Goal: Contribute content: Contribute content

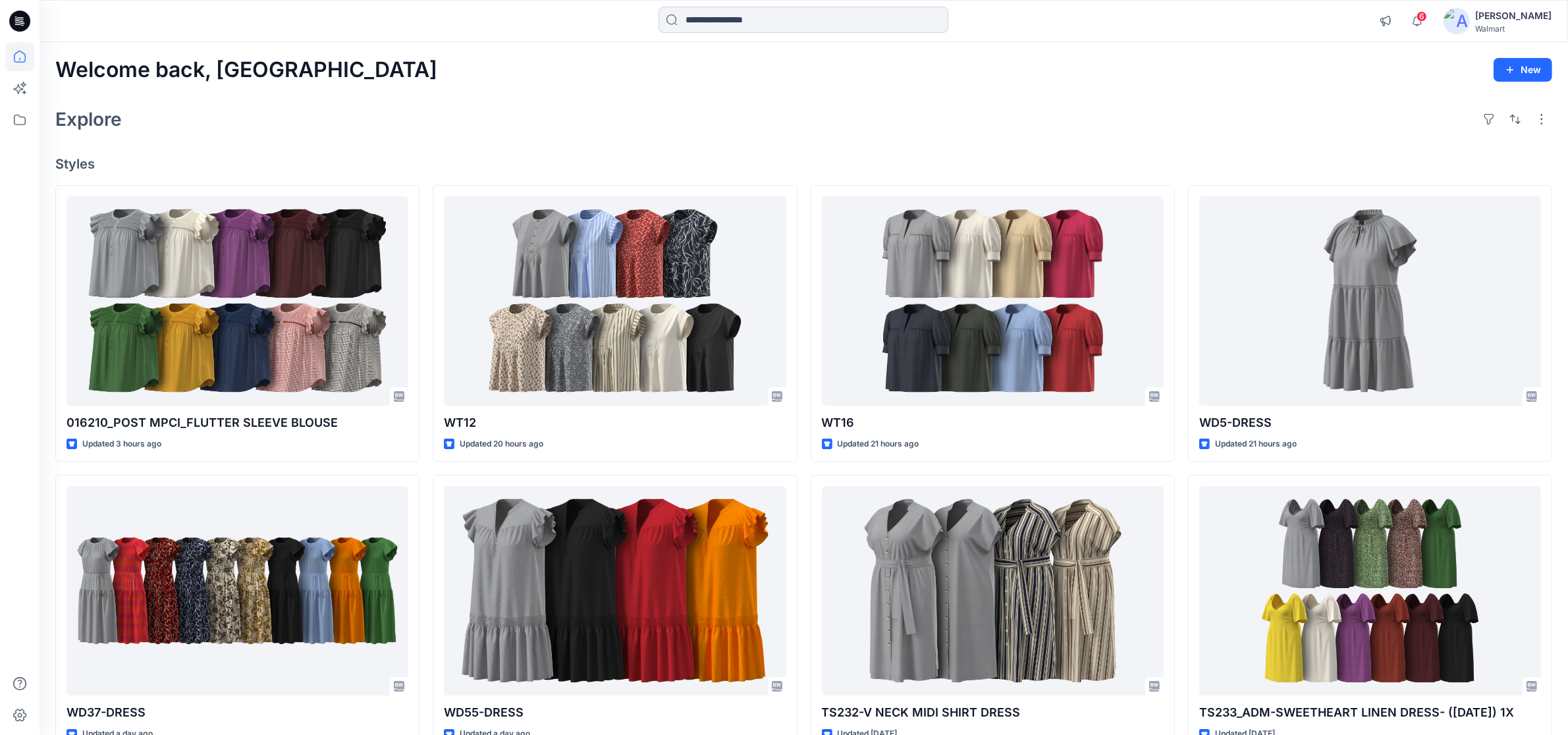
click at [725, 25] on input at bounding box center [803, 20] width 290 height 27
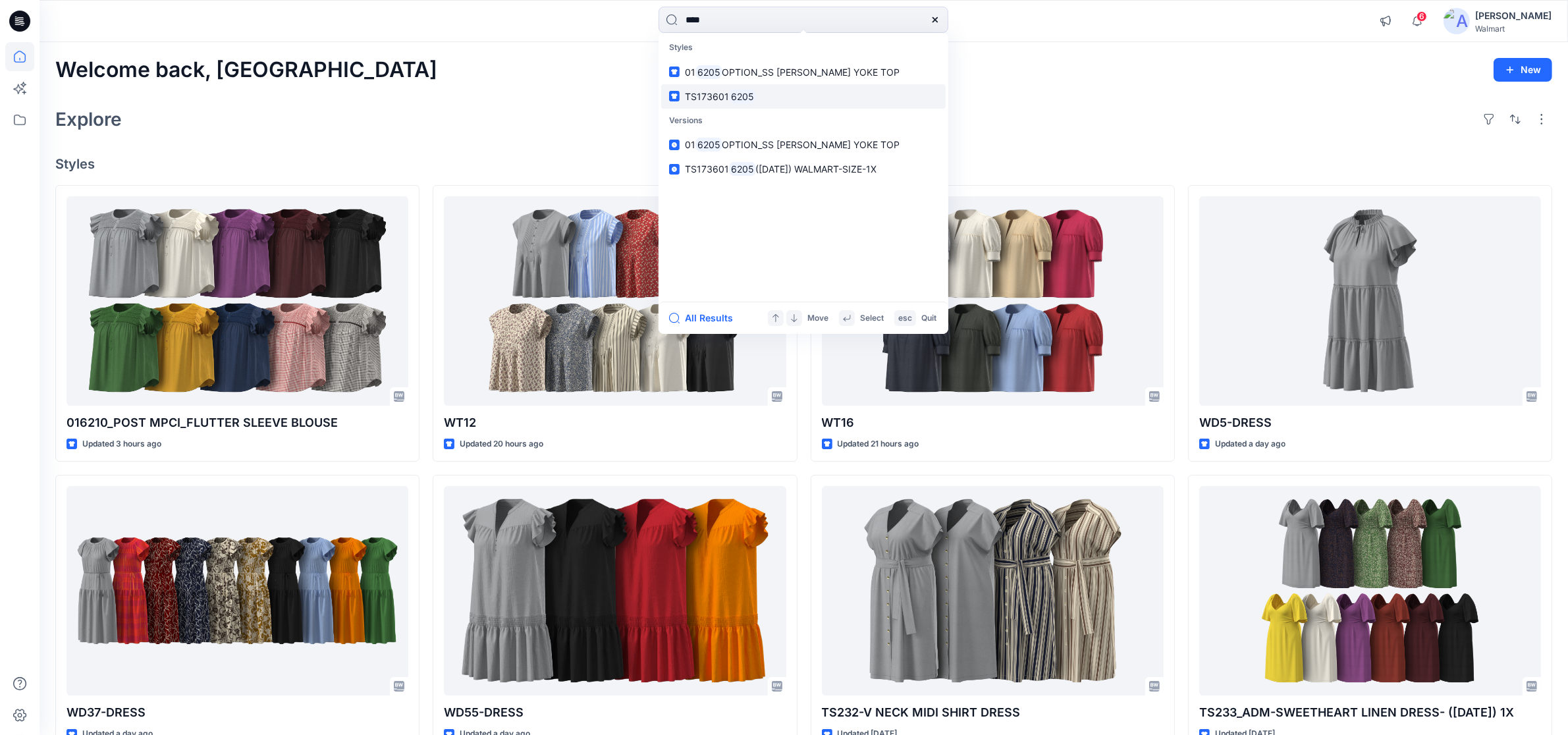
type input "****"
click at [712, 95] on span "TS173601" at bounding box center [707, 97] width 44 height 11
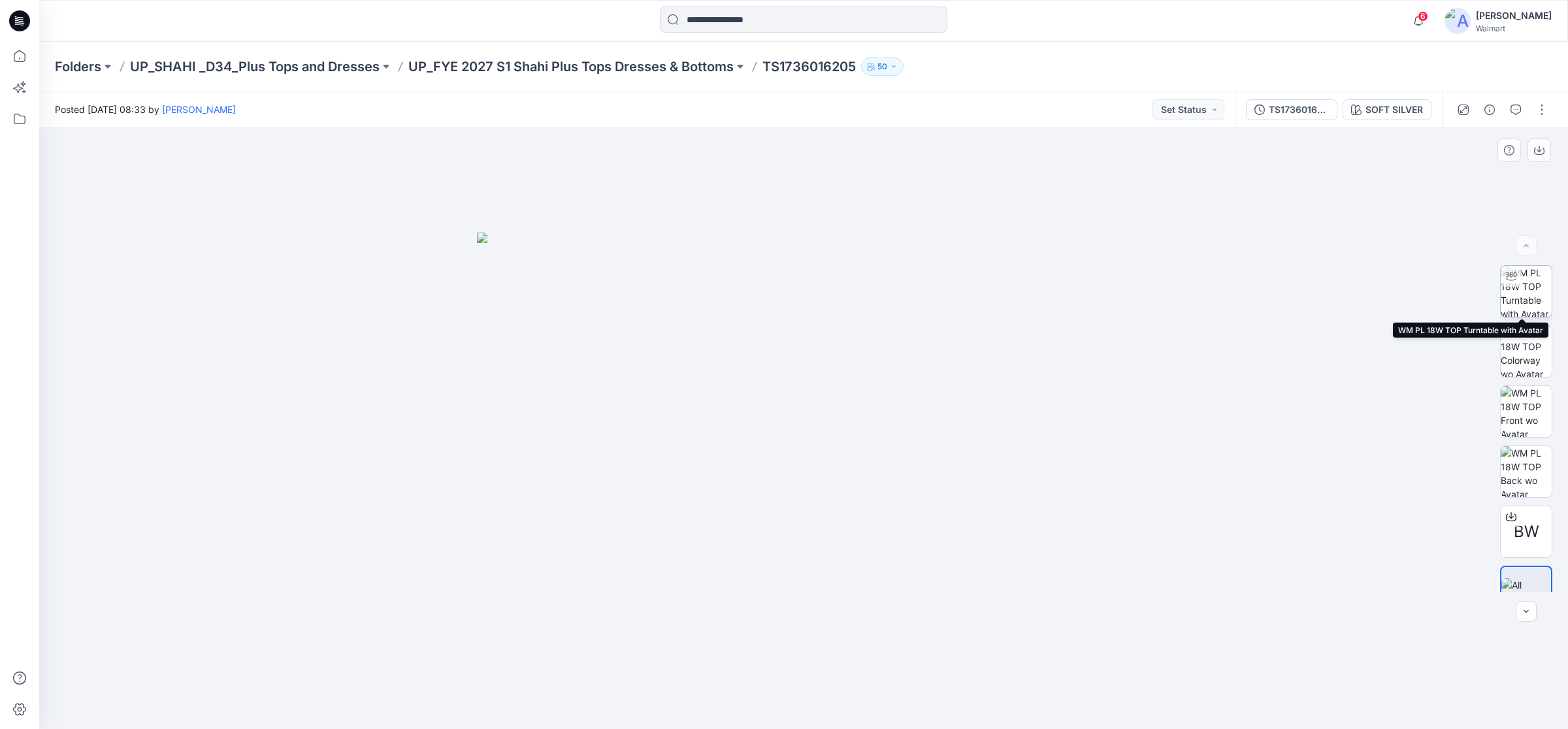
click at [1524, 281] on img at bounding box center [1526, 291] width 51 height 51
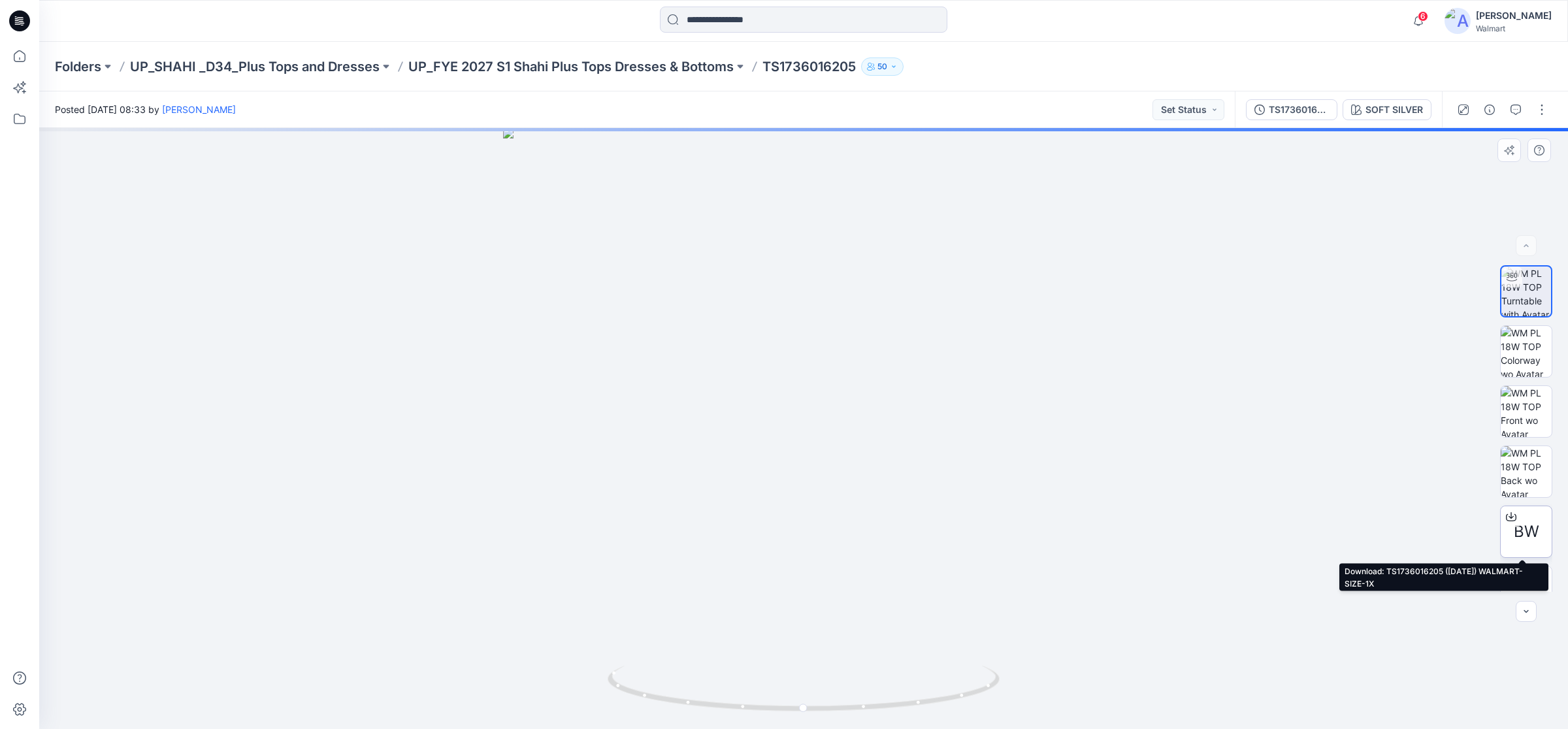
click at [1510, 522] on icon at bounding box center [1511, 516] width 10 height 10
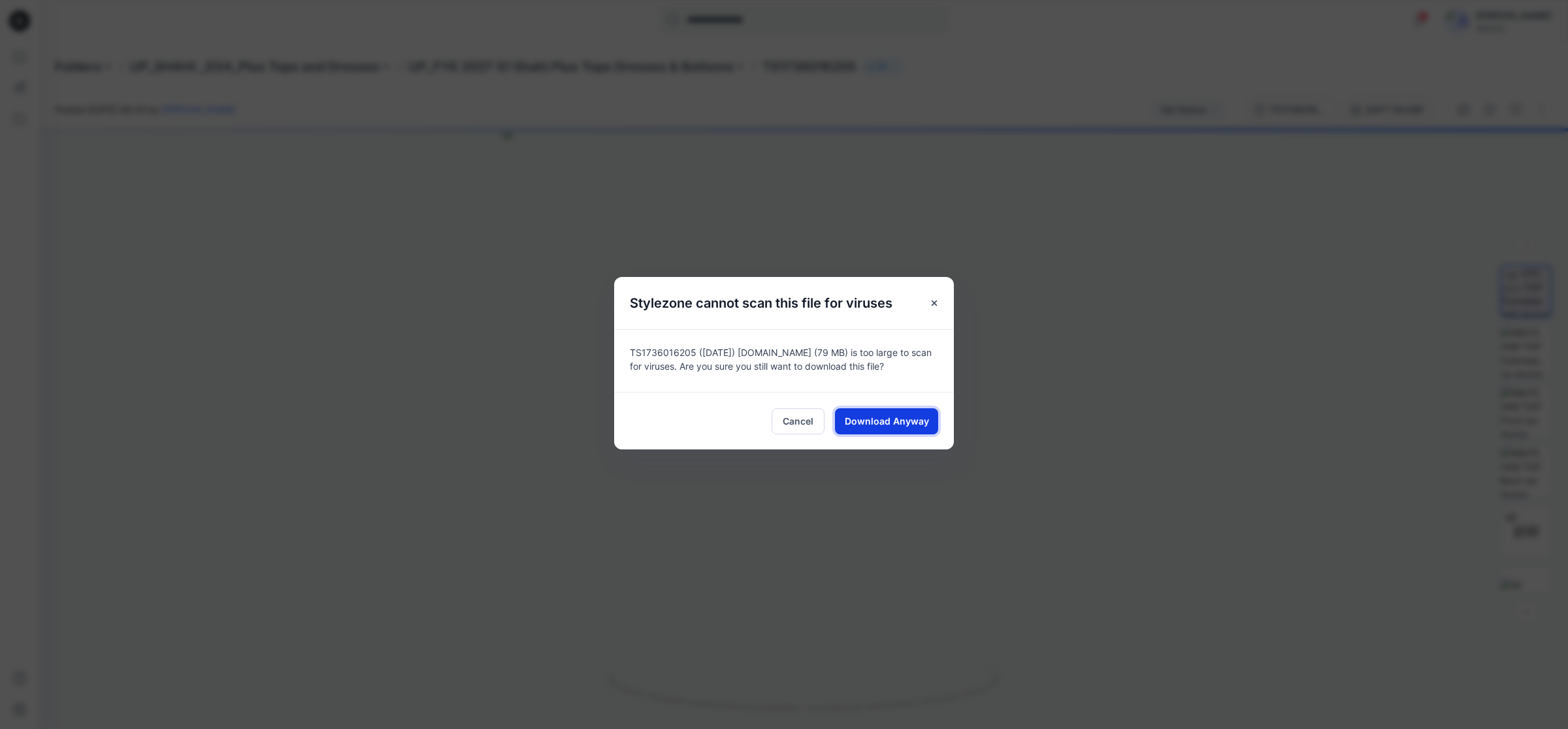
click at [922, 428] on span "Download Anyway" at bounding box center [887, 421] width 84 height 14
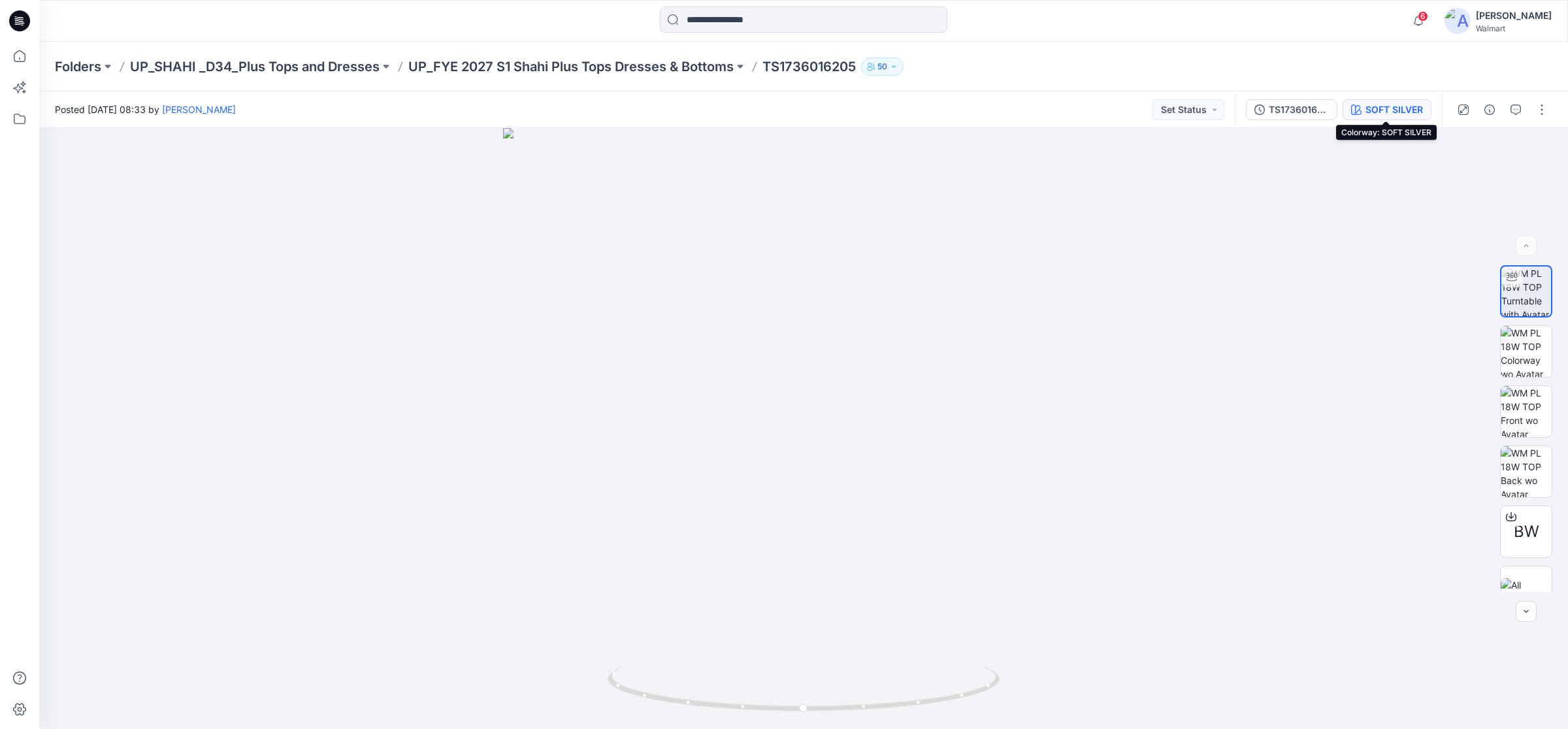
click at [1376, 108] on div "SOFT SILVER" at bounding box center [1394, 109] width 58 height 14
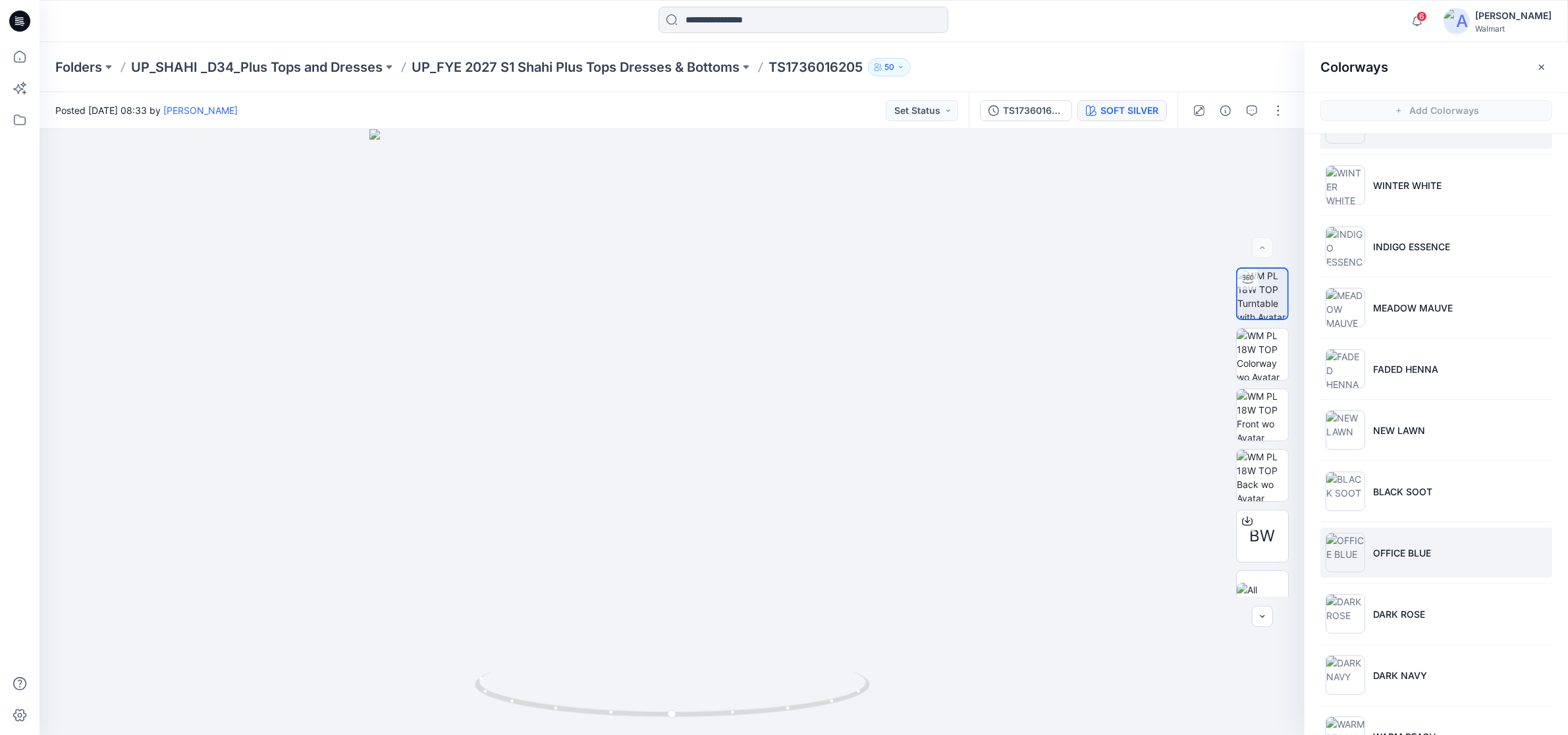
scroll to position [95, 0]
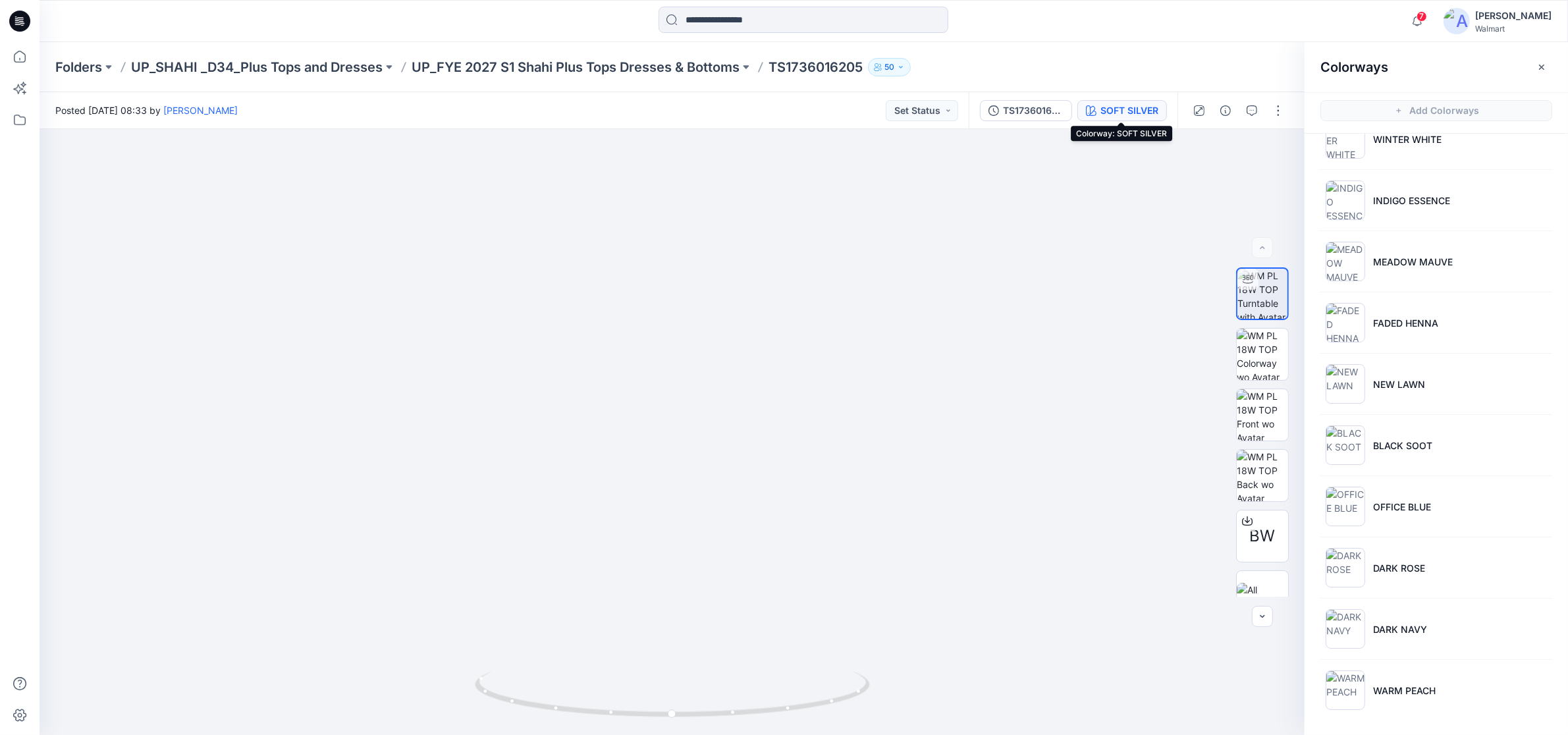
drag, startPoint x: 21, startPoint y: 23, endPoint x: 520, endPoint y: 34, distance: 499.1
click at [21, 23] on icon at bounding box center [22, 23] width 5 height 1
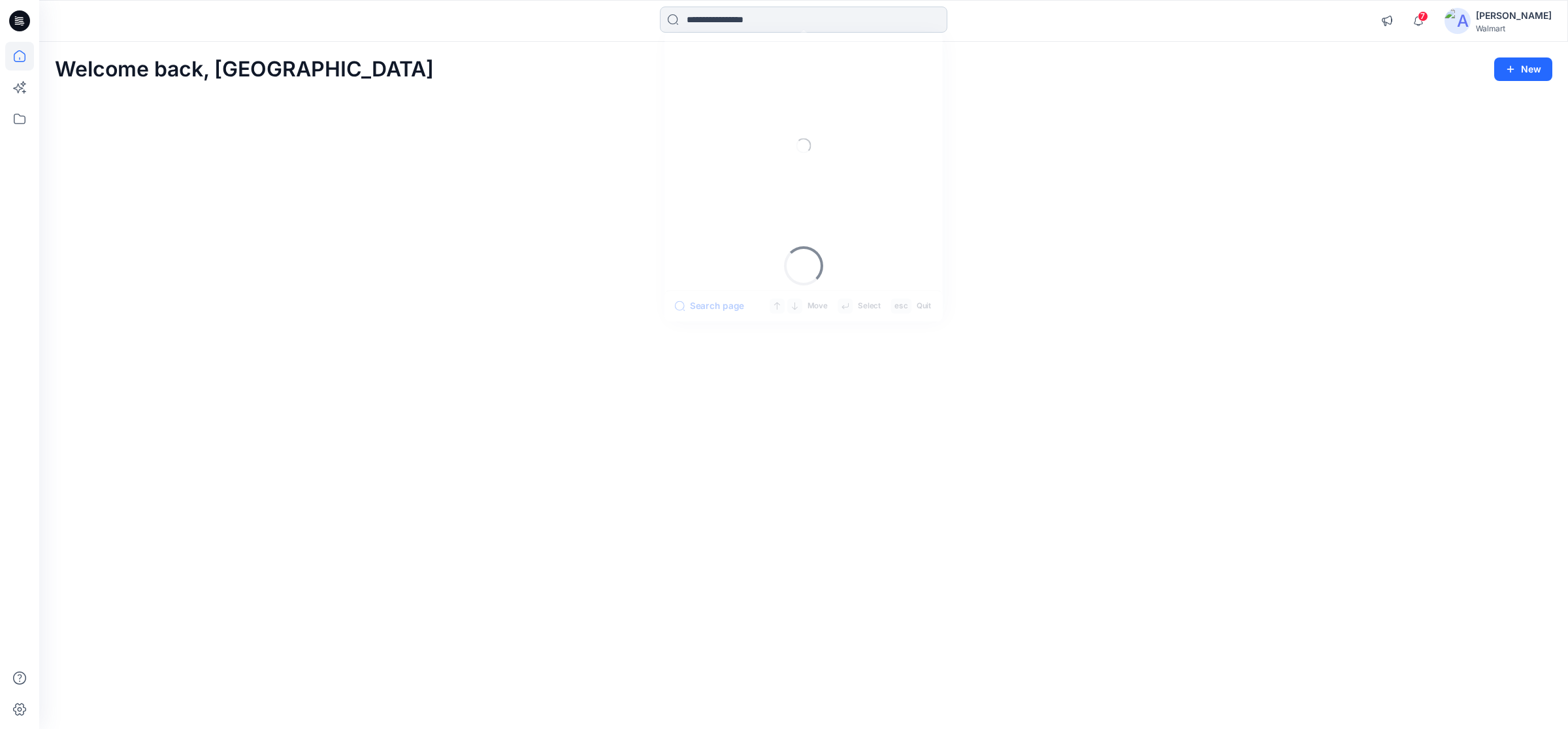
click at [726, 26] on input at bounding box center [804, 20] width 288 height 26
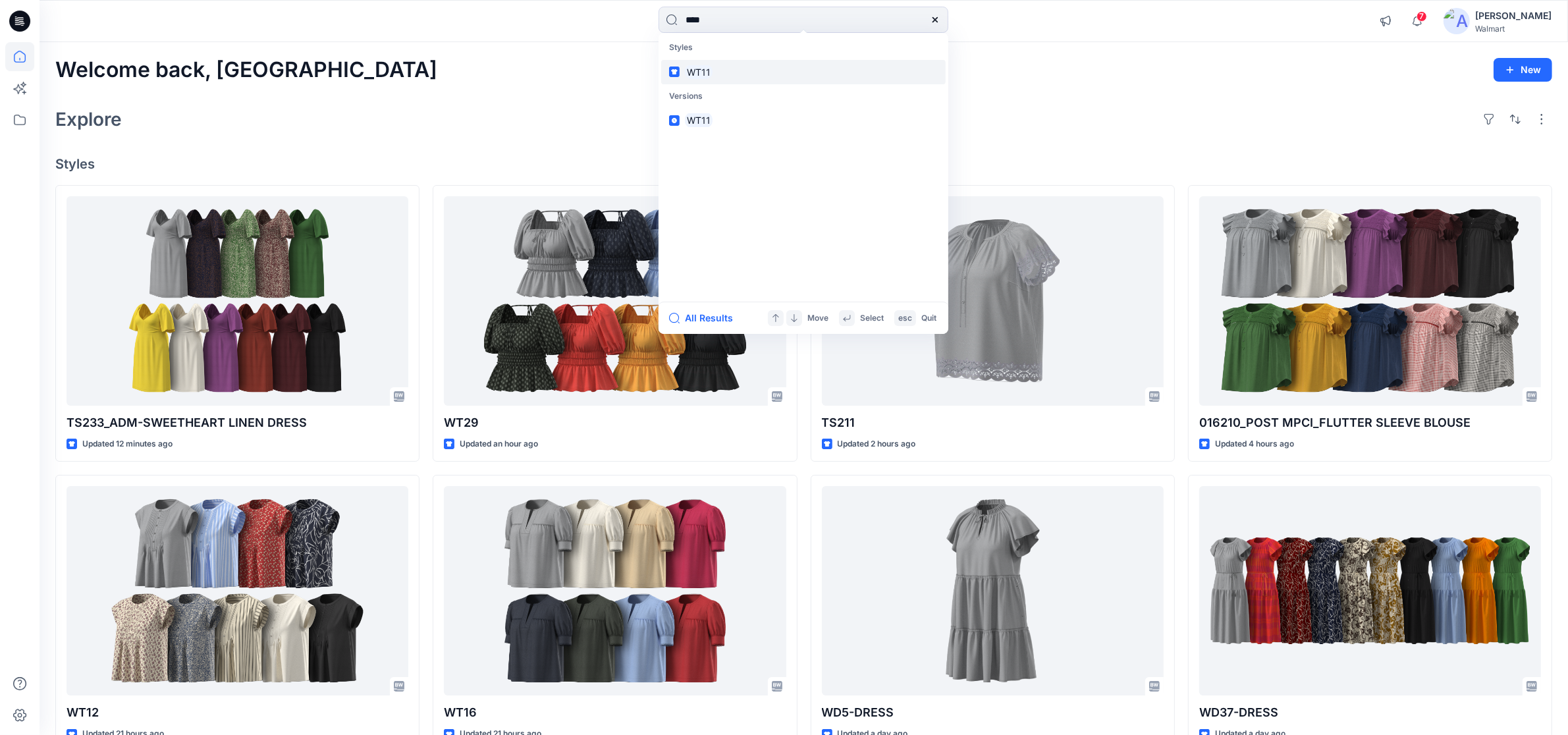
type input "****"
click at [695, 80] on link "WT11" at bounding box center [803, 72] width 284 height 25
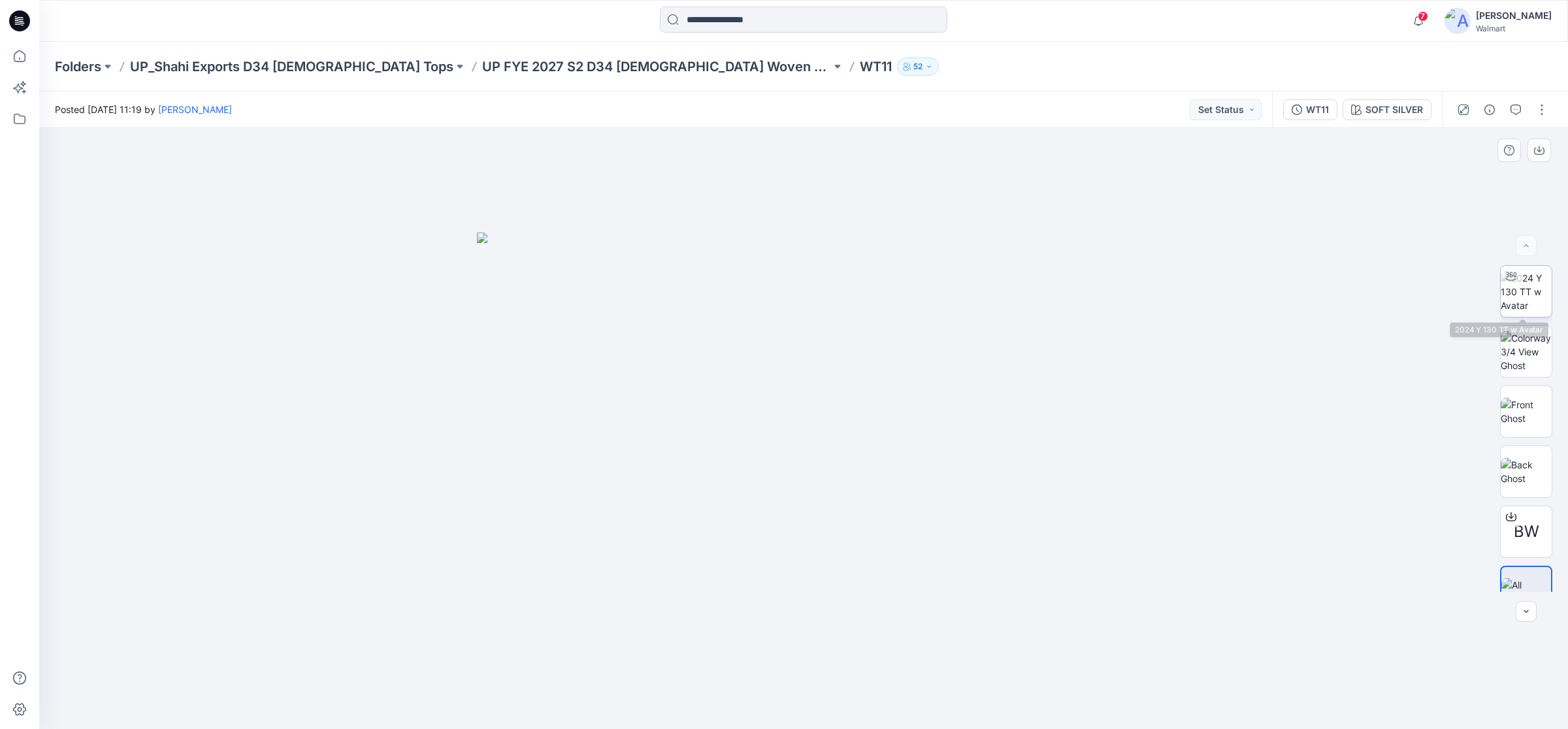
click at [1516, 304] on img at bounding box center [1526, 291] width 51 height 41
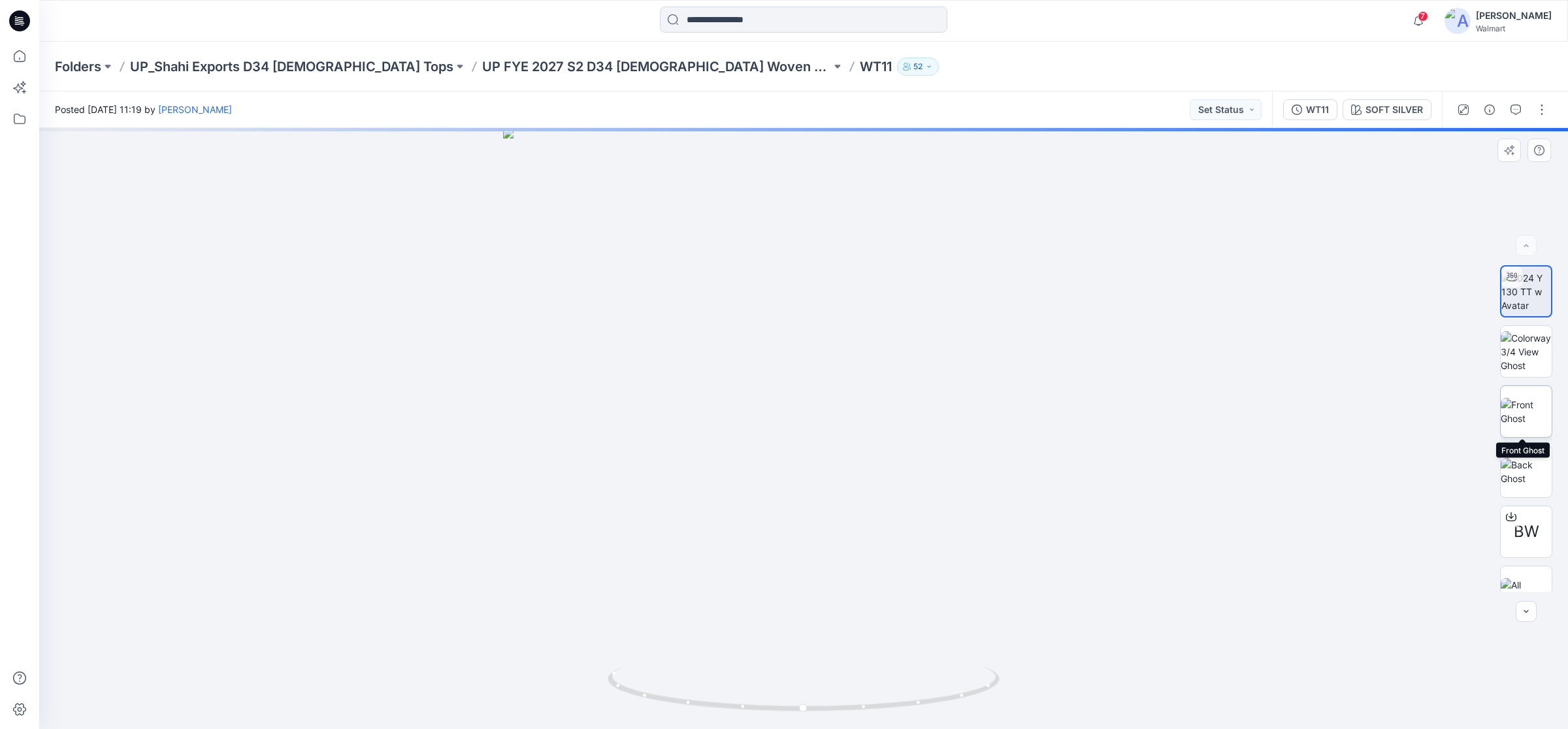
click at [1516, 406] on img at bounding box center [1526, 411] width 51 height 27
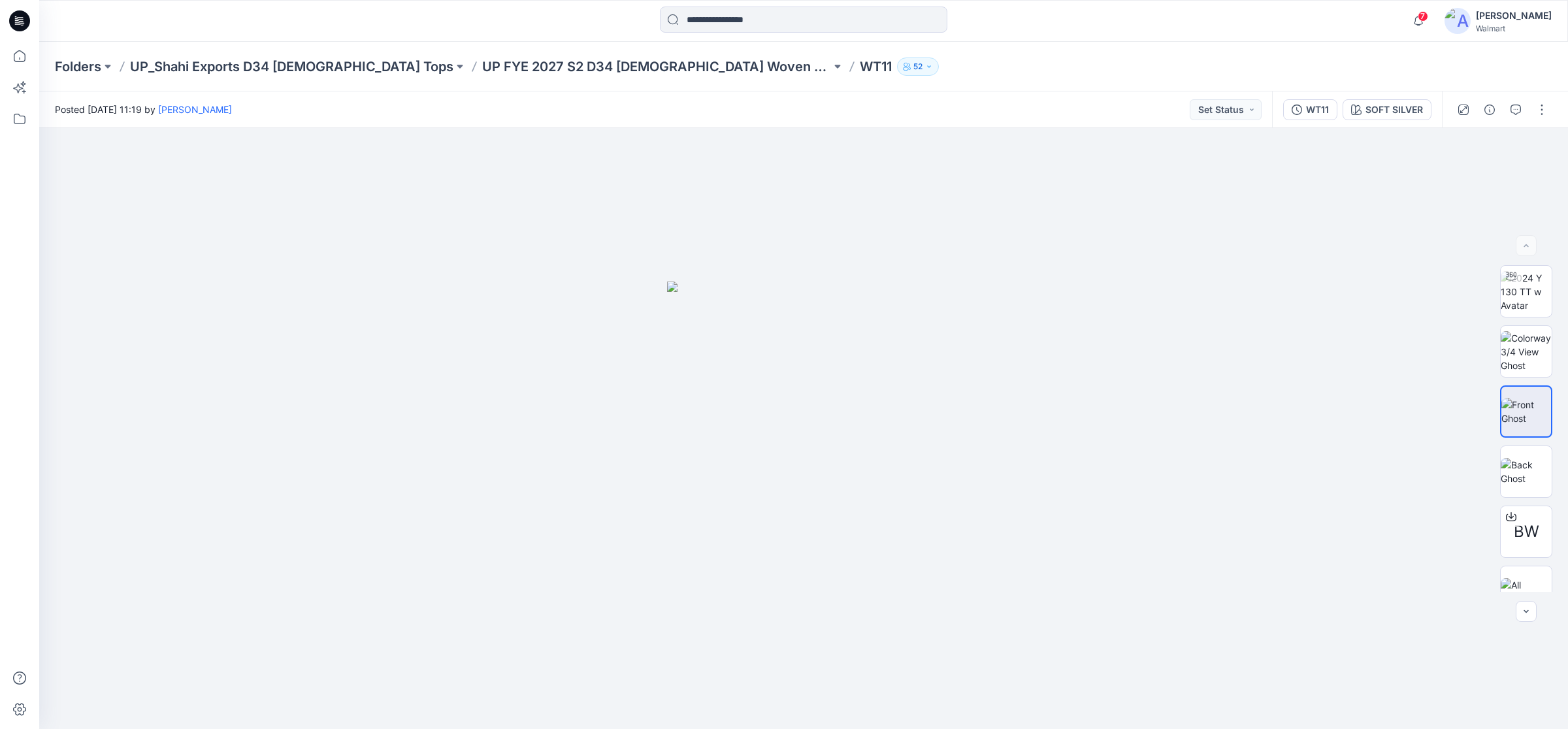
click at [24, 15] on icon at bounding box center [20, 21] width 21 height 21
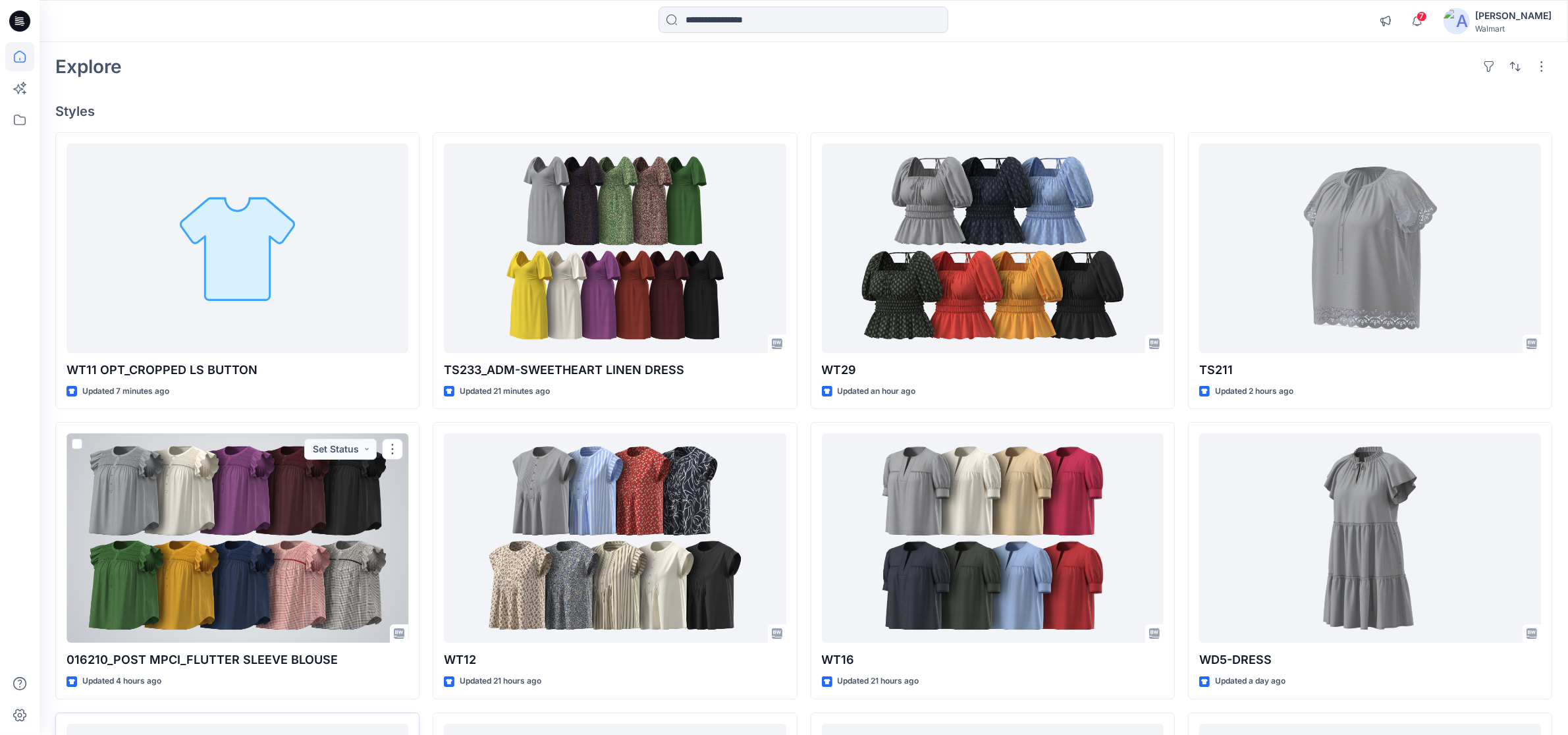
scroll to position [83, 0]
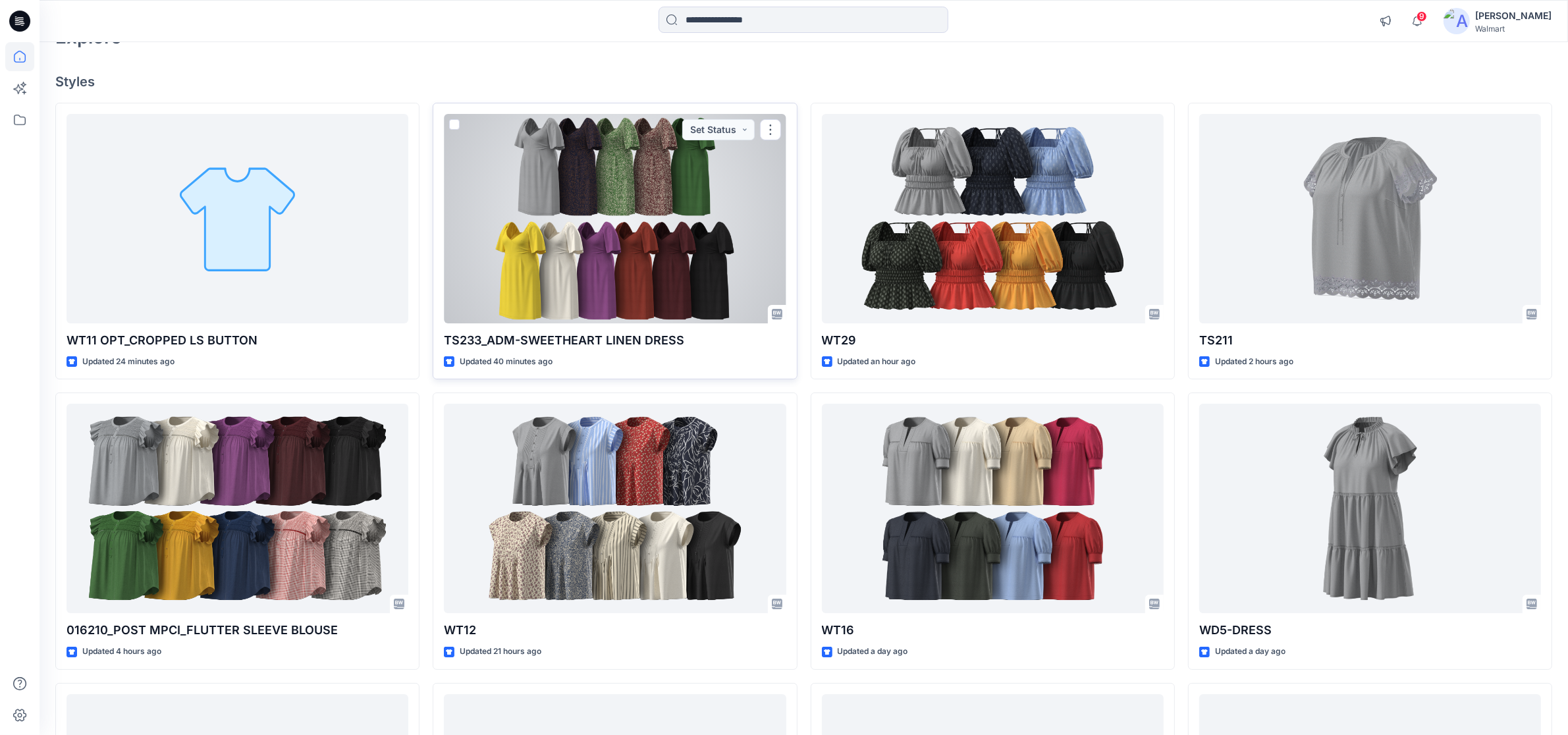
click at [564, 214] on div at bounding box center [614, 219] width 341 height 209
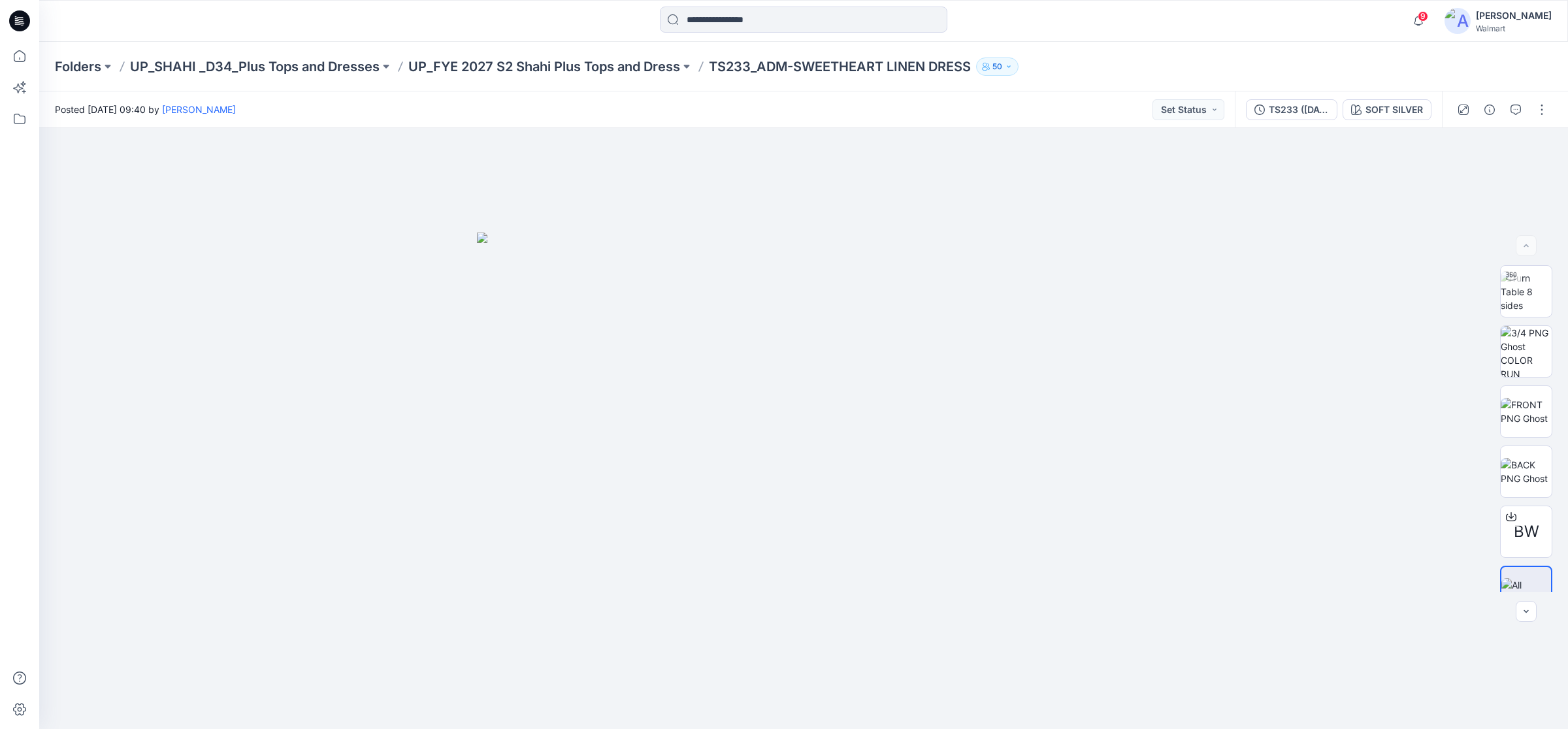
click at [18, 17] on icon at bounding box center [20, 21] width 21 height 21
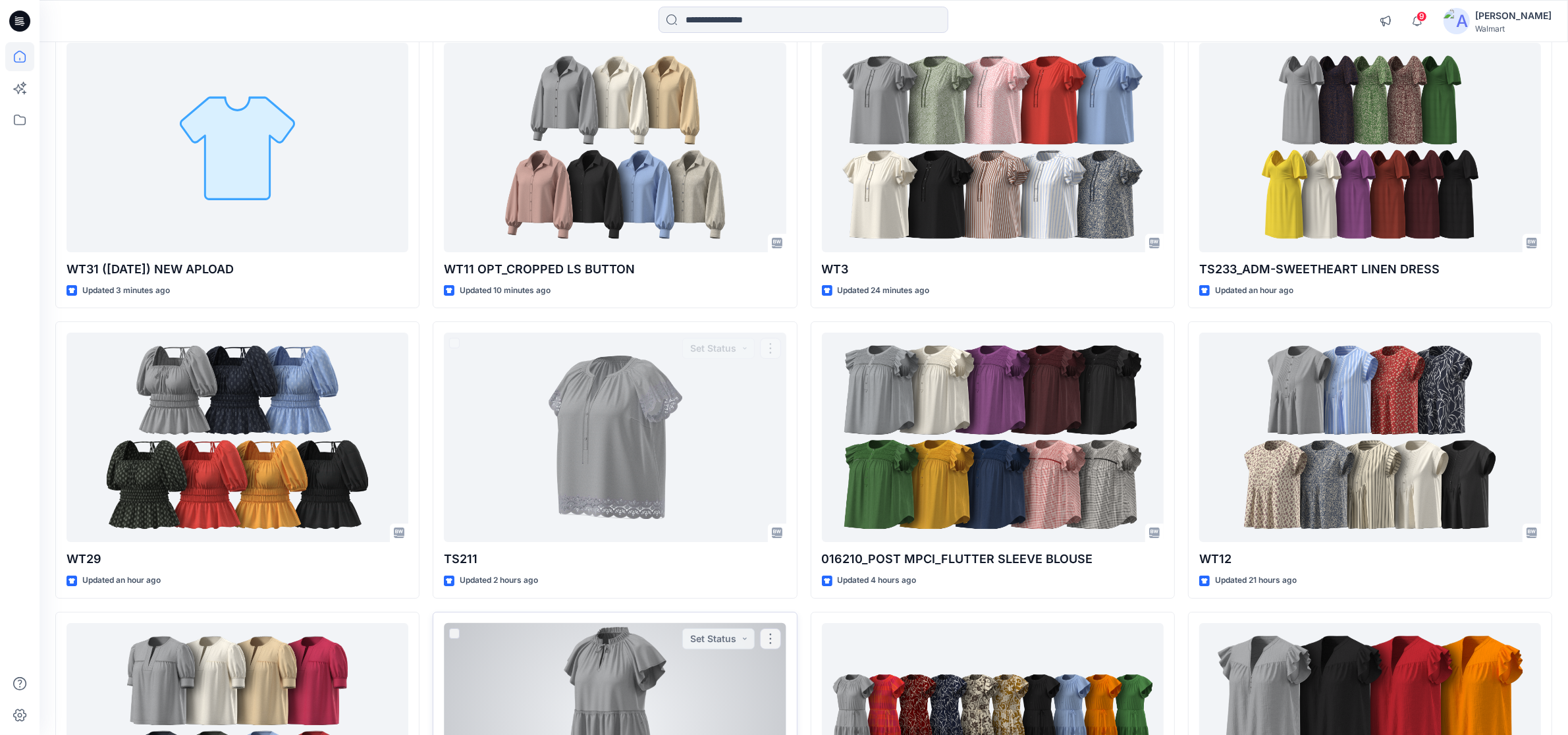
scroll to position [164, 0]
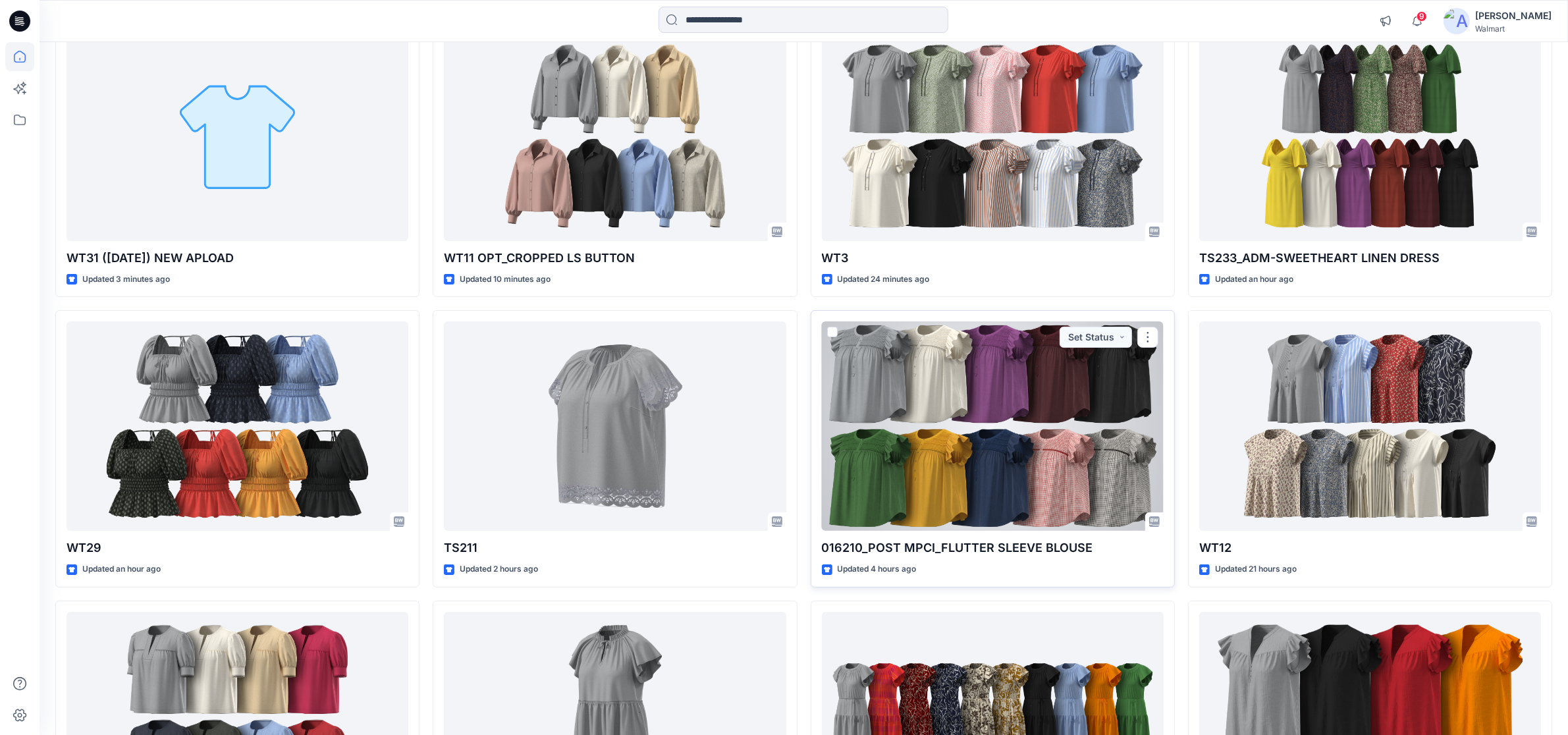
click at [944, 429] on div at bounding box center [992, 426] width 341 height 209
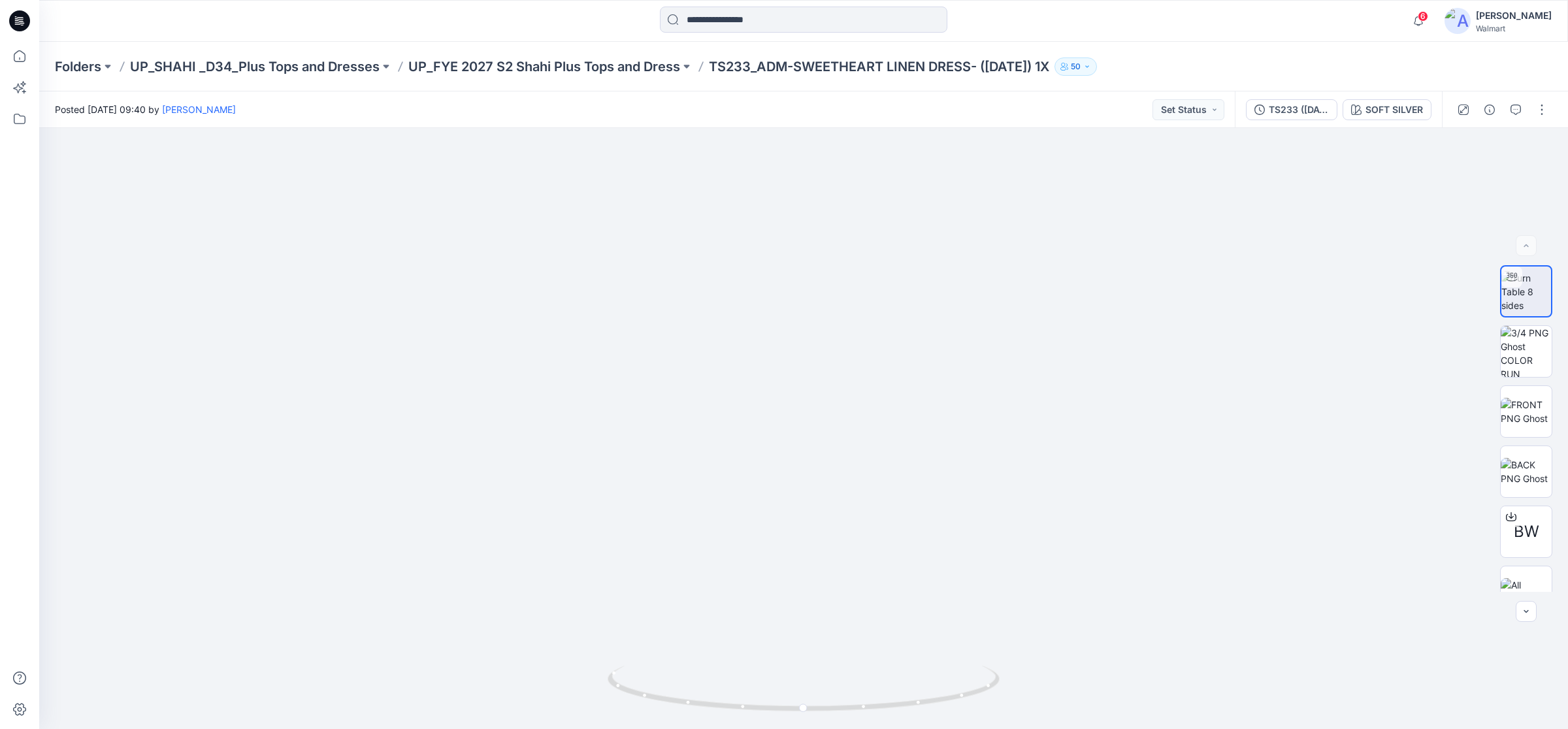
click at [18, 25] on icon at bounding box center [20, 21] width 21 height 21
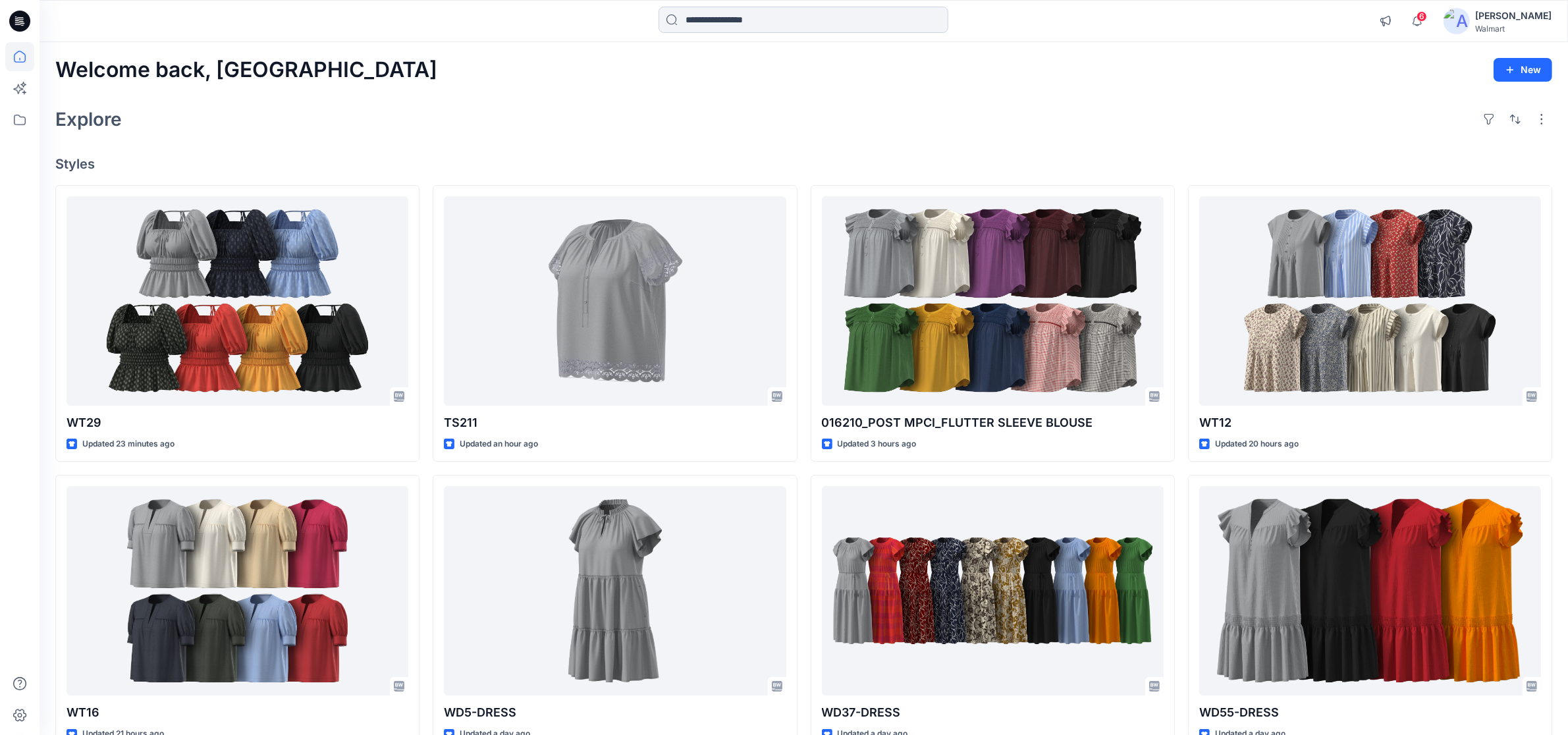
click at [717, 25] on input at bounding box center [803, 20] width 290 height 27
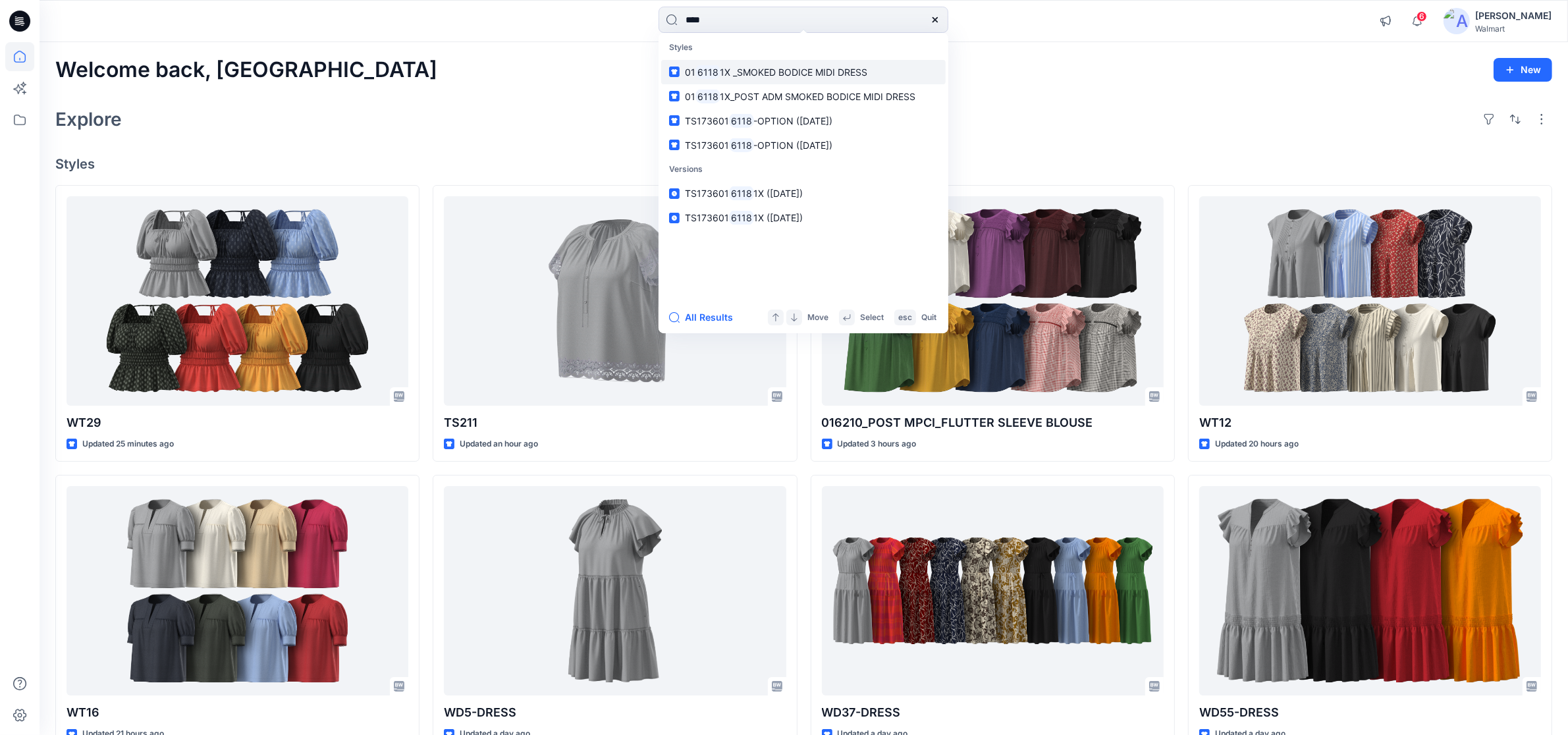
type input "****"
click at [777, 72] on span "1X _SMOKED BODICE MIDI DRESS" at bounding box center [794, 72] width 147 height 11
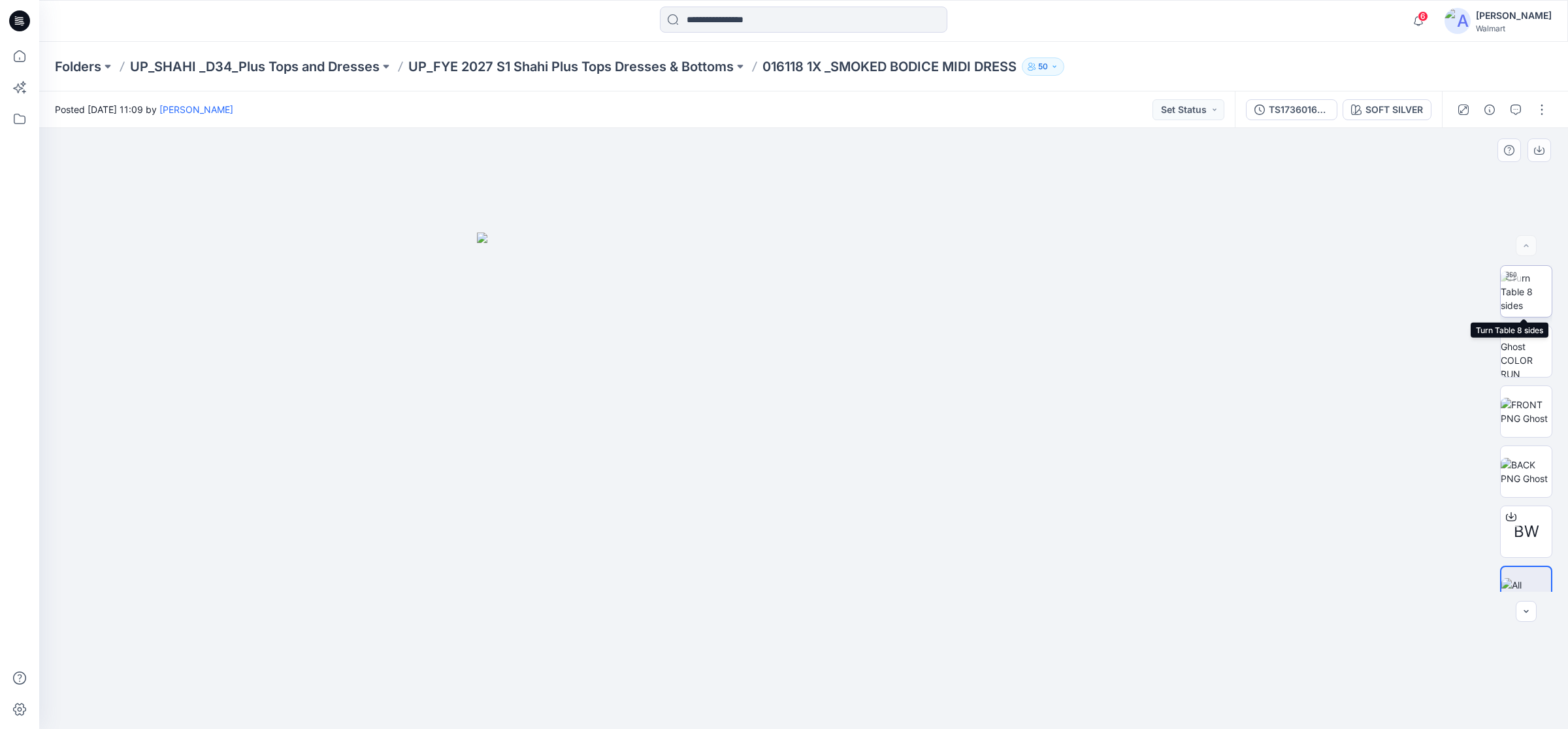
click at [1527, 297] on img at bounding box center [1526, 291] width 51 height 41
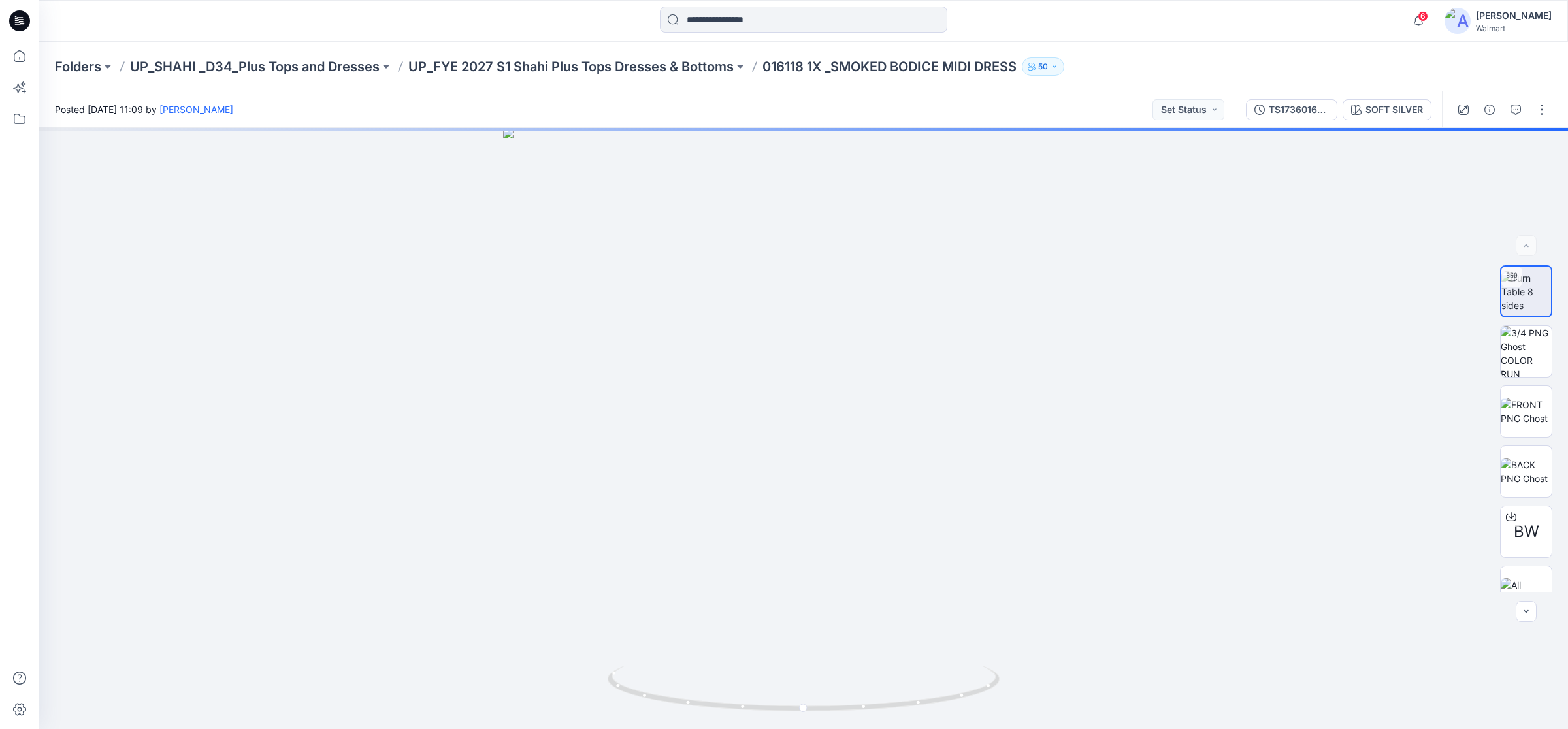
click at [1305, 123] on div "TS1736016118 1X ([DATE]) SOFT SILVER" at bounding box center [1339, 109] width 208 height 37
click at [1290, 112] on div "TS1736016118 1X (06-05-25)" at bounding box center [1299, 109] width 60 height 14
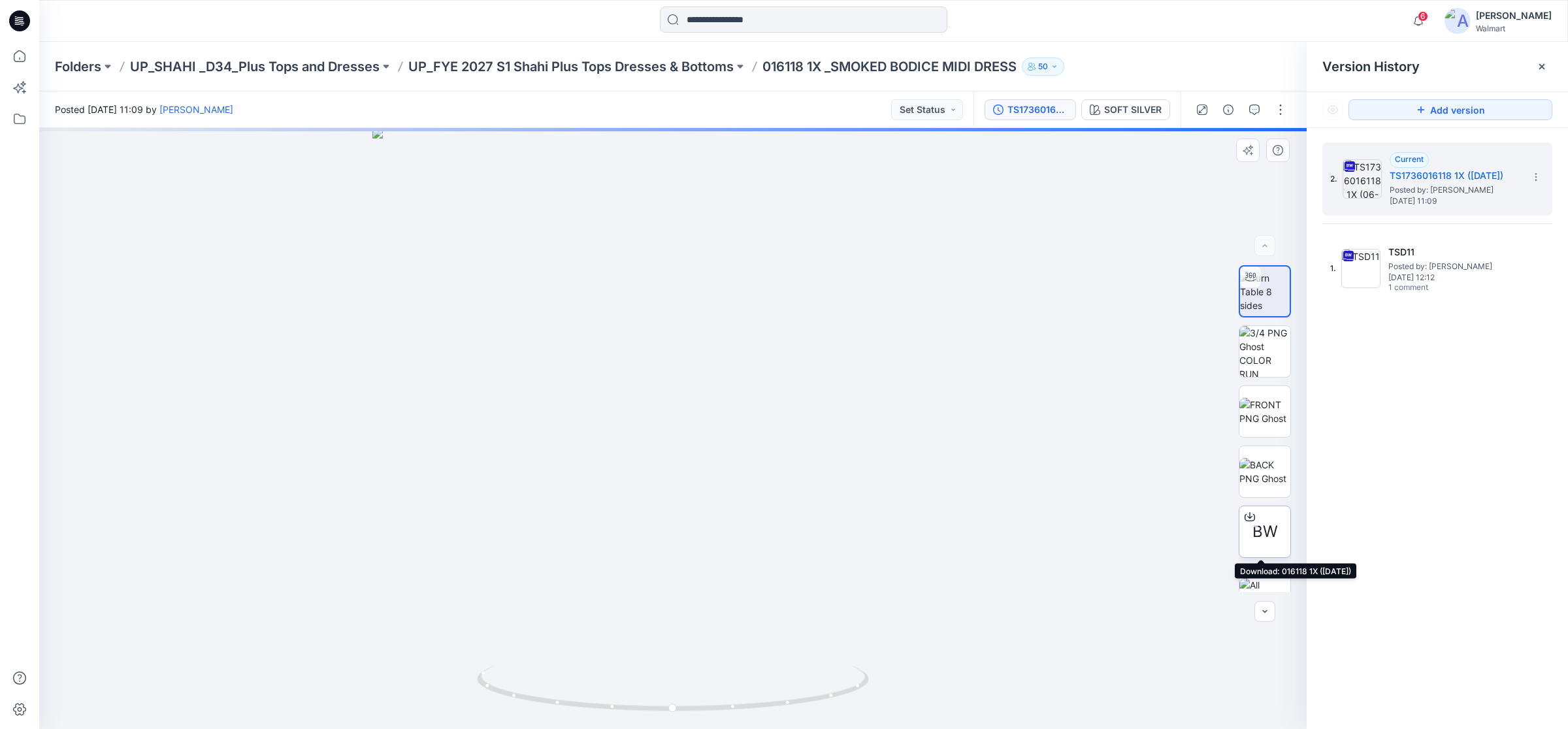
click at [1245, 535] on div "BW" at bounding box center [1264, 531] width 52 height 52
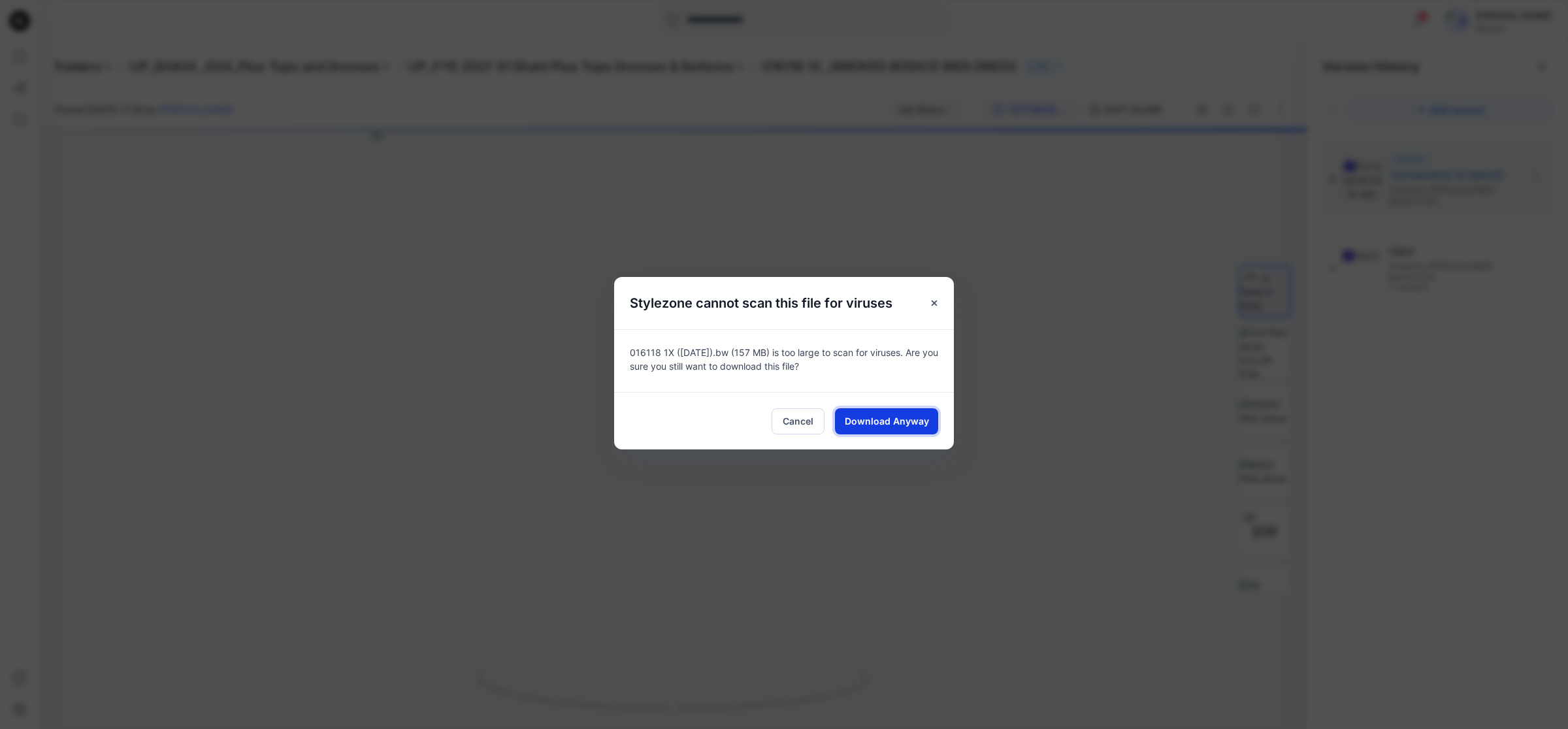
click at [920, 417] on span "Download Anyway" at bounding box center [887, 421] width 84 height 14
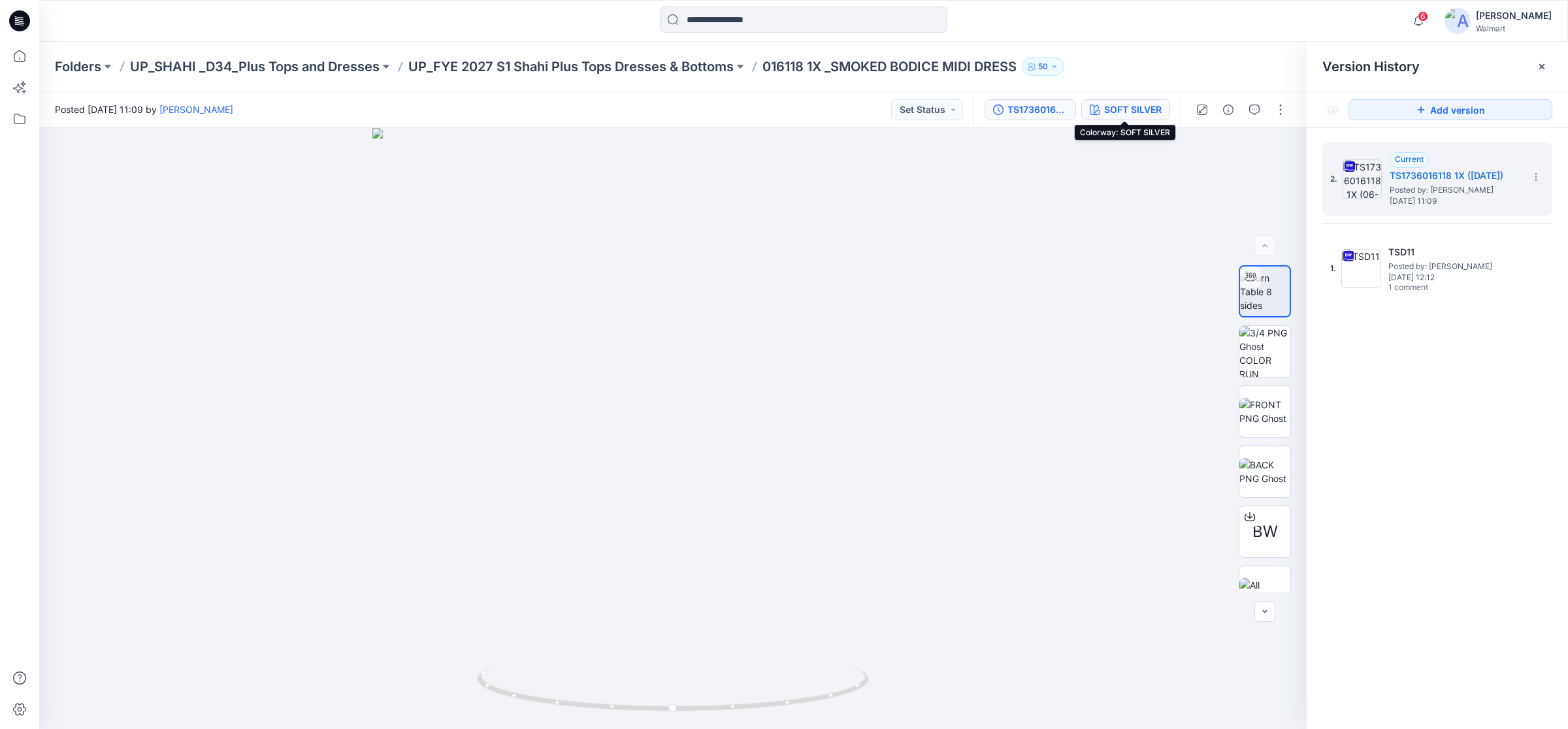
click at [1136, 113] on div "SOFT SILVER" at bounding box center [1133, 109] width 58 height 14
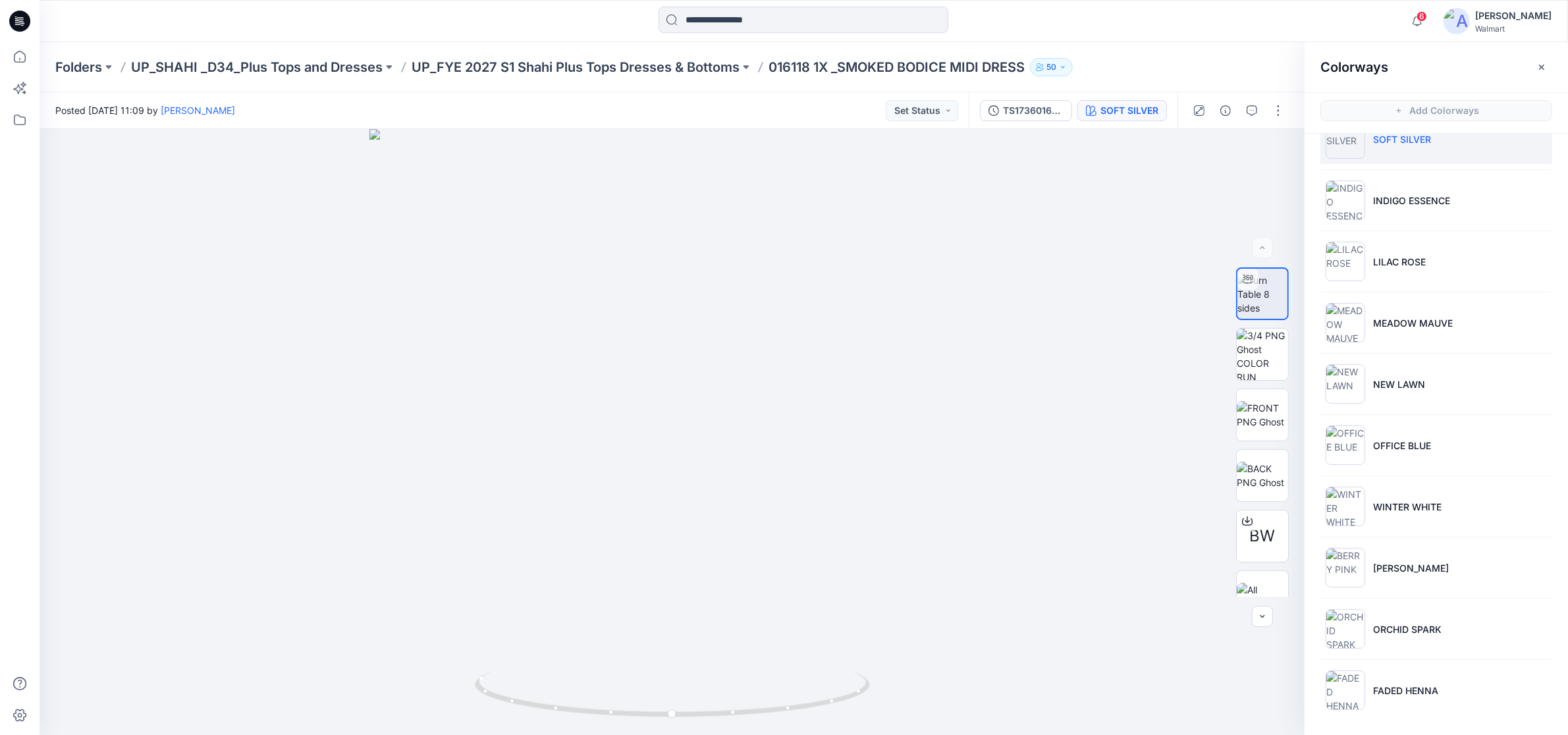
scroll to position [4, 0]
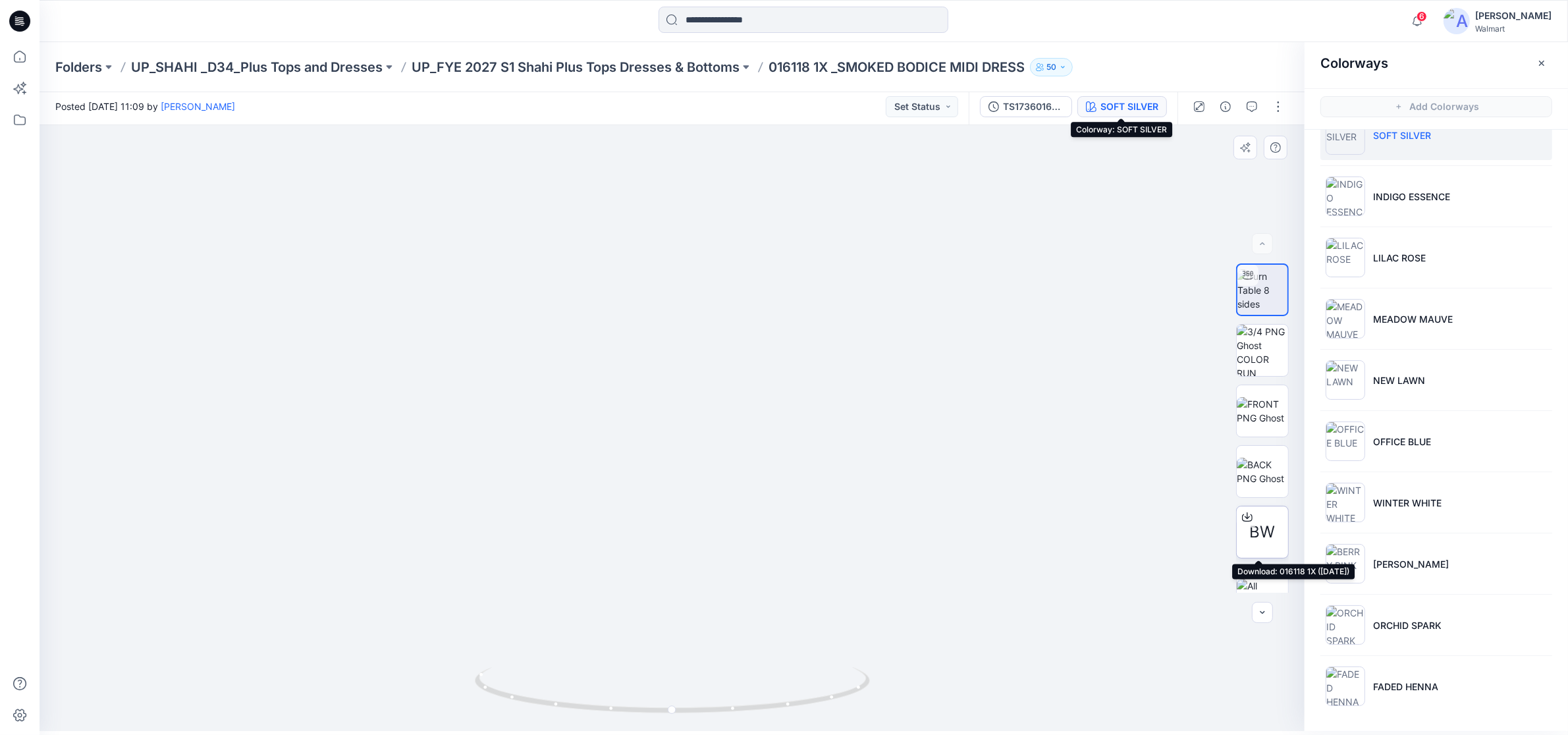
click at [1247, 520] on icon at bounding box center [1247, 516] width 10 height 10
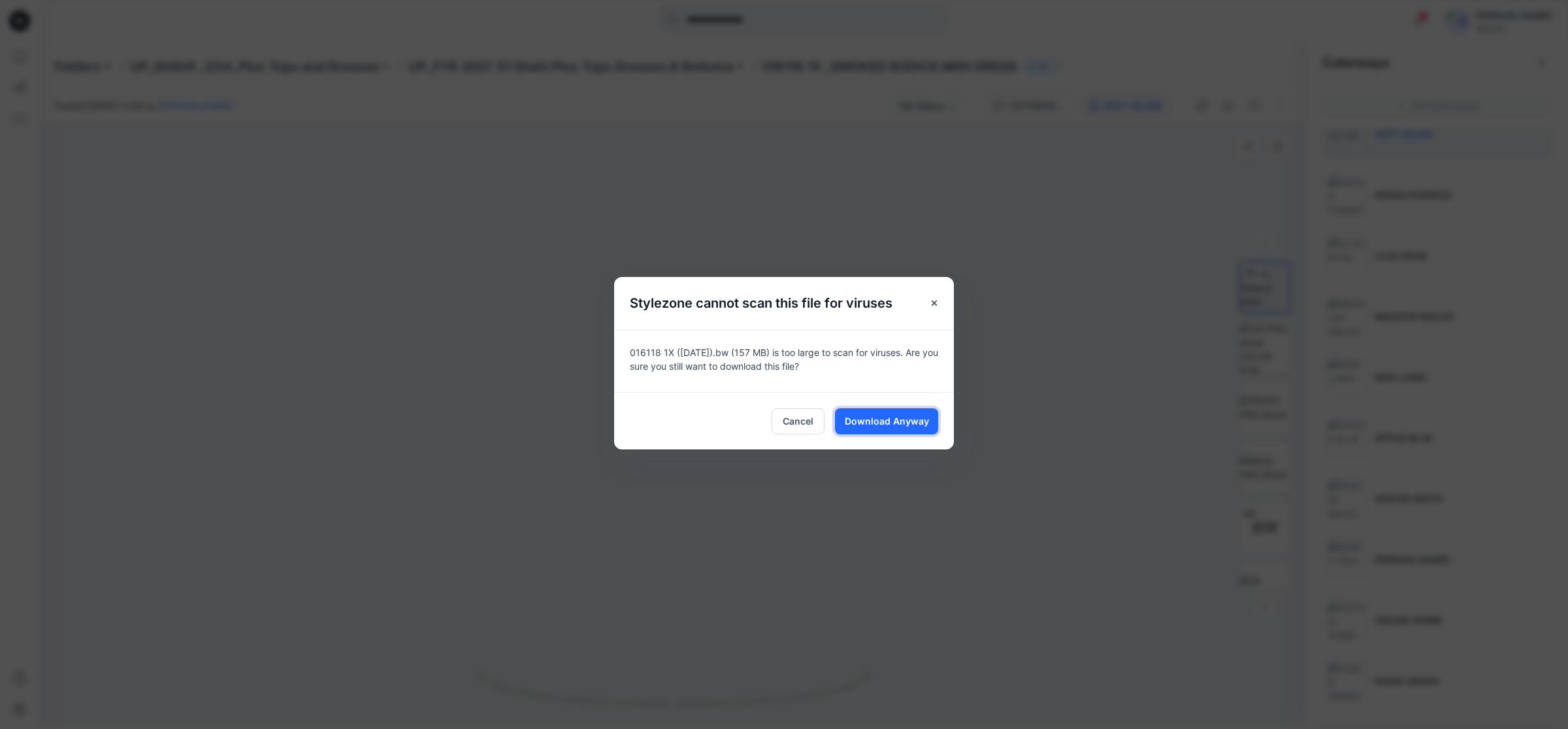
click at [873, 422] on span "Download Anyway" at bounding box center [887, 421] width 84 height 14
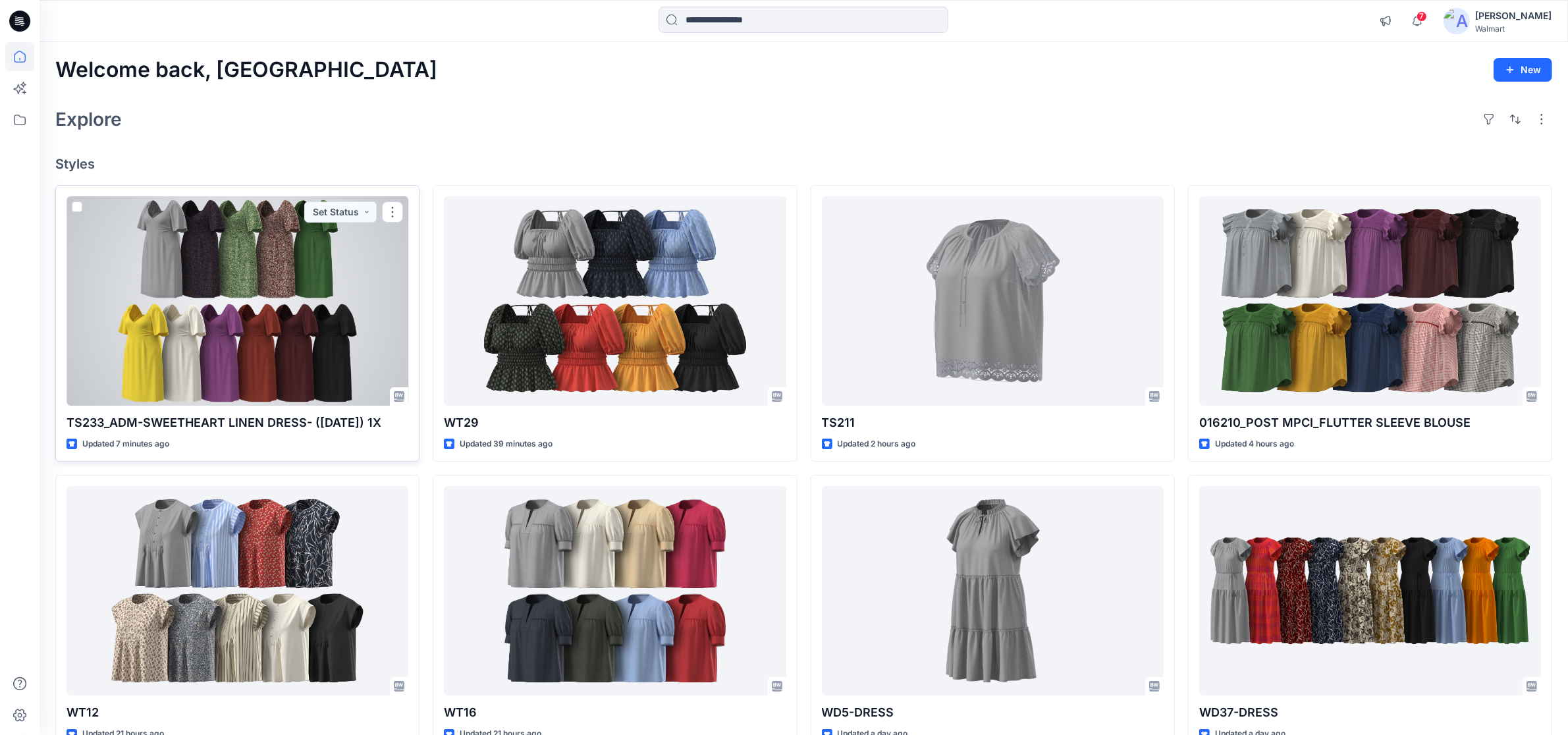
click at [285, 288] on div at bounding box center [237, 300] width 341 height 209
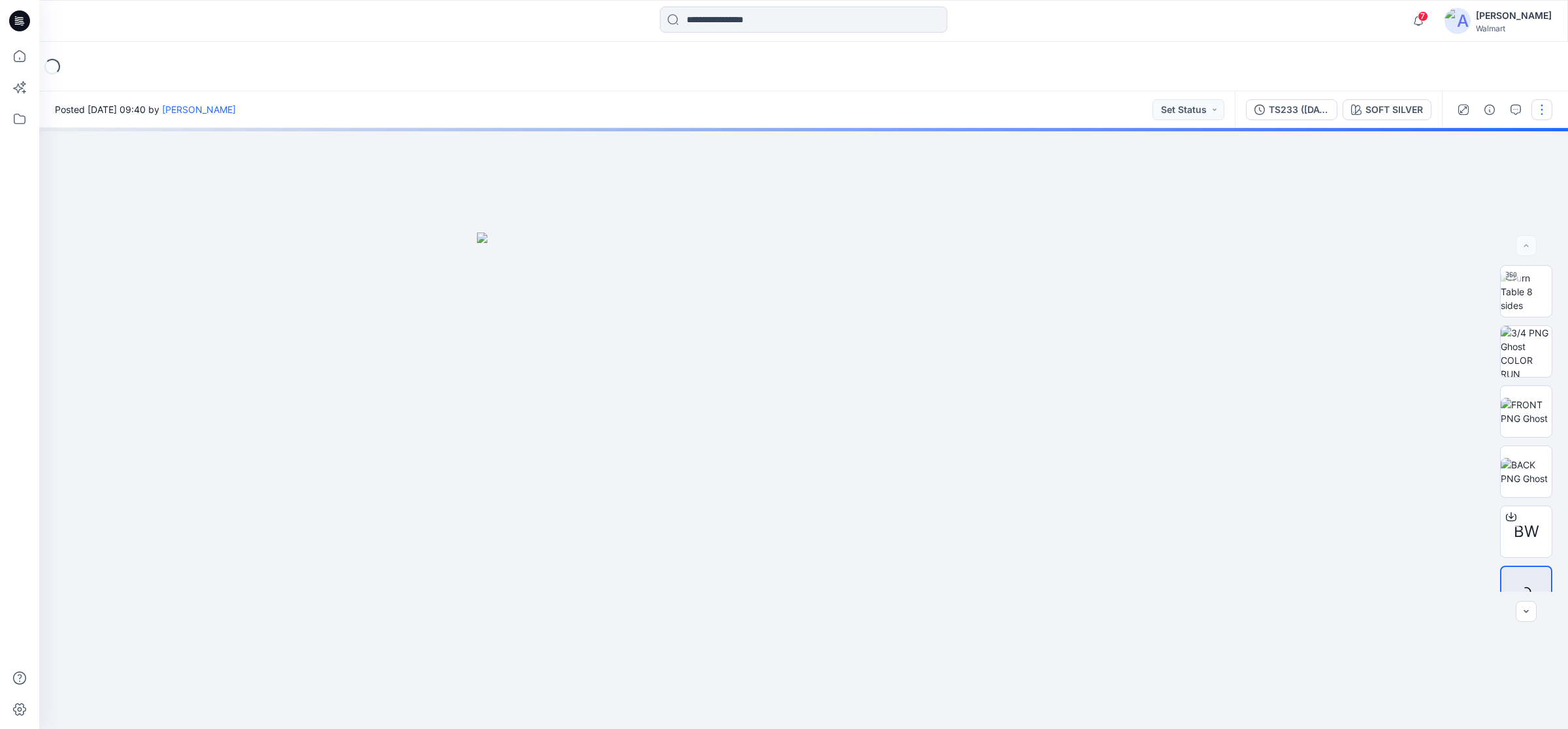
click at [1545, 111] on button "button" at bounding box center [1543, 109] width 21 height 21
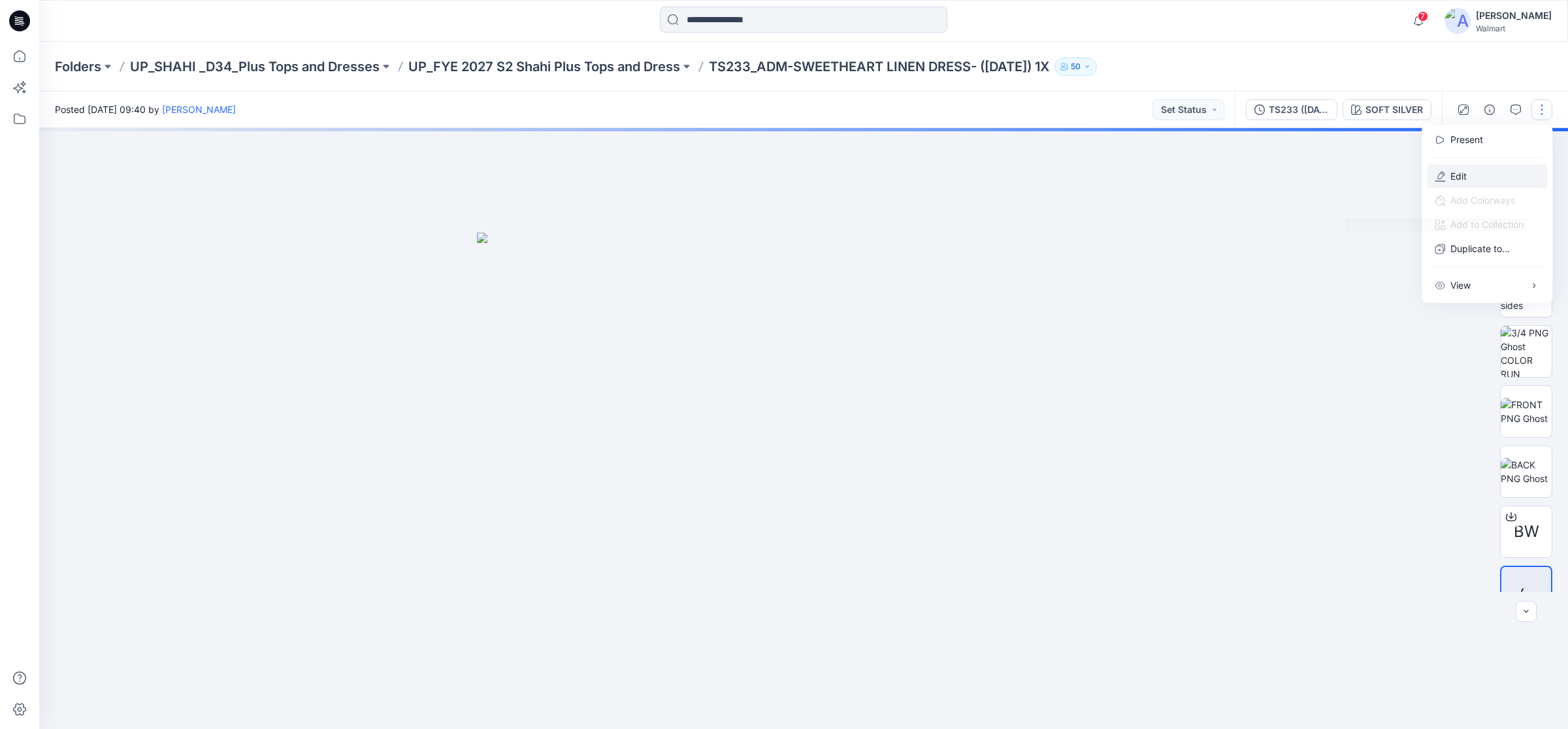
click at [1458, 177] on p "Edit" at bounding box center [1459, 175] width 16 height 14
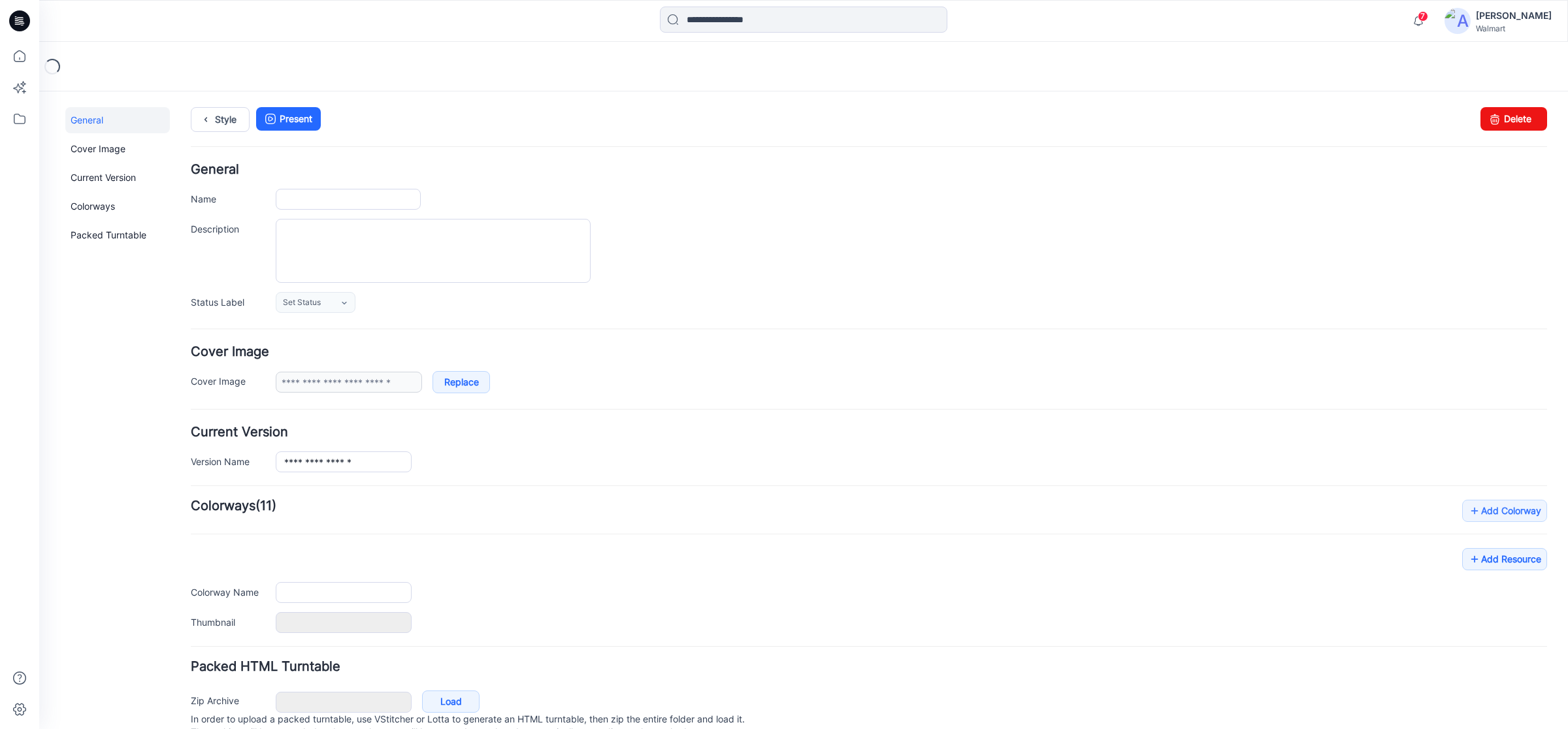
type input "**********"
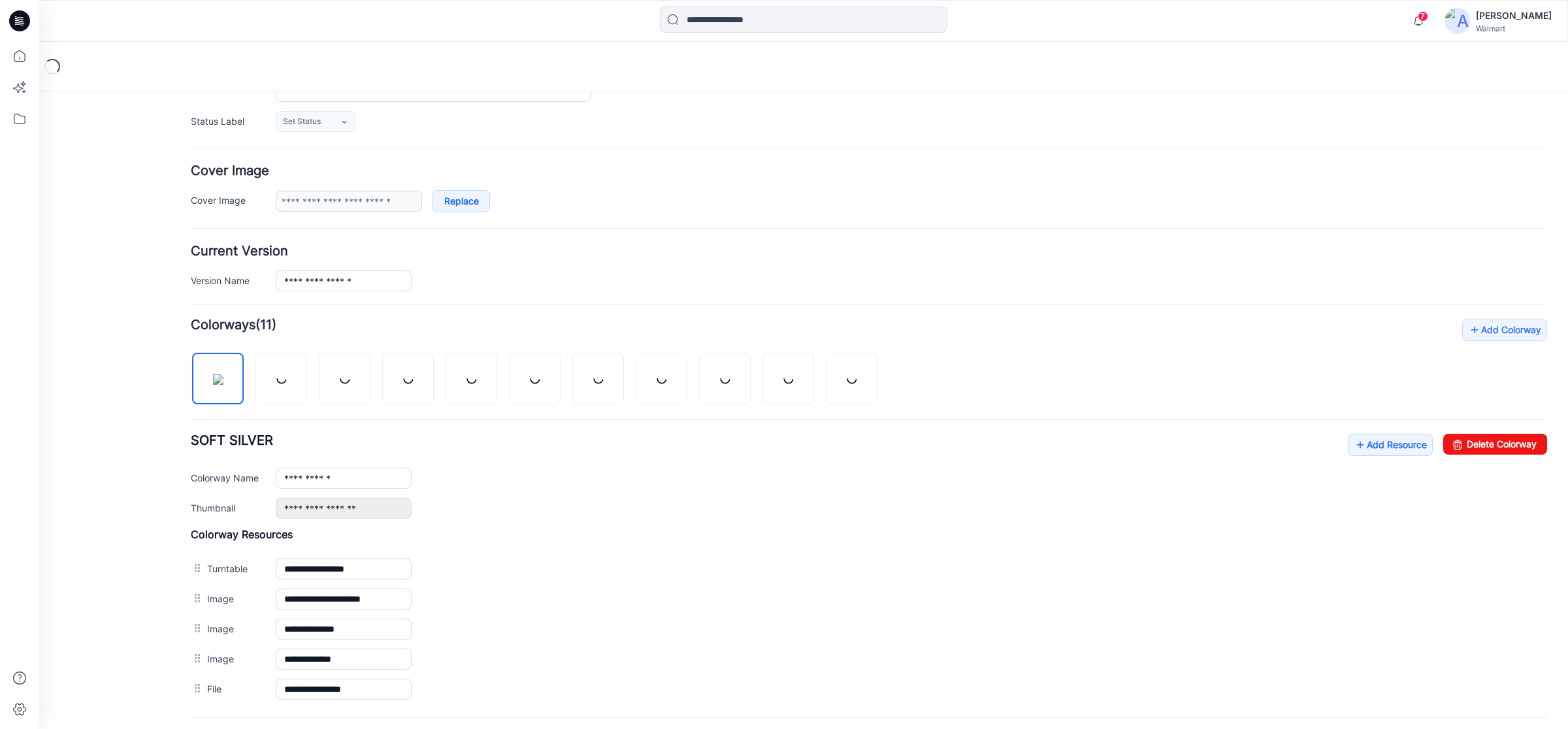
scroll to position [311, 0]
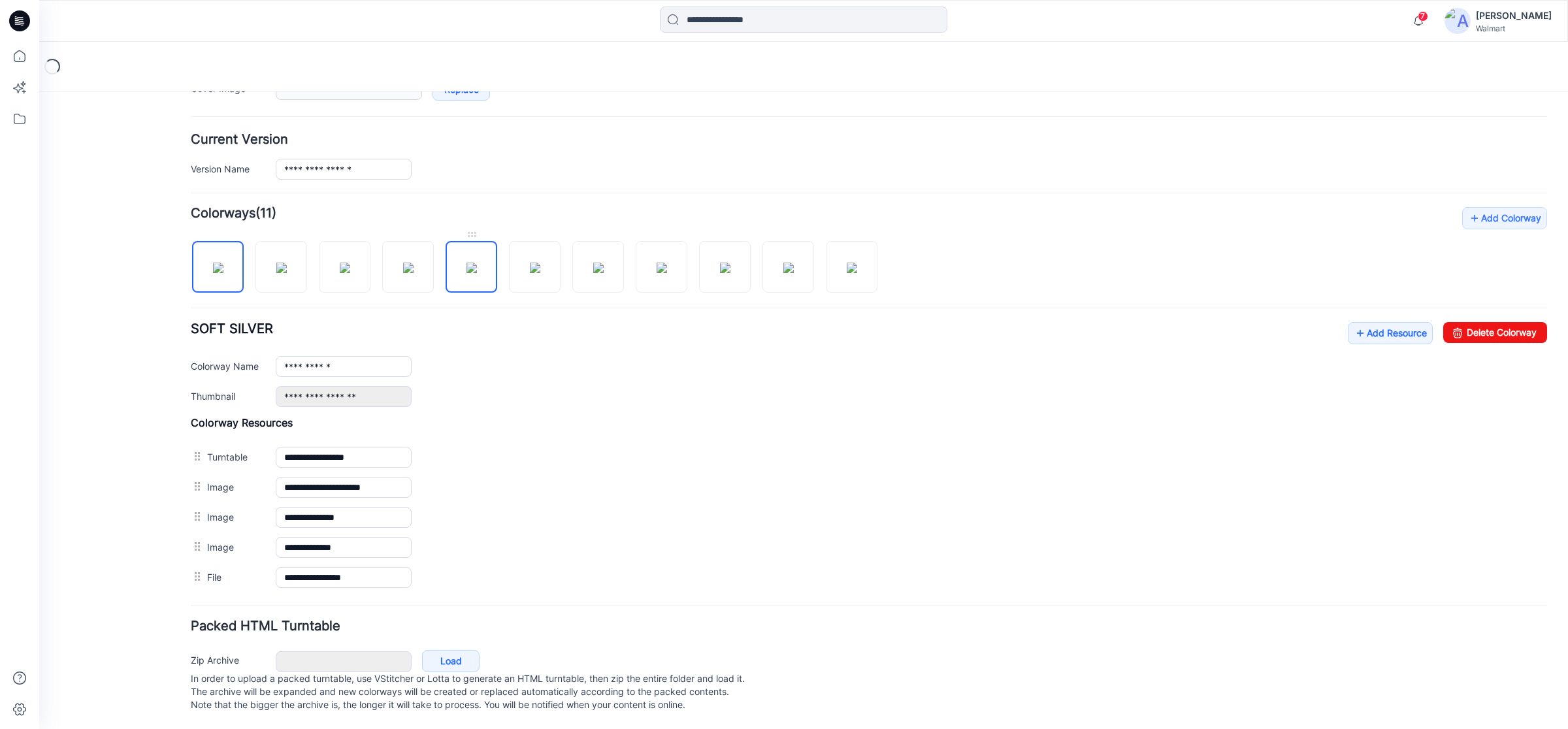
click at [477, 262] on img at bounding box center [472, 267] width 10 height 10
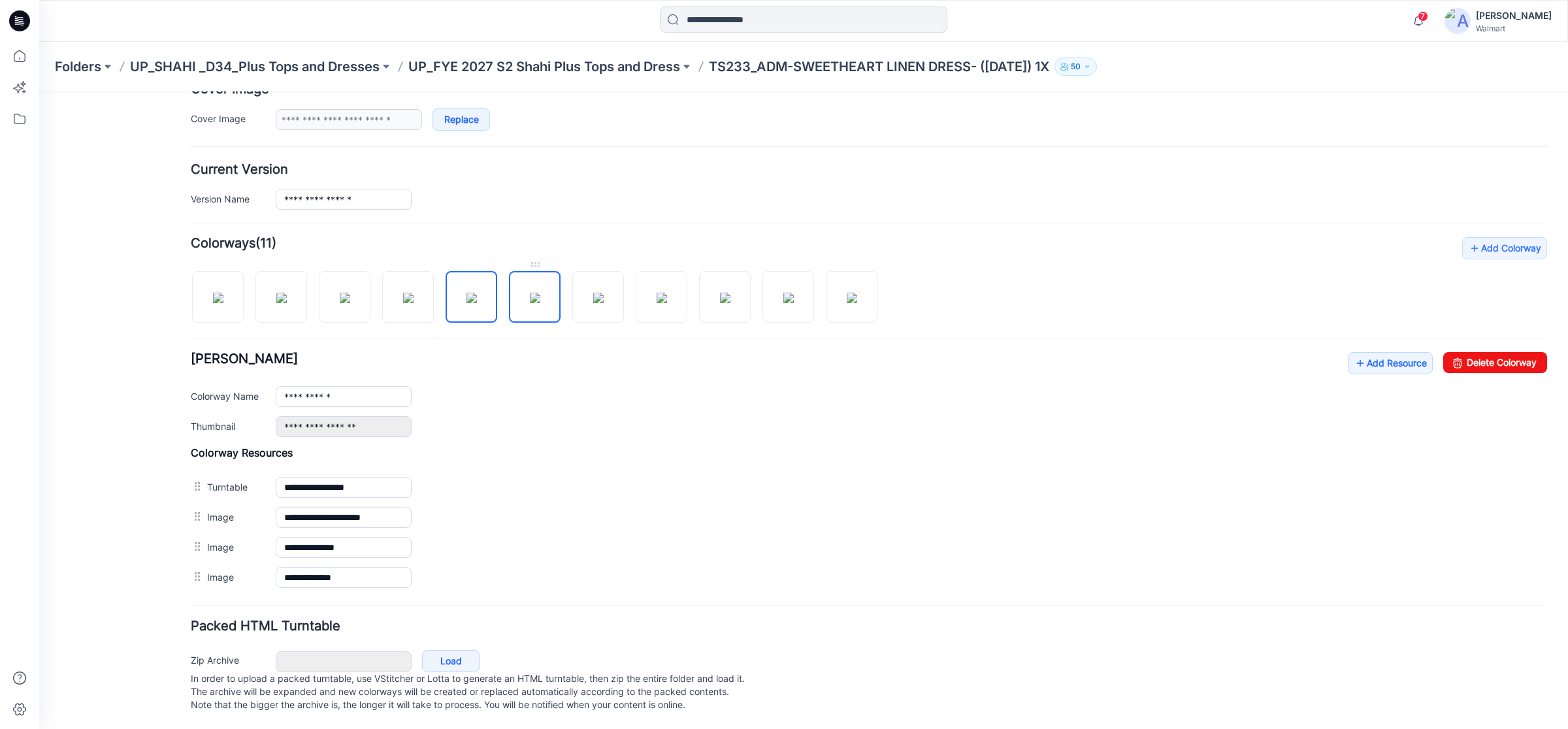
click at [541, 292] on img at bounding box center [535, 297] width 10 height 10
click at [598, 292] on img at bounding box center [598, 297] width 10 height 10
click at [657, 292] on img at bounding box center [661, 297] width 10 height 10
click at [720, 292] on img at bounding box center [725, 297] width 10 height 10
click at [785, 292] on img at bounding box center [788, 297] width 10 height 10
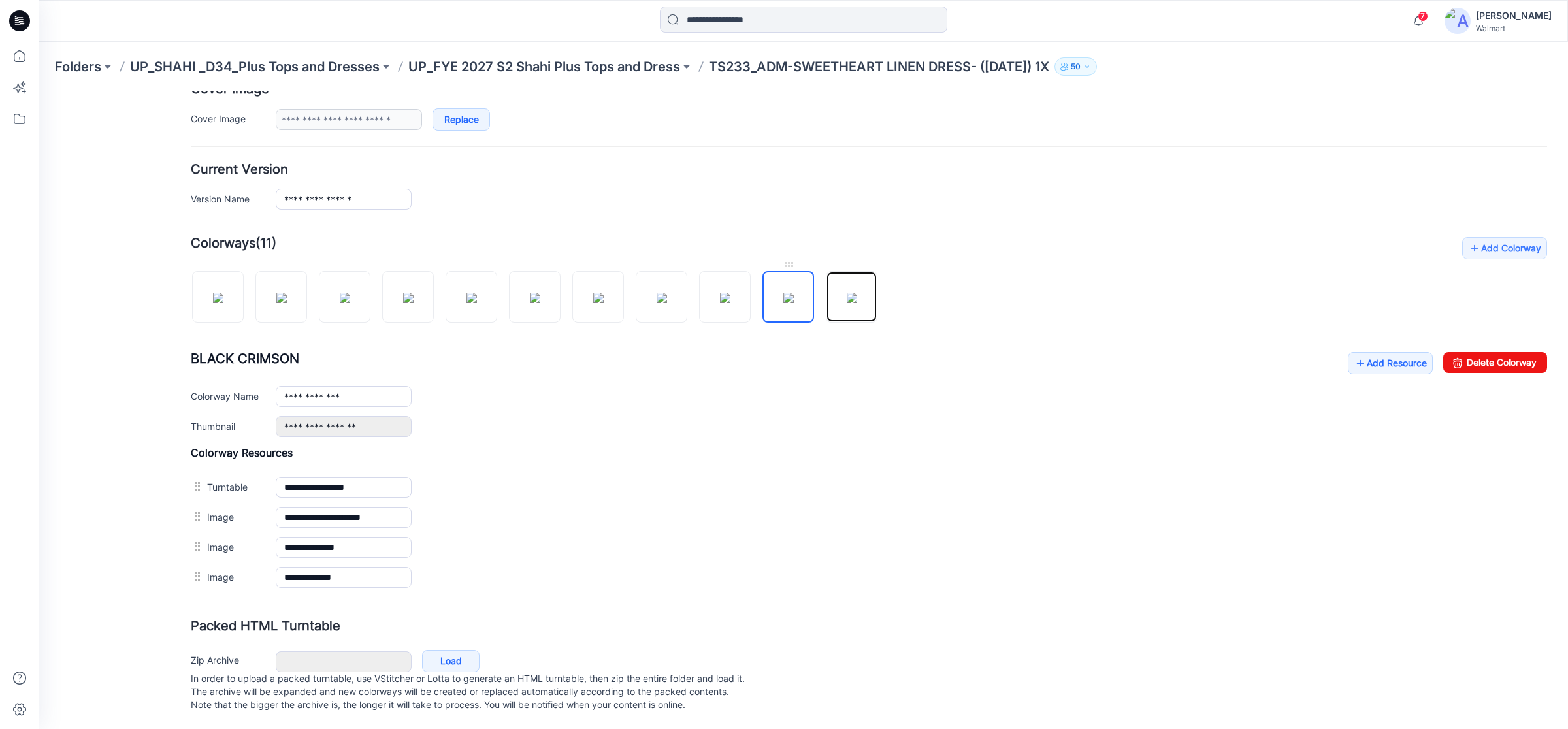
click at [847, 292] on img at bounding box center [852, 297] width 10 height 10
type input "**********"
click at [20, 25] on icon at bounding box center [20, 21] width 21 height 21
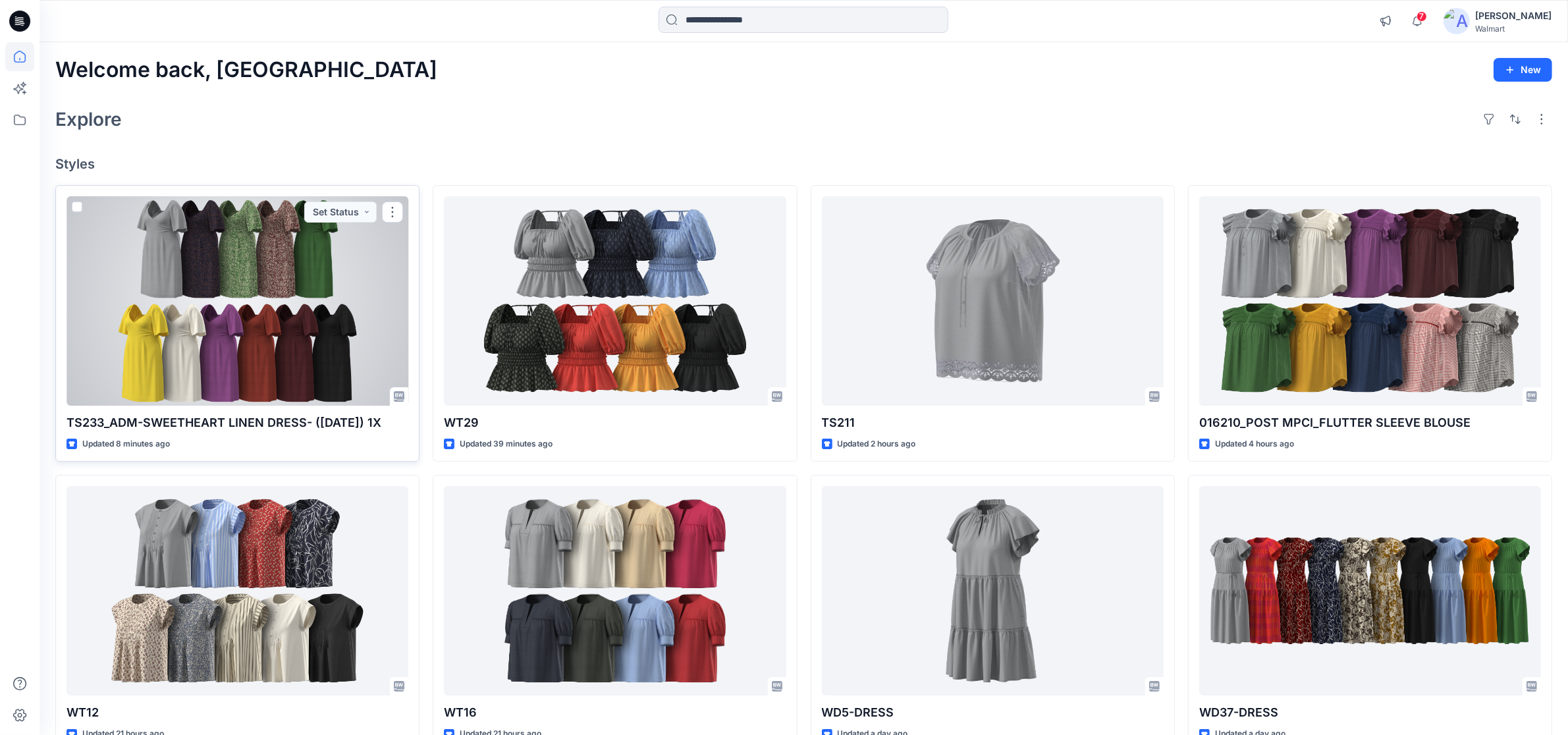
click at [281, 318] on div at bounding box center [237, 300] width 341 height 209
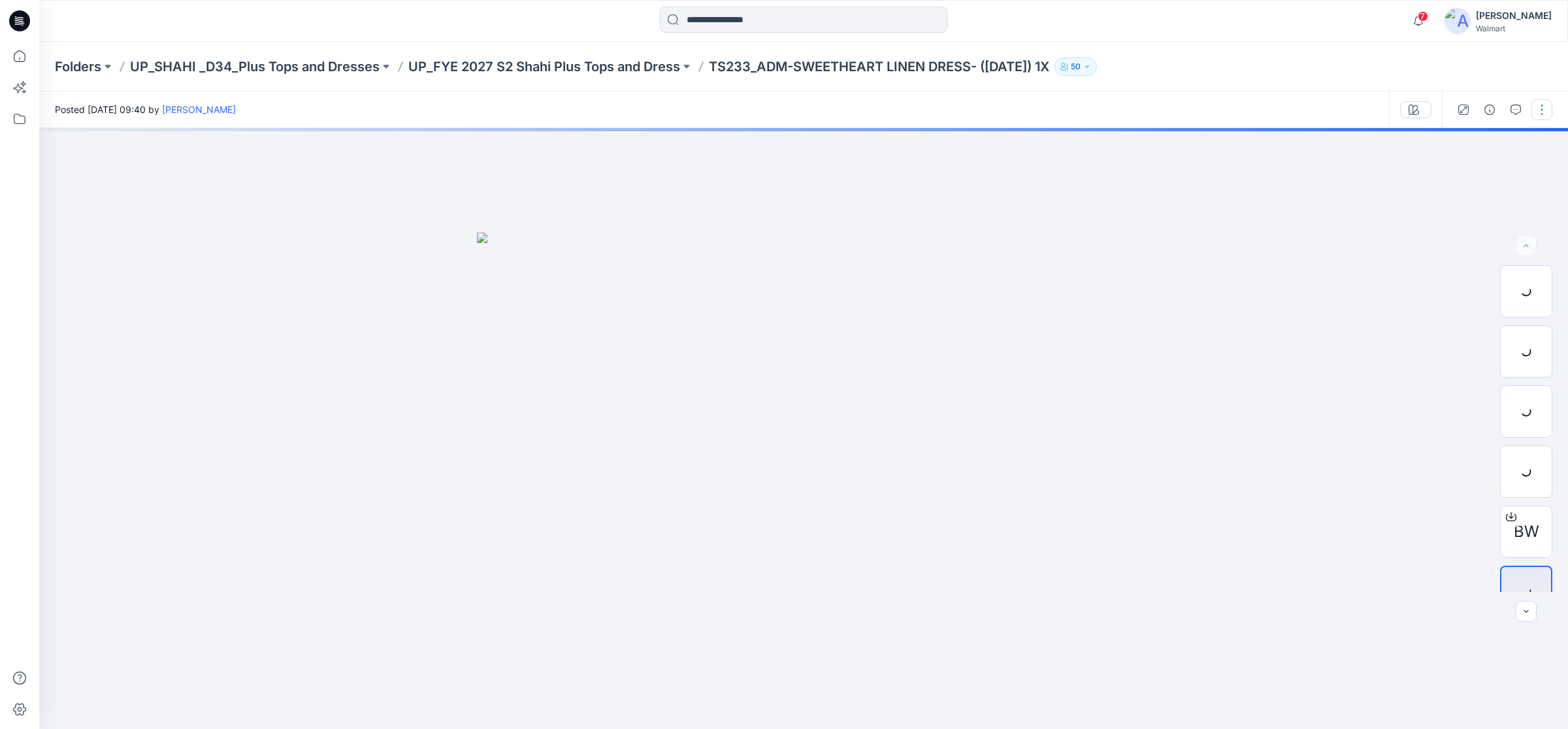
click at [1544, 116] on button "button" at bounding box center [1543, 109] width 21 height 21
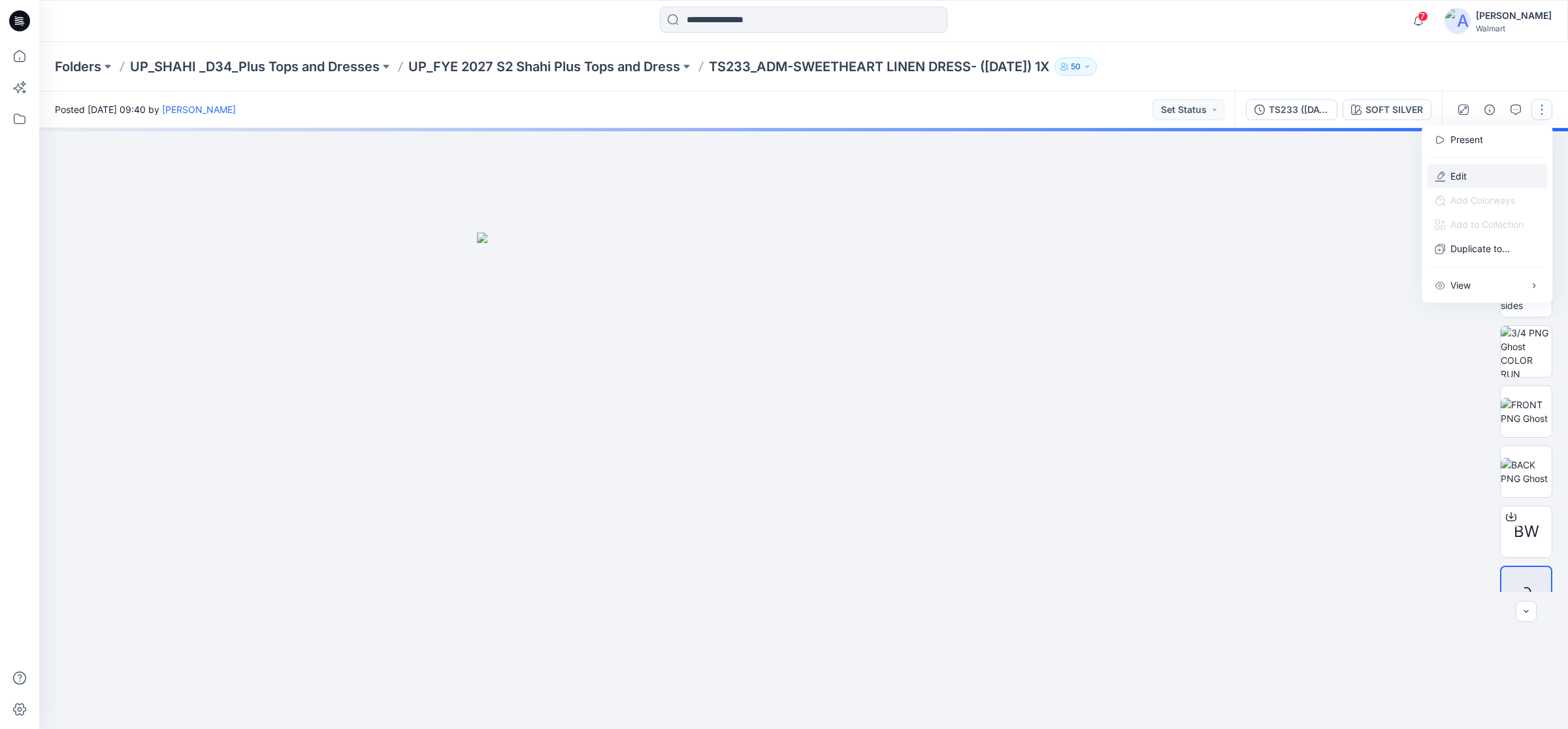
click at [1456, 174] on p "Edit" at bounding box center [1459, 175] width 16 height 14
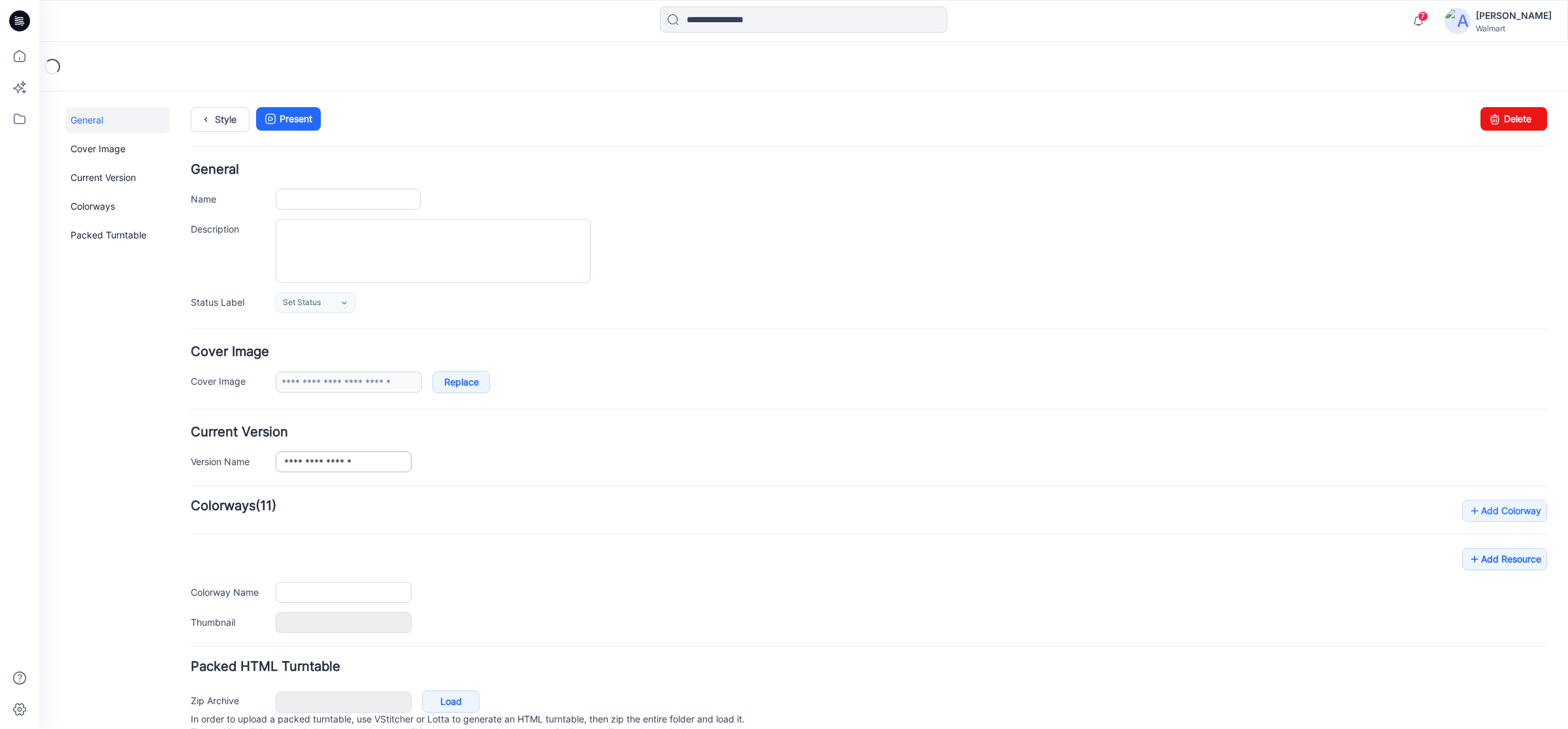
type input "**********"
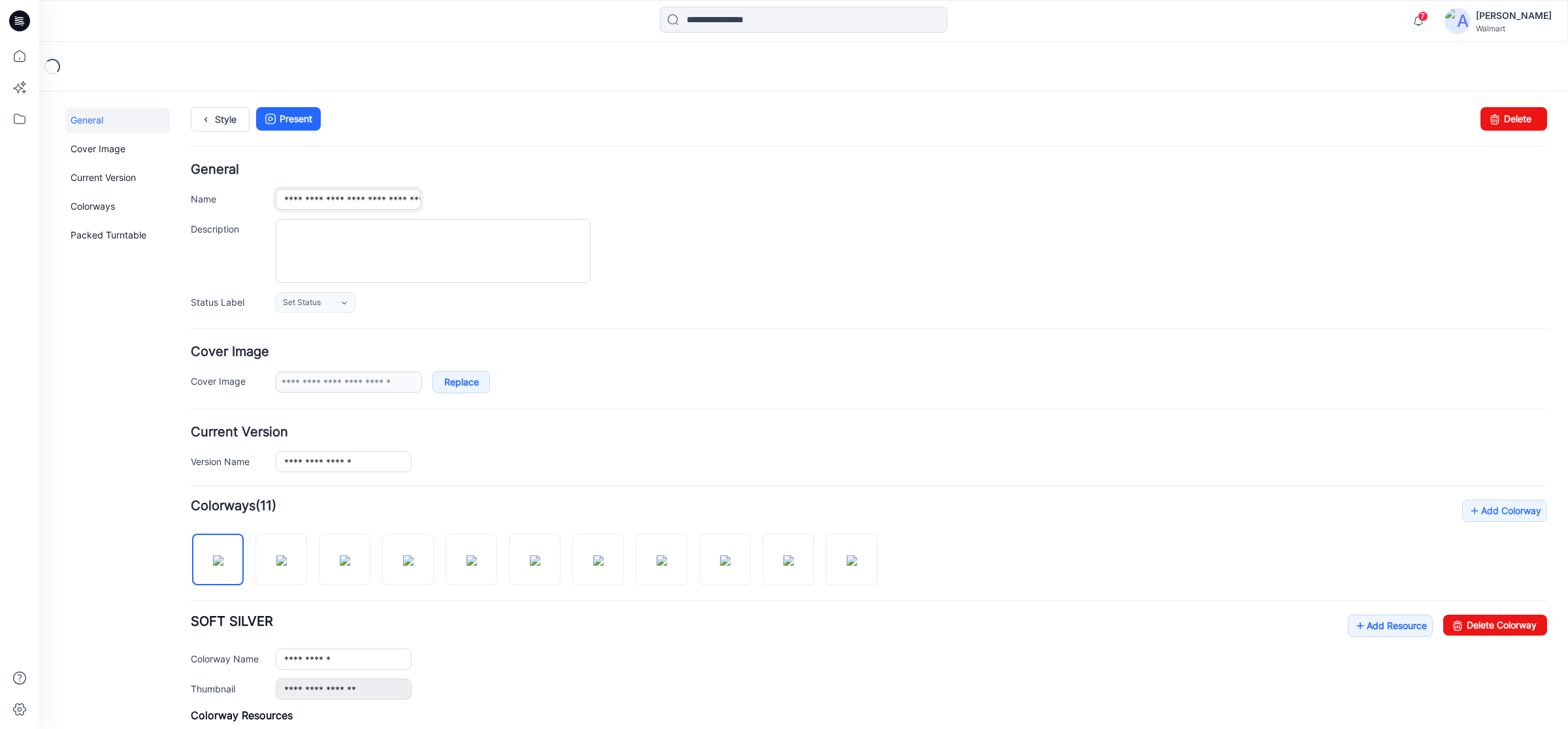
click at [409, 200] on input "**********" at bounding box center [348, 199] width 145 height 21
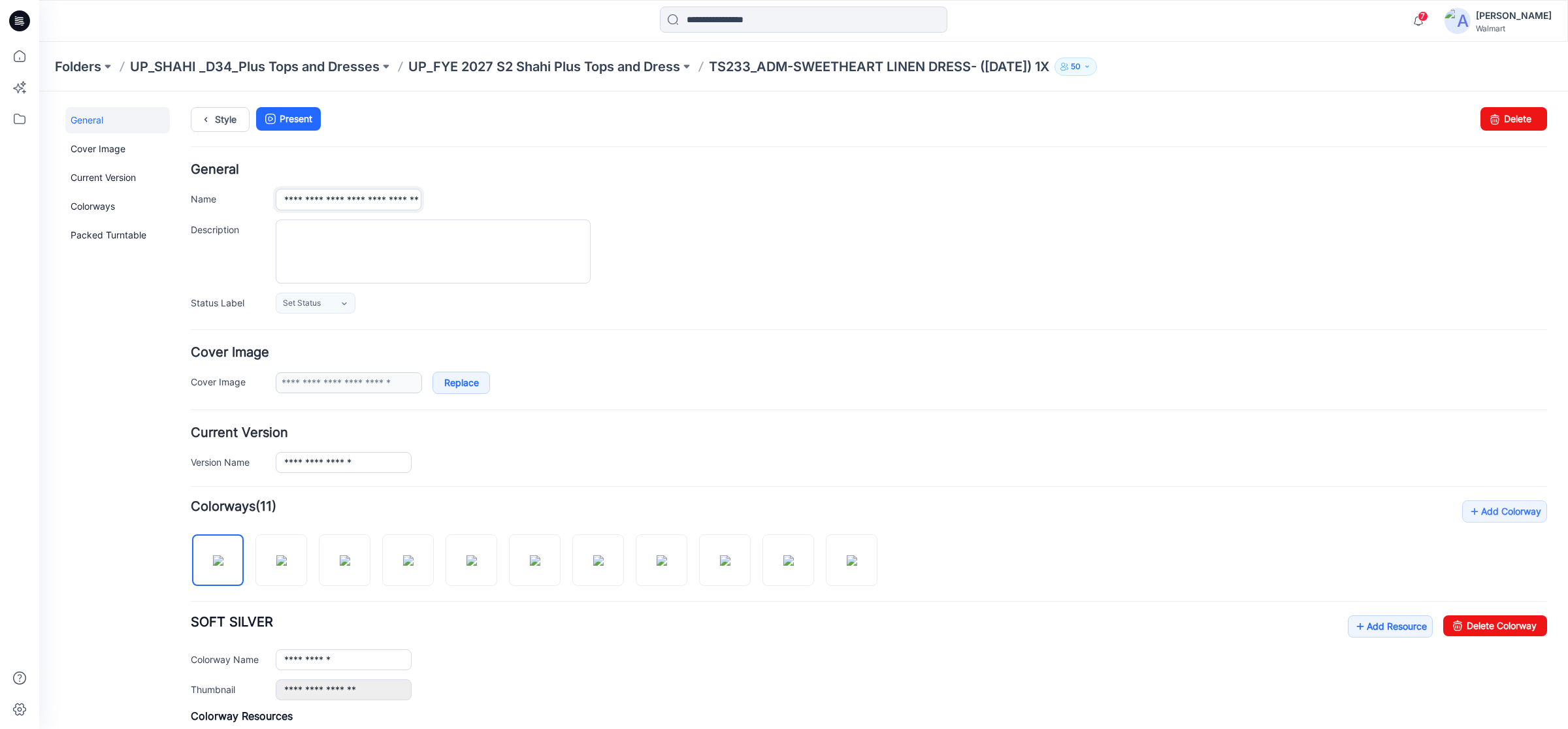
scroll to position [0, 44]
type input "**********"
click at [775, 286] on div "**********" at bounding box center [869, 238] width 1357 height 150
drag, startPoint x: 284, startPoint y: 201, endPoint x: 311, endPoint y: 203, distance: 27.1
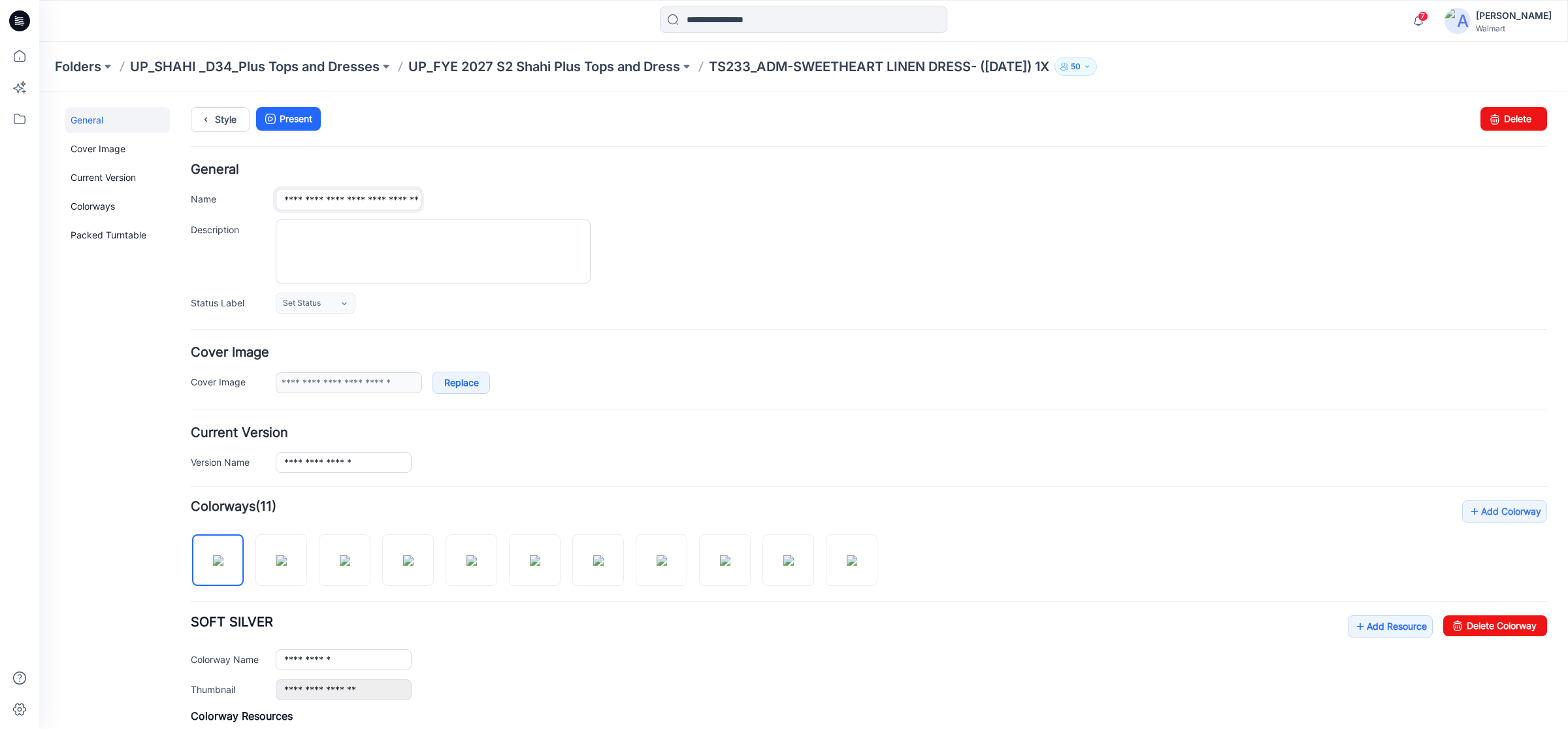
click at [311, 203] on input "**********" at bounding box center [348, 199] width 145 height 22
click at [396, 270] on textarea "Description" at bounding box center [433, 252] width 315 height 64
click at [20, 20] on icon at bounding box center [20, 21] width 21 height 41
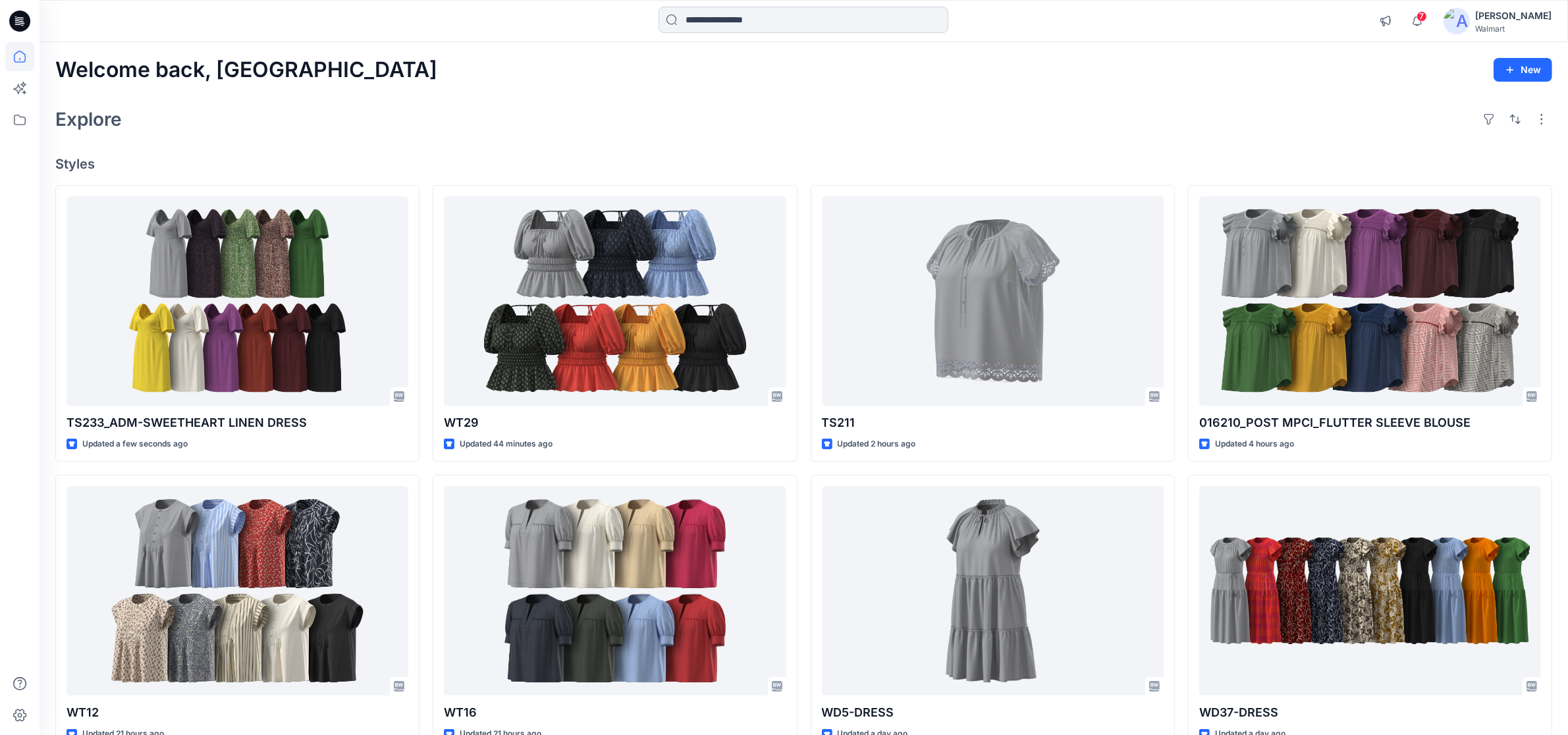
click at [765, 10] on input at bounding box center [803, 20] width 290 height 27
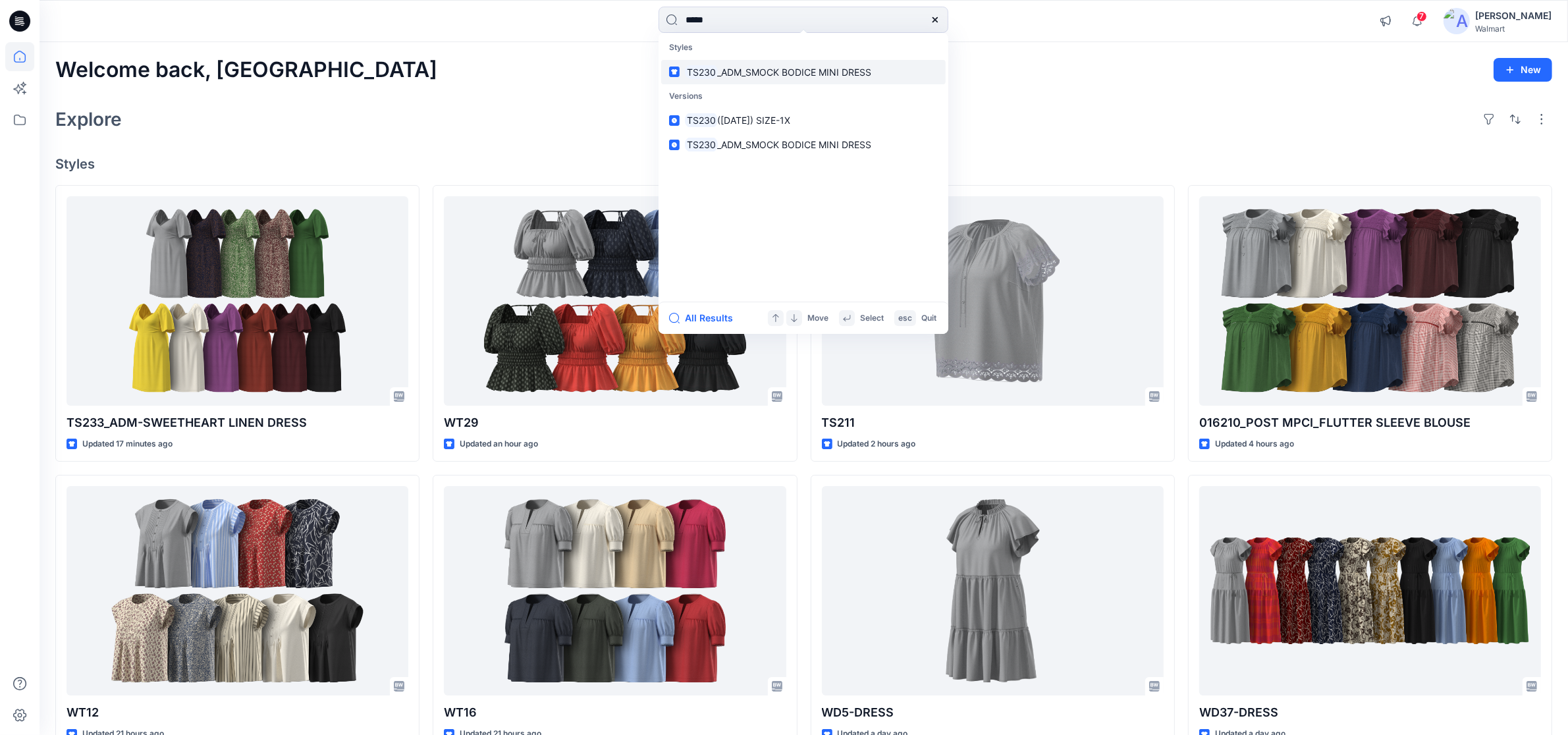
type input "*****"
click at [727, 74] on span "_ADM_SMOCK BODICE MINI DRESS" at bounding box center [795, 72] width 154 height 11
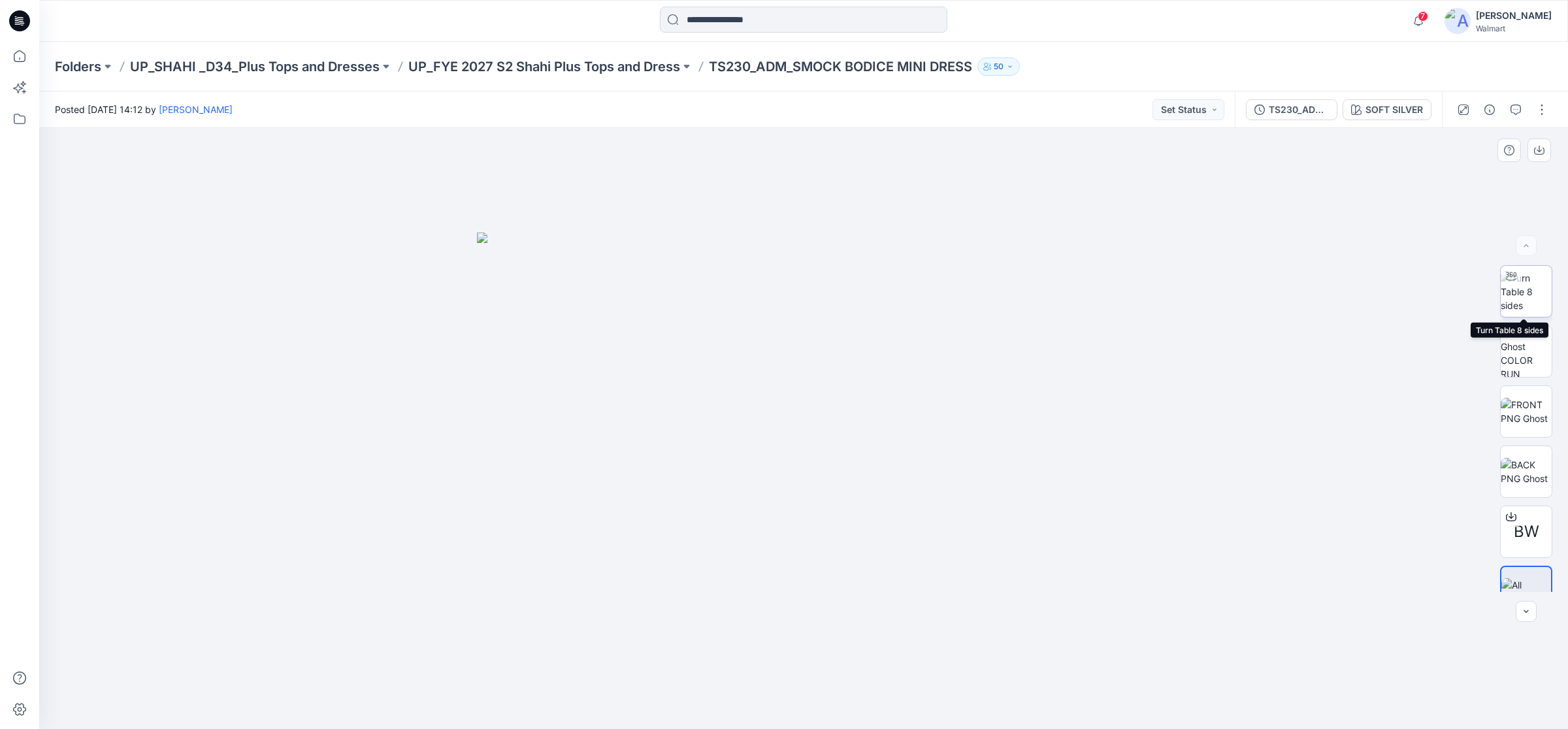
click at [1519, 294] on img at bounding box center [1526, 291] width 51 height 41
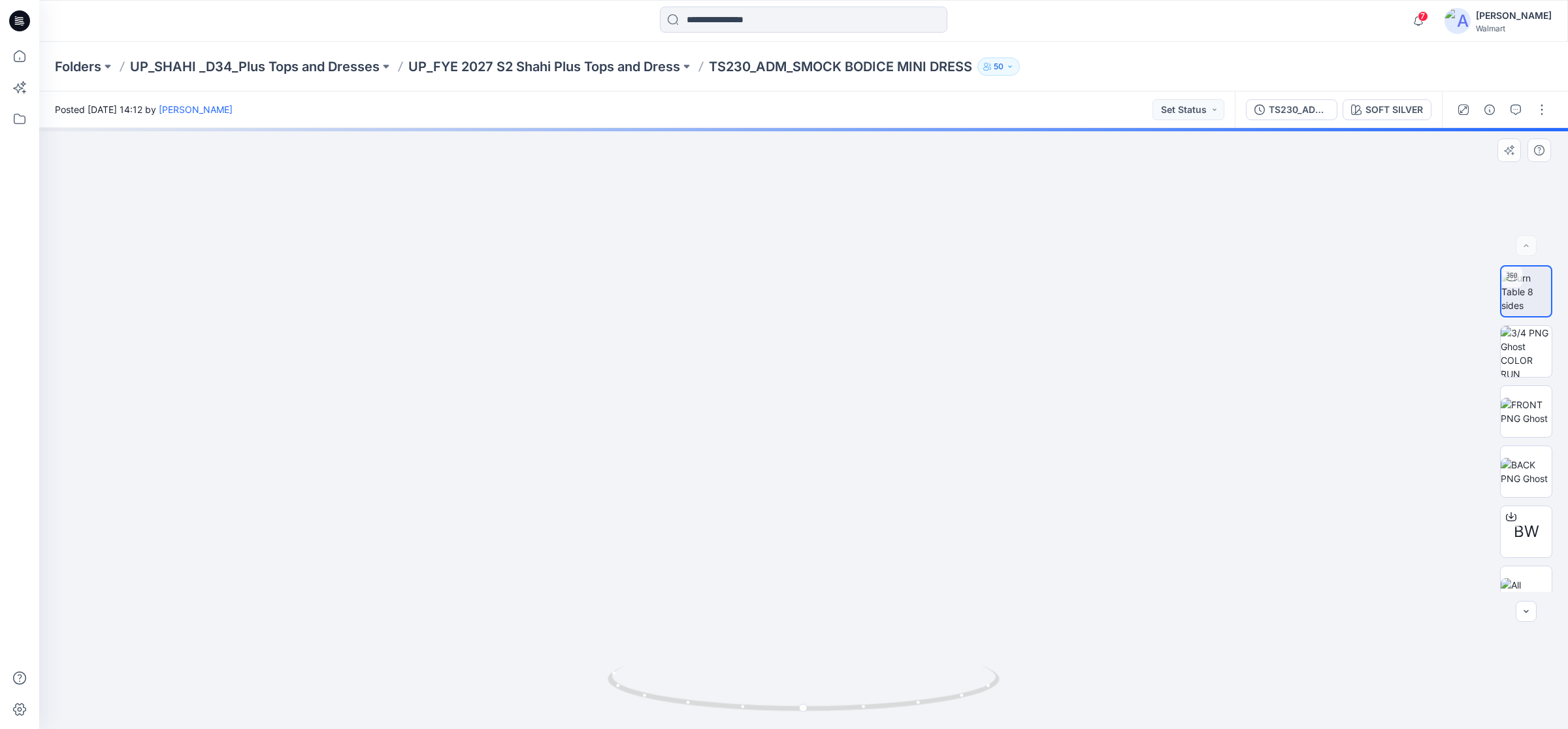
drag, startPoint x: 776, startPoint y: 457, endPoint x: 792, endPoint y: 253, distance: 204.6
click at [1375, 106] on div "SOFT SILVER" at bounding box center [1394, 109] width 58 height 14
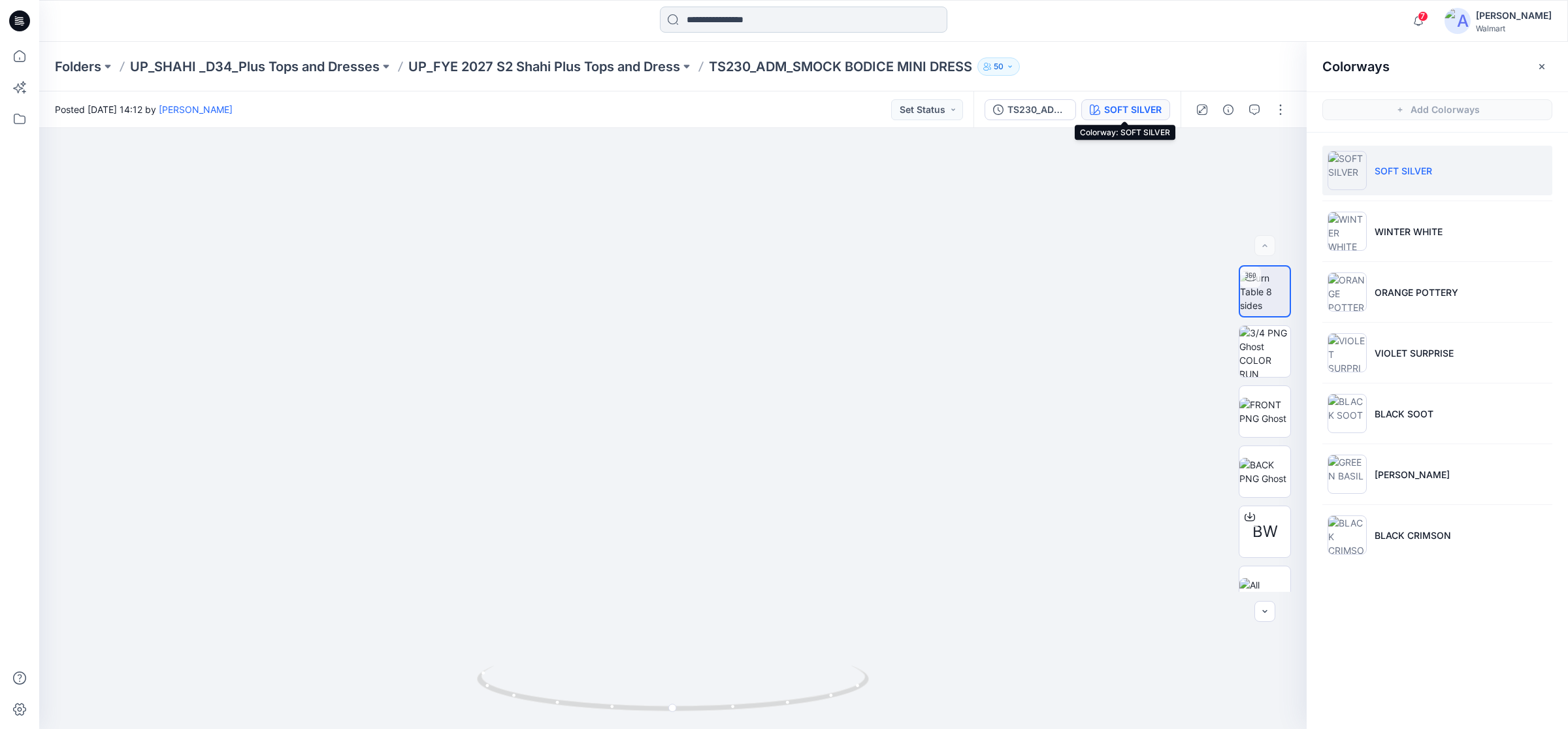
click at [775, 26] on input at bounding box center [804, 20] width 288 height 26
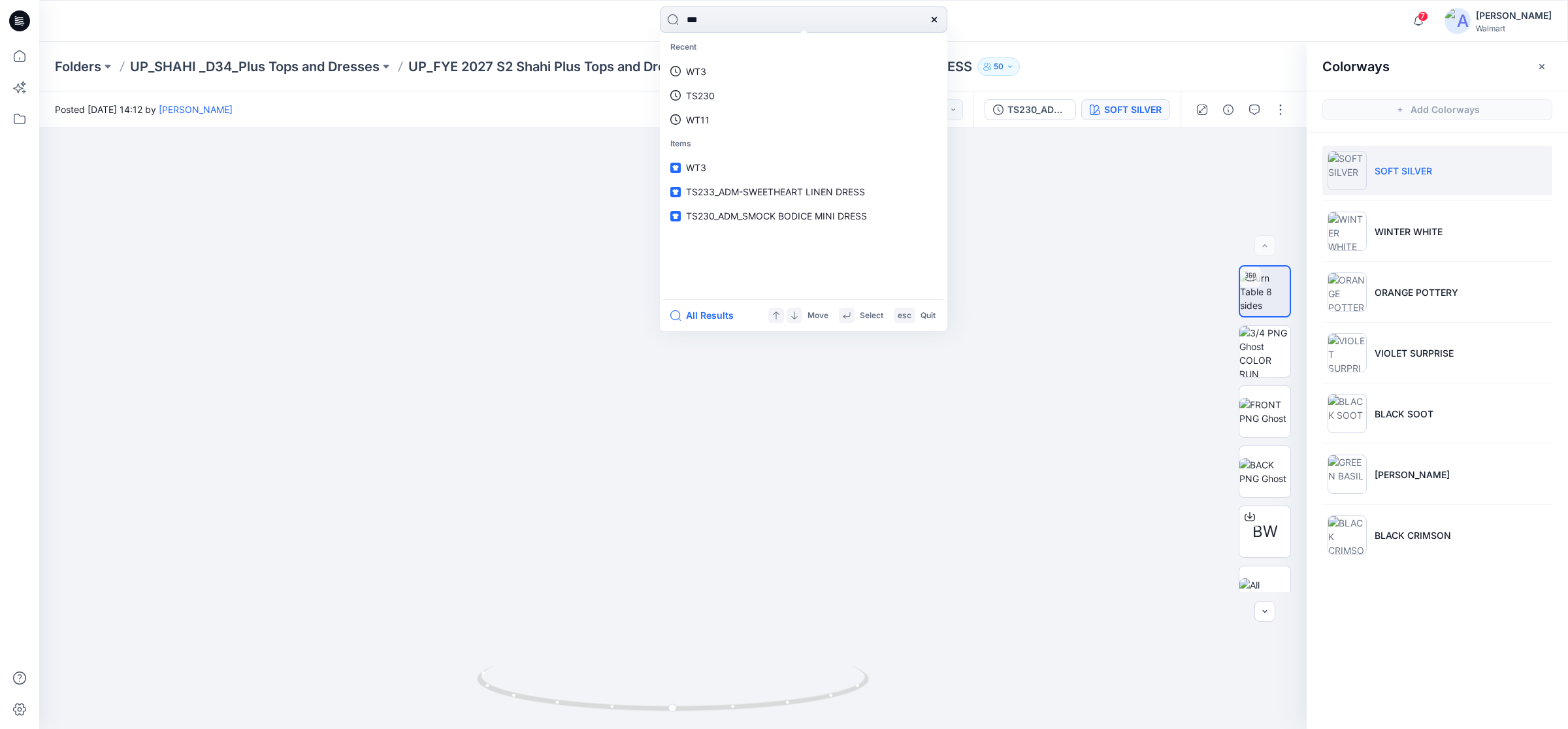
type input "****"
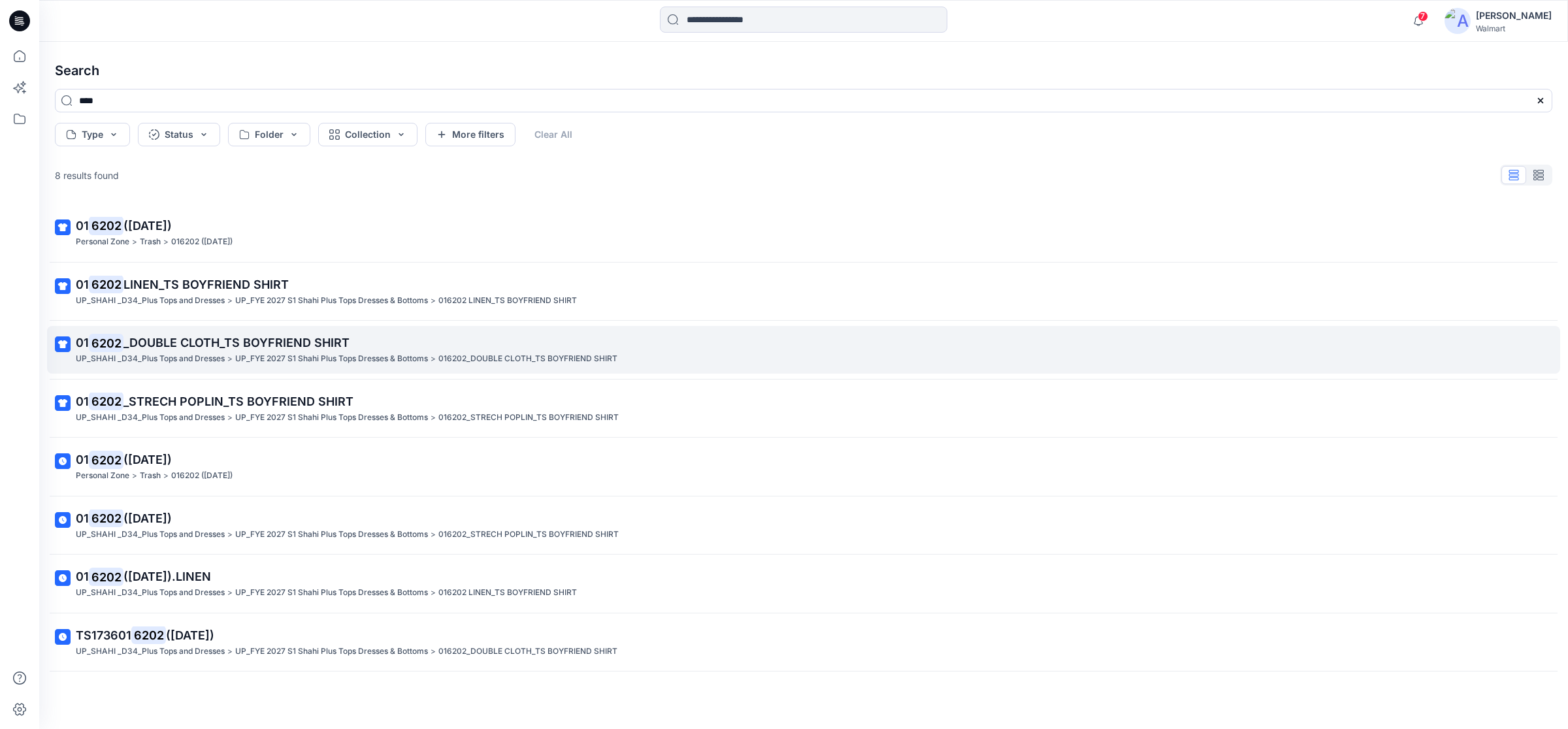
click at [179, 347] on span "_DOUBLE CLOTH_TS BOYFRIEND SHIRT" at bounding box center [237, 342] width 226 height 14
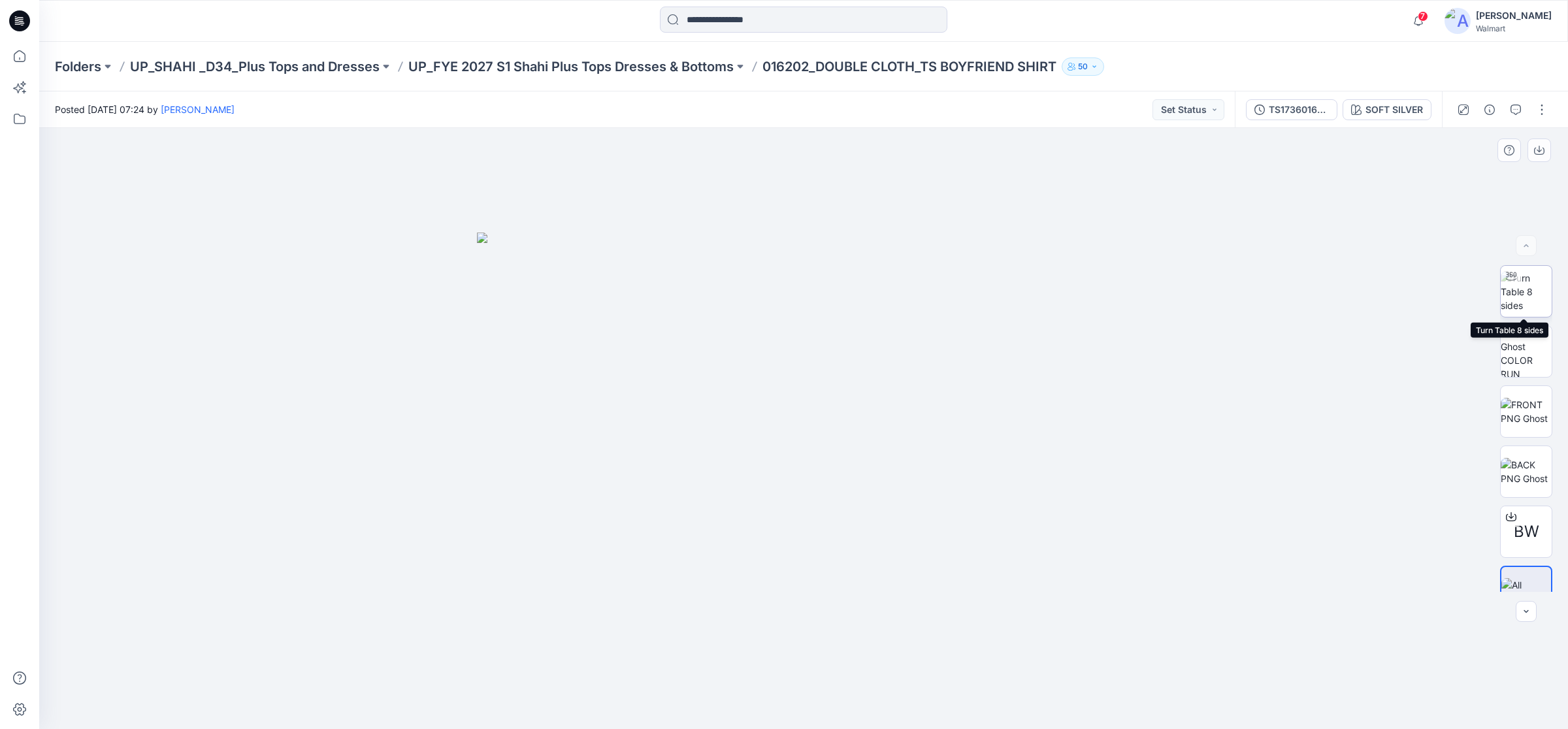
click at [1525, 289] on img at bounding box center [1526, 291] width 51 height 41
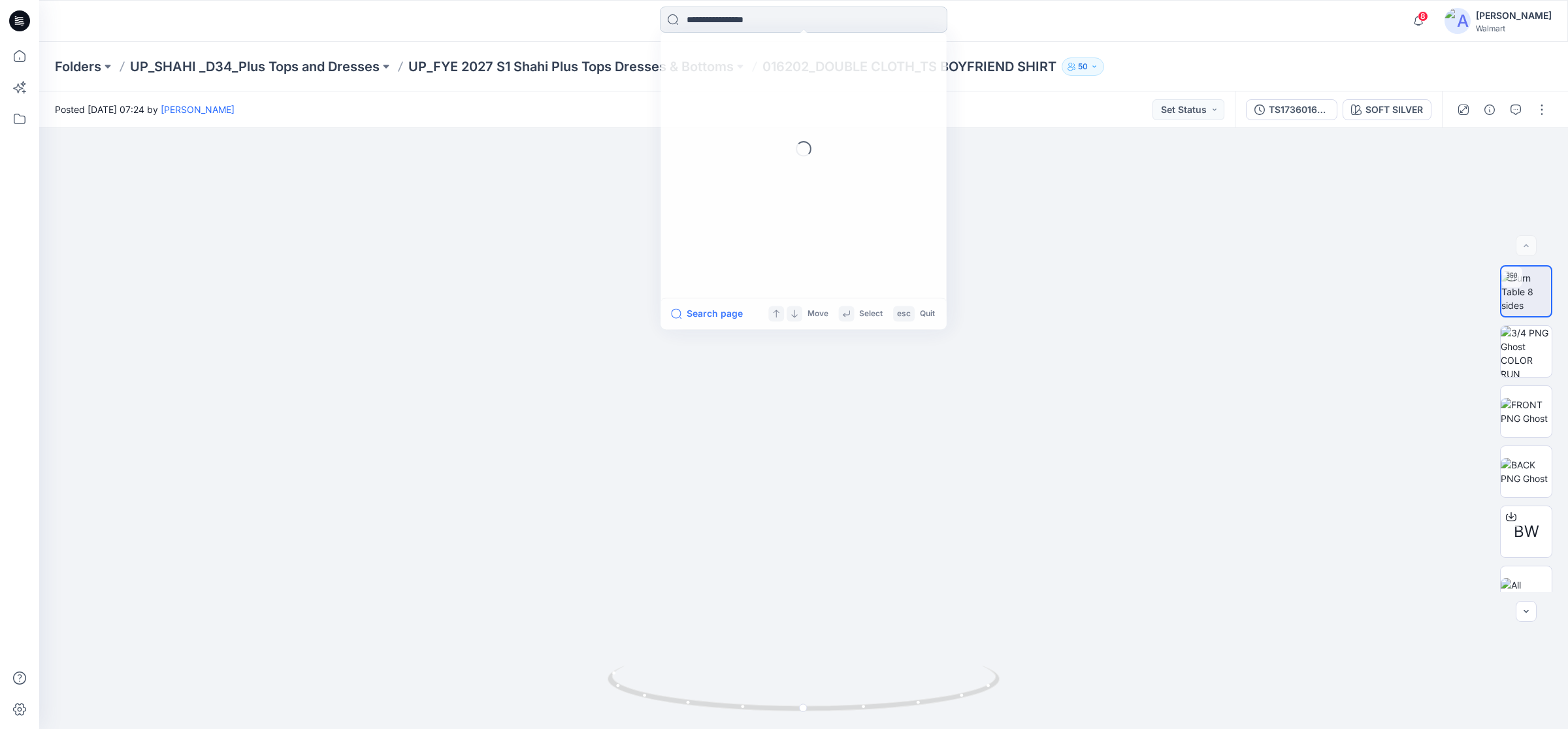
click at [729, 10] on input at bounding box center [804, 20] width 288 height 26
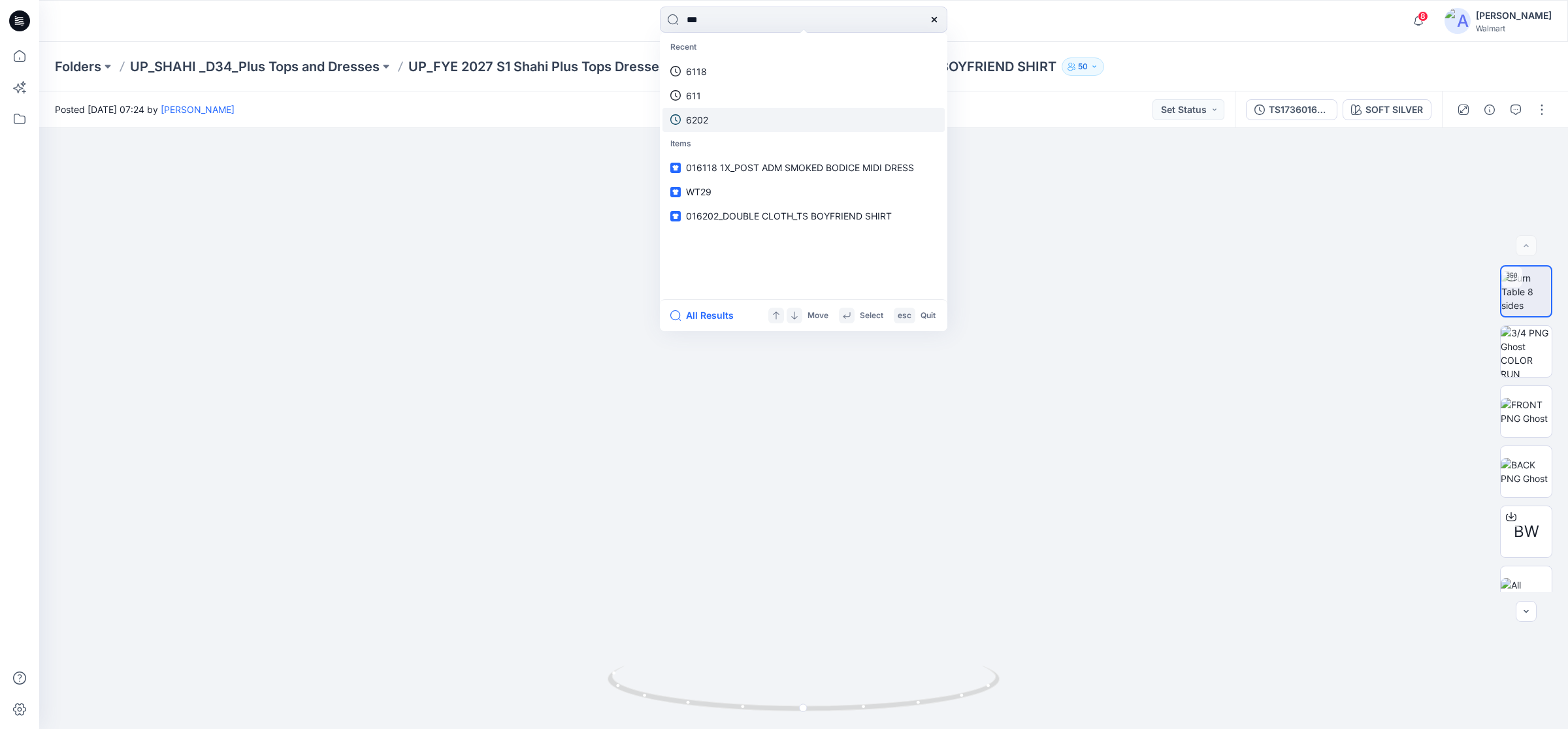
type input "****"
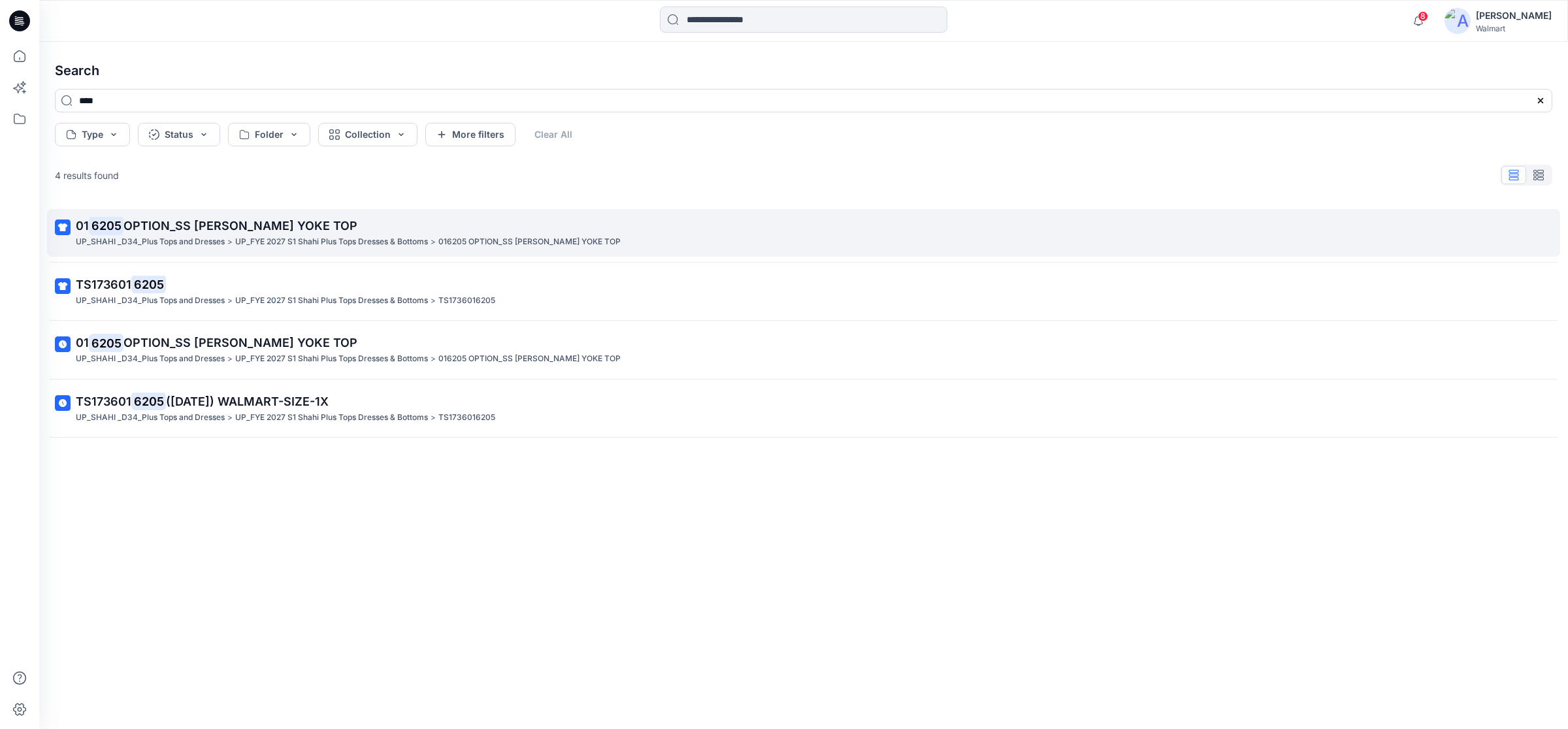
click at [191, 233] on p "01 6205 OPTION_SS SMOCK YOKE TOP" at bounding box center [802, 225] width 1453 height 18
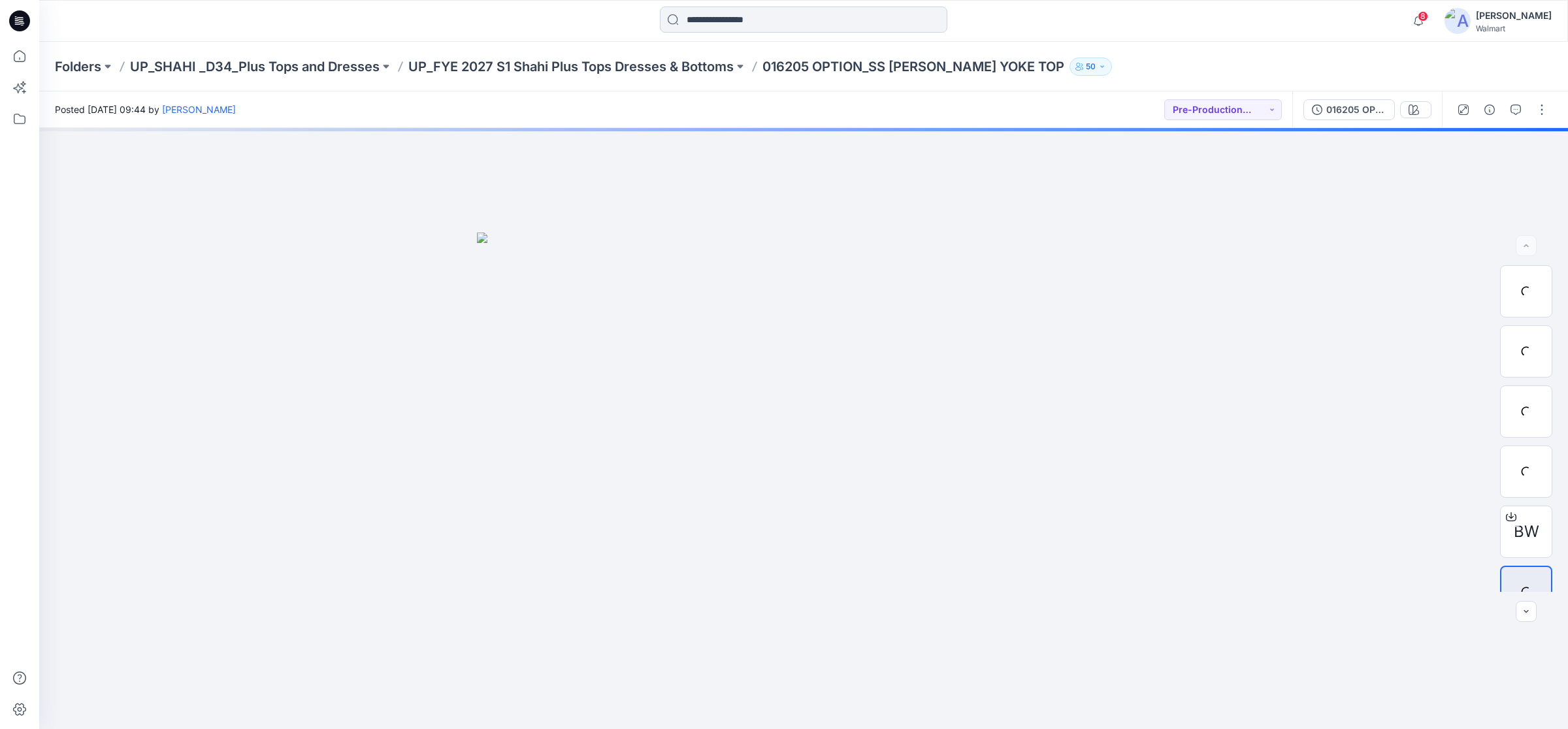
click at [712, 20] on input at bounding box center [804, 20] width 288 height 26
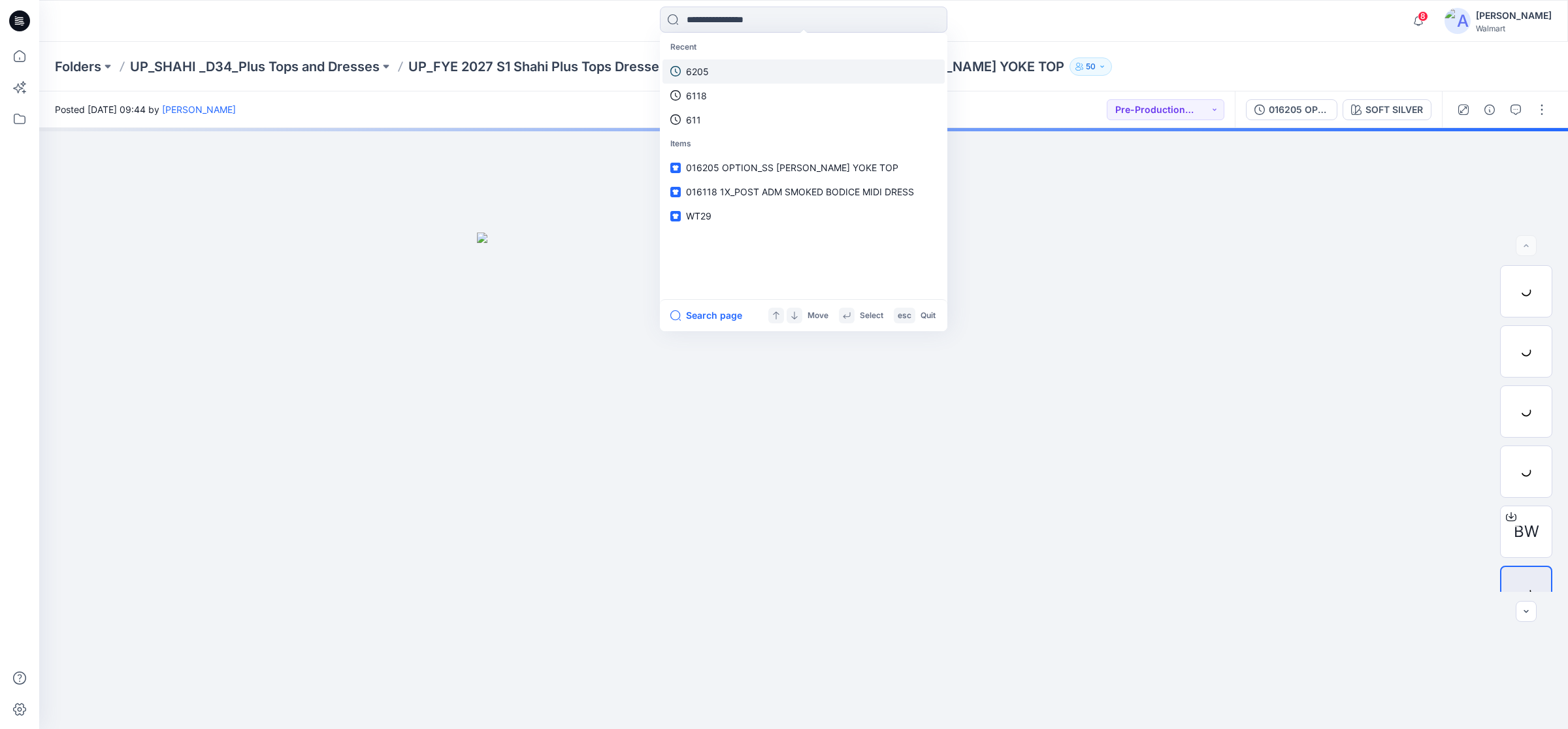
click at [703, 70] on p "6205" at bounding box center [697, 72] width 23 height 14
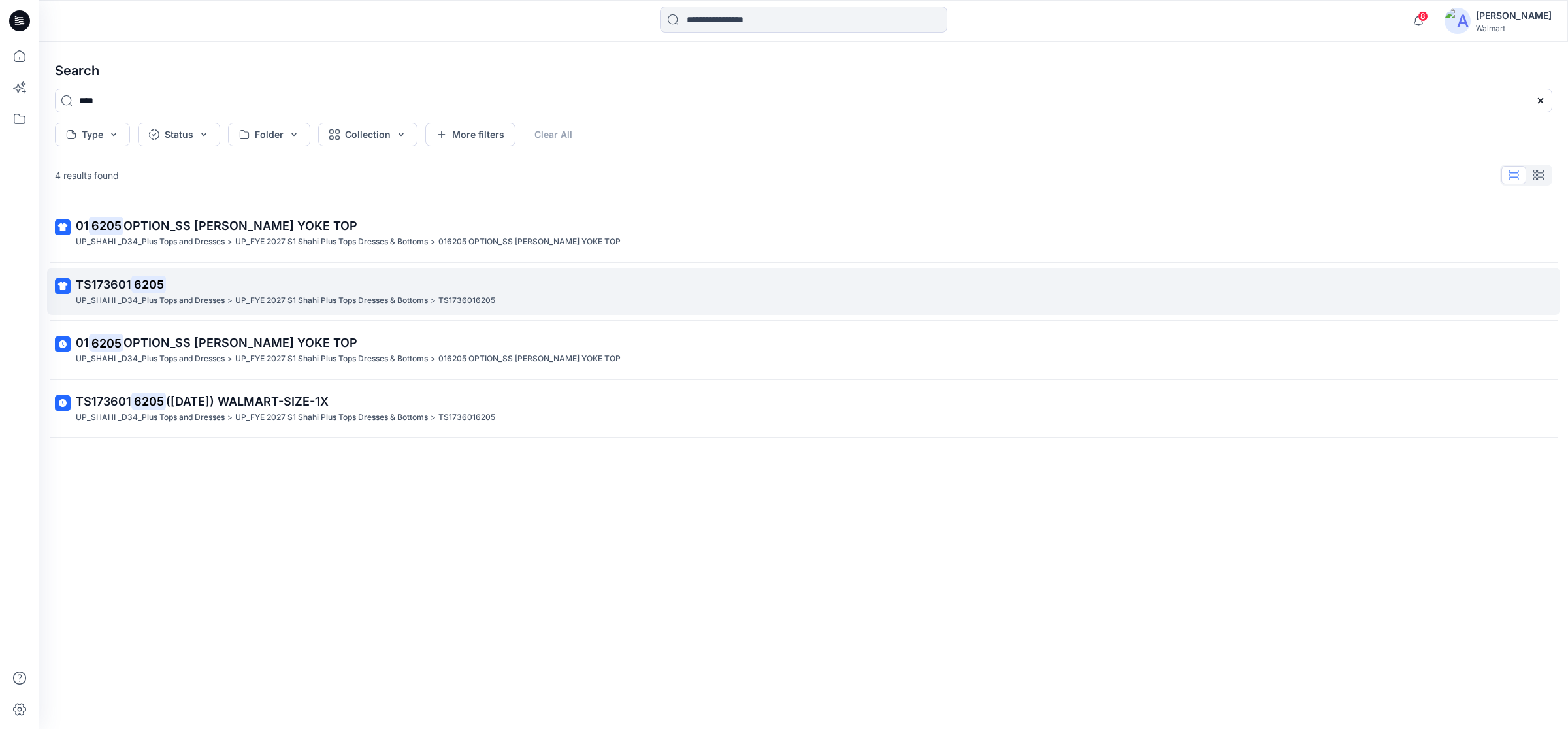
click at [142, 290] on mark "6205" at bounding box center [148, 284] width 35 height 18
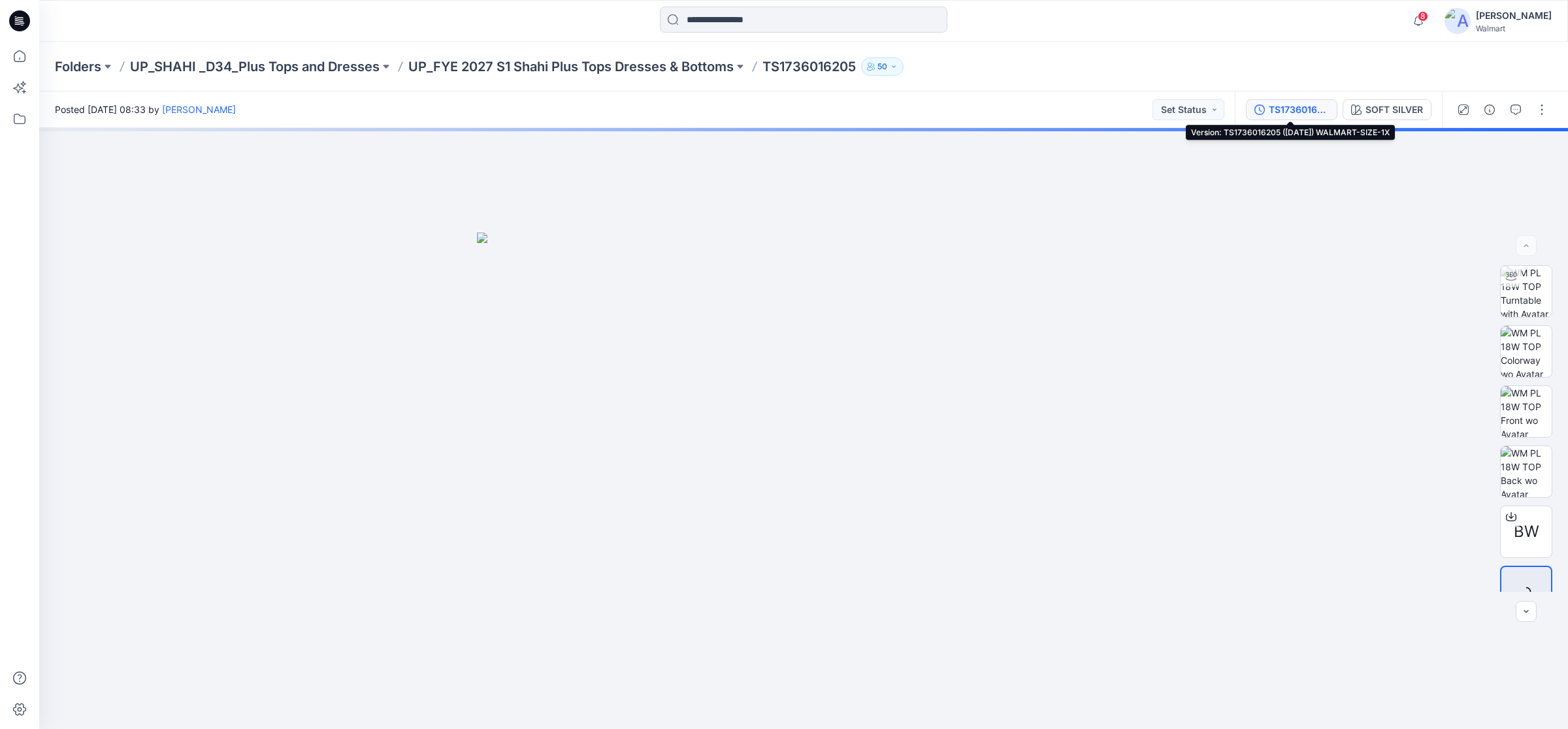
click at [1307, 112] on div "TS1736016205 ([DATE]) WALMART-SIZE-1X" at bounding box center [1299, 109] width 60 height 14
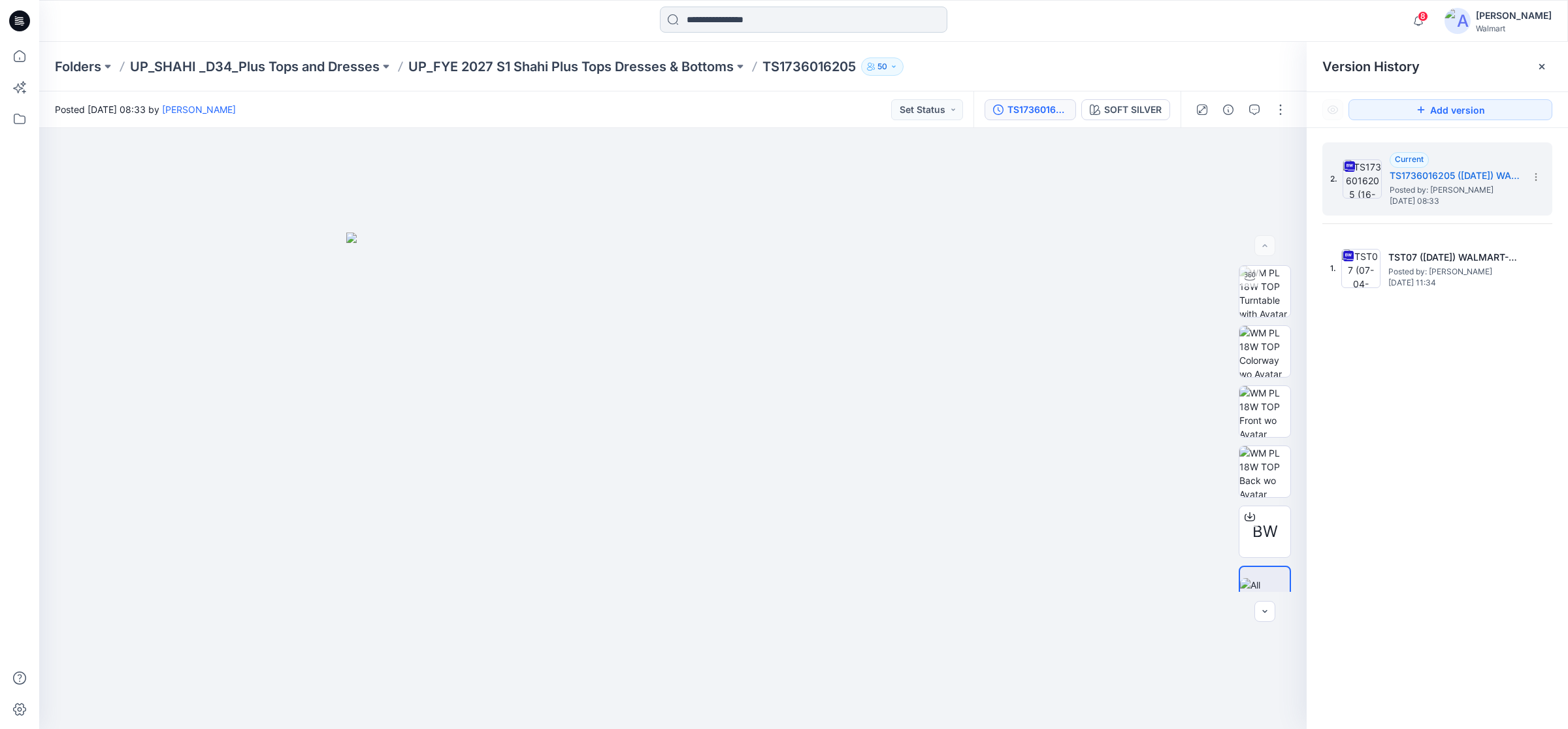
click at [737, 18] on input at bounding box center [804, 20] width 288 height 26
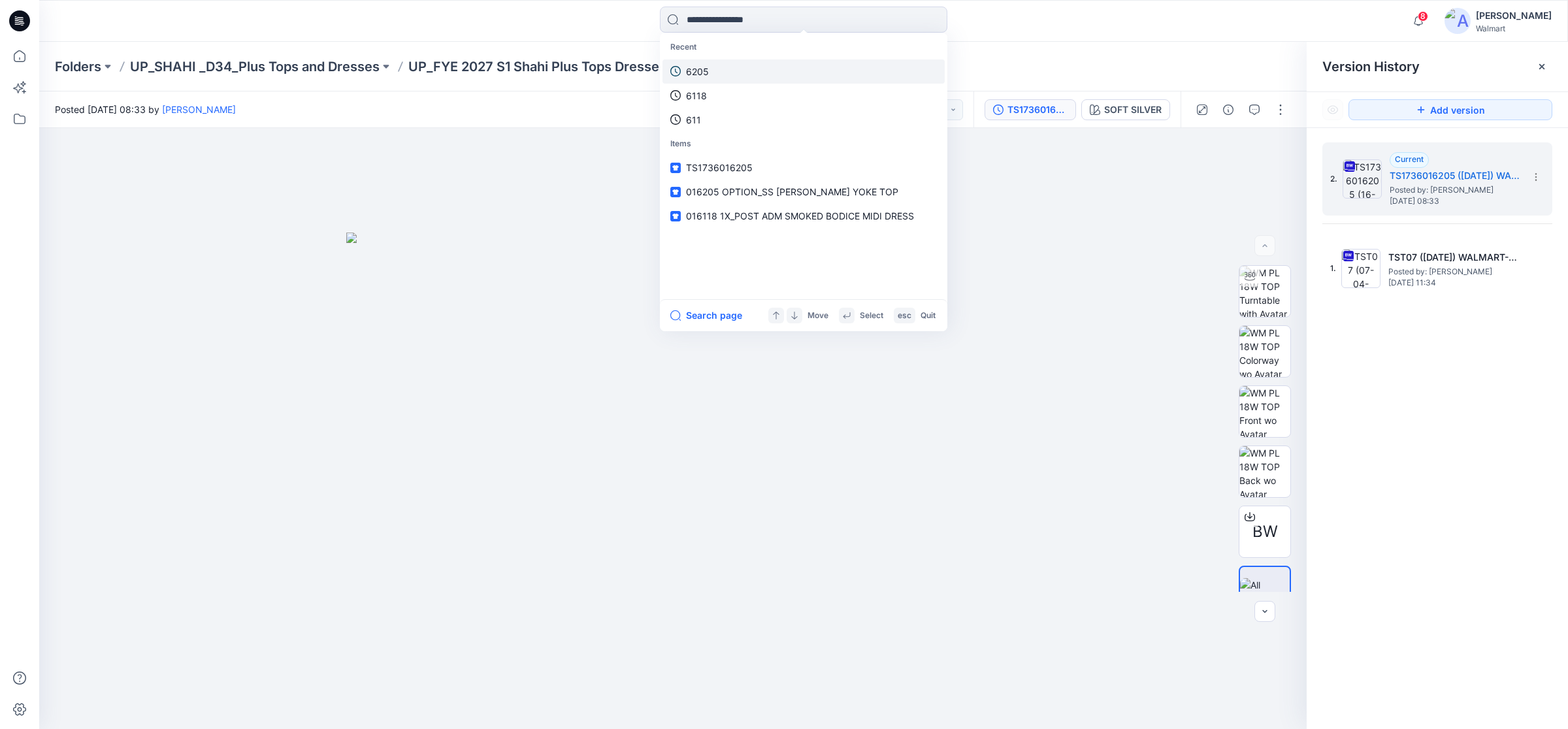
click at [742, 73] on link "6205" at bounding box center [803, 72] width 282 height 25
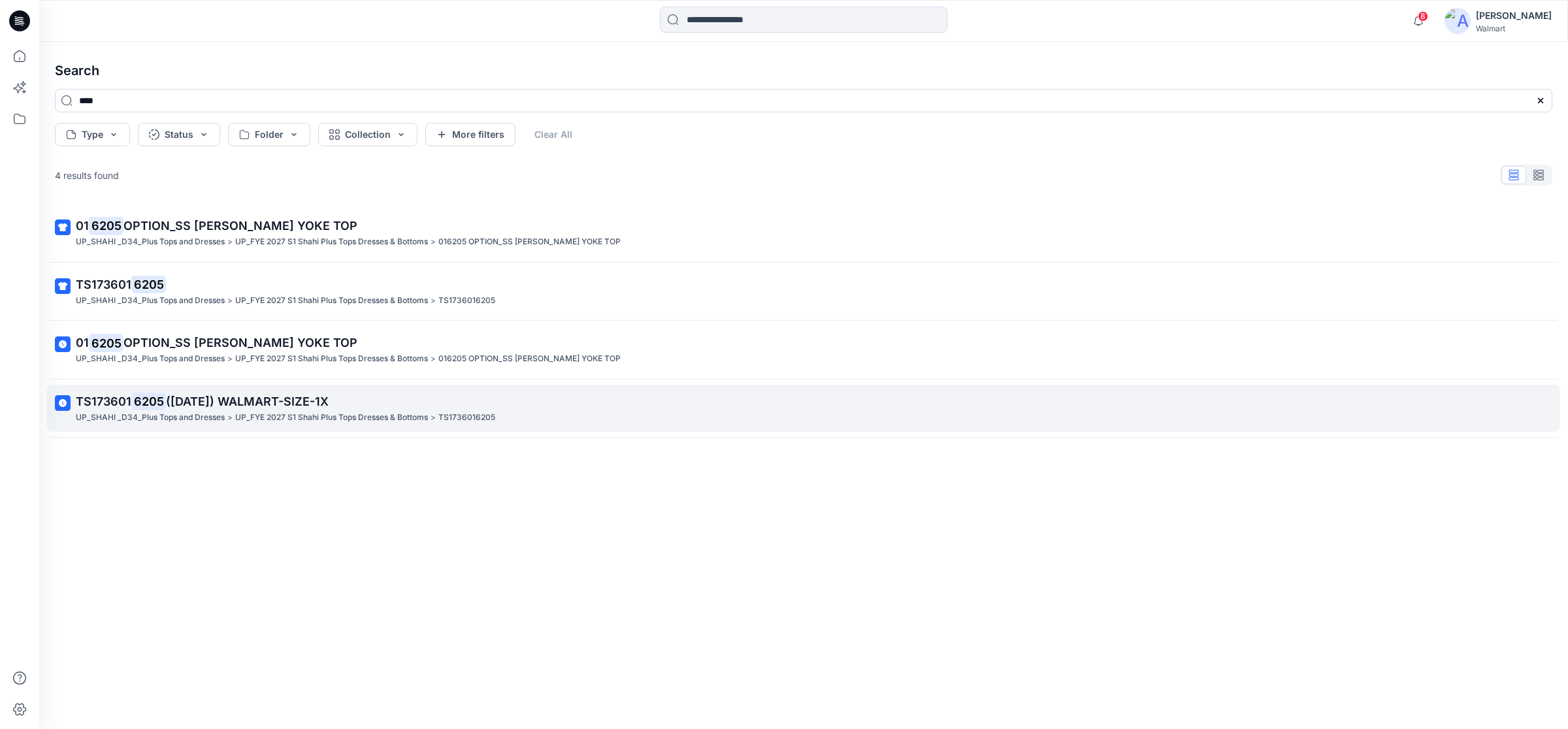
click at [116, 417] on p "UP_SHAHI _D34_Plus Tops and Dresses" at bounding box center [150, 418] width 149 height 14
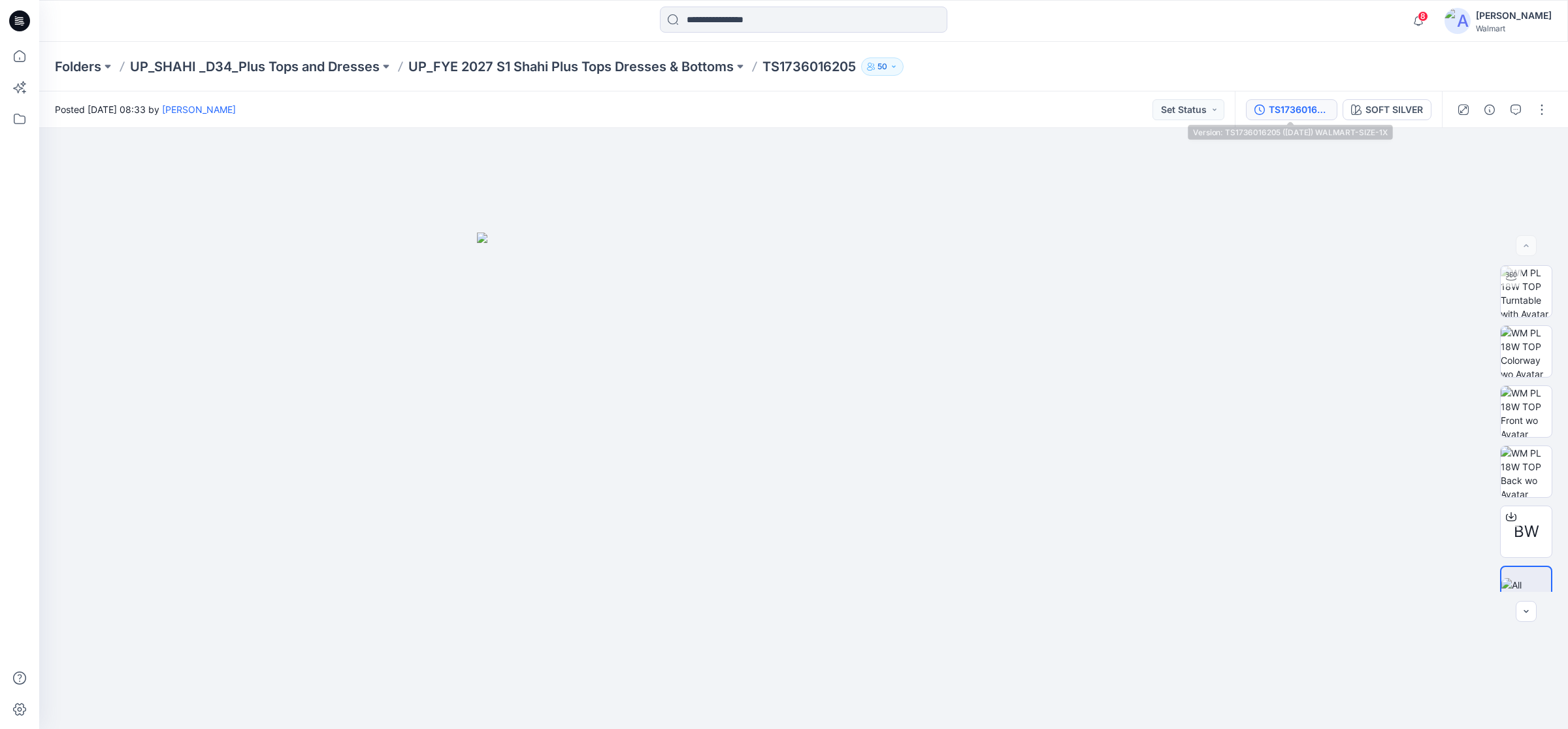
click at [1289, 108] on div "TS1736016205 ([DATE]) WALMART-SIZE-1X" at bounding box center [1299, 109] width 60 height 14
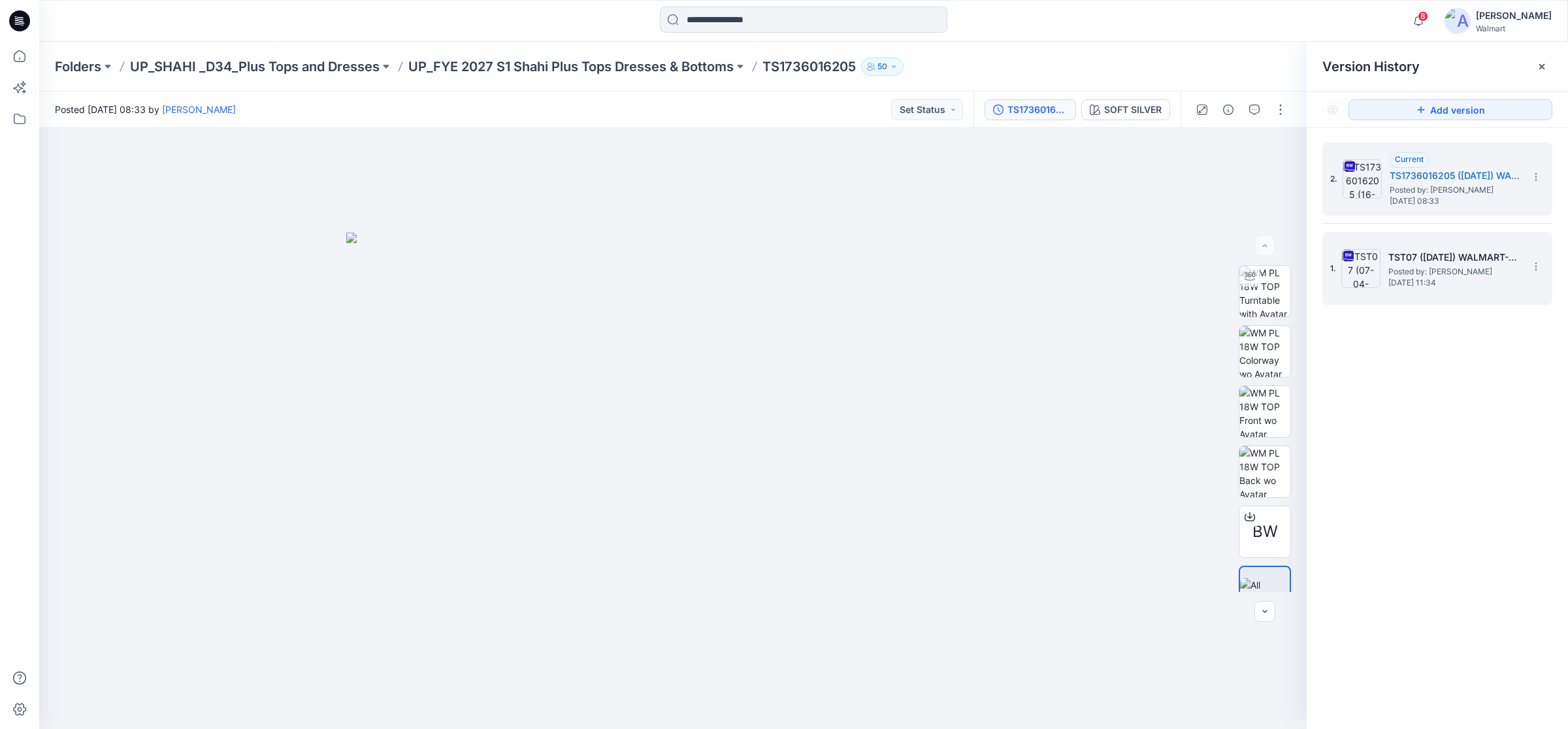
click at [1415, 261] on h5 "TST07 (07-04-2025) WALMART-SIZE-1X" at bounding box center [1454, 257] width 131 height 16
click at [1405, 179] on h5 "TS1736016205 ([DATE]) WALMART-SIZE-1X" at bounding box center [1455, 175] width 131 height 16
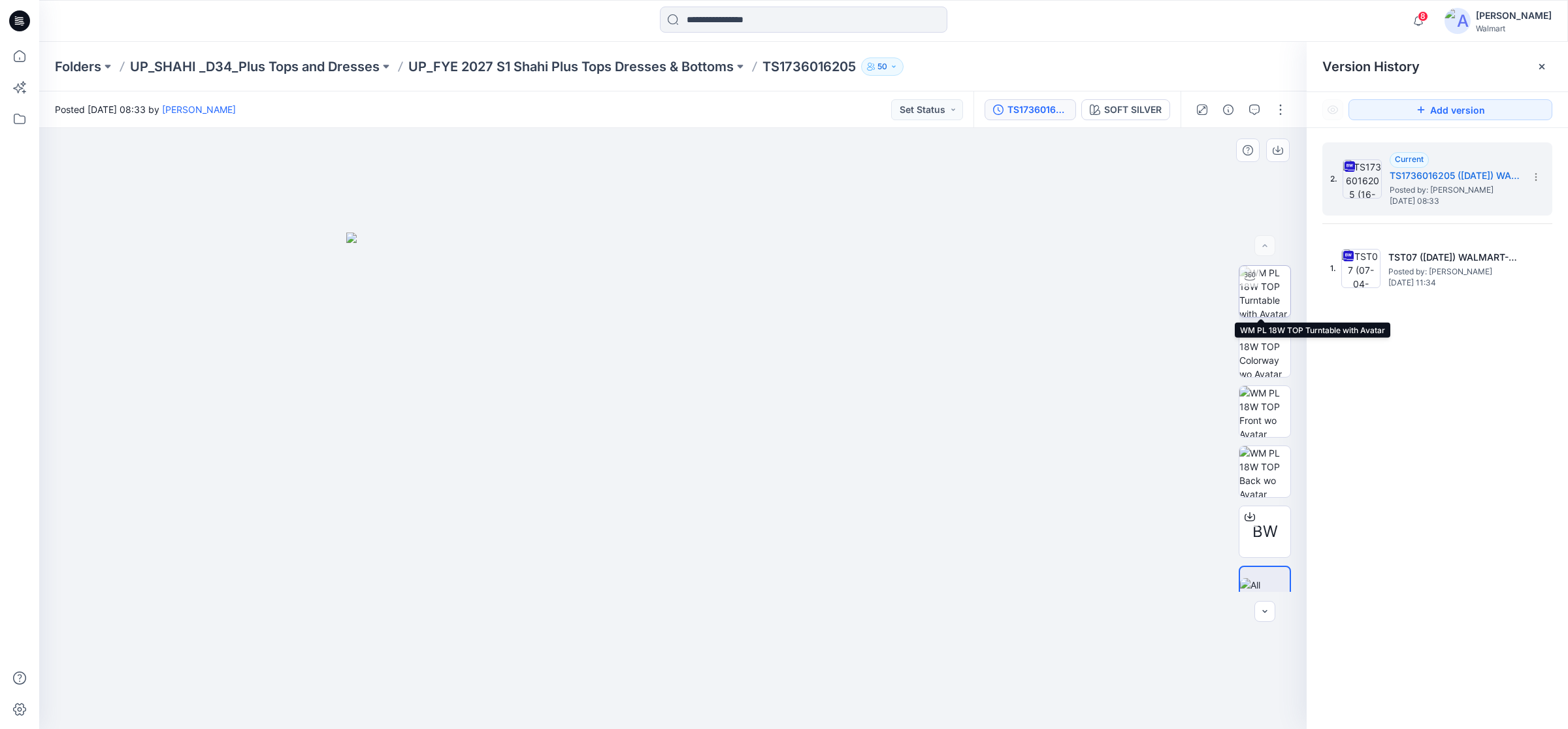
click at [1272, 292] on img at bounding box center [1265, 291] width 51 height 51
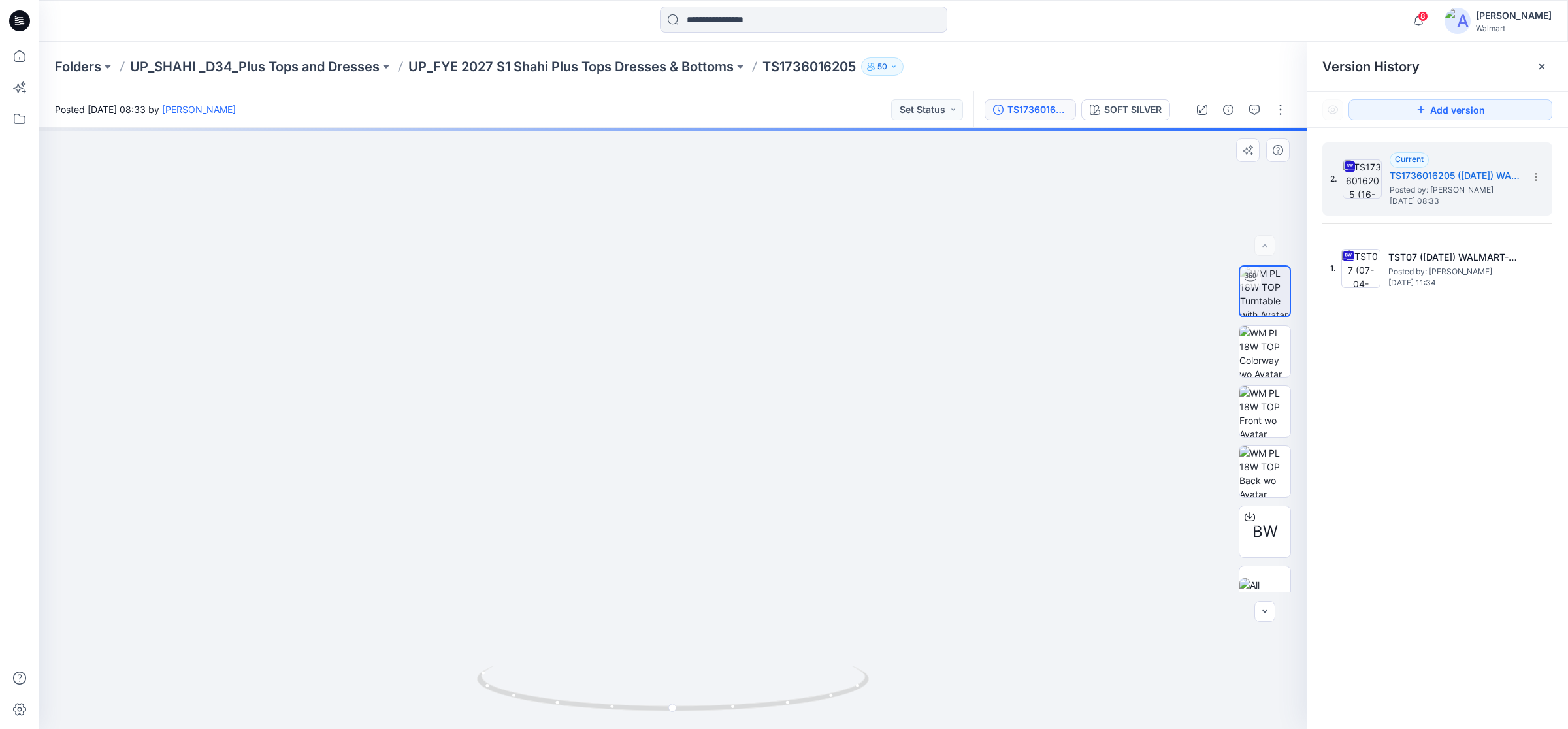
drag, startPoint x: 629, startPoint y: 328, endPoint x: 595, endPoint y: 489, distance: 164.6
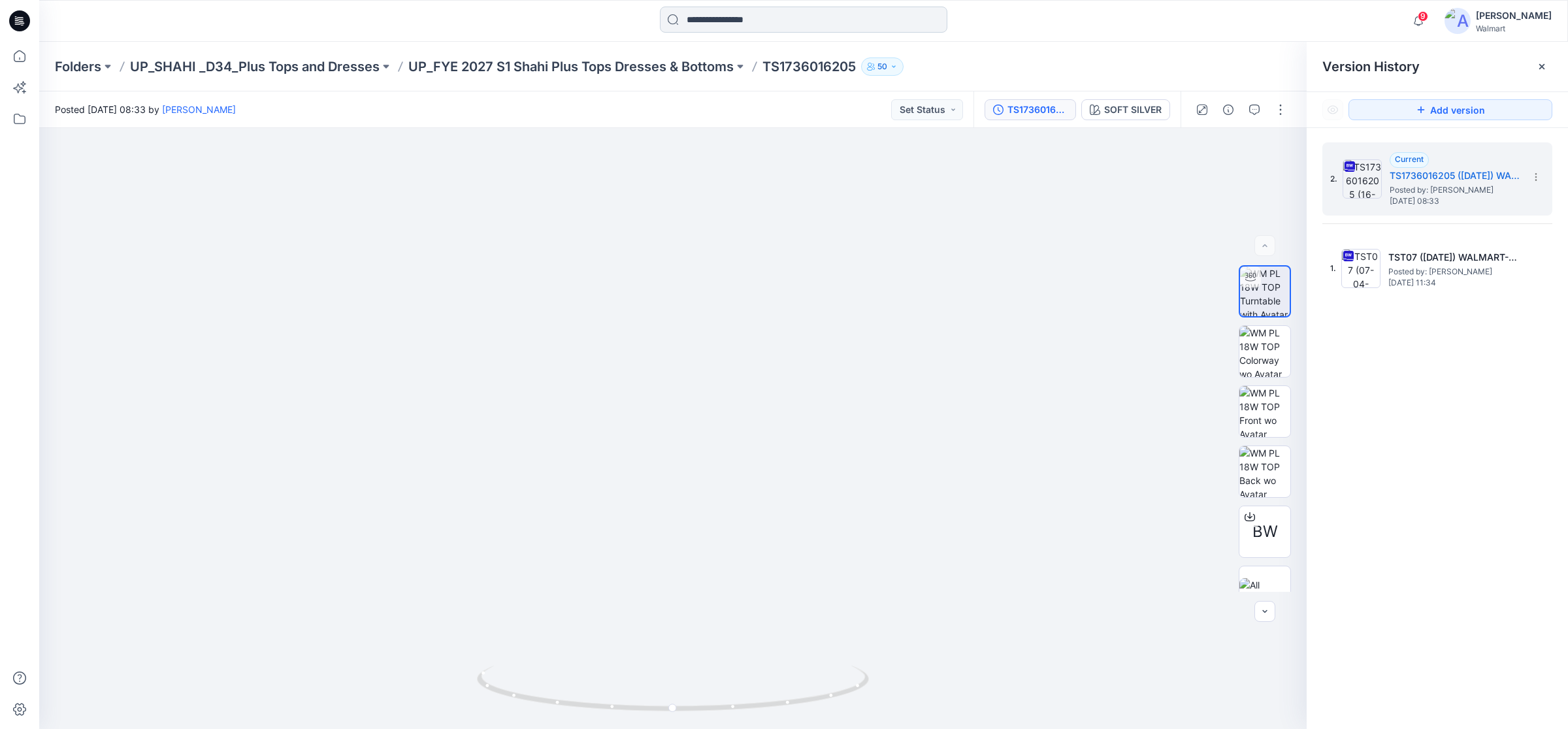
click at [737, 15] on input at bounding box center [804, 20] width 288 height 26
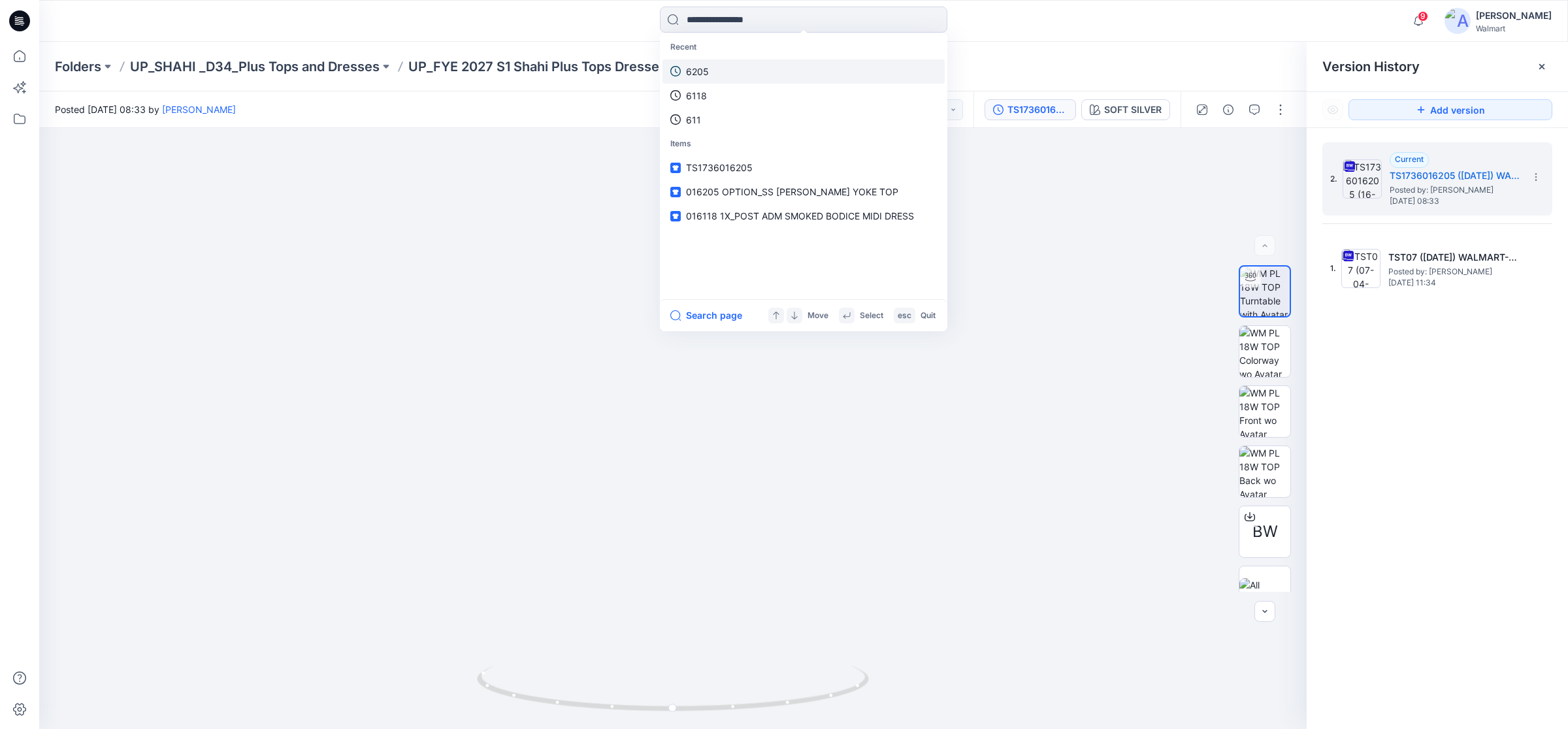
click at [713, 71] on link "6205" at bounding box center [803, 72] width 282 height 25
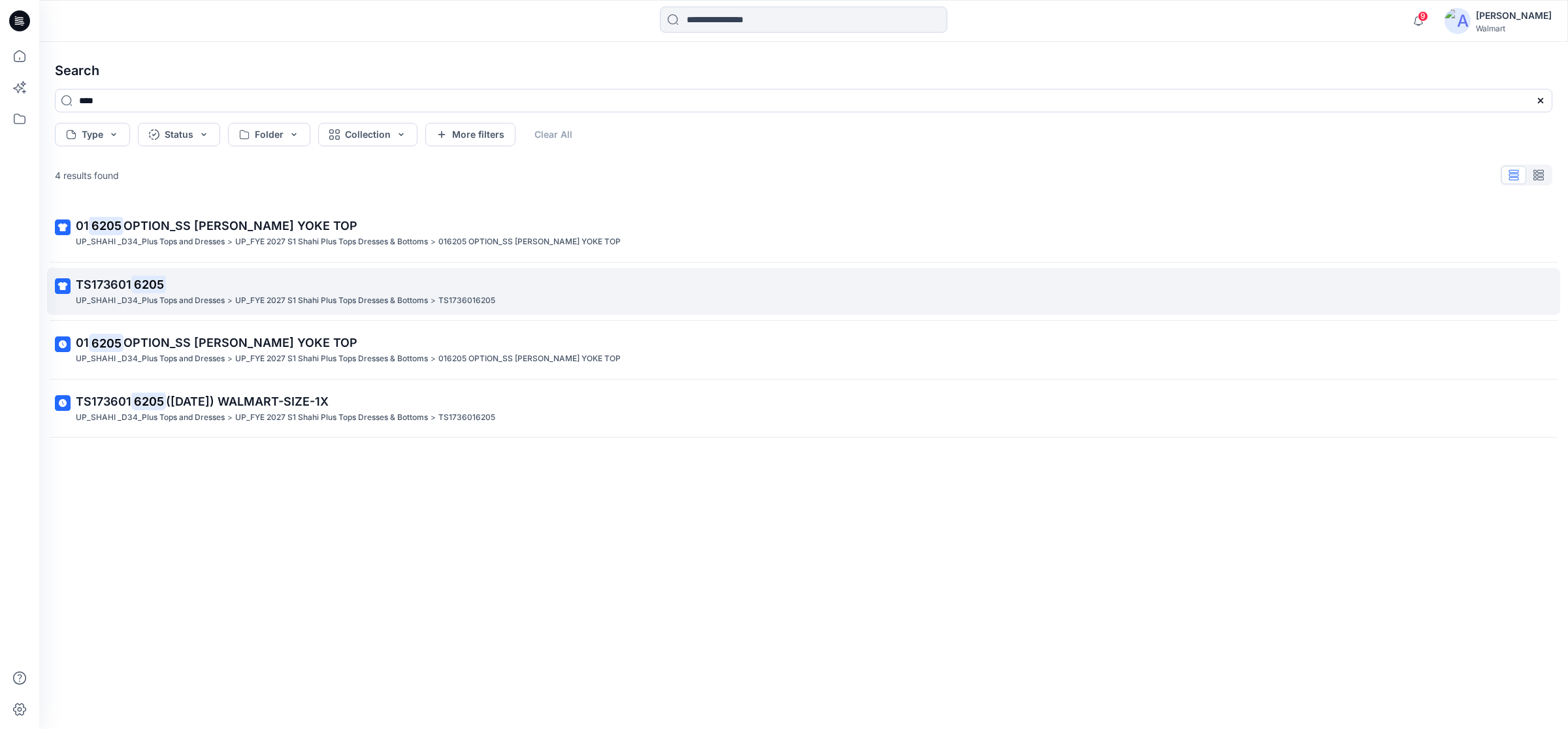
click at [162, 290] on mark "6205" at bounding box center [148, 284] width 35 height 18
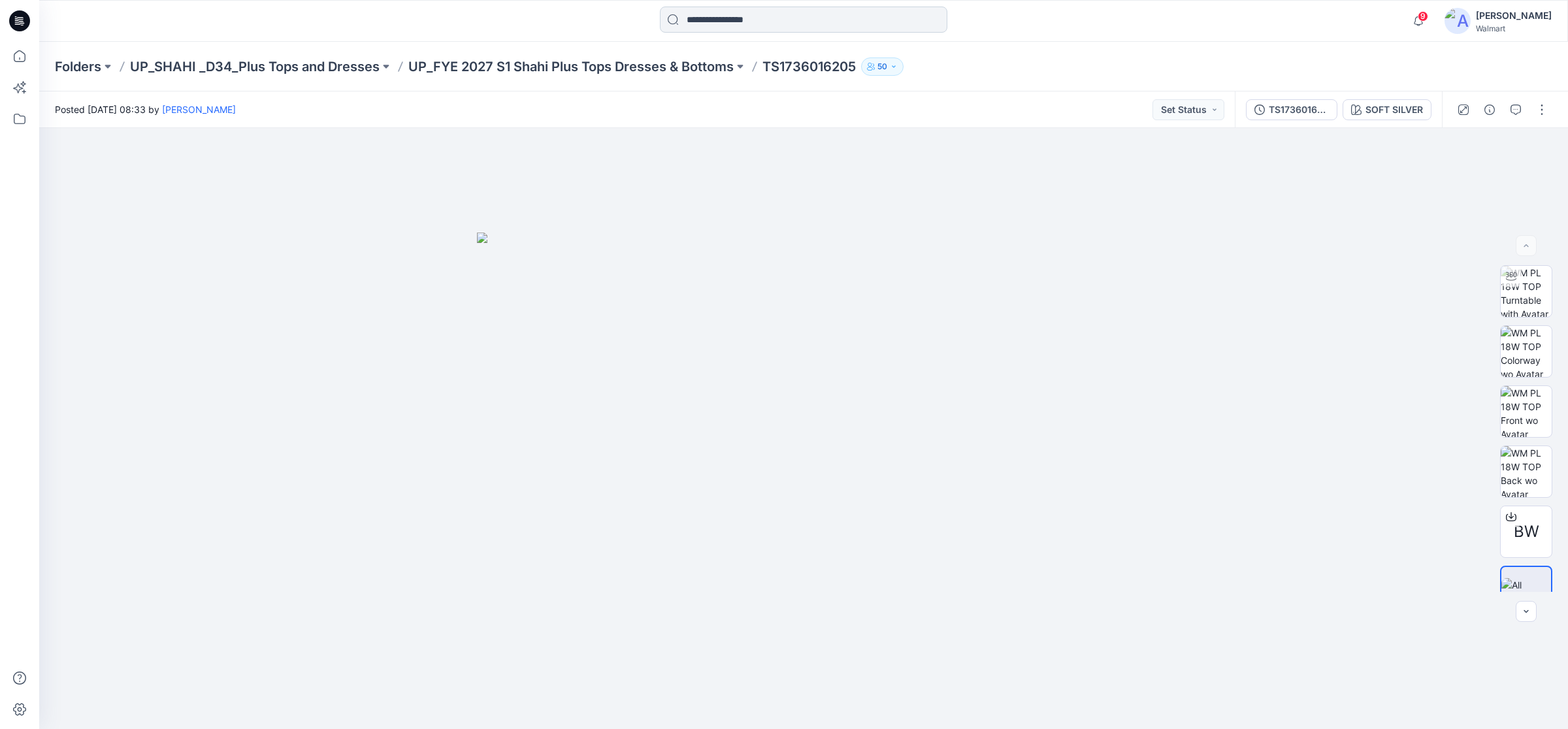
click at [703, 25] on input at bounding box center [804, 20] width 288 height 26
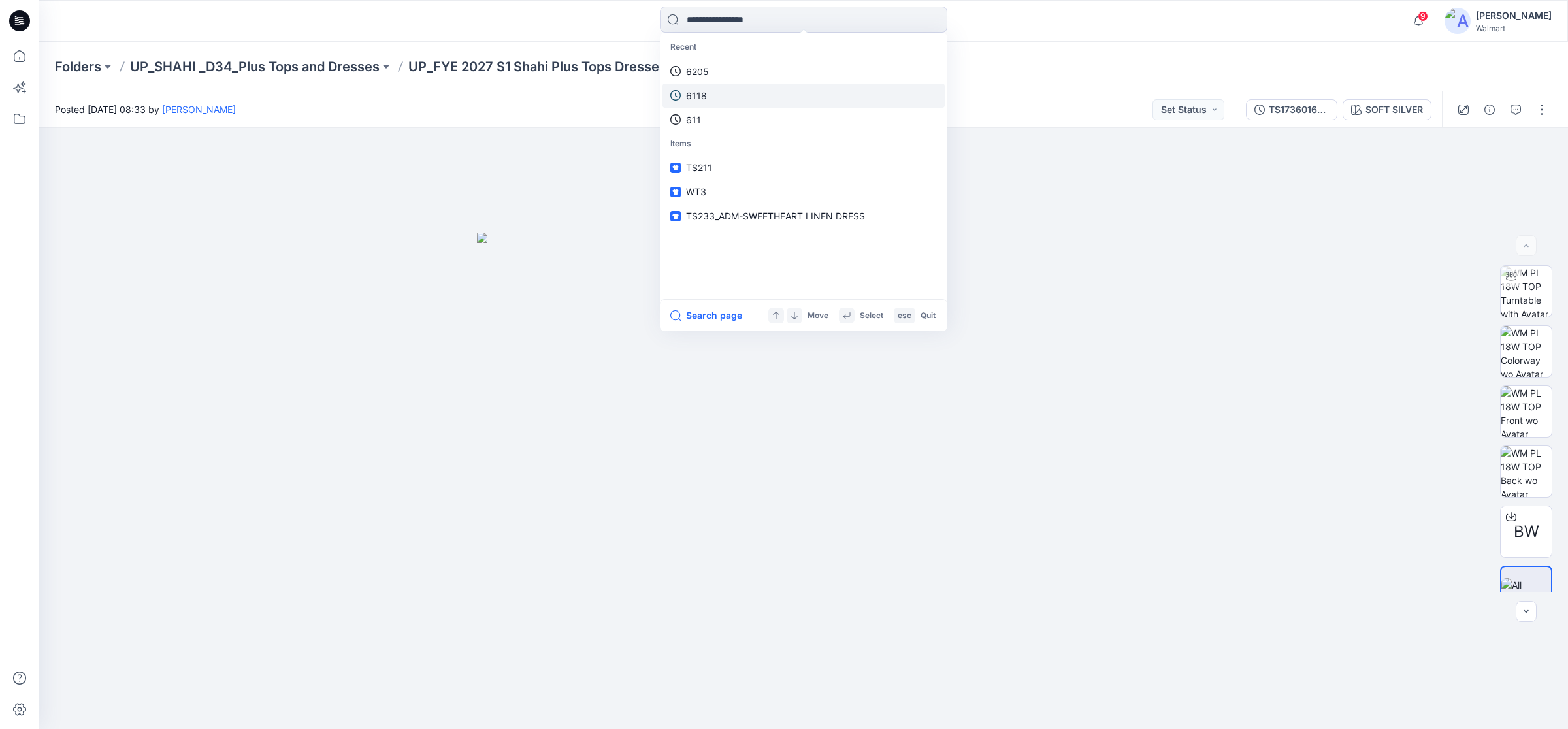
click at [712, 92] on link "6118" at bounding box center [803, 96] width 282 height 25
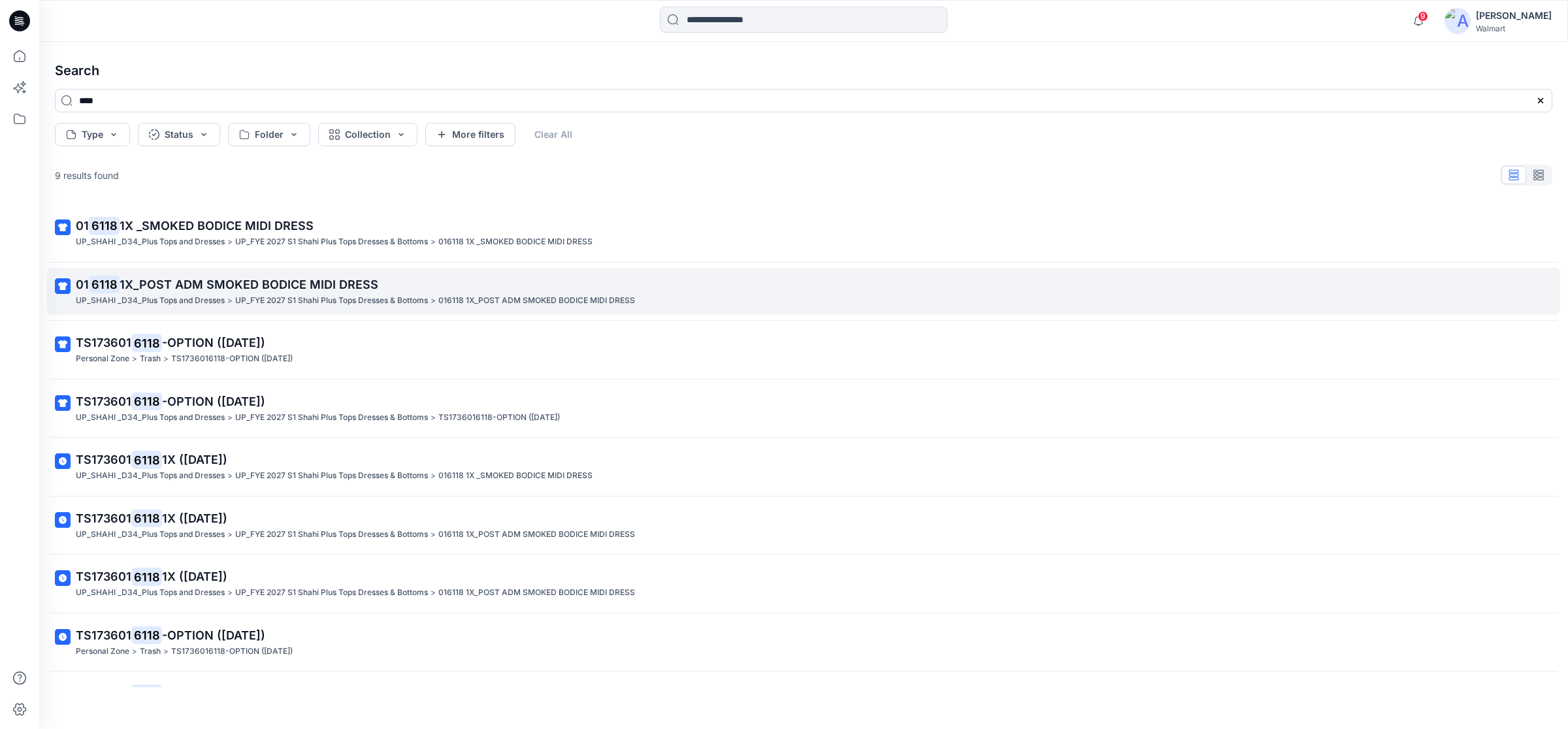
click at [175, 294] on p "01 6118 1X_POST ADM SMOKED BODICE MIDI DRESS" at bounding box center [802, 284] width 1453 height 18
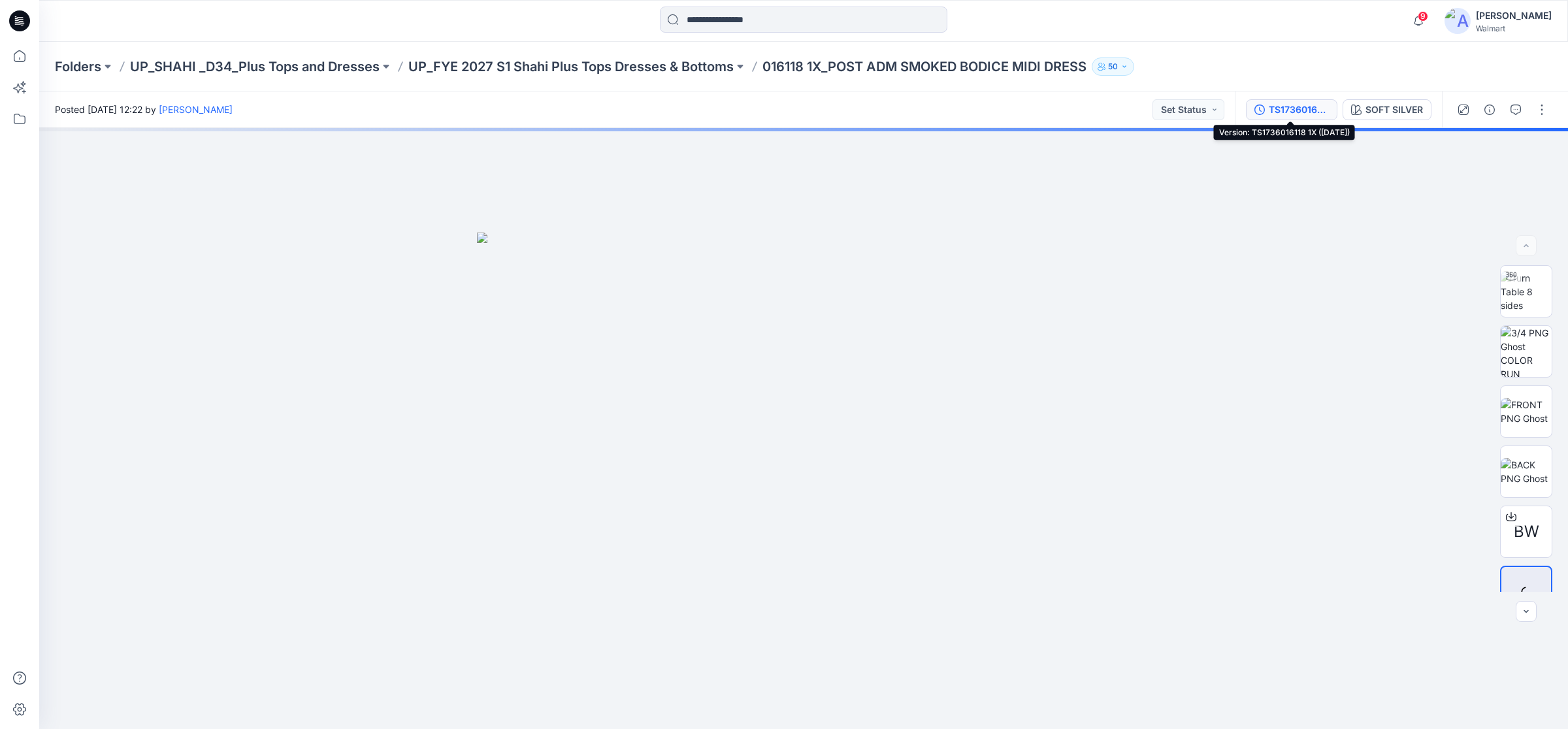
click at [1302, 109] on div "TS1736016118 1X ([DATE])" at bounding box center [1299, 109] width 60 height 14
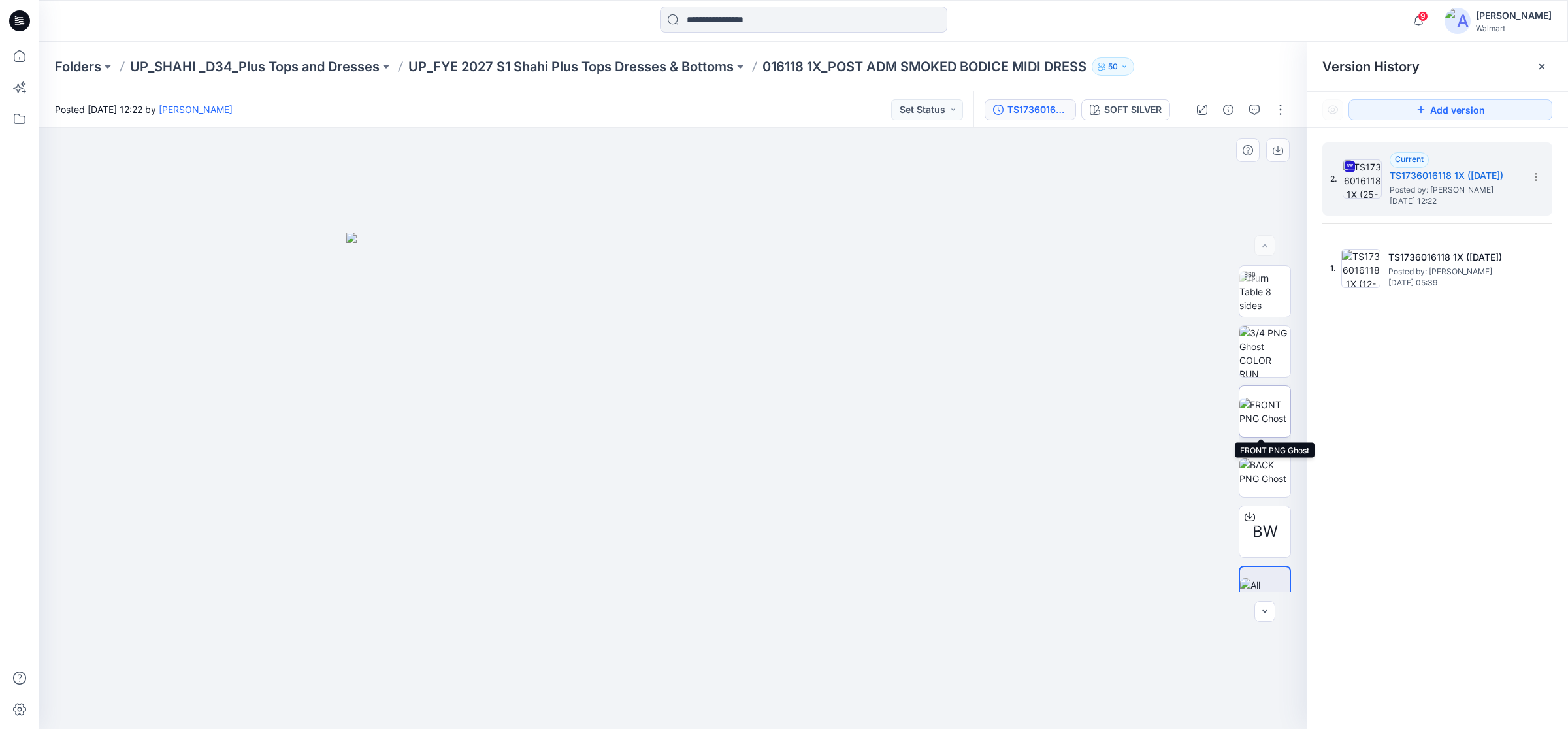
click at [1261, 416] on img at bounding box center [1265, 411] width 51 height 27
click at [22, 24] on icon at bounding box center [20, 21] width 21 height 21
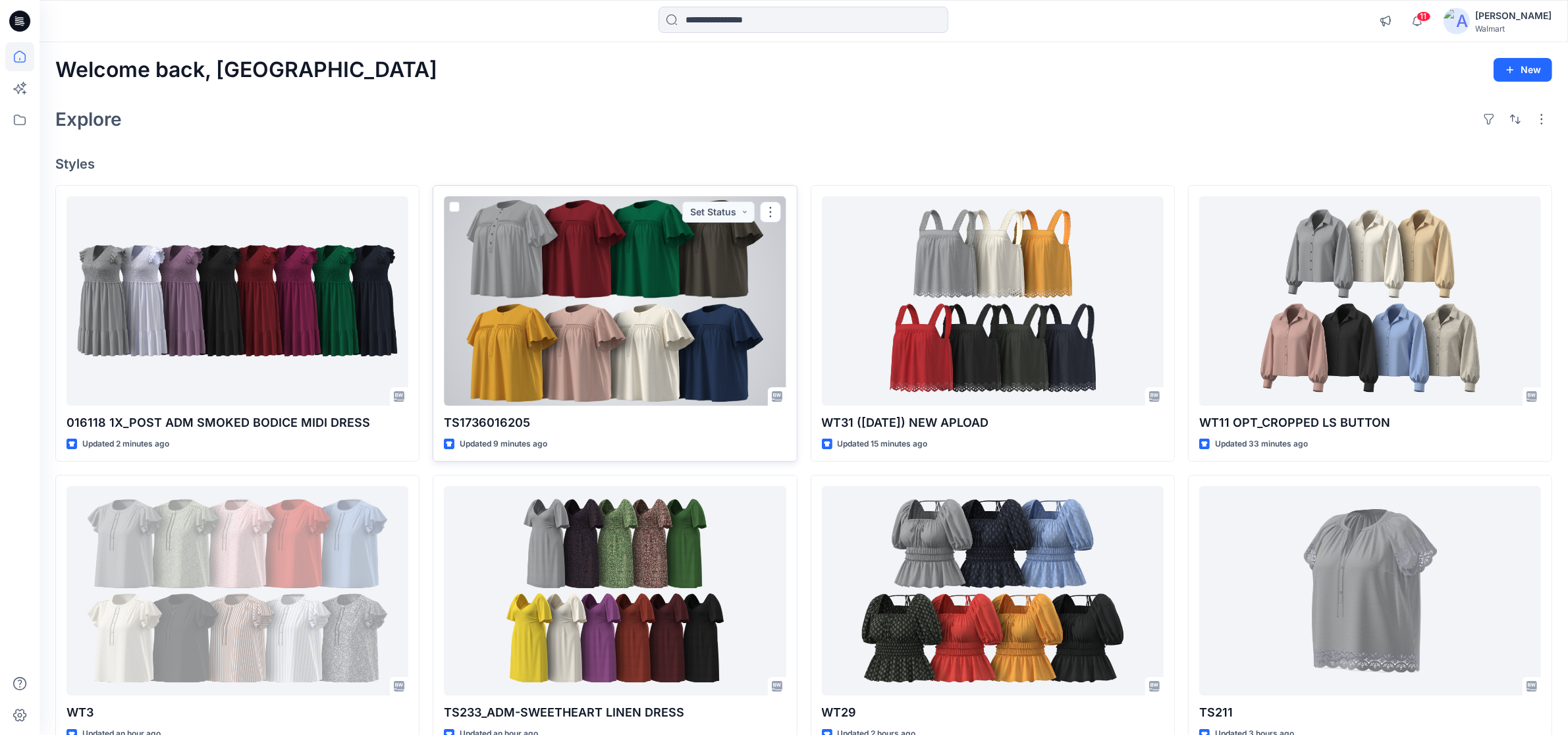
click at [592, 316] on div at bounding box center [614, 300] width 341 height 209
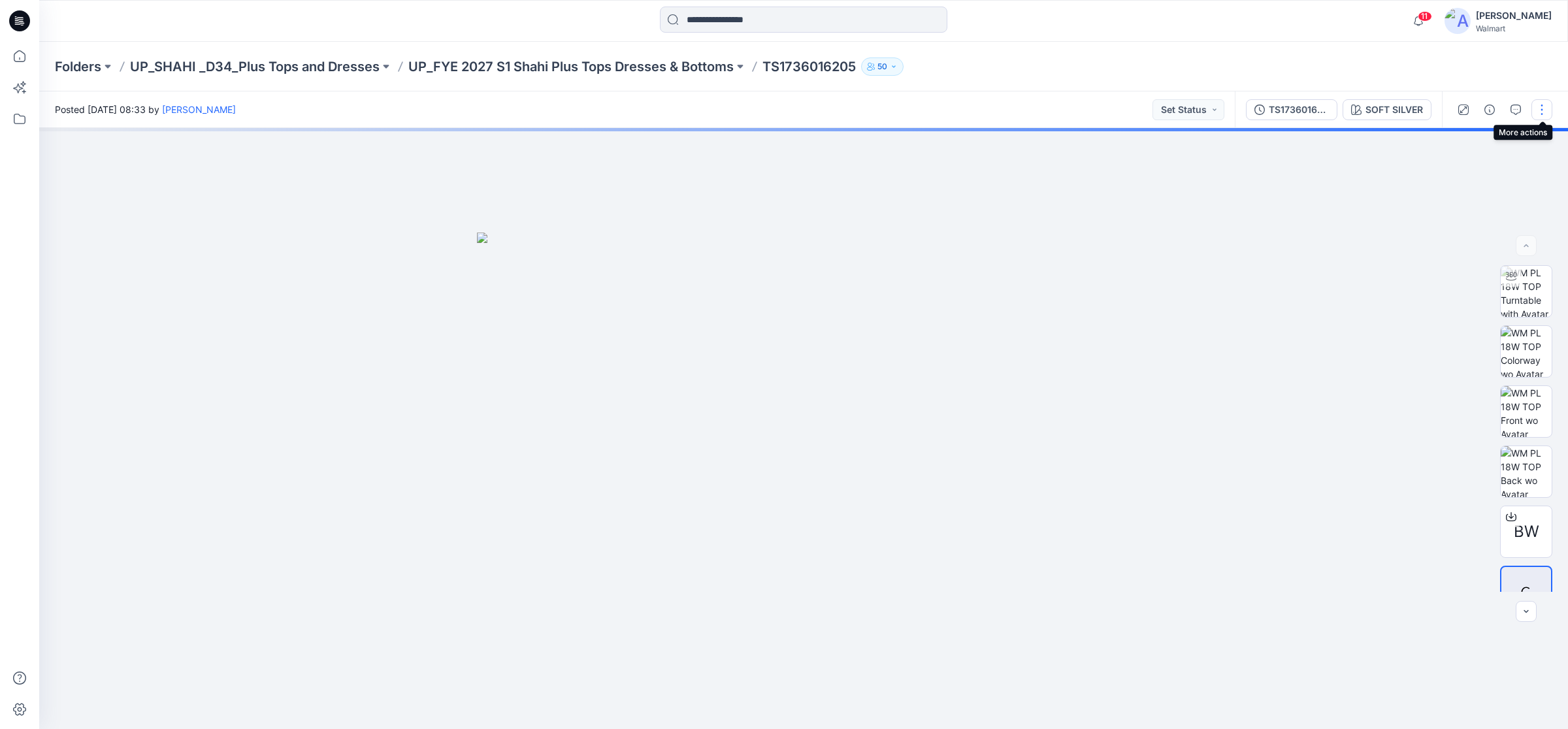
click at [1541, 116] on button "button" at bounding box center [1543, 109] width 21 height 21
click at [1466, 175] on p "Edit" at bounding box center [1459, 175] width 16 height 14
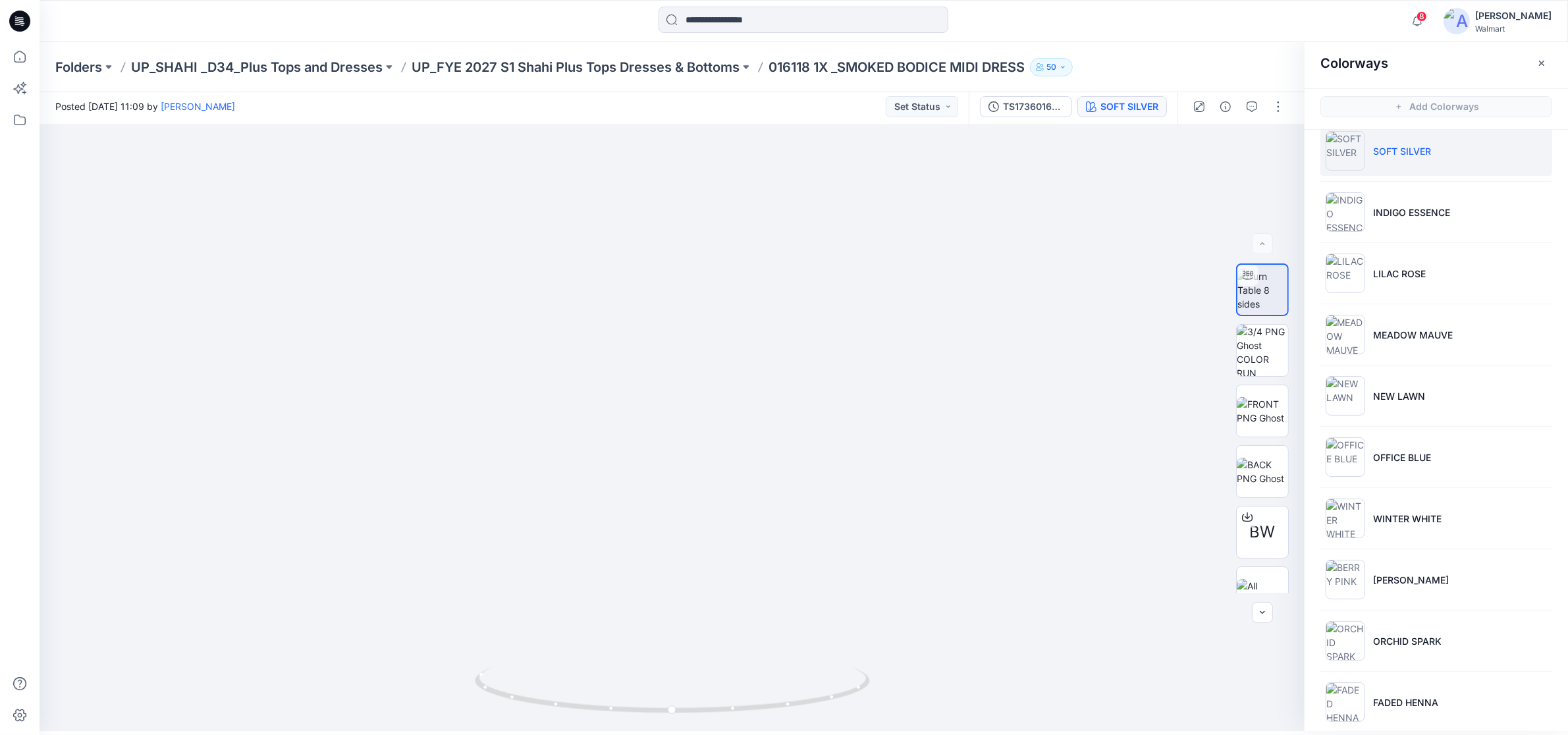
scroll to position [33, 0]
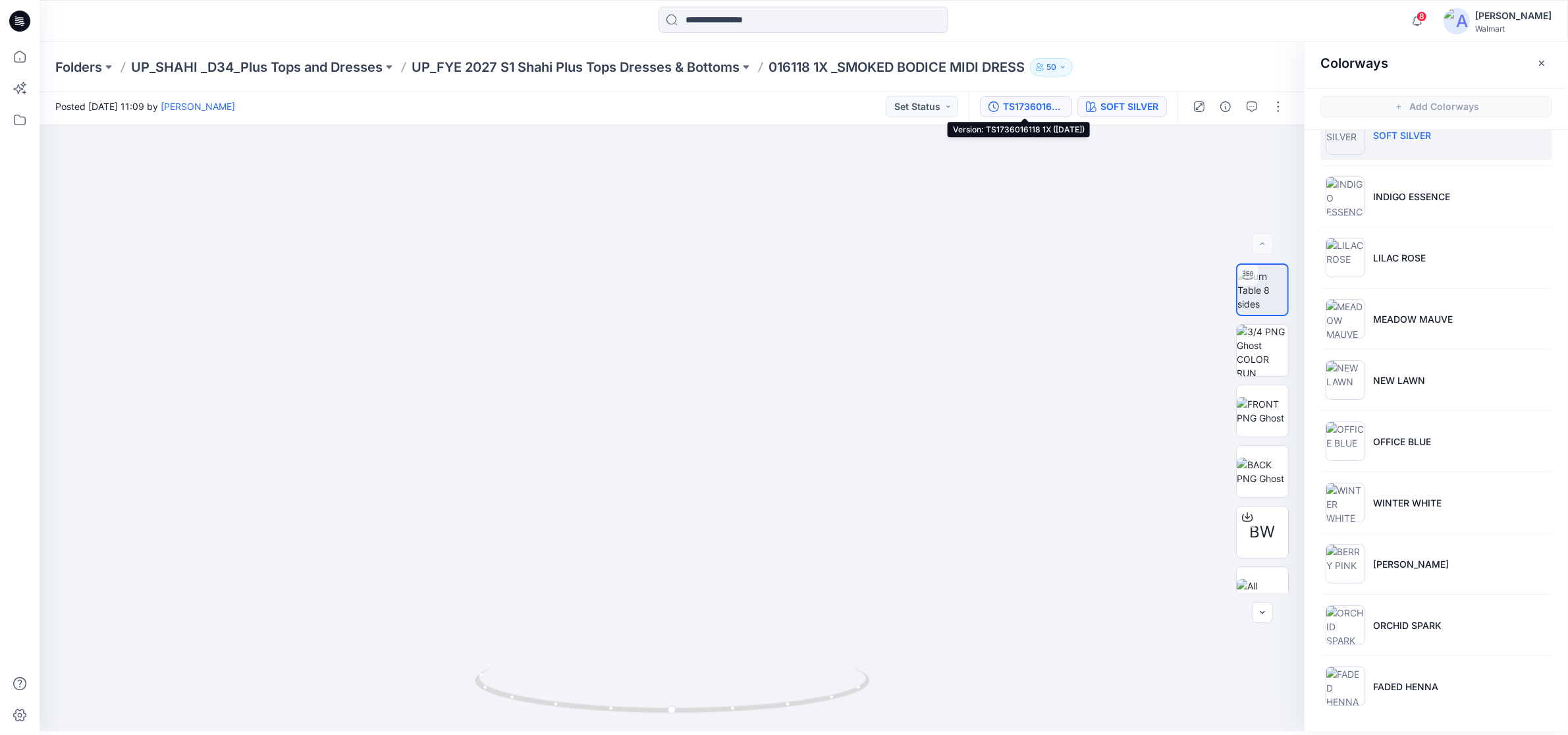
click at [989, 100] on button "TS1736016118 1X ([DATE])" at bounding box center [1026, 106] width 92 height 21
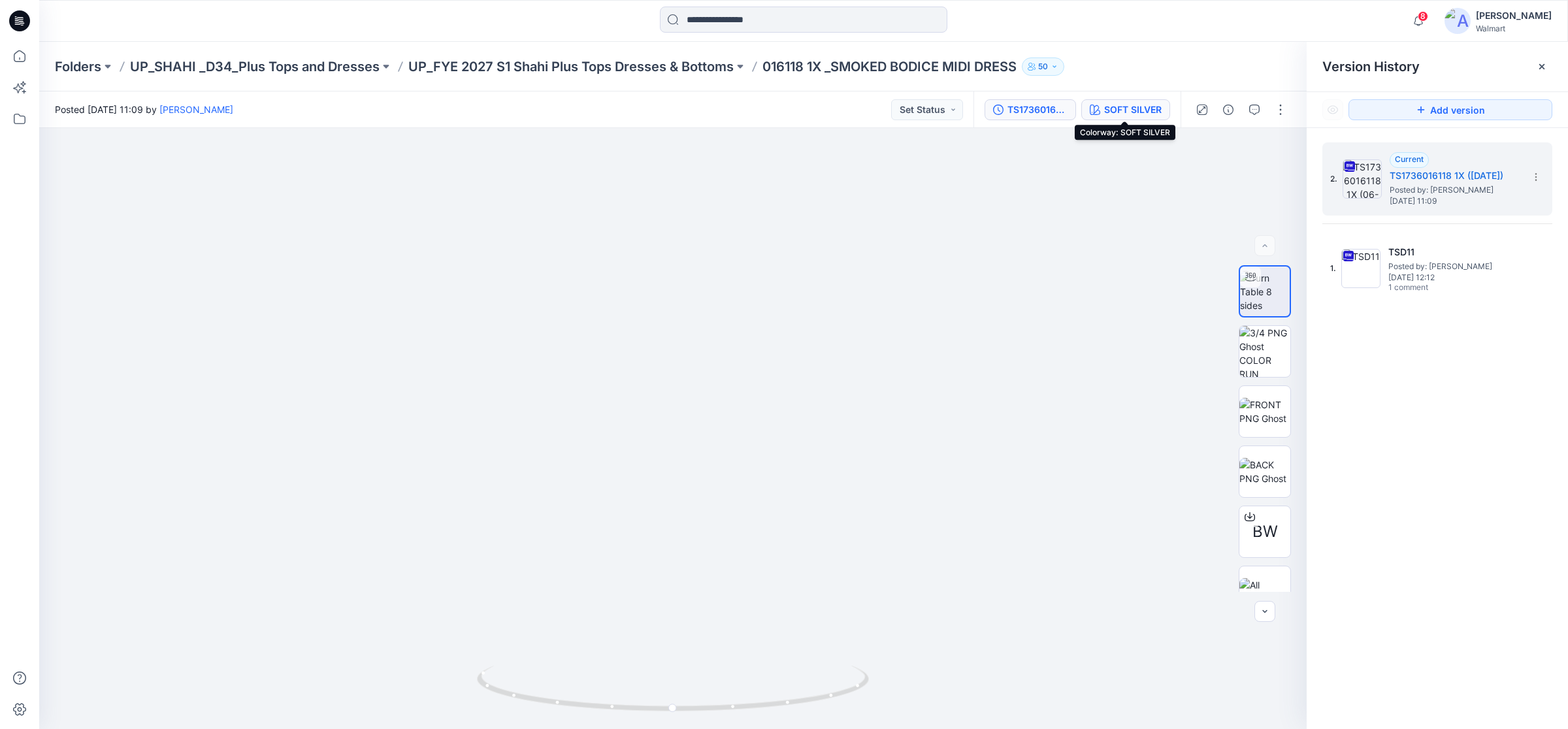
click at [1111, 109] on div "SOFT SILVER" at bounding box center [1133, 109] width 58 height 14
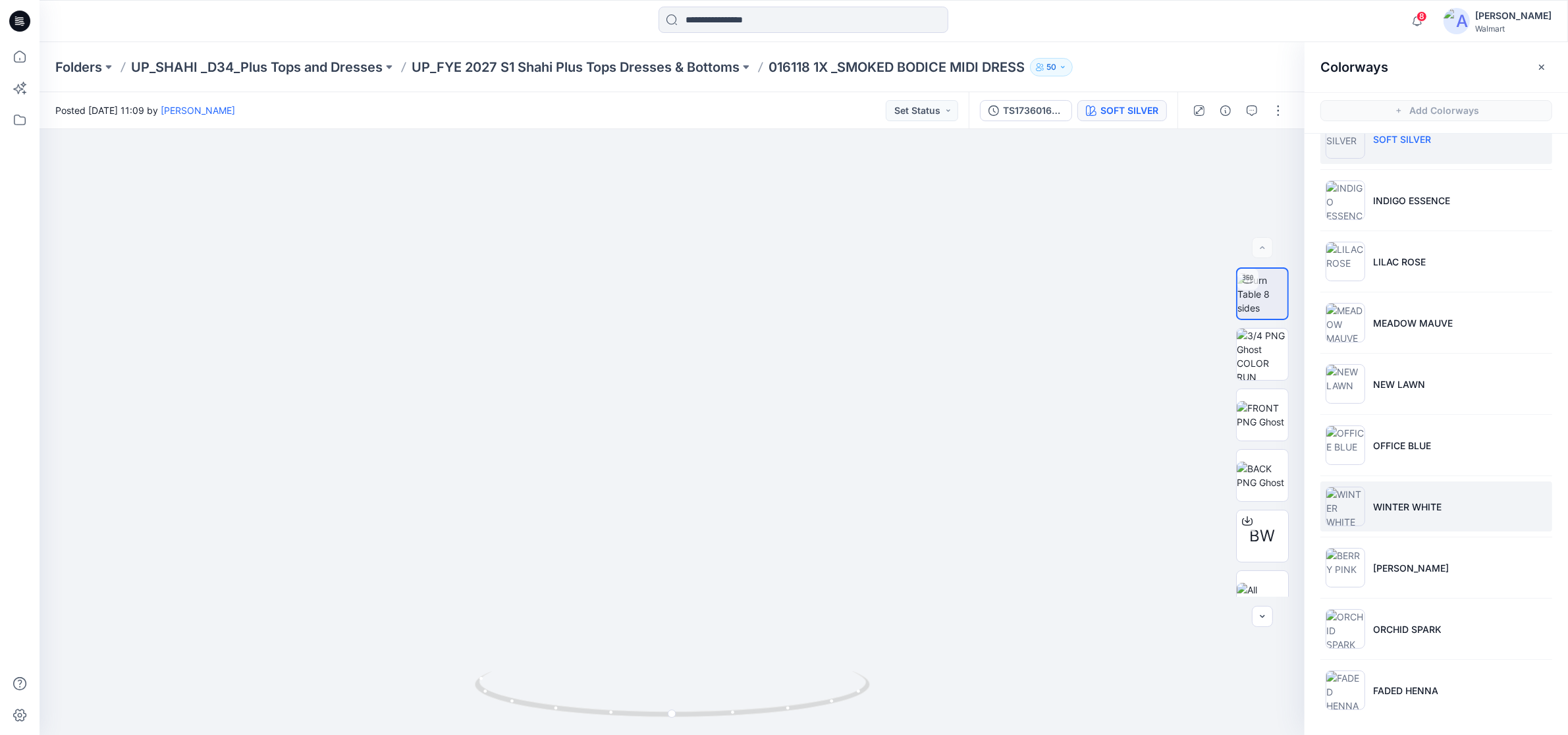
scroll to position [4, 0]
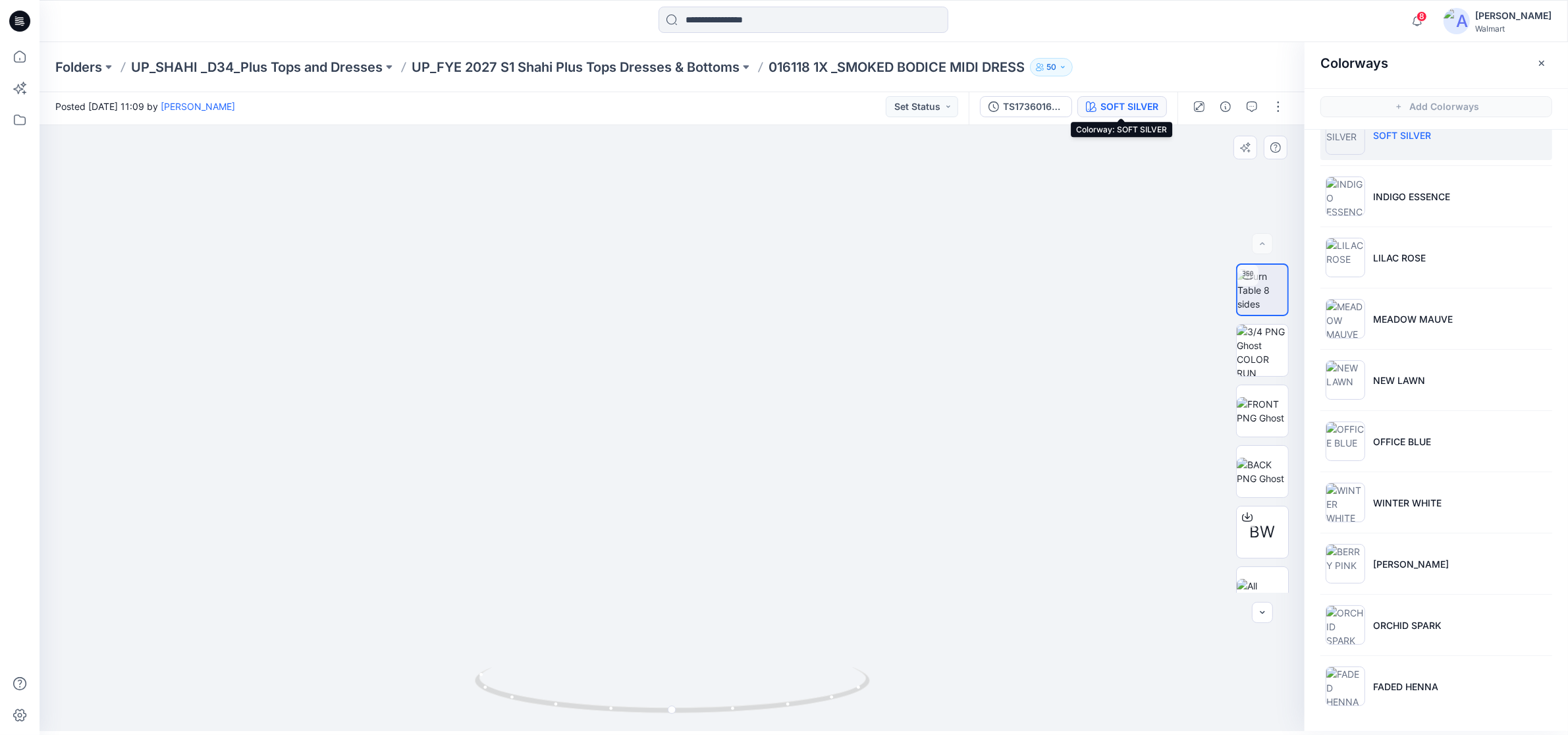
drag, startPoint x: 610, startPoint y: 547, endPoint x: 734, endPoint y: 327, distance: 252.5
click at [1035, 106] on div "TS1736016118 1X (06-05-25)" at bounding box center [1034, 106] width 61 height 14
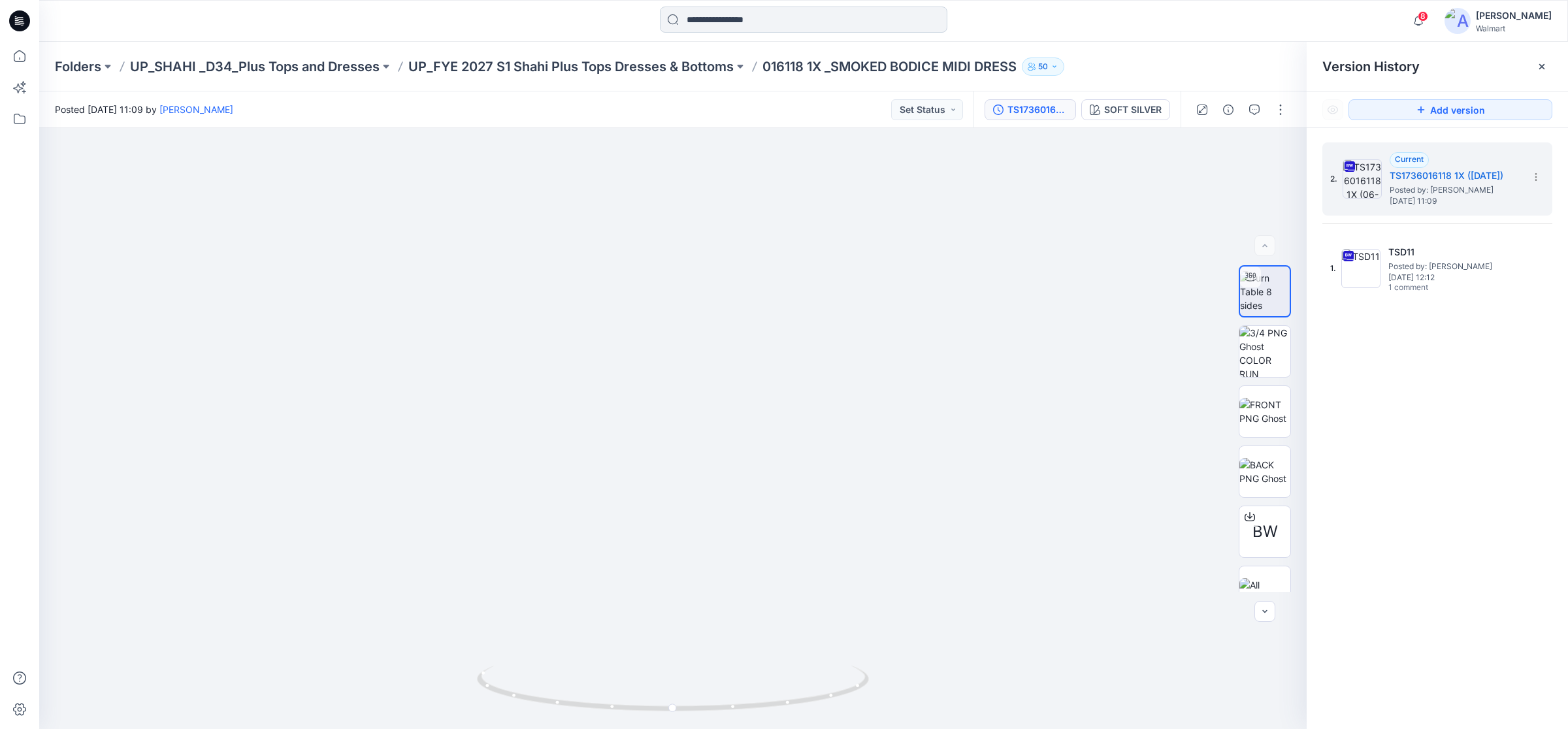
click at [735, 24] on input at bounding box center [804, 20] width 288 height 26
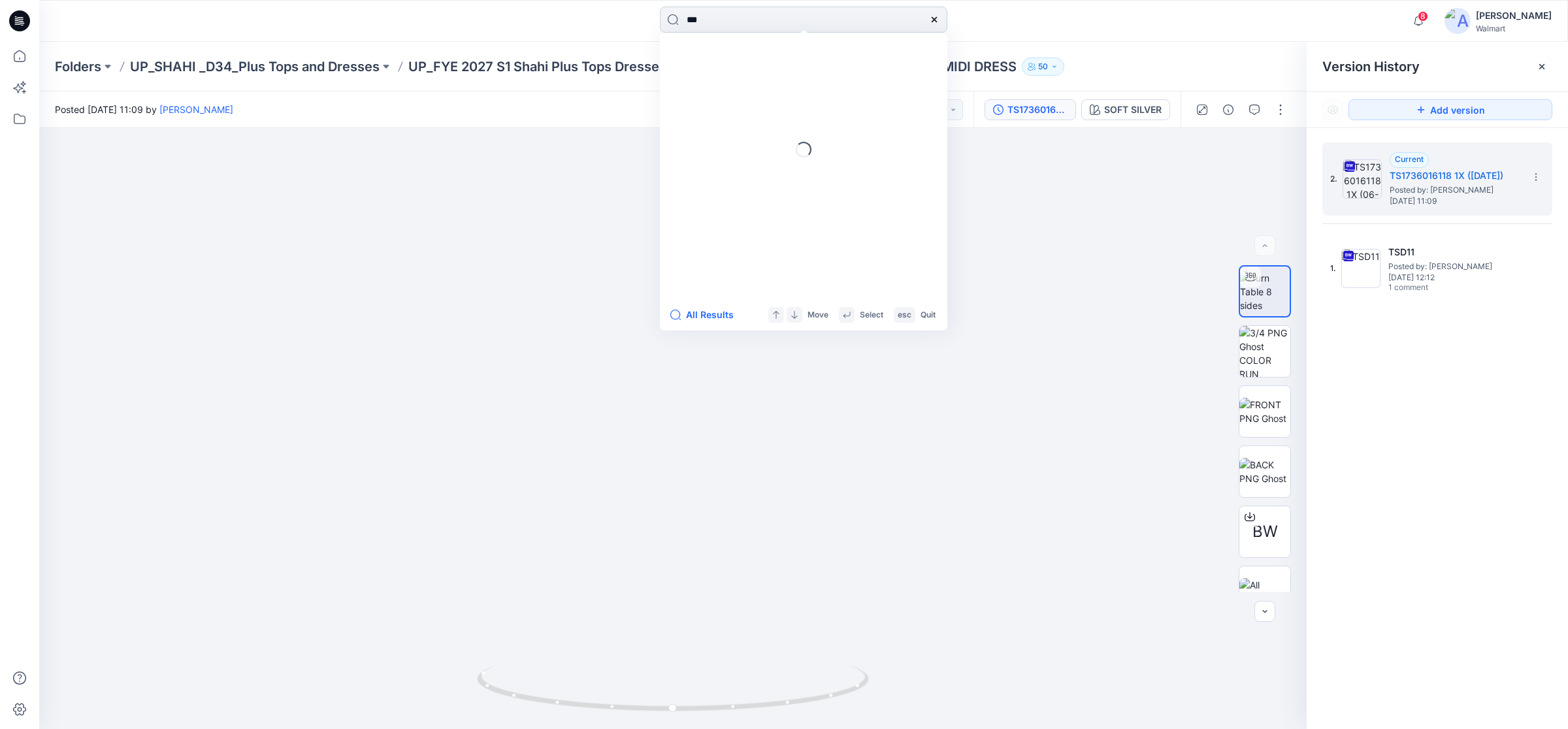
type input "****"
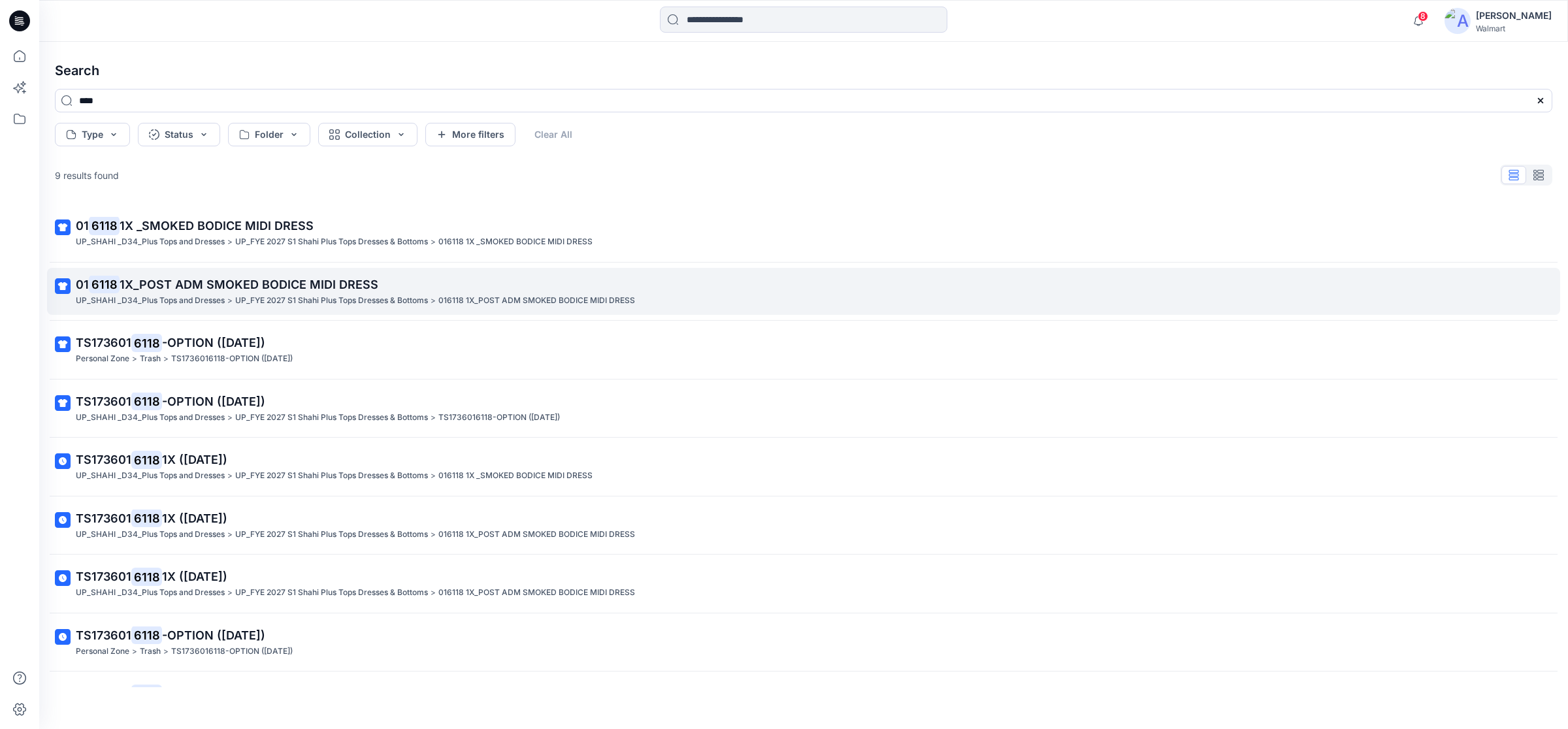
click at [216, 301] on p "UP_SHAHI _D34_Plus Tops and Dresses" at bounding box center [150, 301] width 149 height 14
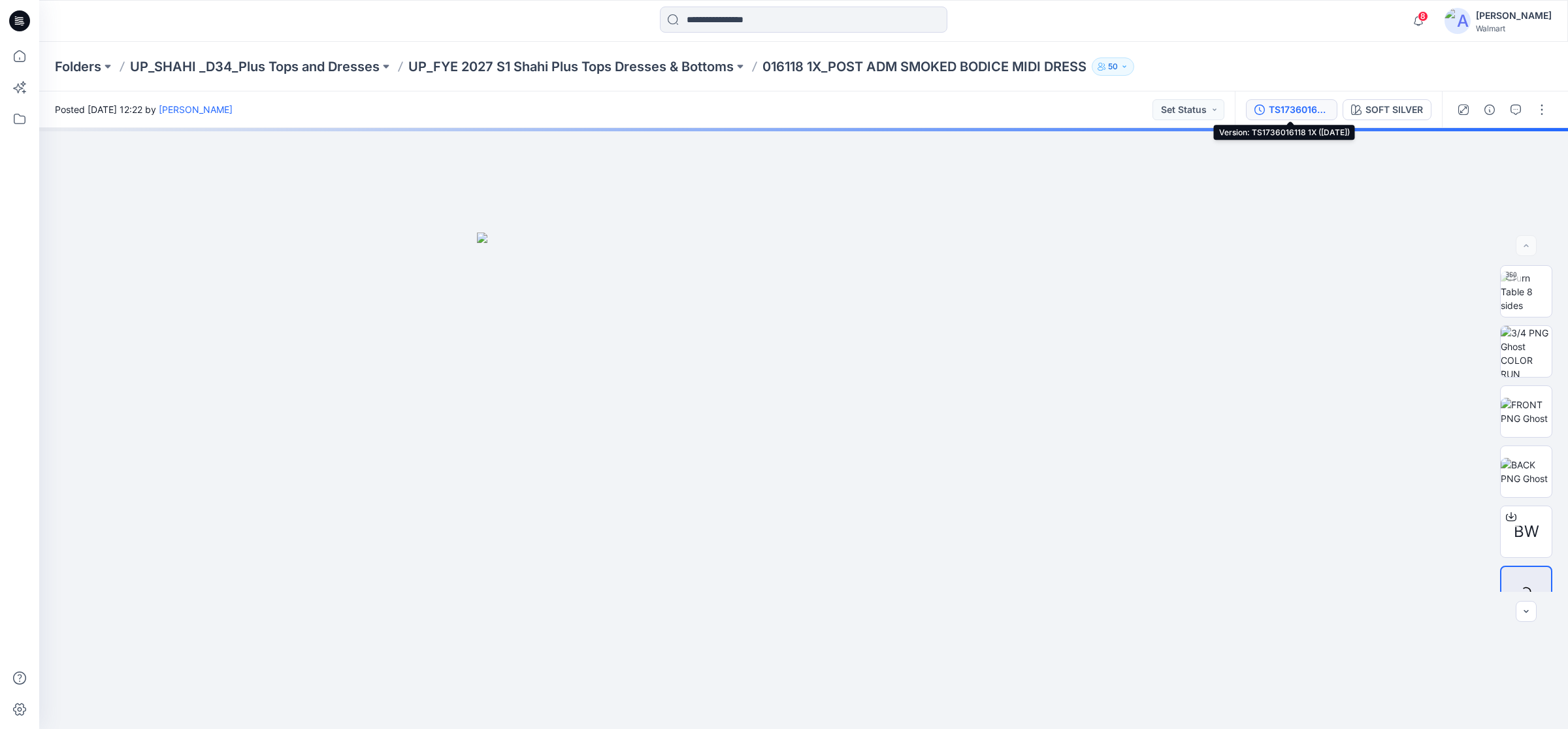
click at [1299, 113] on div "TS1736016118 1X (25-06-25)" at bounding box center [1299, 109] width 60 height 14
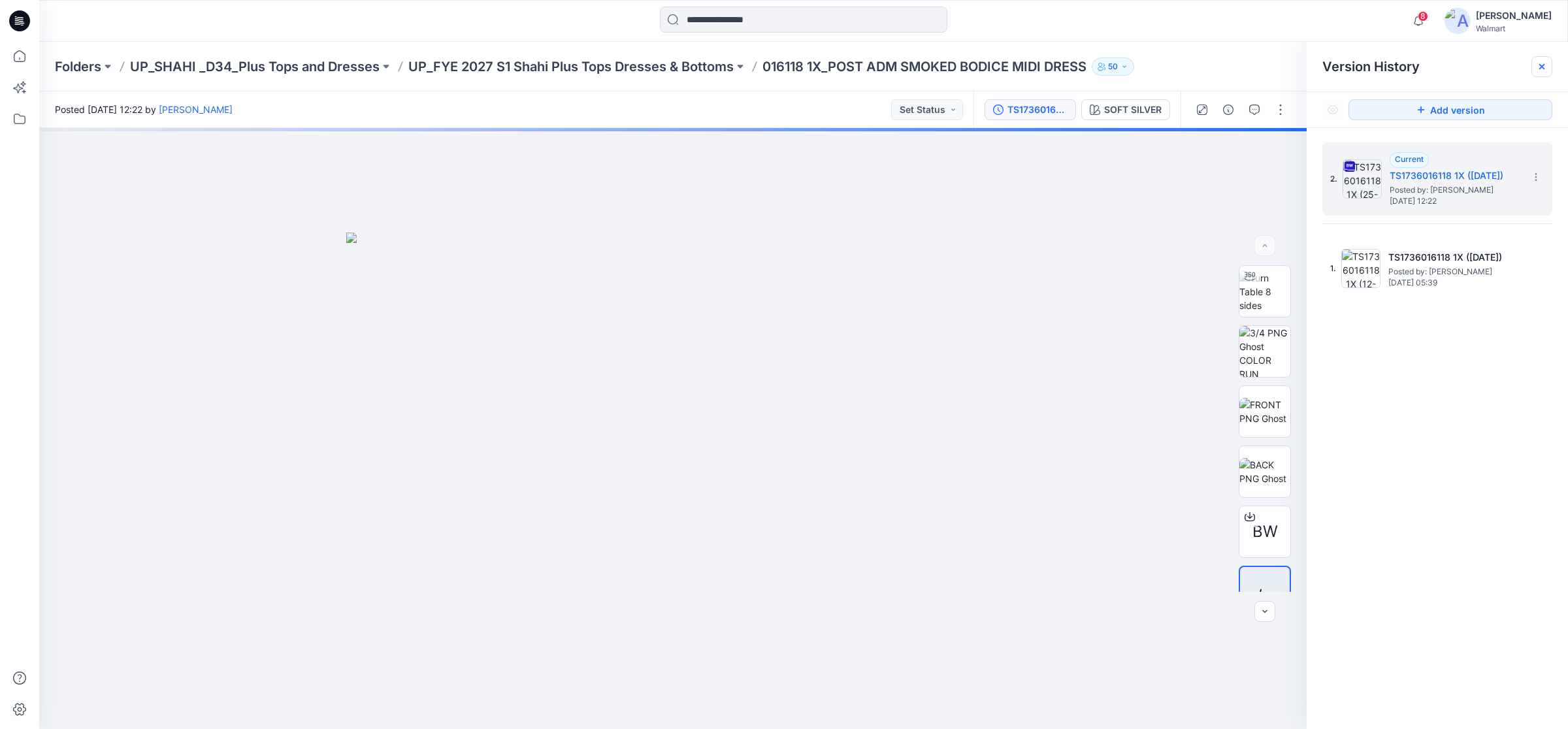
click at [1541, 66] on icon at bounding box center [1543, 67] width 6 height 6
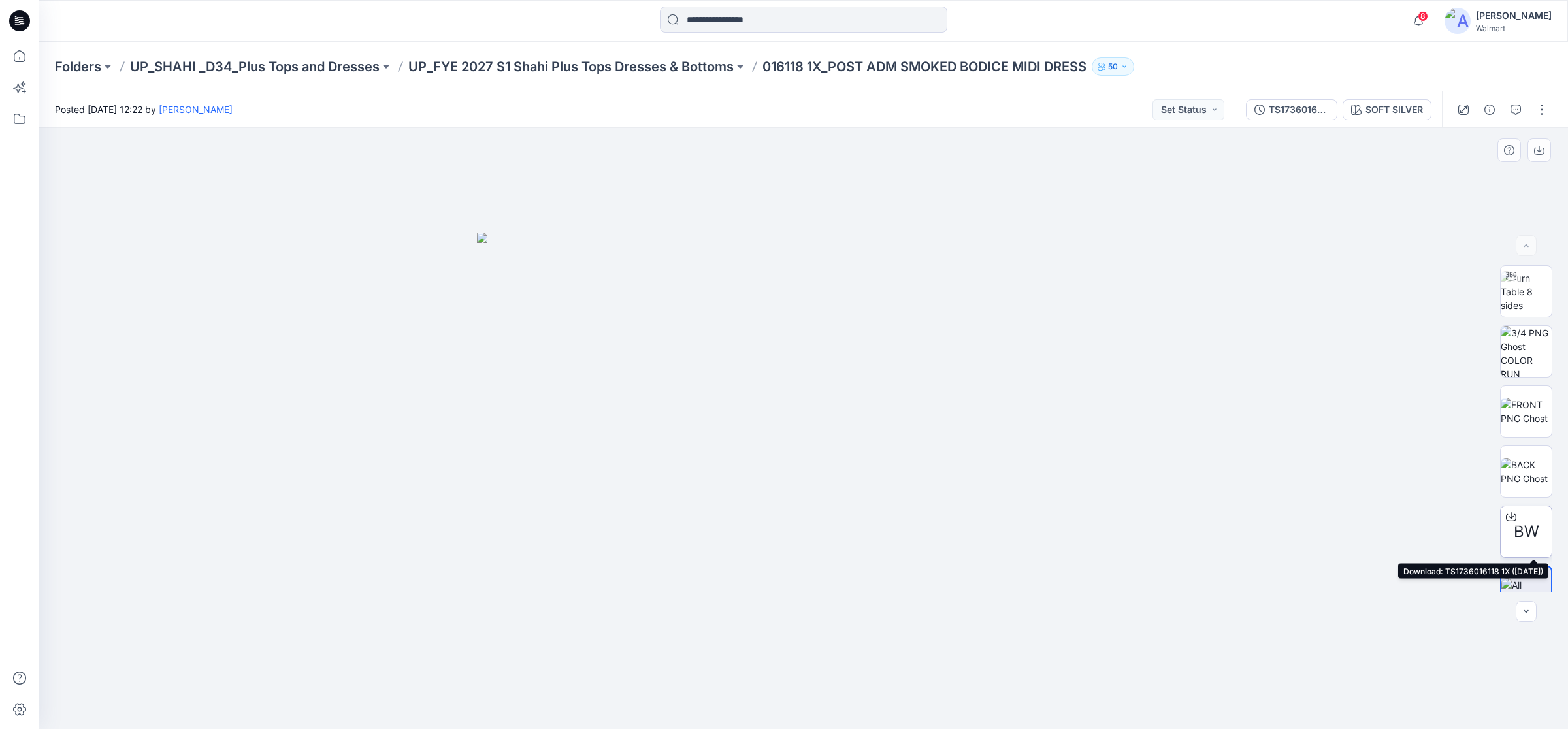
click at [1510, 524] on div at bounding box center [1511, 517] width 21 height 21
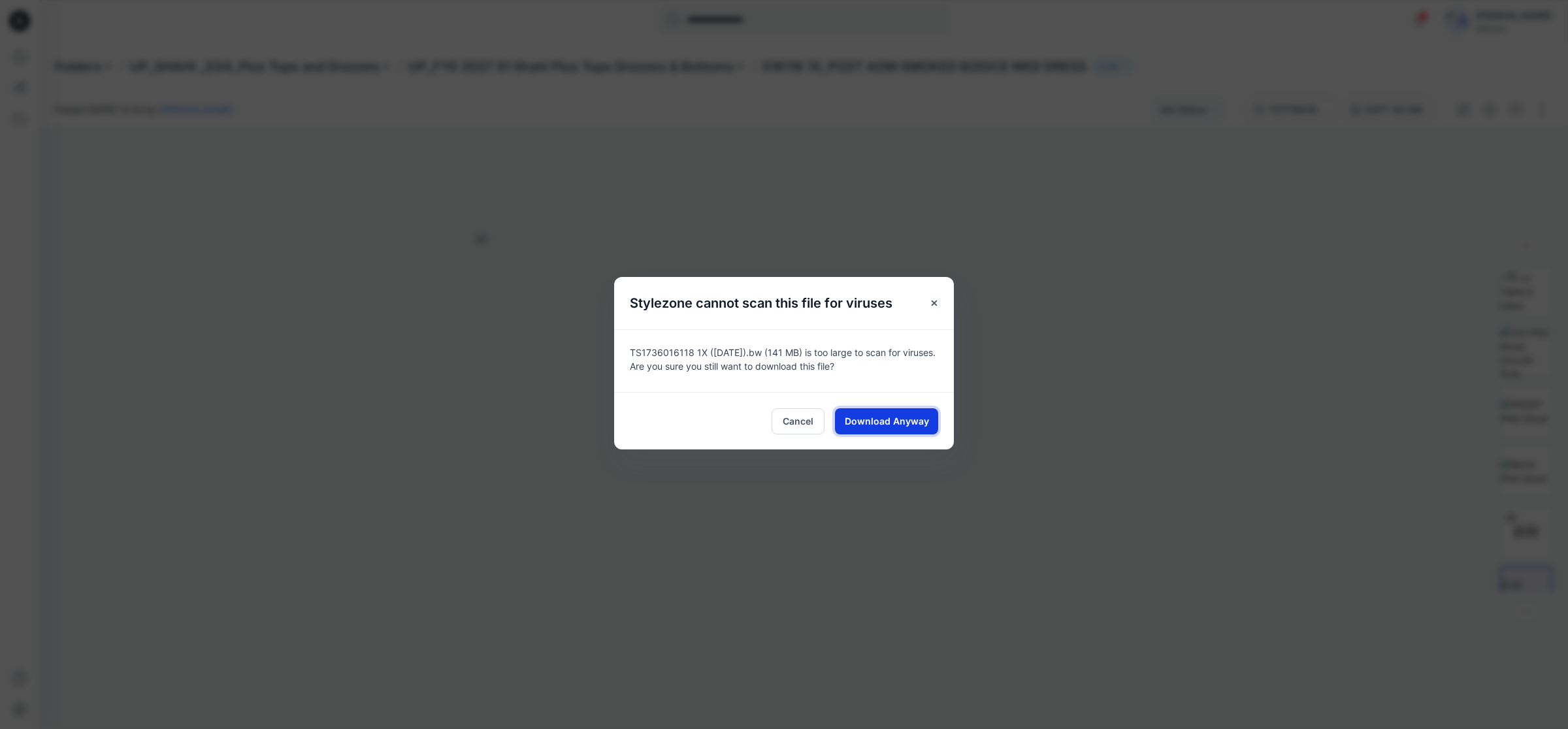
click at [910, 416] on span "Download Anyway" at bounding box center [887, 421] width 84 height 14
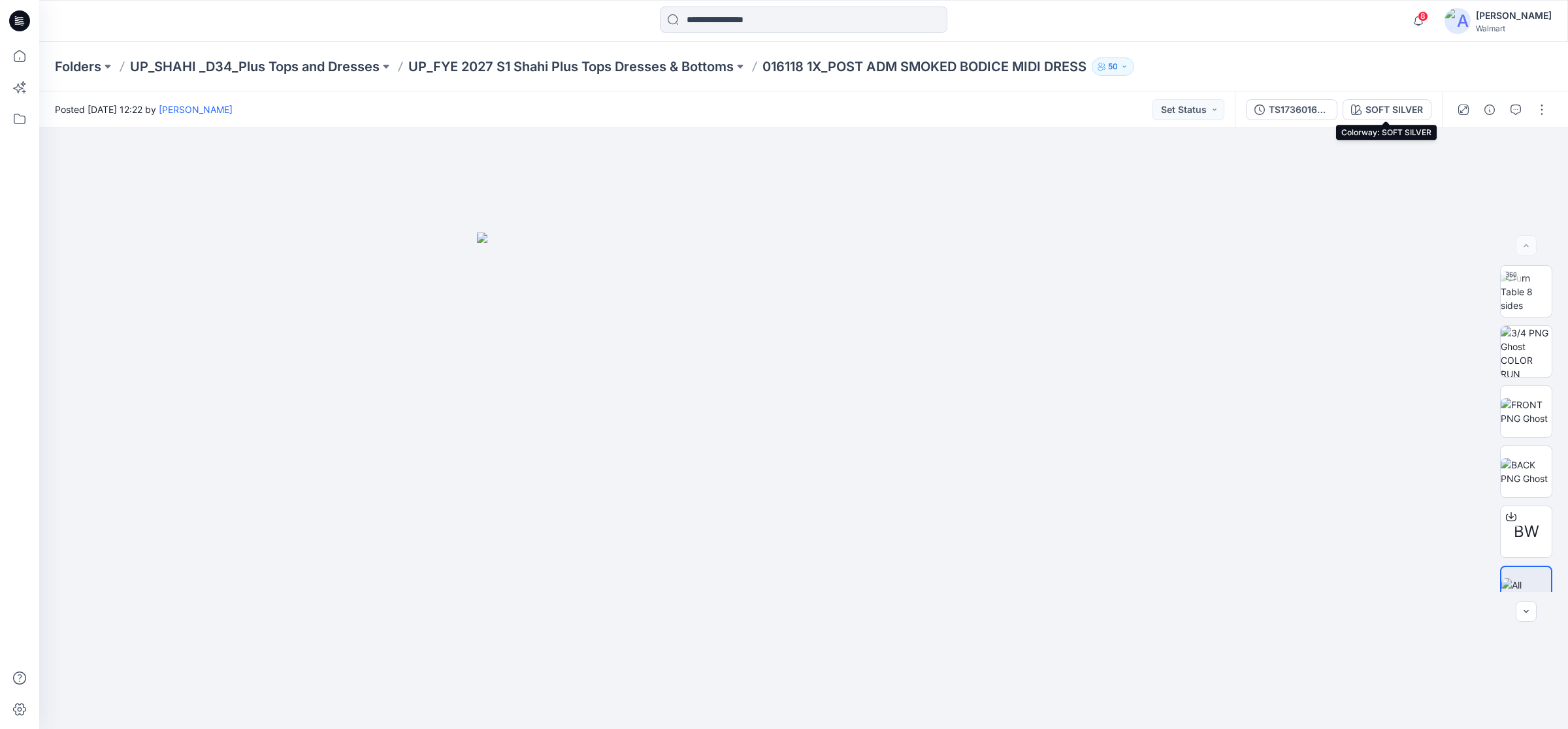
click at [1385, 111] on div "SOFT SILVER" at bounding box center [1394, 109] width 58 height 14
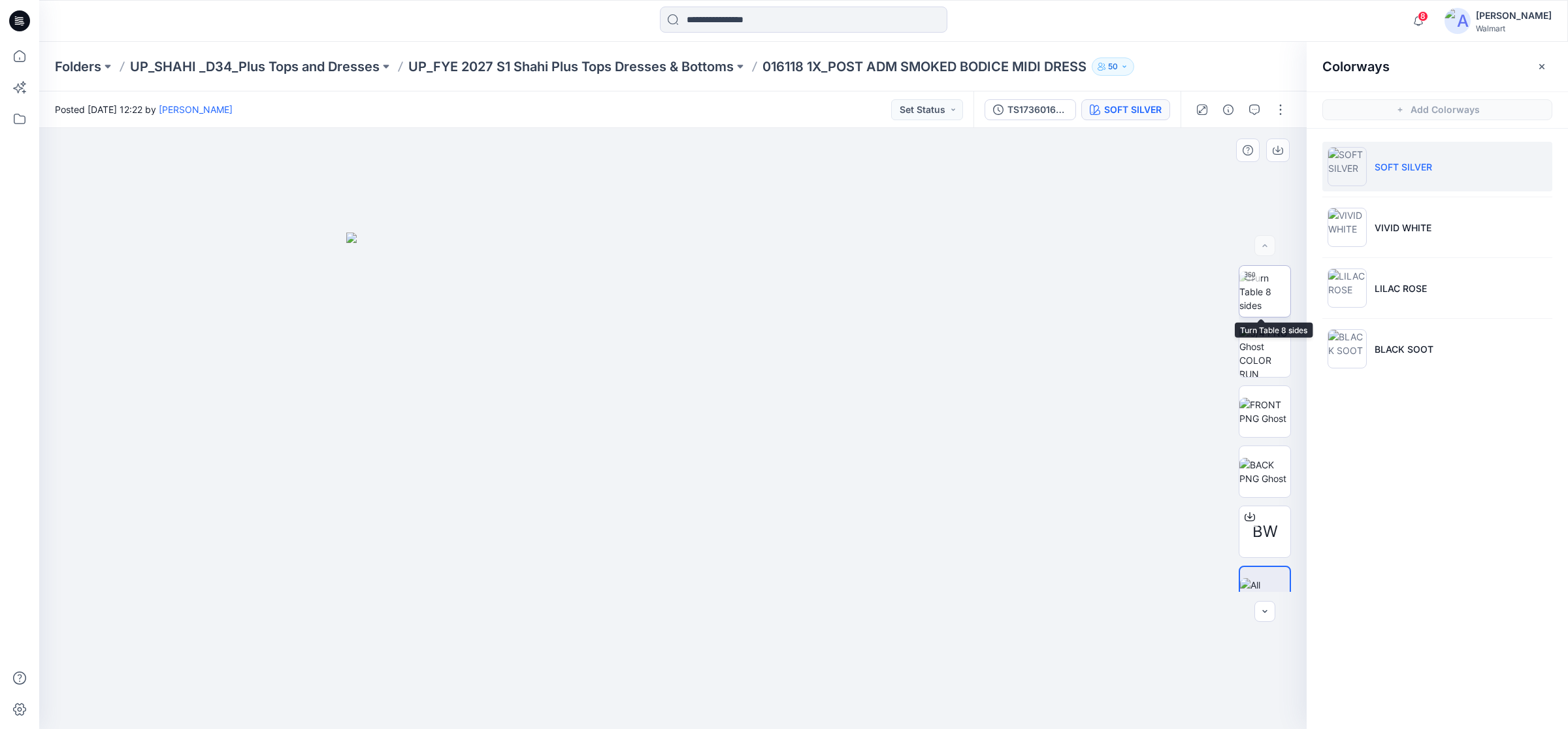
click at [1259, 285] on img at bounding box center [1265, 291] width 51 height 41
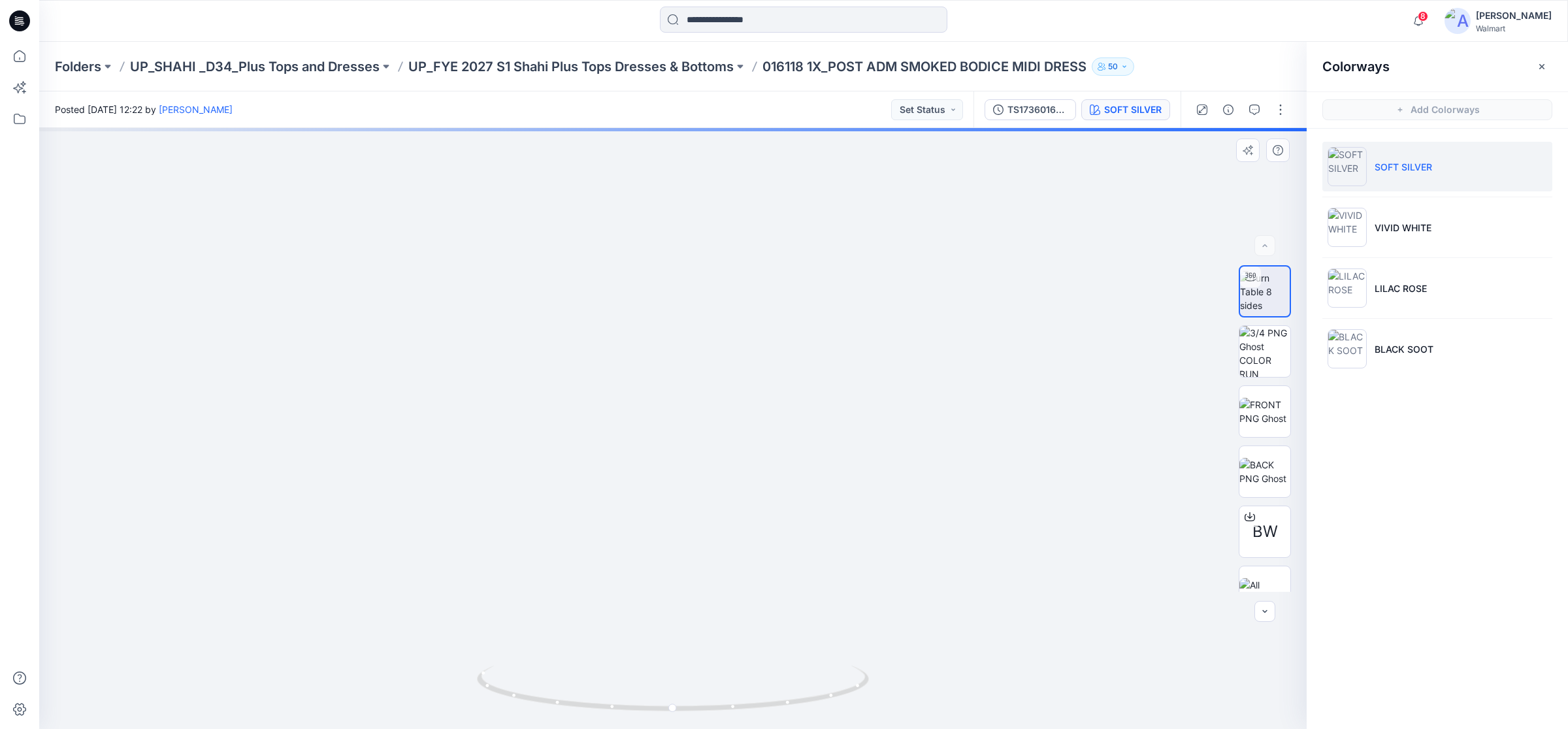
drag, startPoint x: 663, startPoint y: 269, endPoint x: 699, endPoint y: 190, distance: 86.8
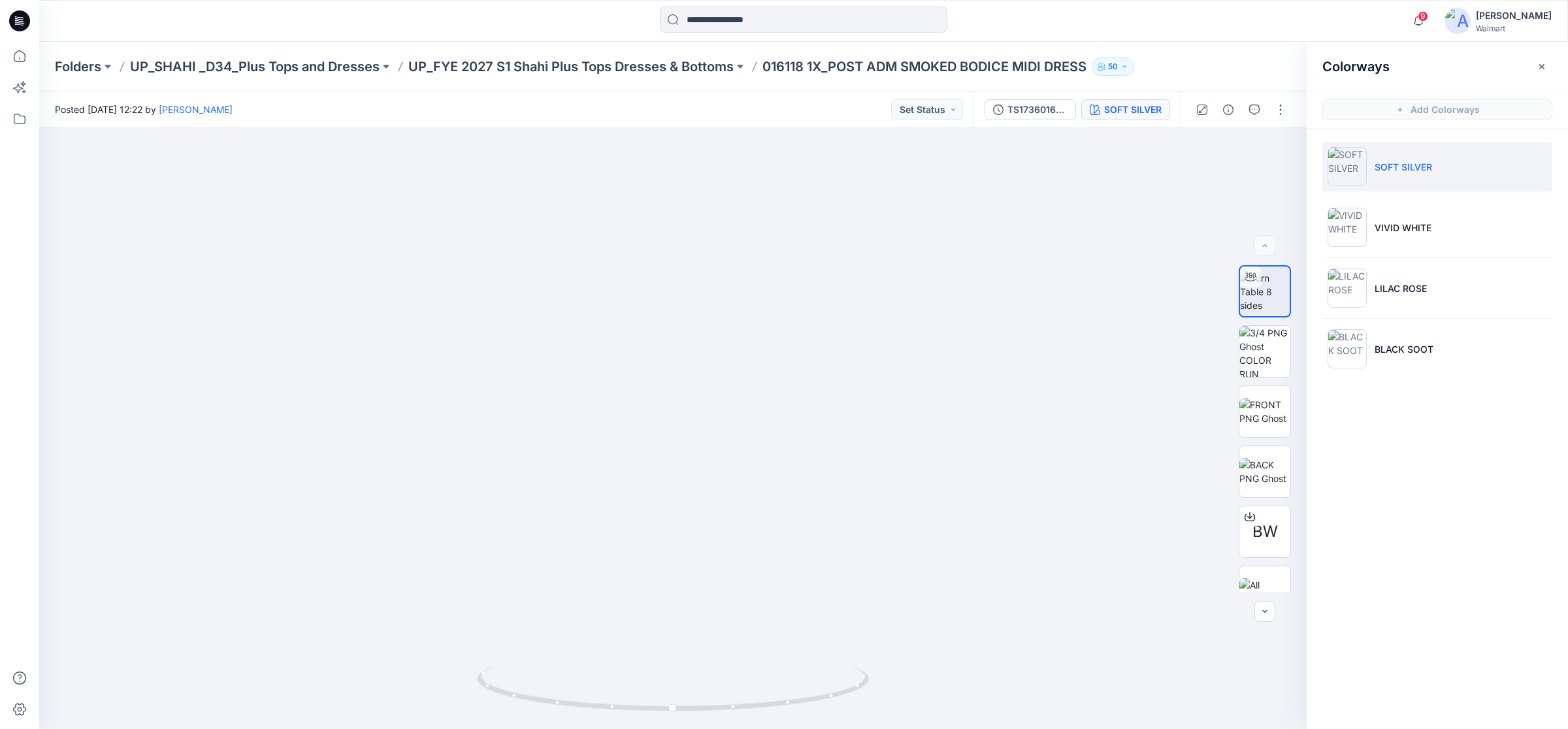
click at [20, 16] on icon at bounding box center [20, 21] width 21 height 21
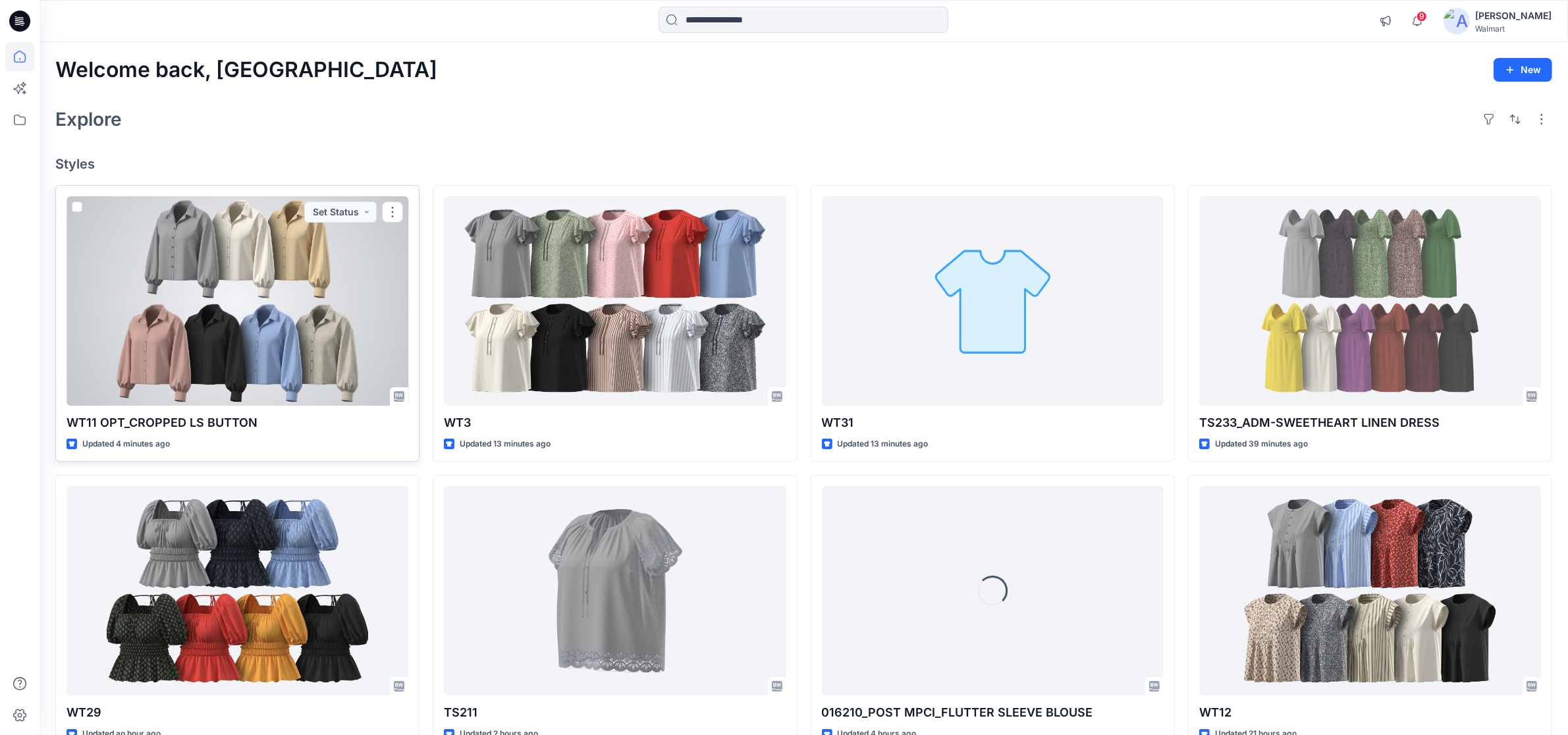
click at [235, 292] on div at bounding box center [237, 300] width 341 height 209
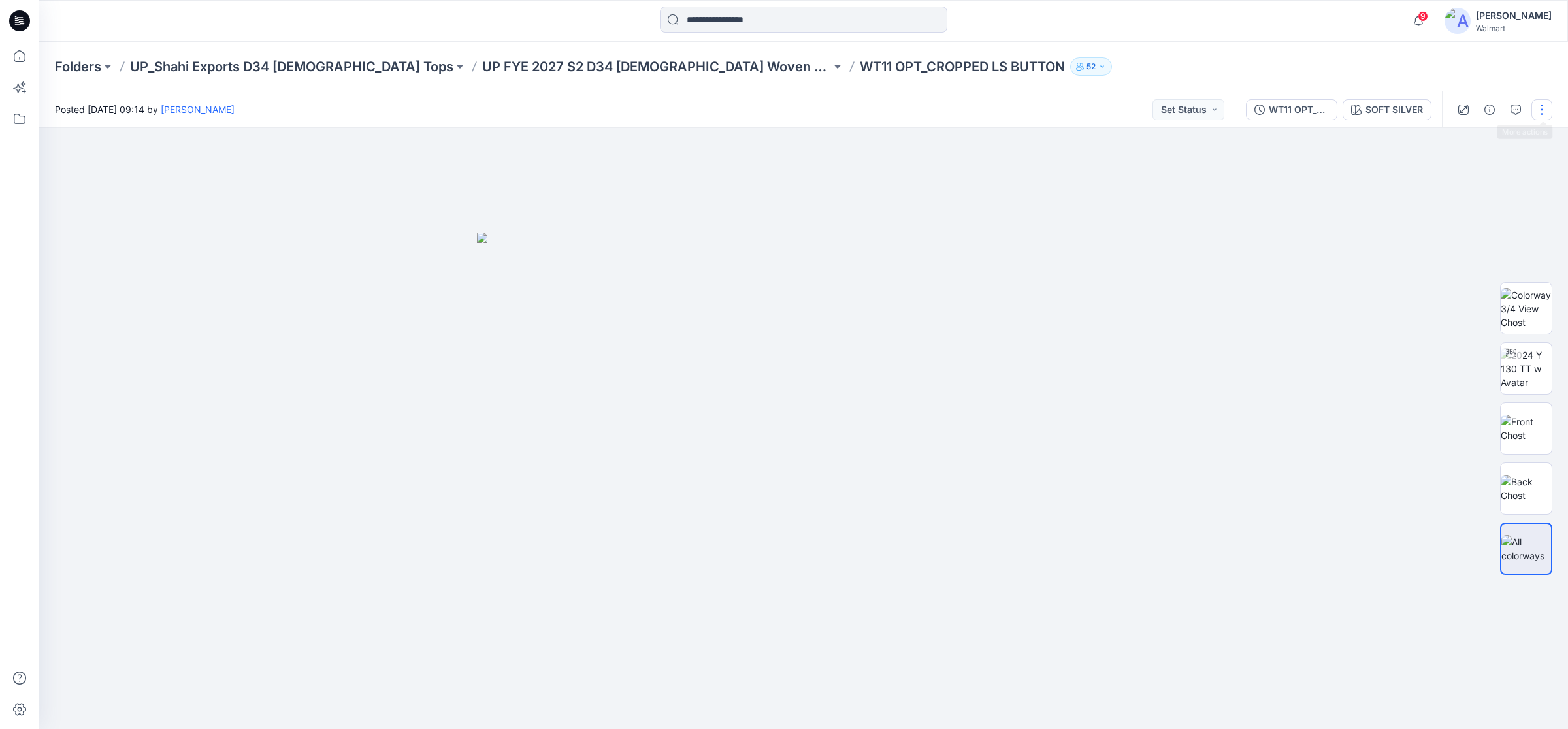
click at [1545, 105] on button "button" at bounding box center [1543, 109] width 21 height 21
click at [1469, 170] on button "Edit" at bounding box center [1487, 176] width 120 height 25
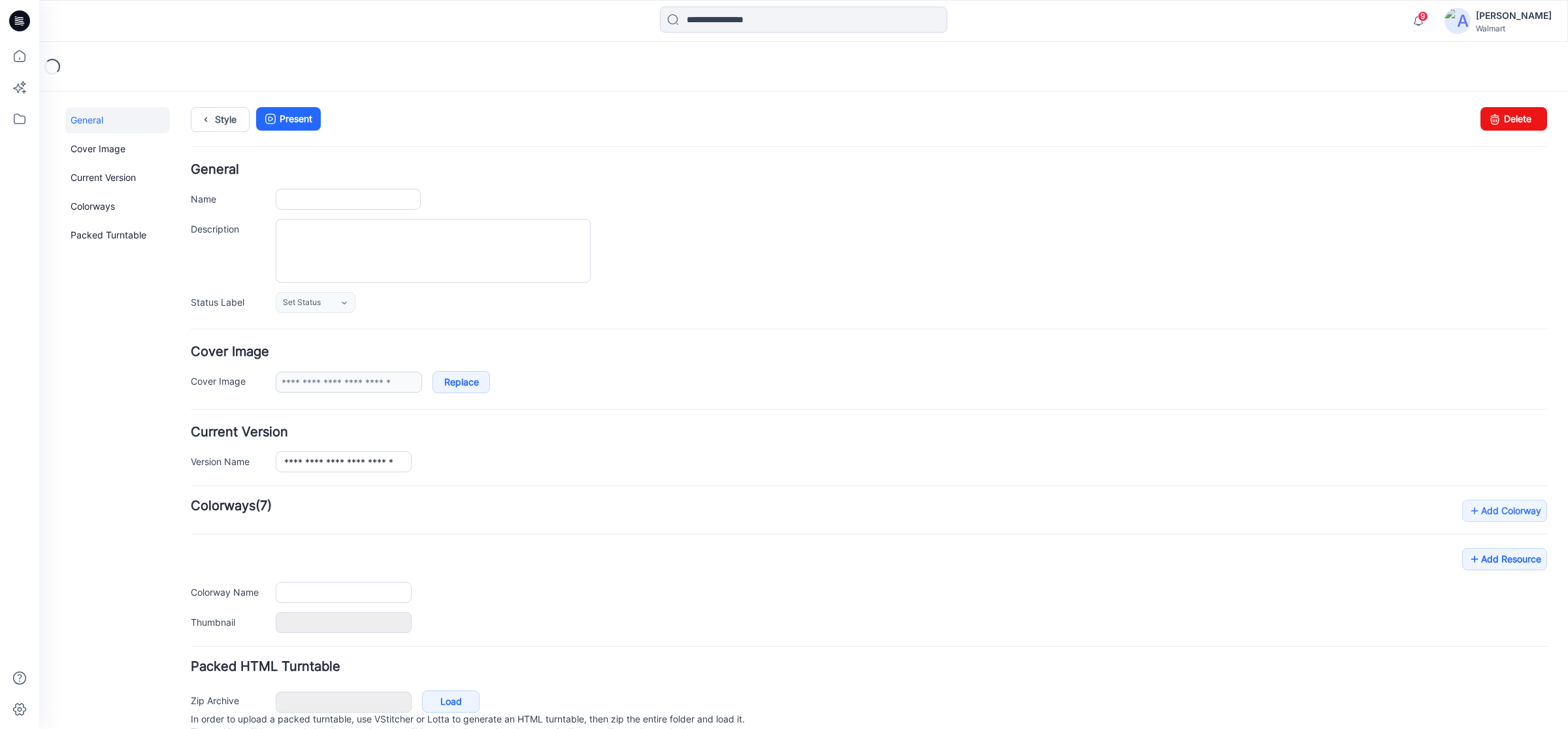
type input "**********"
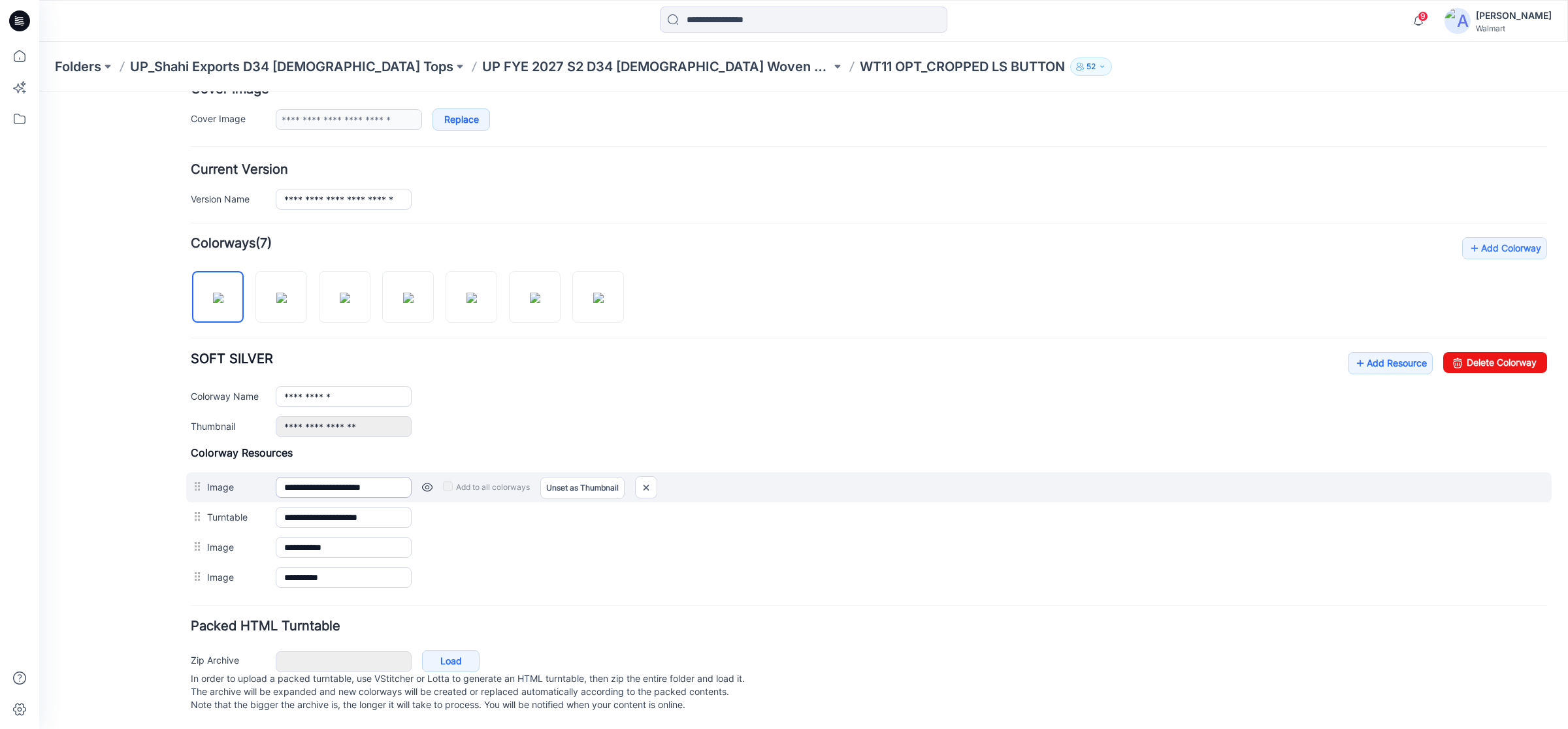
scroll to position [281, 0]
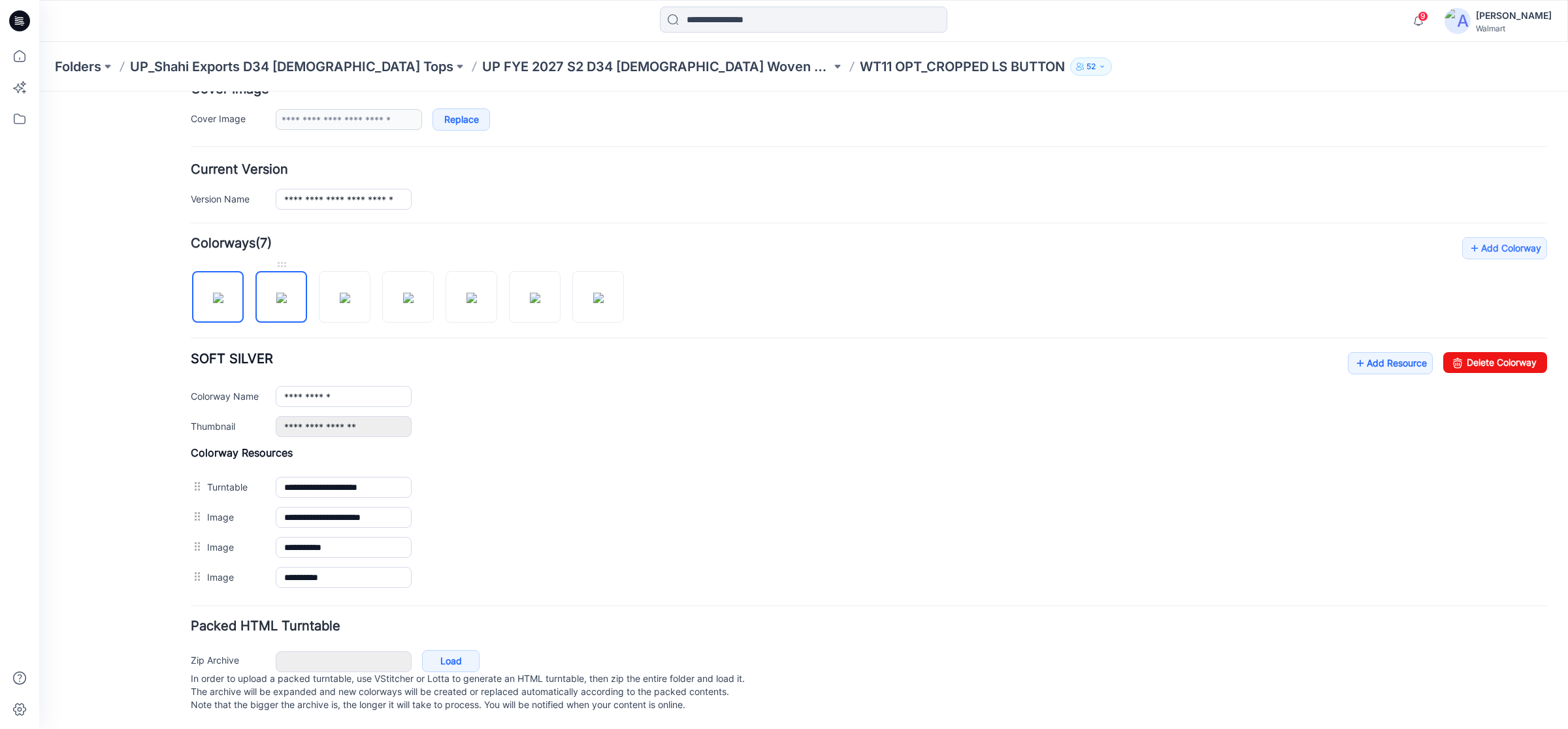
click at [277, 292] on img at bounding box center [281, 297] width 10 height 10
click at [350, 292] on img at bounding box center [344, 297] width 10 height 10
click at [403, 292] on img at bounding box center [408, 297] width 10 height 10
click at [467, 292] on img at bounding box center [472, 297] width 10 height 10
click at [533, 292] on img at bounding box center [535, 297] width 10 height 10
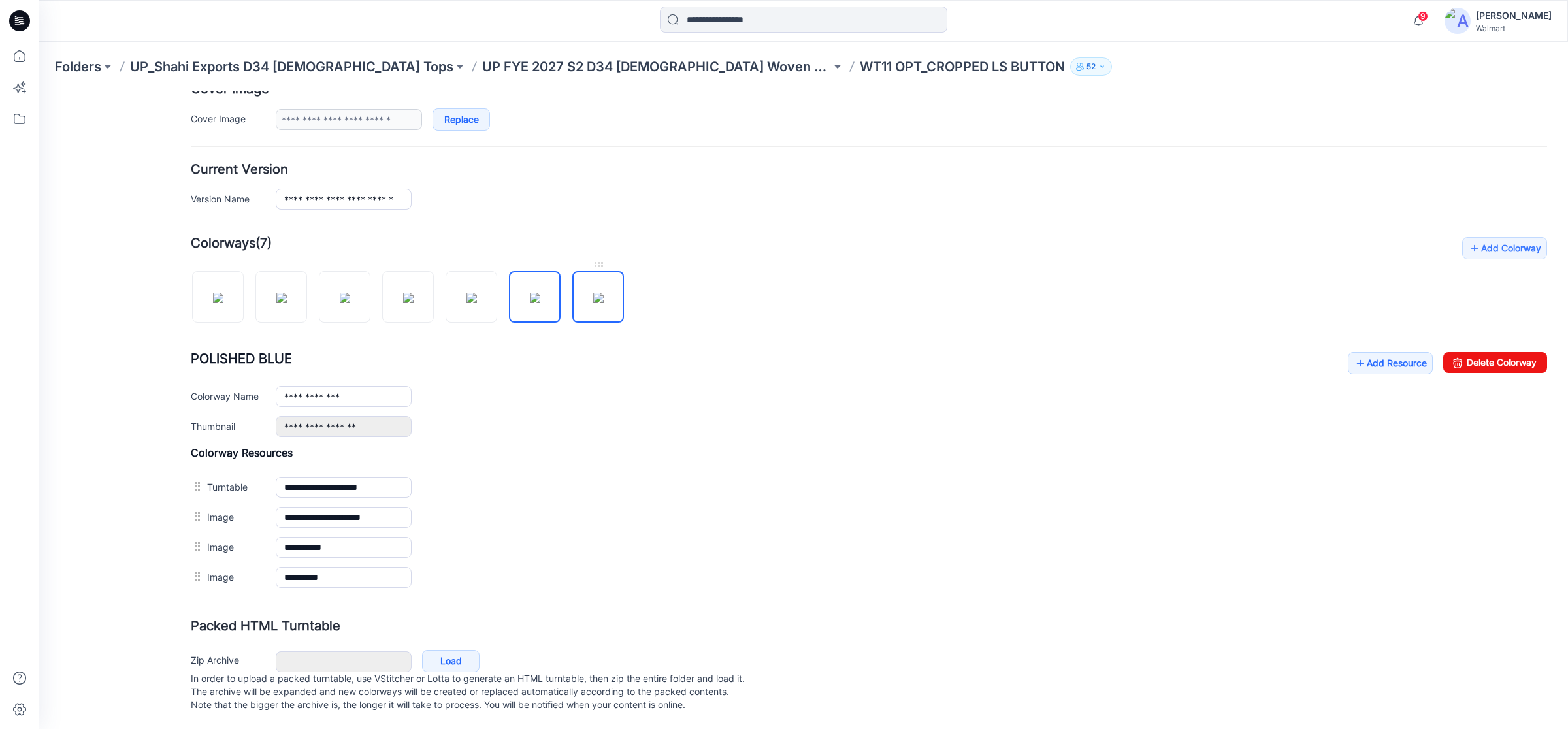
click at [593, 292] on img at bounding box center [598, 297] width 10 height 10
click at [221, 292] on img at bounding box center [218, 297] width 10 height 10
type input "**********"
click at [1357, 352] on link "Add Resource" at bounding box center [1391, 363] width 85 height 23
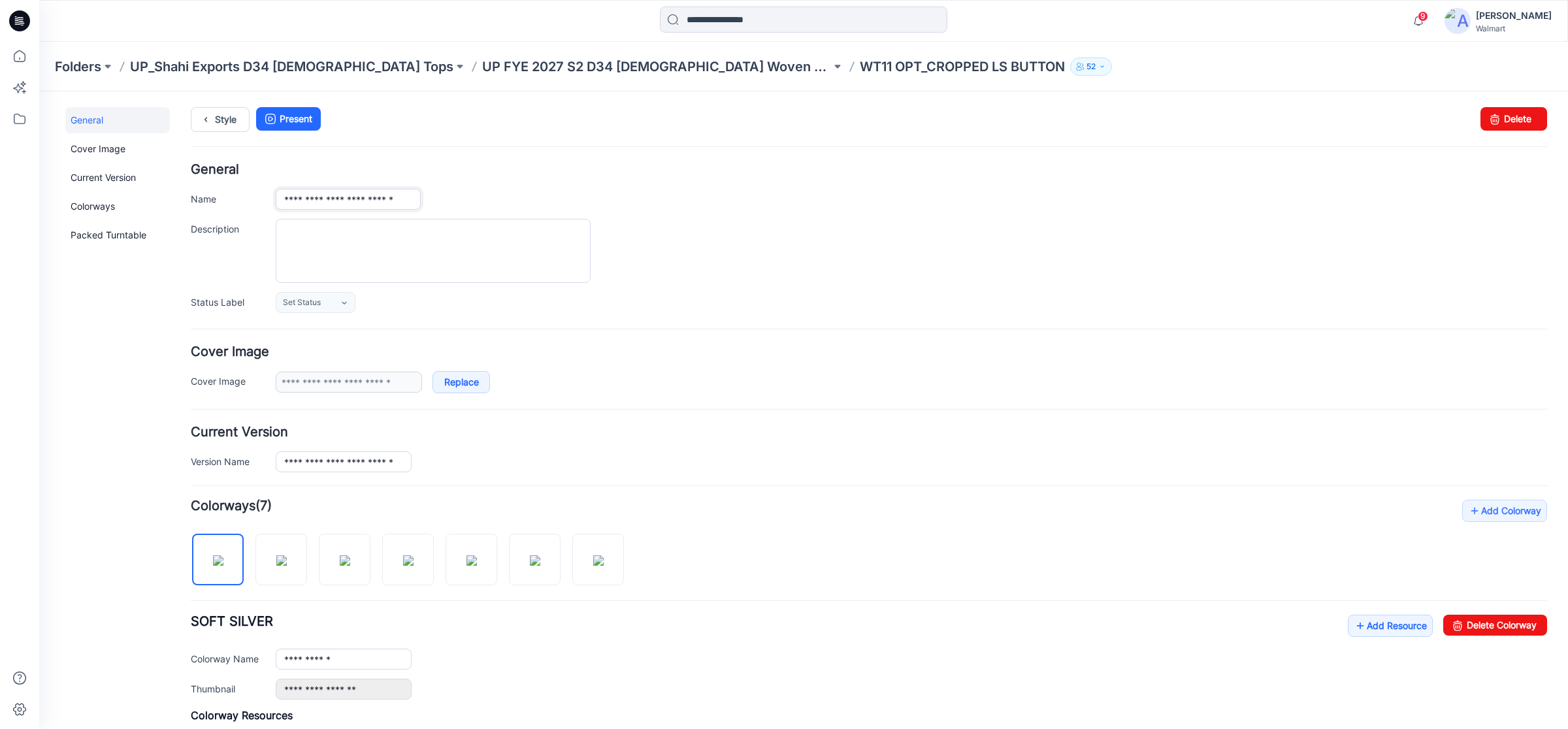
scroll to position [0, 8]
drag, startPoint x: 333, startPoint y: 200, endPoint x: 425, endPoint y: 207, distance: 92.3
click at [425, 207] on div "**********" at bounding box center [911, 199] width 1272 height 22
click at [326, 239] on textarea "Description" at bounding box center [433, 252] width 315 height 64
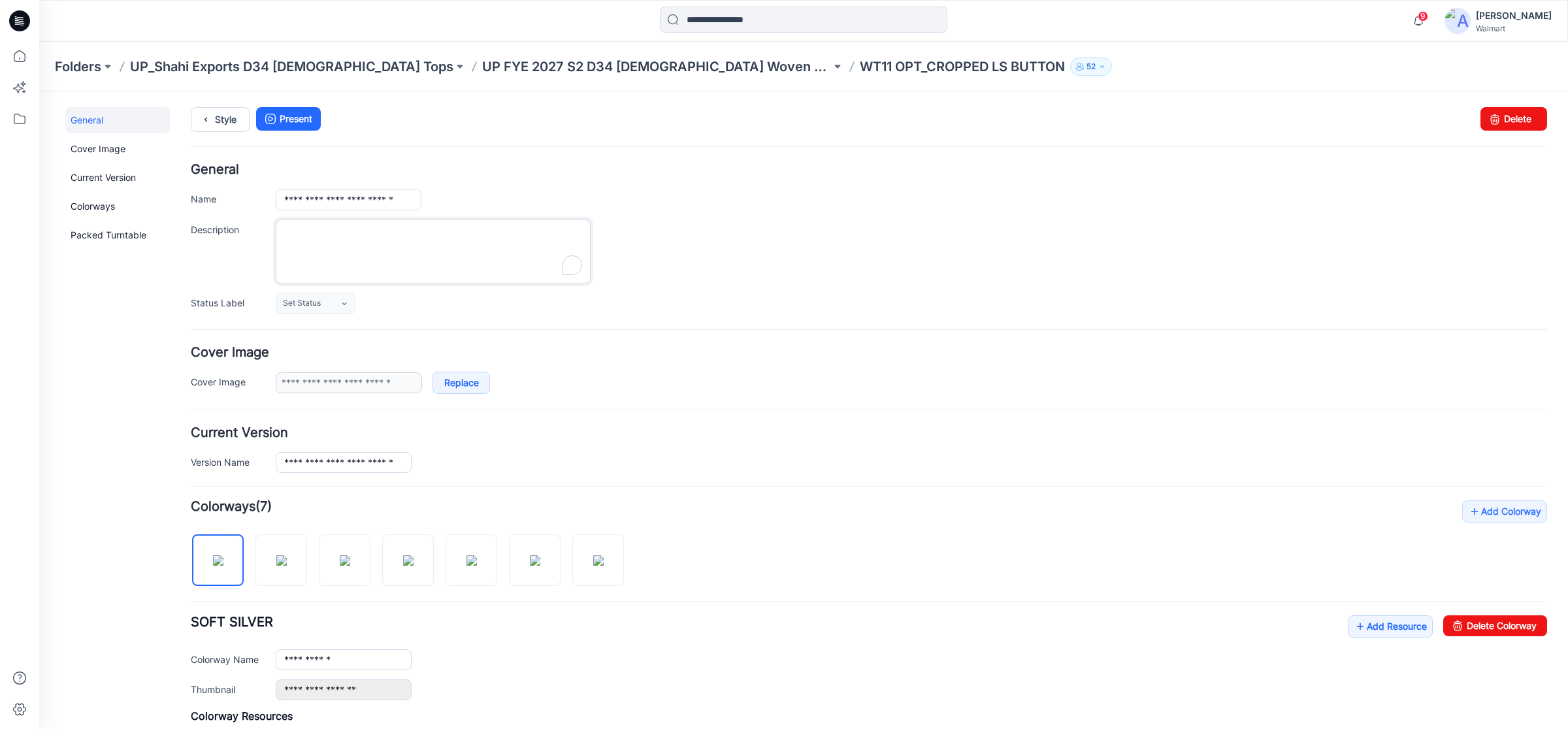
paste textarea "**********"
click at [492, 247] on textarea "**********" at bounding box center [433, 252] width 315 height 64
type textarea "**********"
click at [16, 18] on icon at bounding box center [20, 21] width 21 height 41
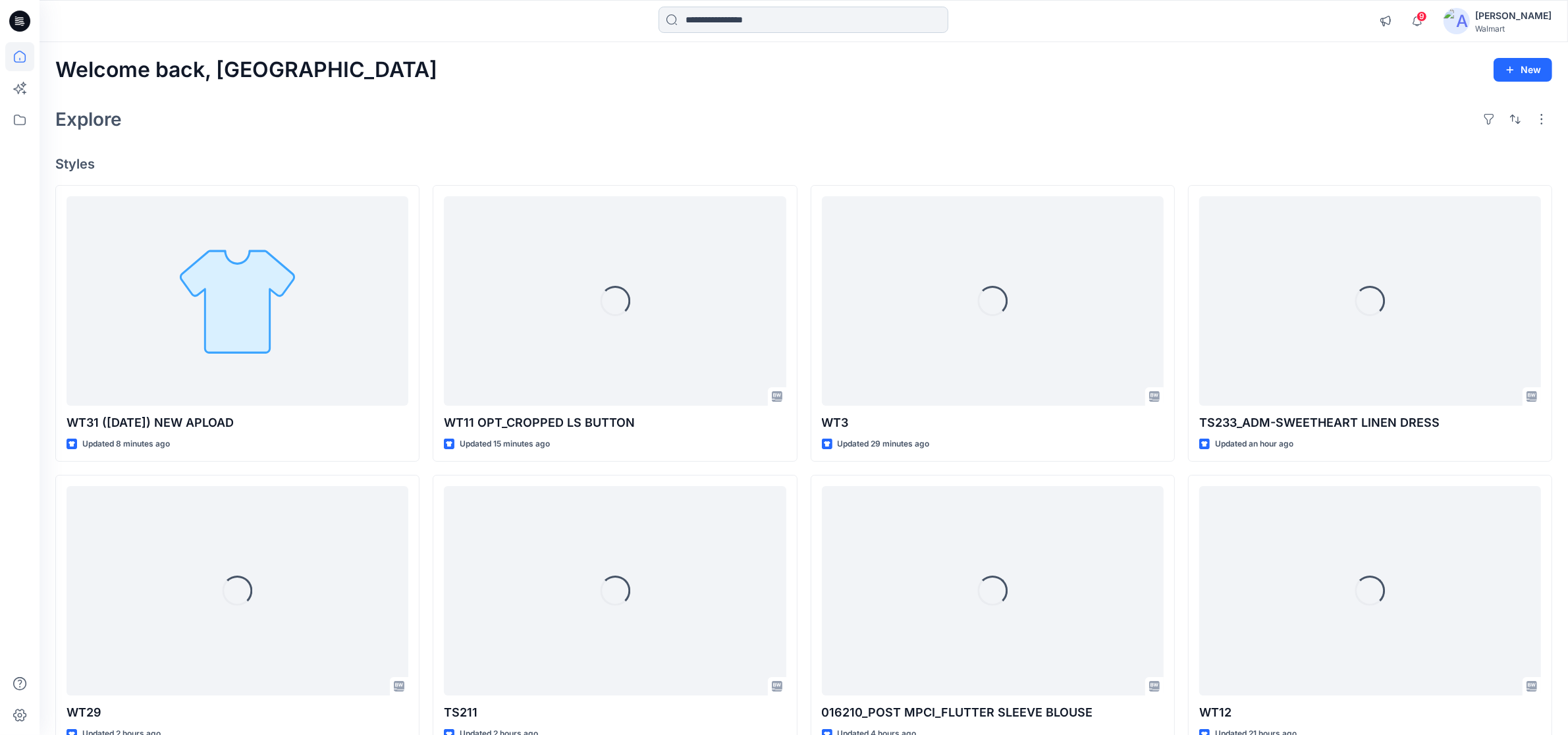
click at [774, 14] on input at bounding box center [803, 20] width 290 height 27
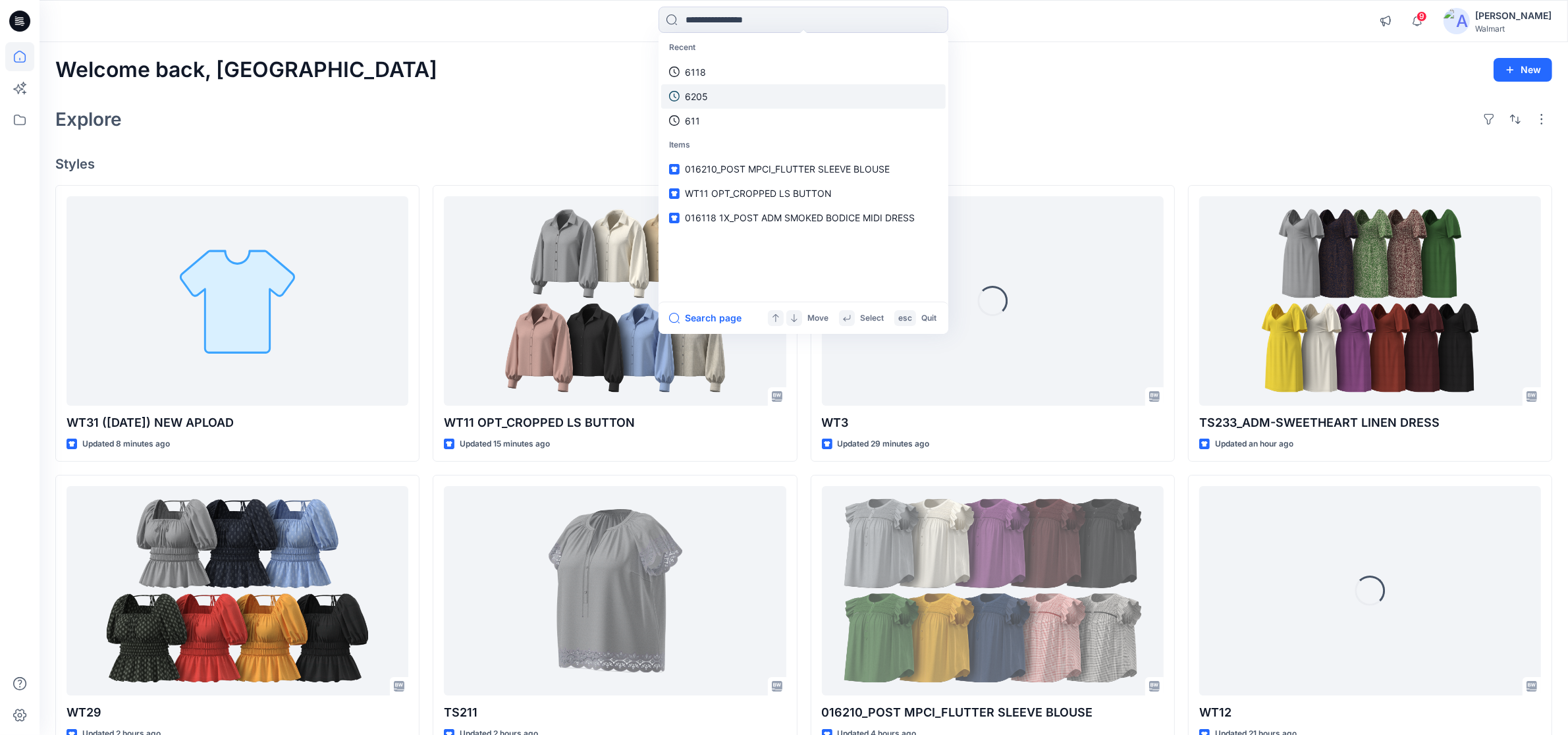
click at [727, 99] on link "6205" at bounding box center [803, 97] width 284 height 25
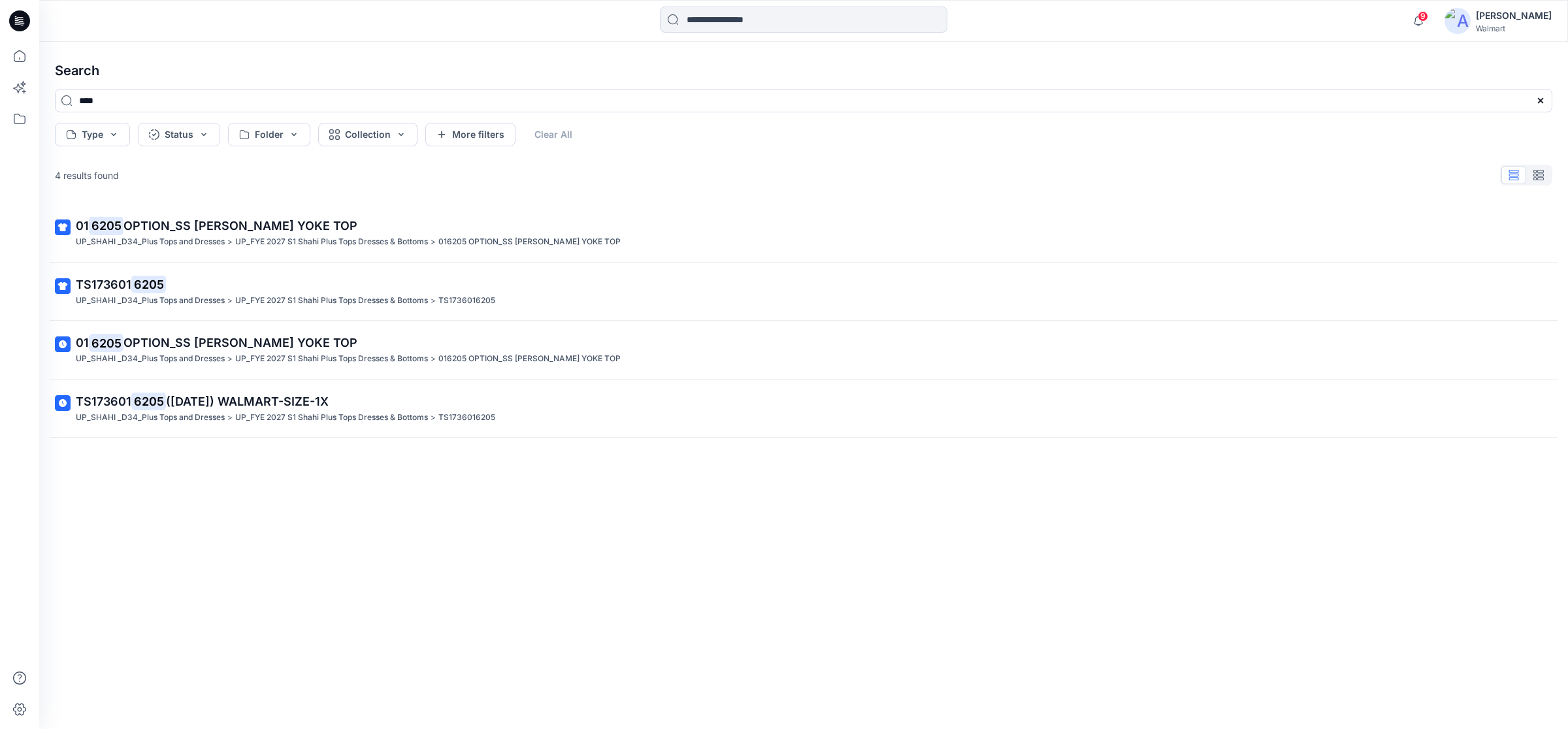
click at [136, 279] on mark "6205" at bounding box center [148, 284] width 35 height 18
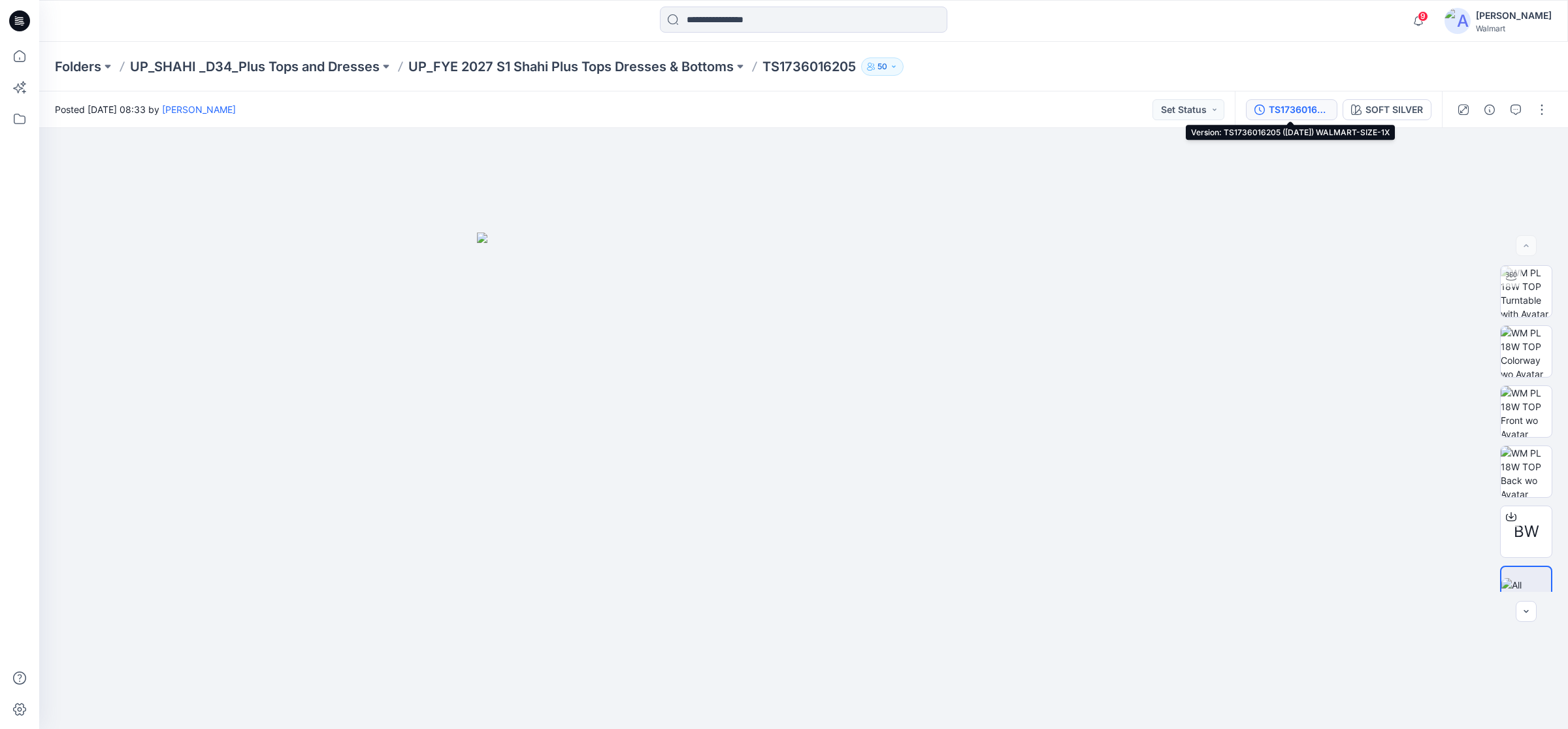
click at [1295, 108] on div "TS1736016205 ([DATE]) WALMART-SIZE-1X" at bounding box center [1299, 109] width 60 height 14
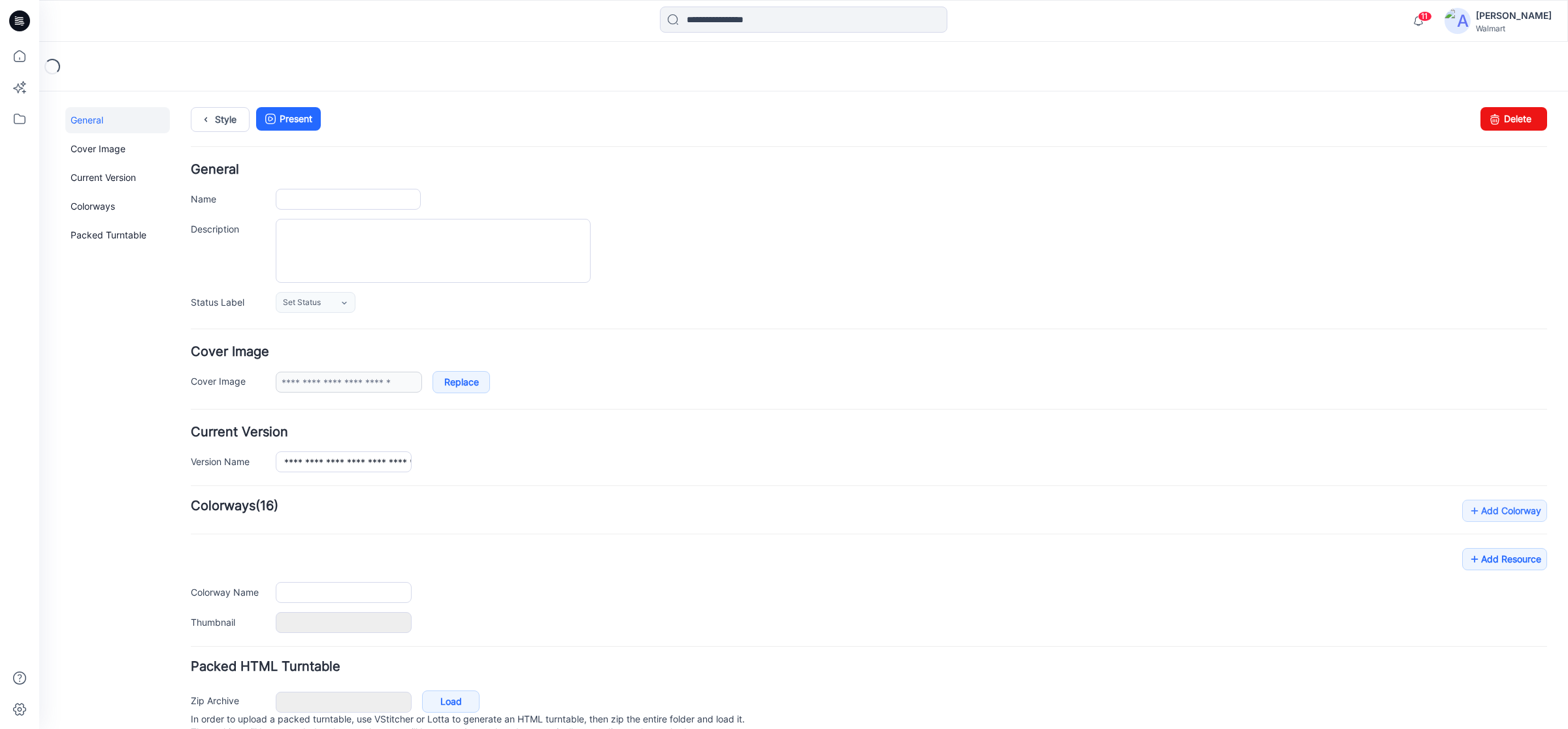
type input "**********"
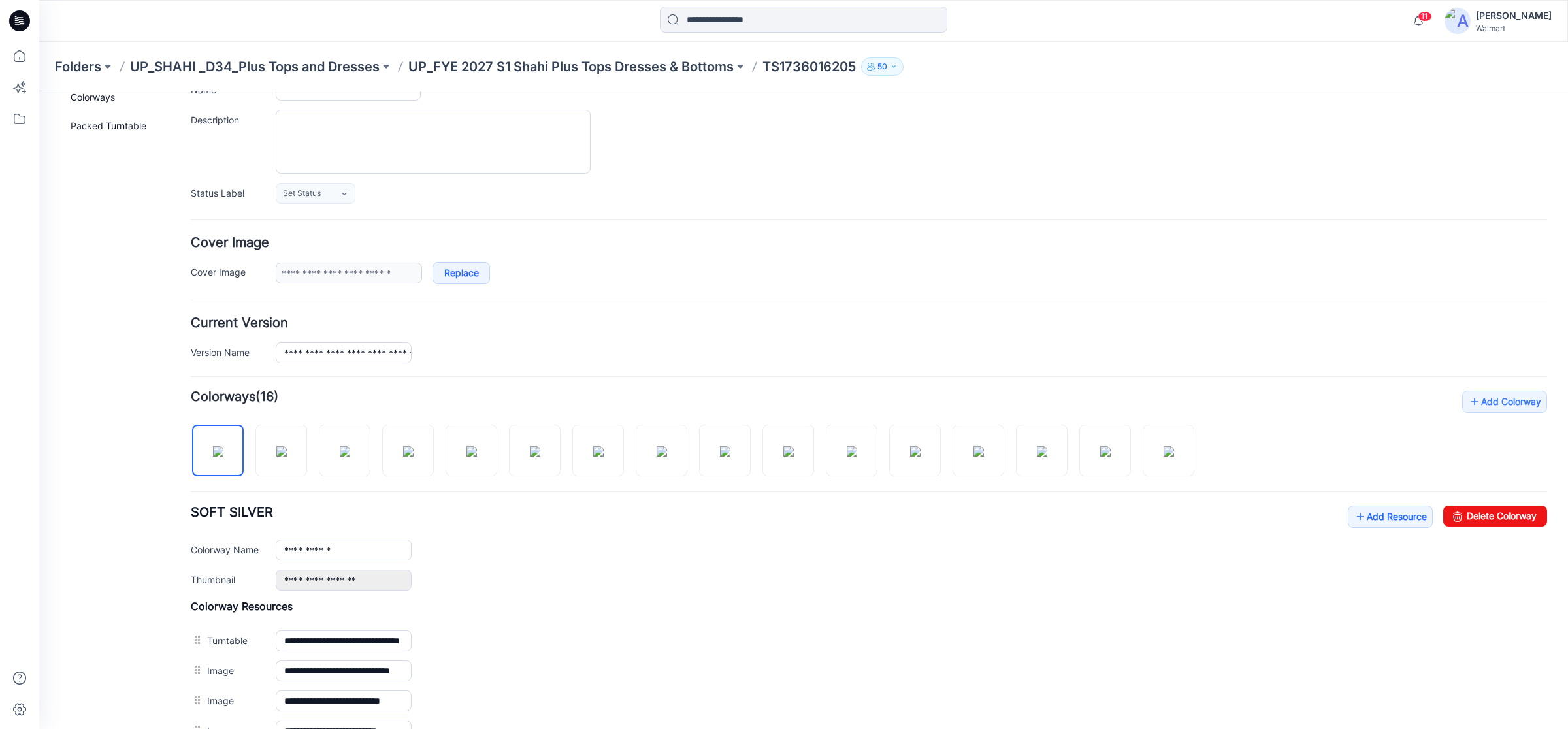
scroll to position [245, 0]
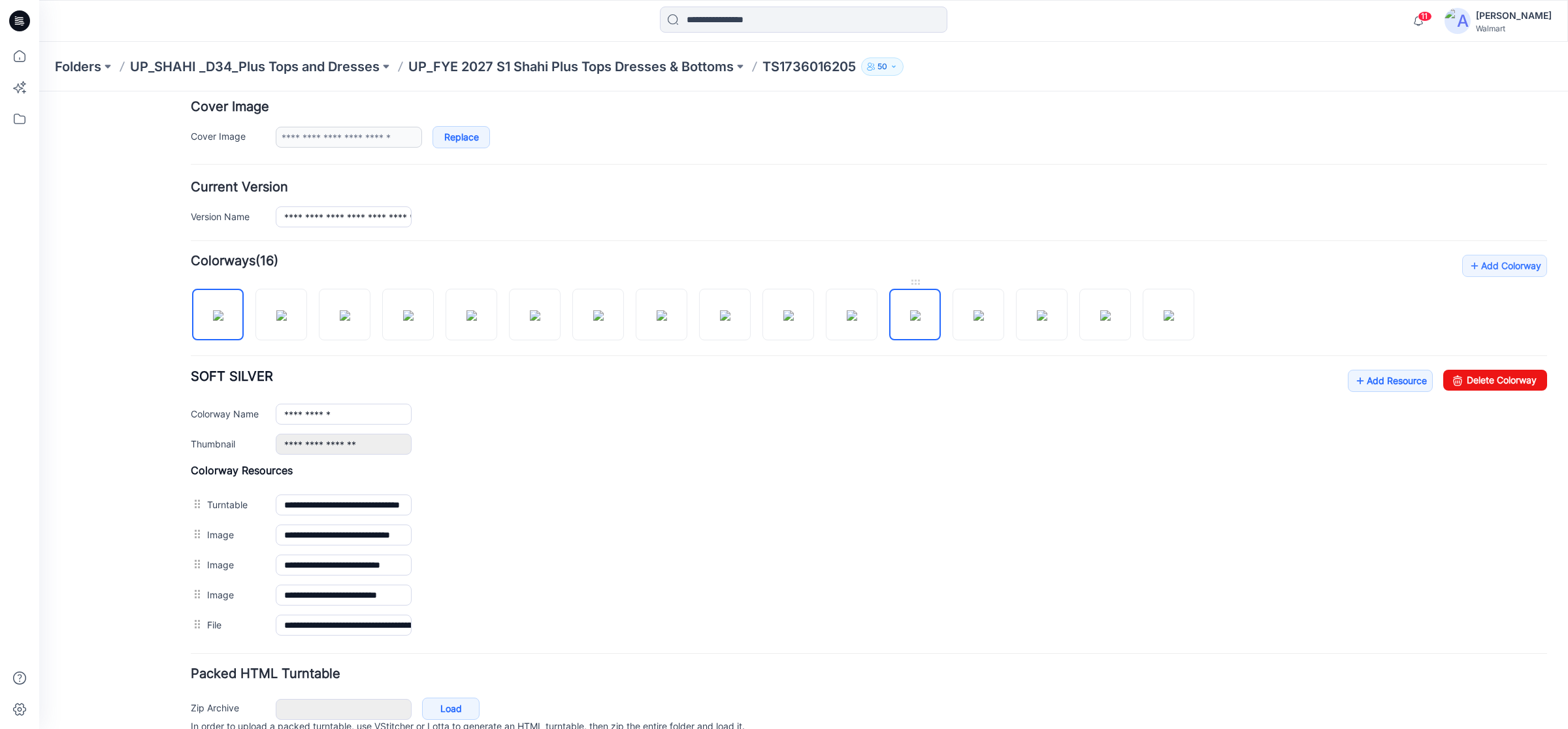
click at [913, 321] on img at bounding box center [915, 315] width 10 height 10
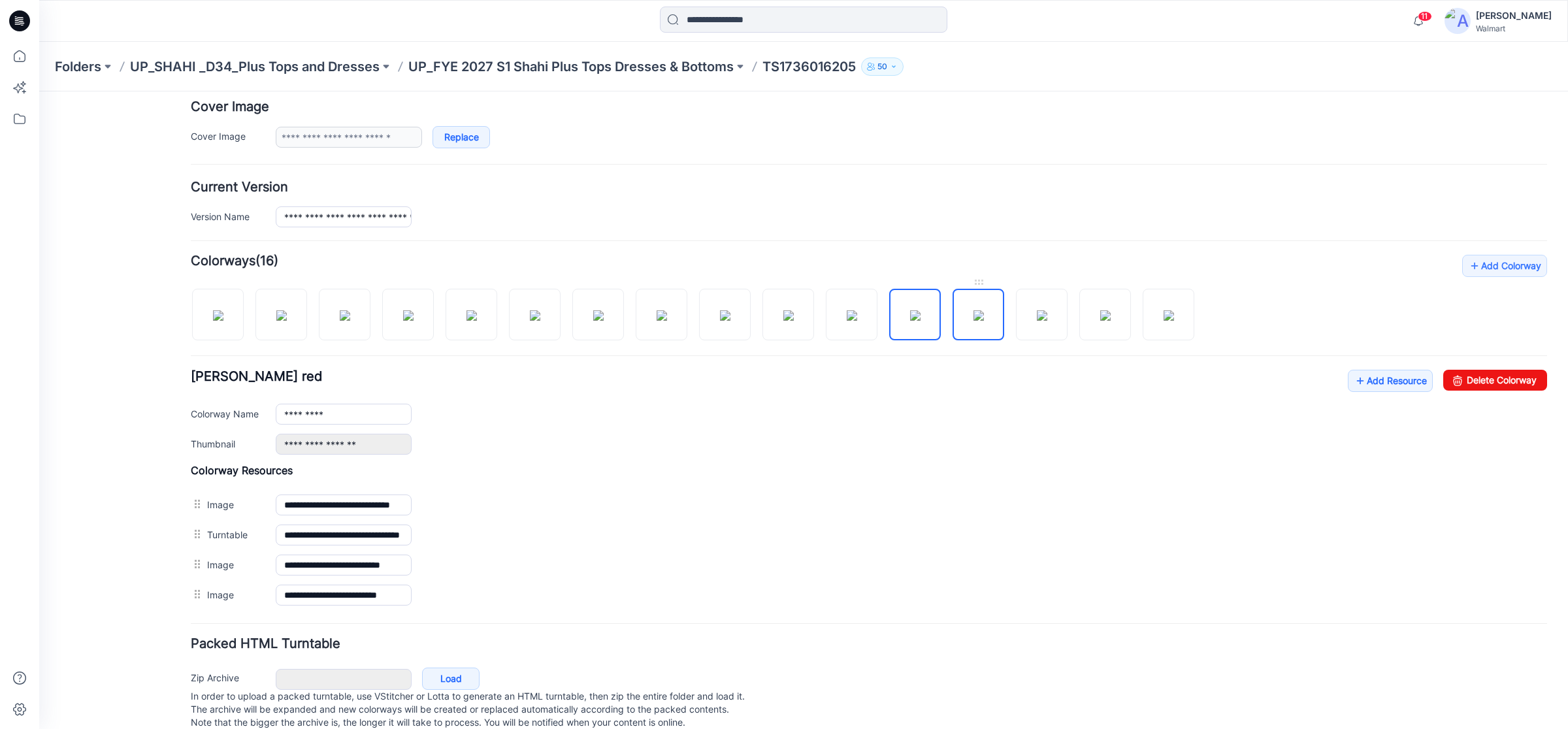
click at [984, 321] on img at bounding box center [978, 315] width 10 height 10
click at [1037, 319] on img at bounding box center [1042, 315] width 10 height 10
drag, startPoint x: 319, startPoint y: 420, endPoint x: 242, endPoint y: 447, distance: 81.6
click at [242, 447] on div "**********" at bounding box center [869, 412] width 1357 height 85
paste input "*********"
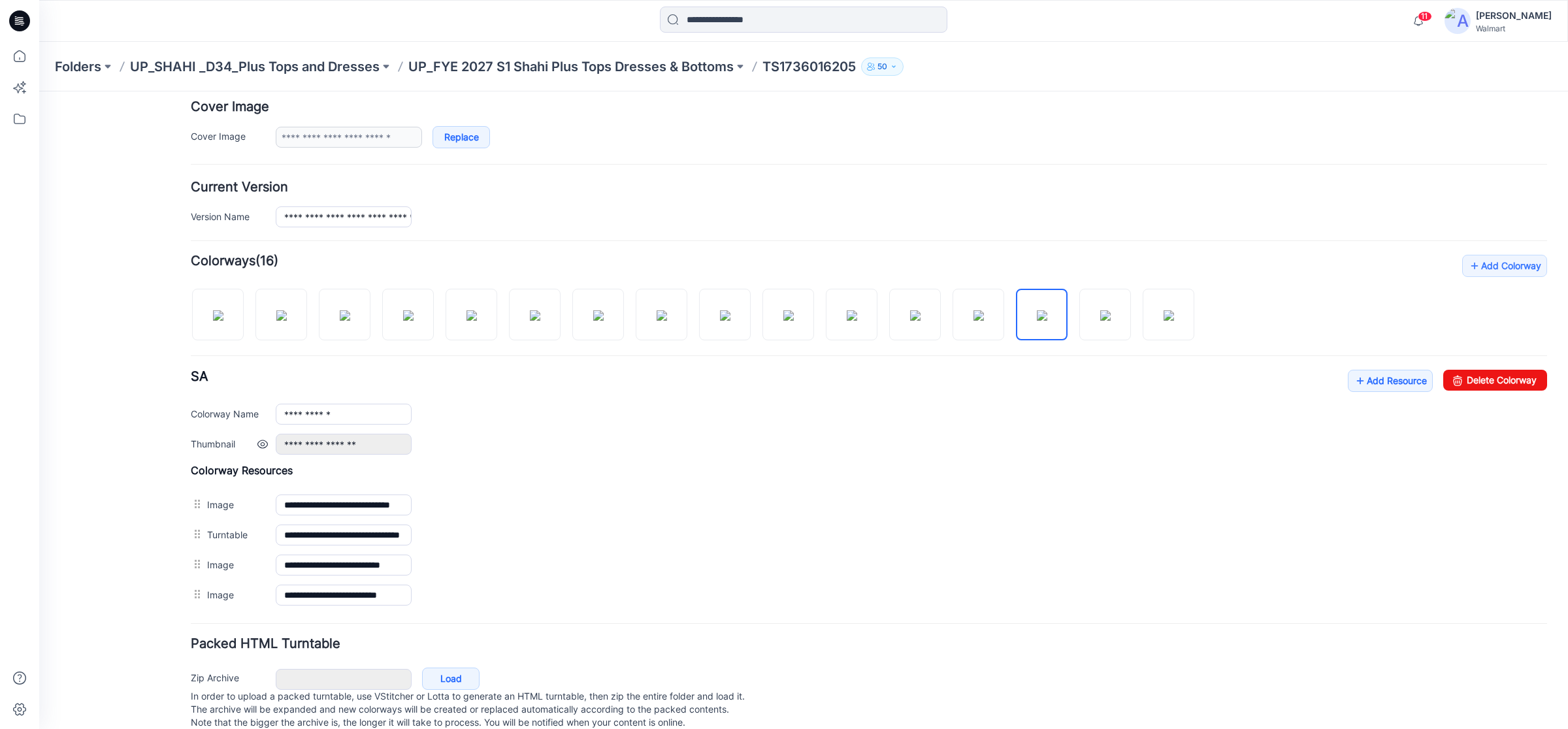
click at [665, 442] on div "**********" at bounding box center [911, 444] width 1272 height 21
drag, startPoint x: 1102, startPoint y: 319, endPoint x: 727, endPoint y: 384, distance: 380.6
click at [1102, 319] on img at bounding box center [1105, 315] width 10 height 10
drag, startPoint x: 301, startPoint y: 420, endPoint x: 257, endPoint y: 432, distance: 45.6
click at [257, 432] on div "**********" at bounding box center [869, 412] width 1357 height 85
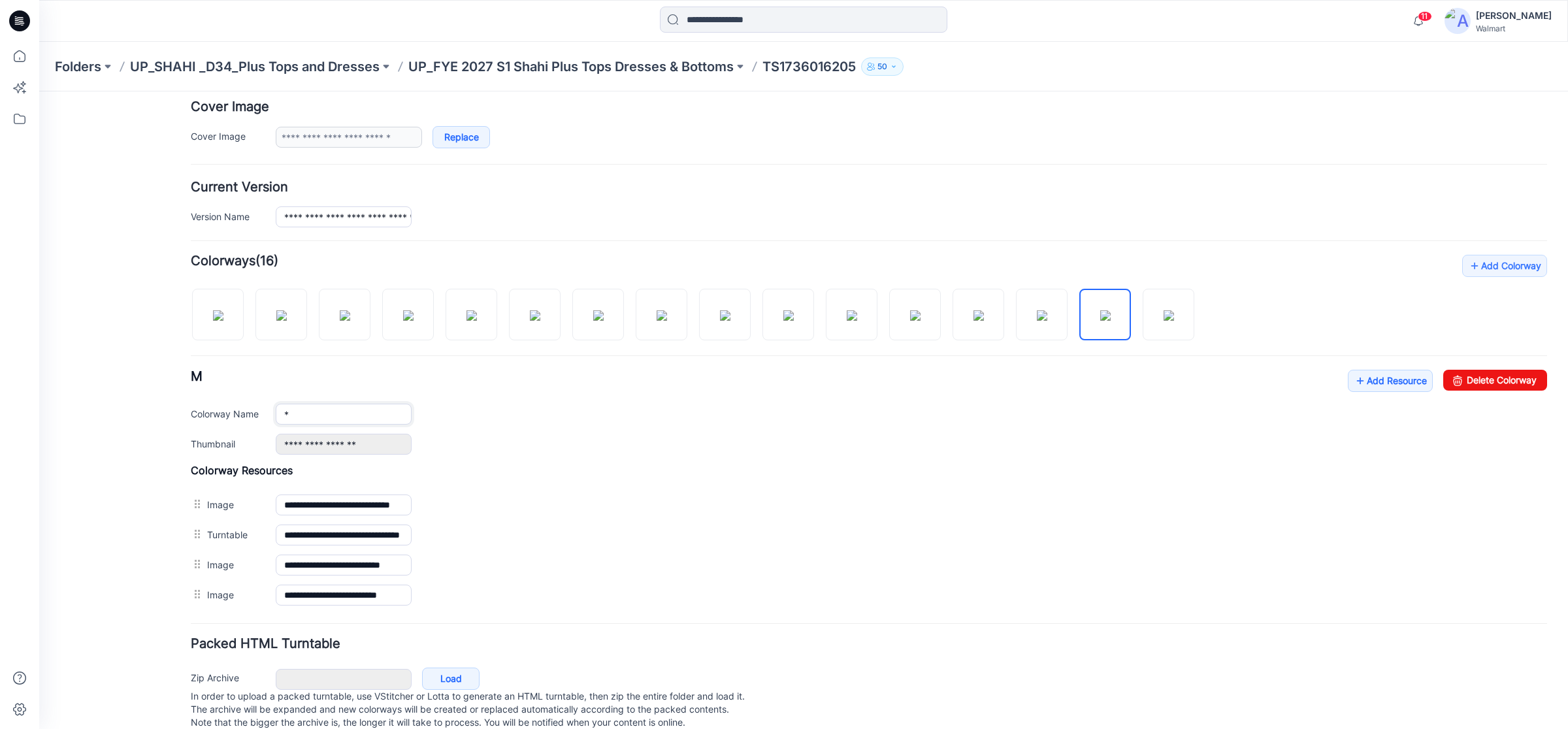
paste input "**********"
click at [765, 491] on div "**********" at bounding box center [869, 537] width 1357 height 146
click at [1164, 314] on img at bounding box center [1169, 315] width 10 height 10
drag, startPoint x: 282, startPoint y: 422, endPoint x: 236, endPoint y: 430, distance: 46.7
click at [236, 430] on div "**********" at bounding box center [869, 412] width 1357 height 85
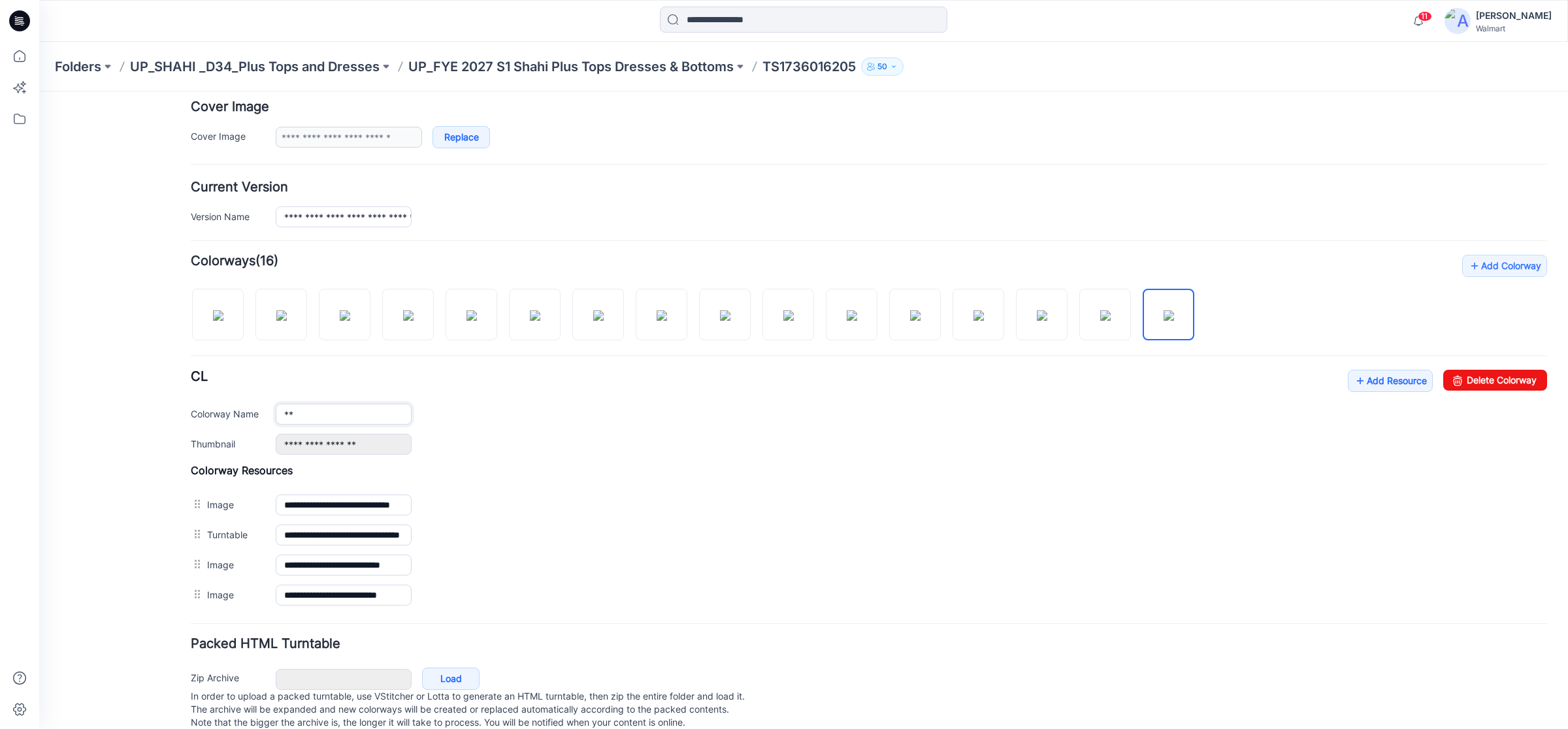
paste input "**********"
click at [650, 475] on h4 "Colorway Resources" at bounding box center [869, 471] width 1357 height 13
click at [911, 321] on img at bounding box center [915, 315] width 10 height 10
click at [974, 321] on img at bounding box center [978, 315] width 10 height 10
click at [917, 318] on img at bounding box center [915, 315] width 10 height 10
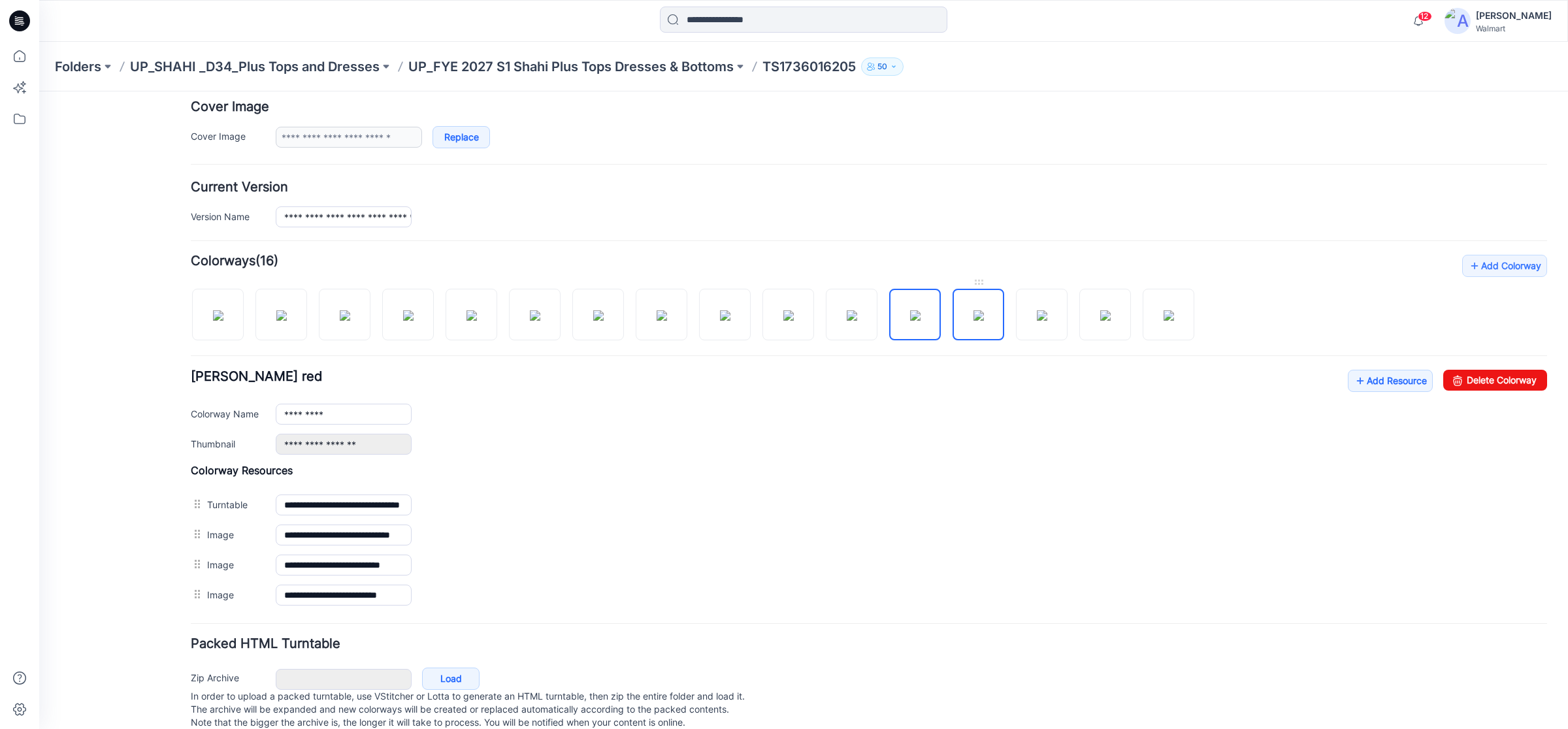
click at [979, 310] on img at bounding box center [978, 315] width 10 height 10
click at [1040, 321] on img at bounding box center [1042, 315] width 10 height 10
click at [1109, 316] on img at bounding box center [1105, 315] width 10 height 10
click at [1164, 320] on img at bounding box center [1169, 315] width 10 height 10
type input "**********"
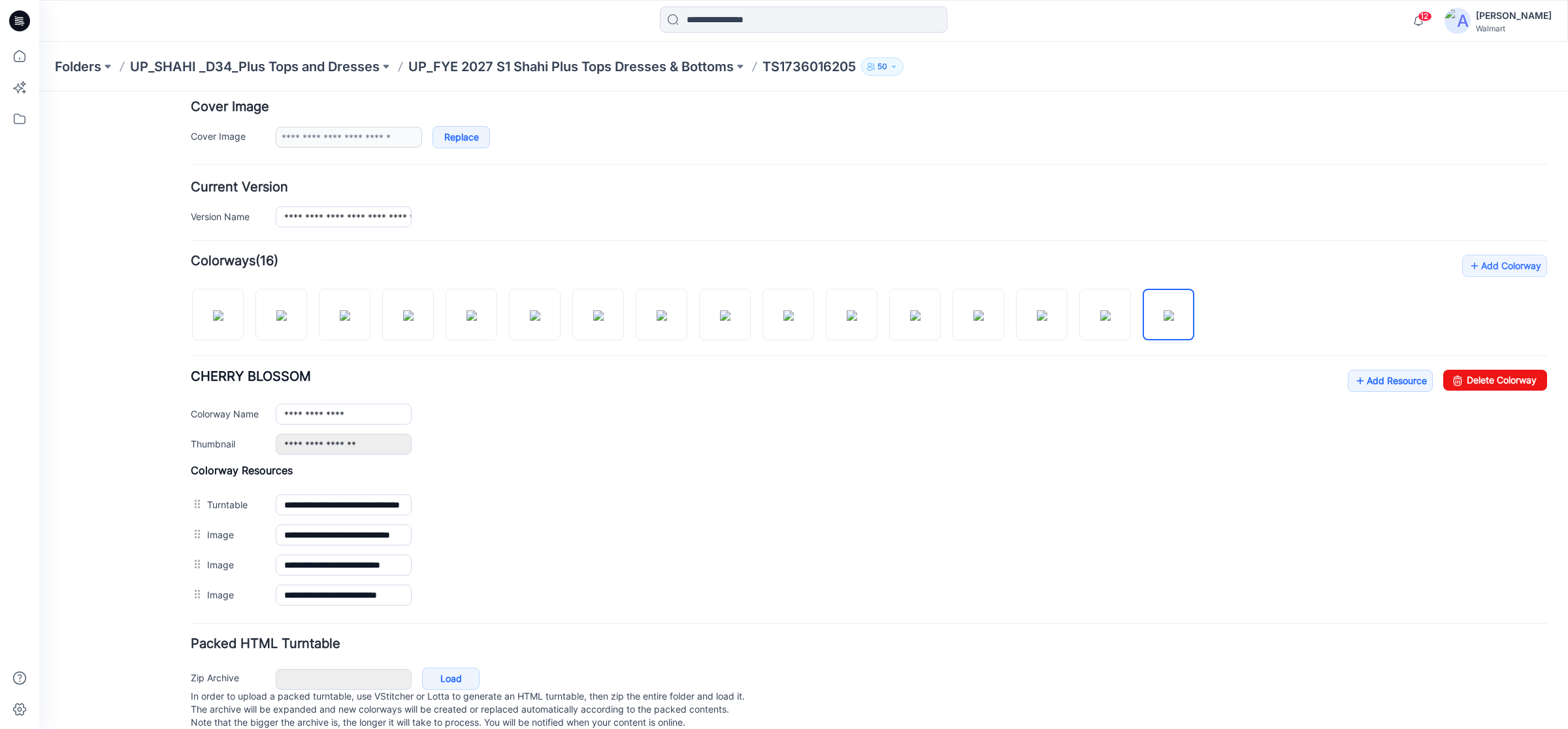
click at [25, 25] on icon at bounding box center [20, 21] width 21 height 21
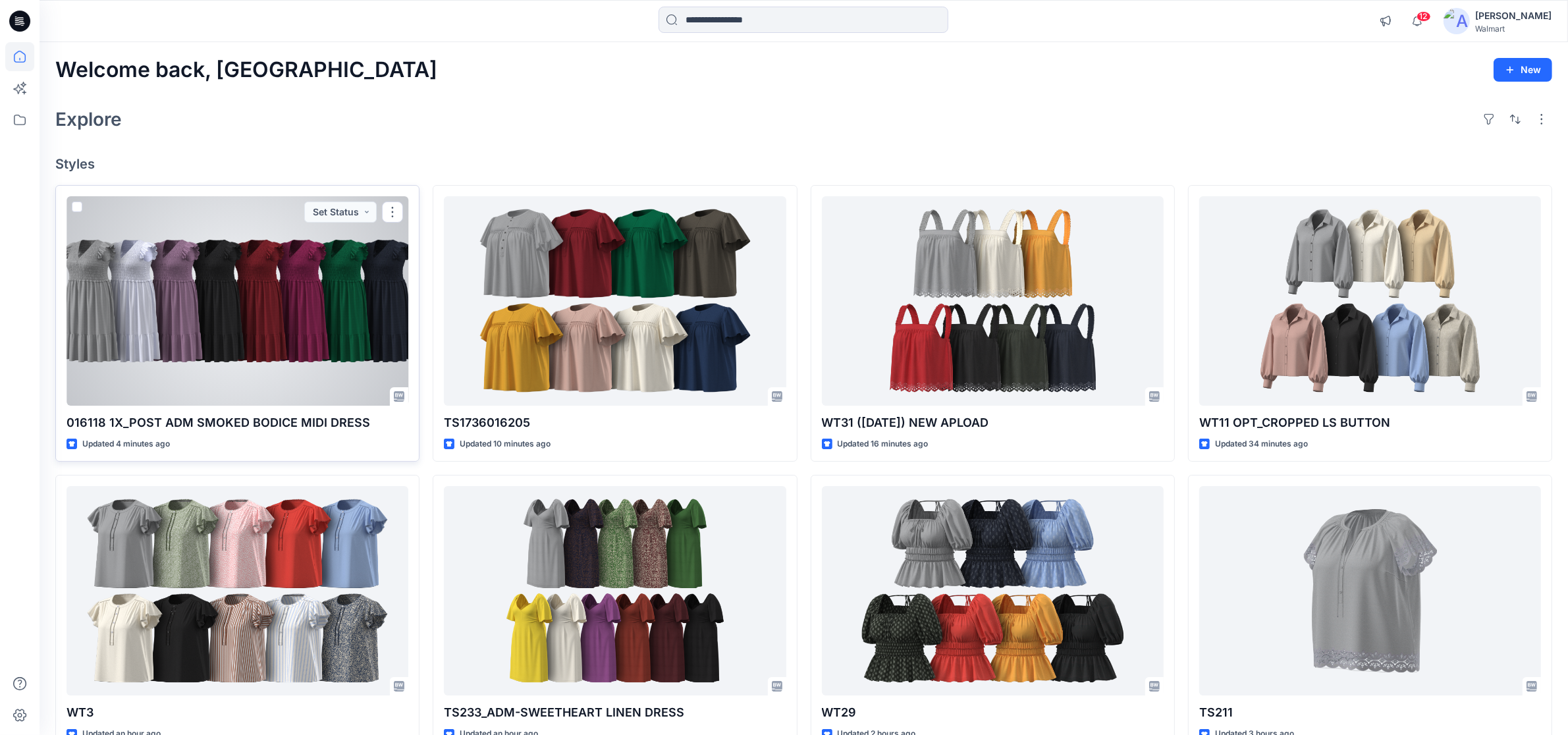
click at [258, 319] on div at bounding box center [237, 300] width 341 height 209
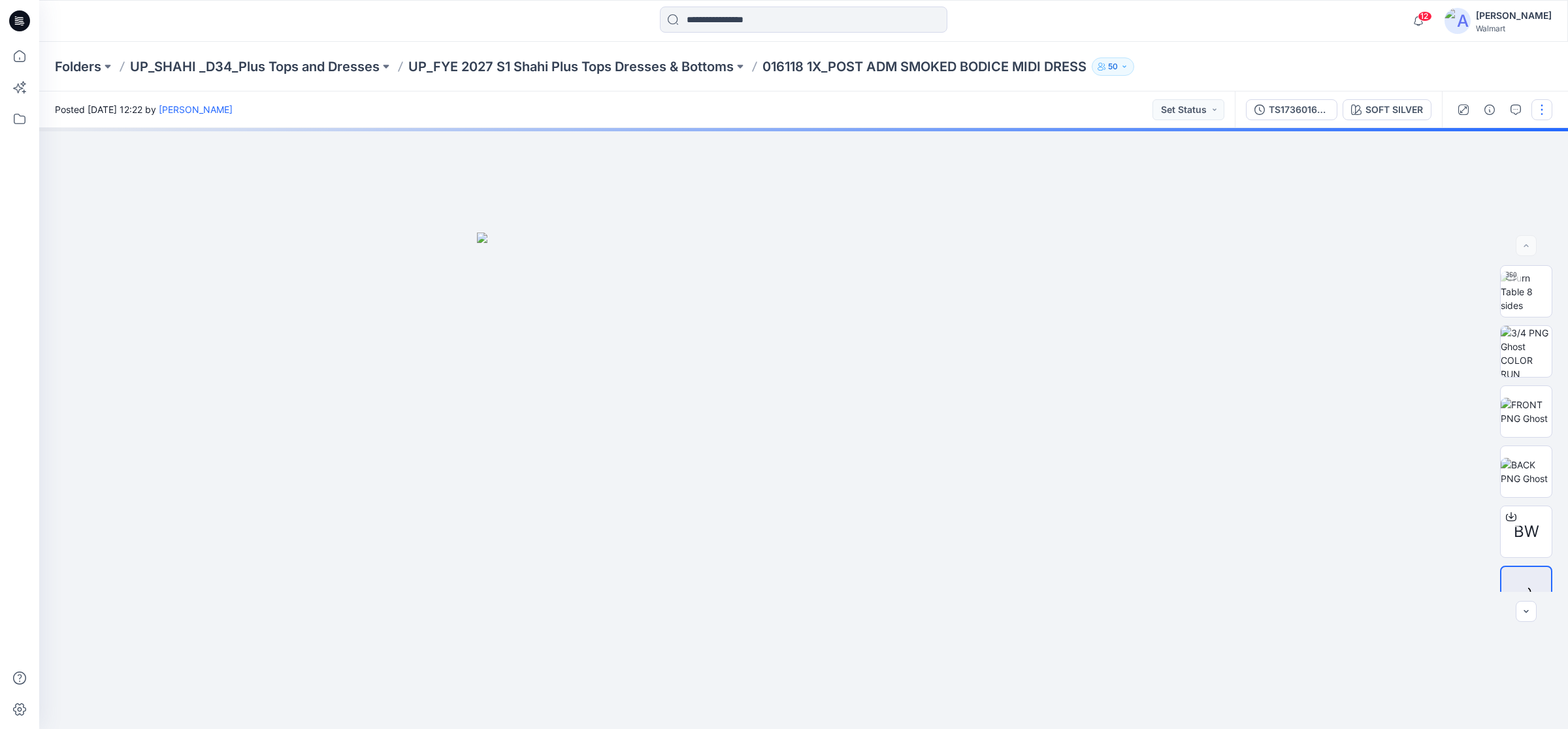
click at [1543, 113] on button "button" at bounding box center [1543, 109] width 21 height 21
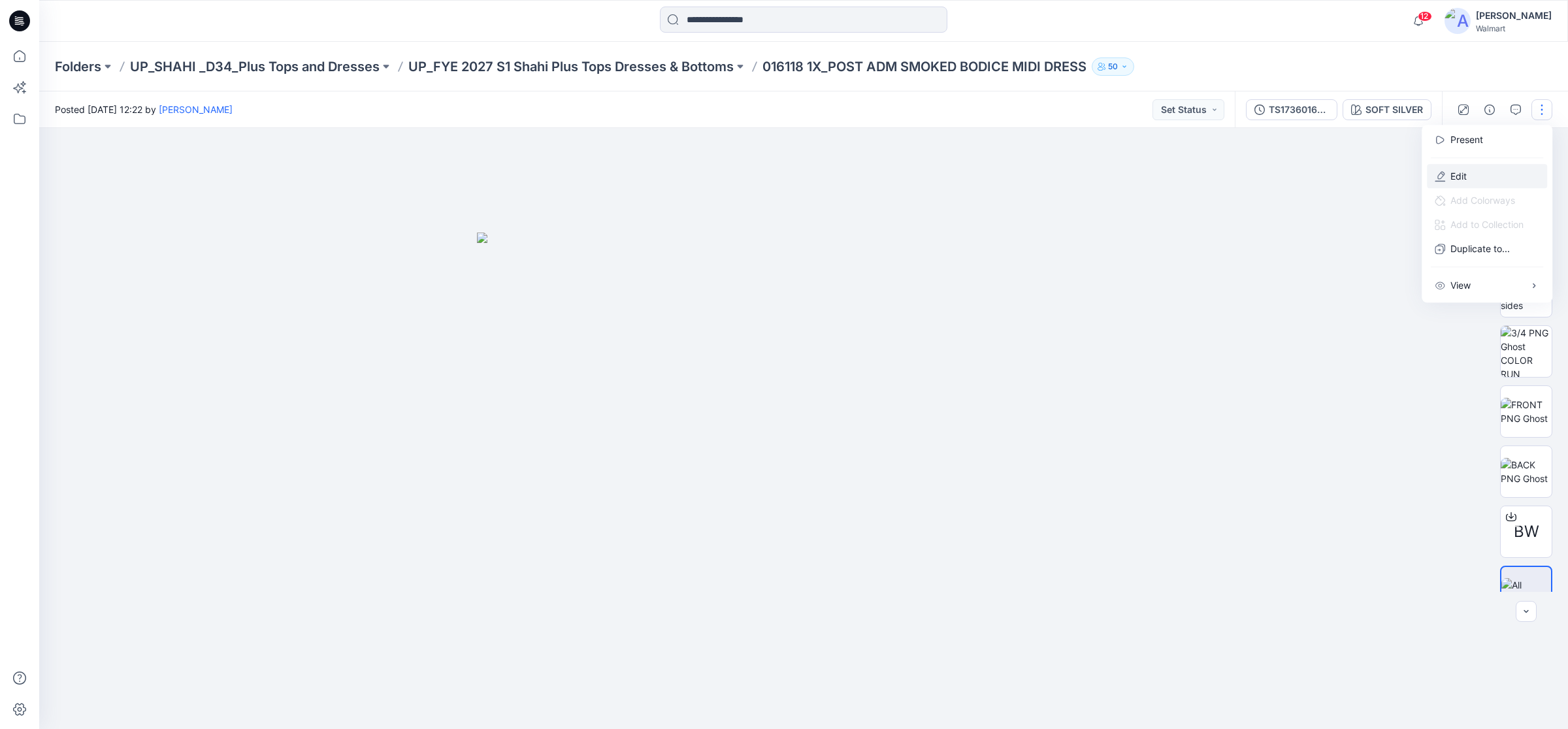
click at [1460, 176] on p "Edit" at bounding box center [1459, 175] width 16 height 14
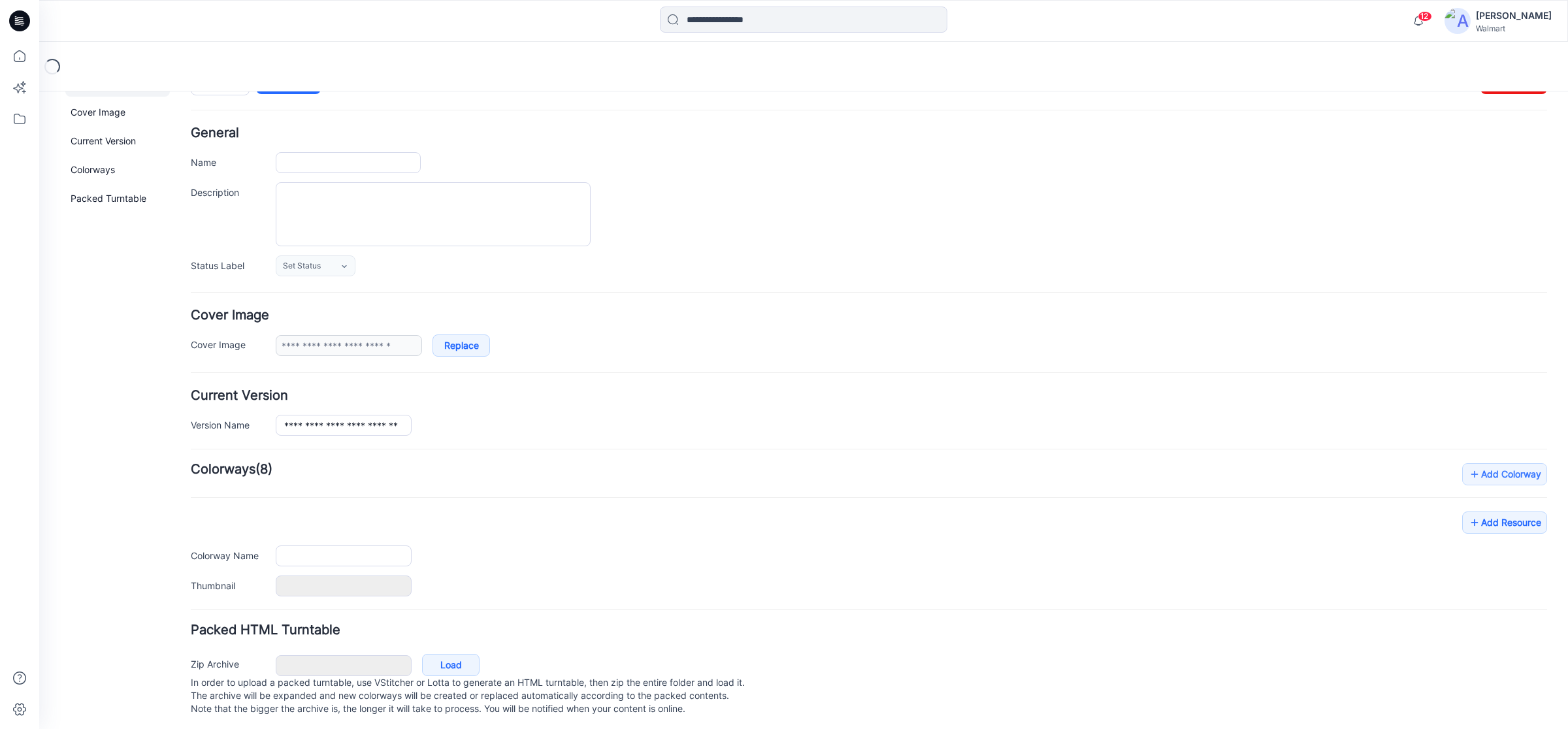
scroll to position [57, 0]
type input "**********"
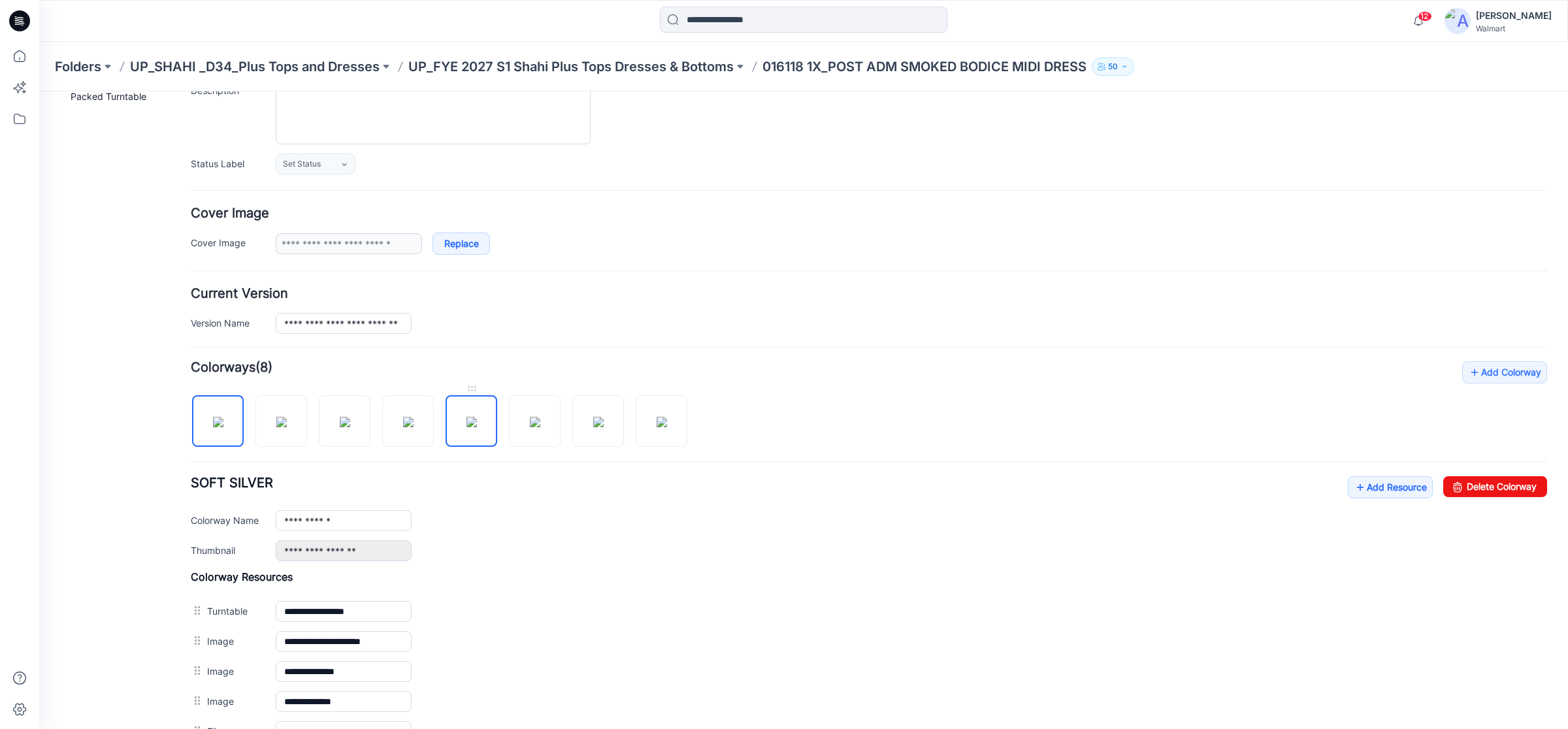
click at [475, 424] on img at bounding box center [472, 422] width 10 height 10
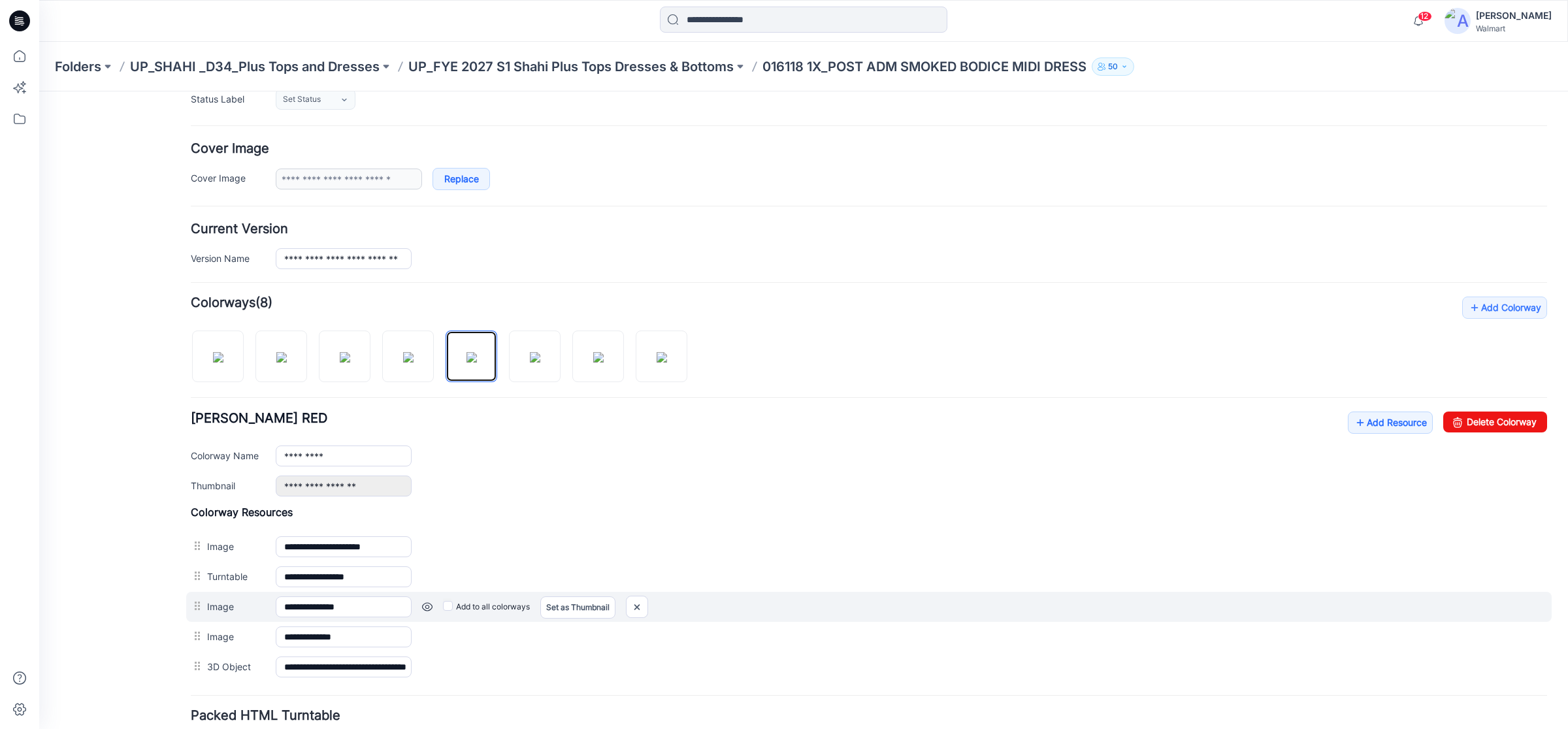
scroll to position [311, 0]
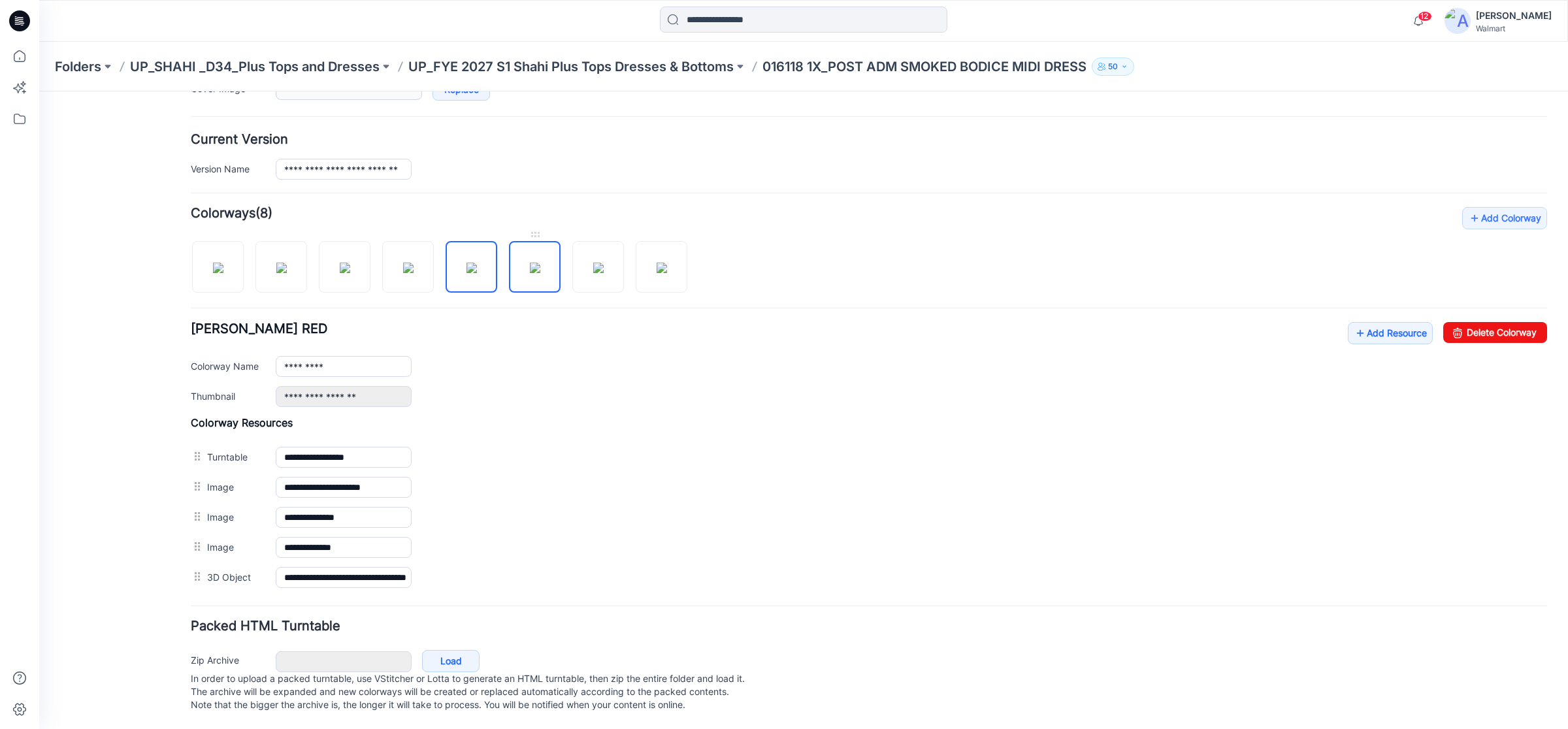
click at [541, 262] on img at bounding box center [535, 267] width 10 height 10
drag, startPoint x: 594, startPoint y: 252, endPoint x: 501, endPoint y: 320, distance: 115.2
click at [594, 262] on img at bounding box center [598, 267] width 10 height 10
click at [667, 262] on img at bounding box center [661, 267] width 10 height 10
type input "*********"
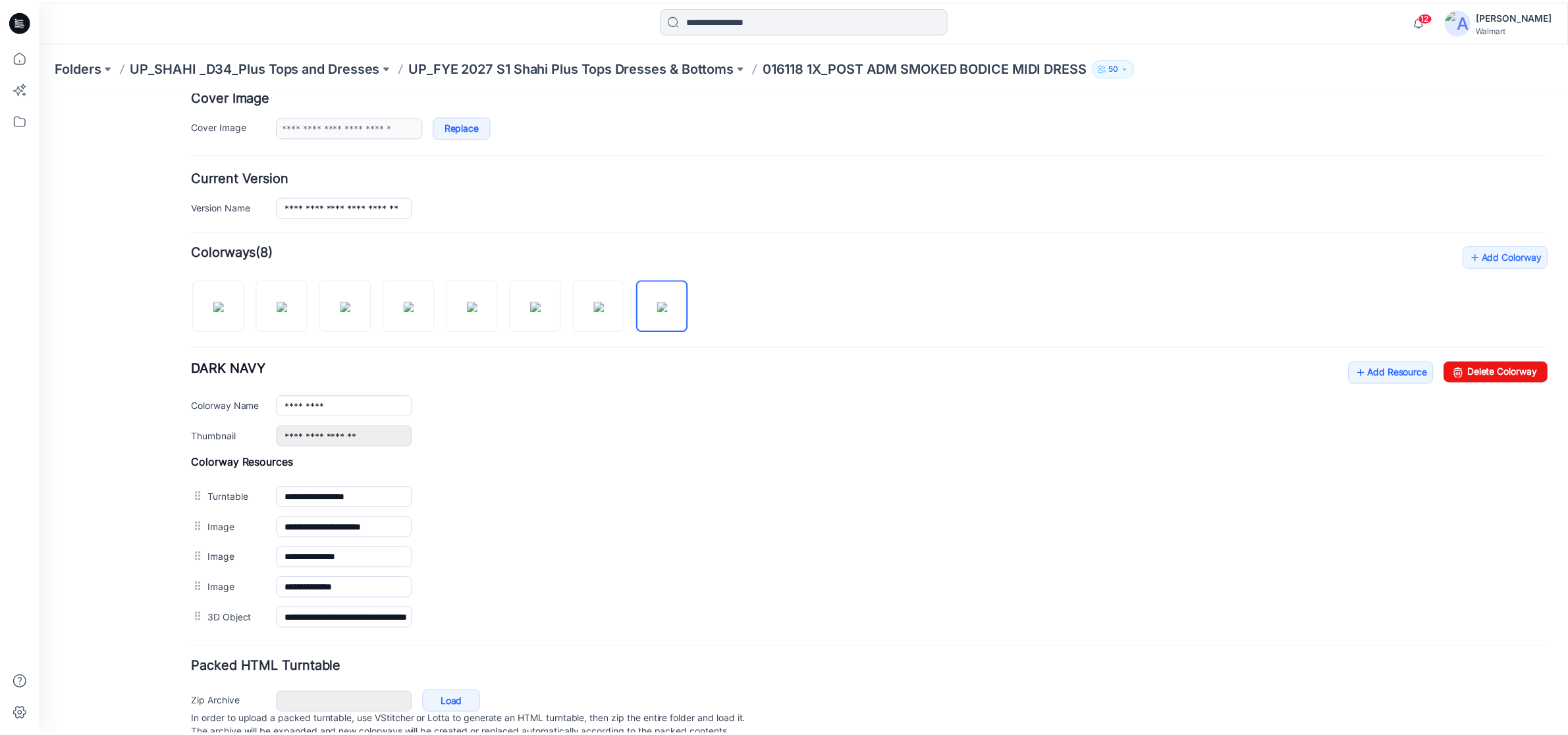
scroll to position [0, 0]
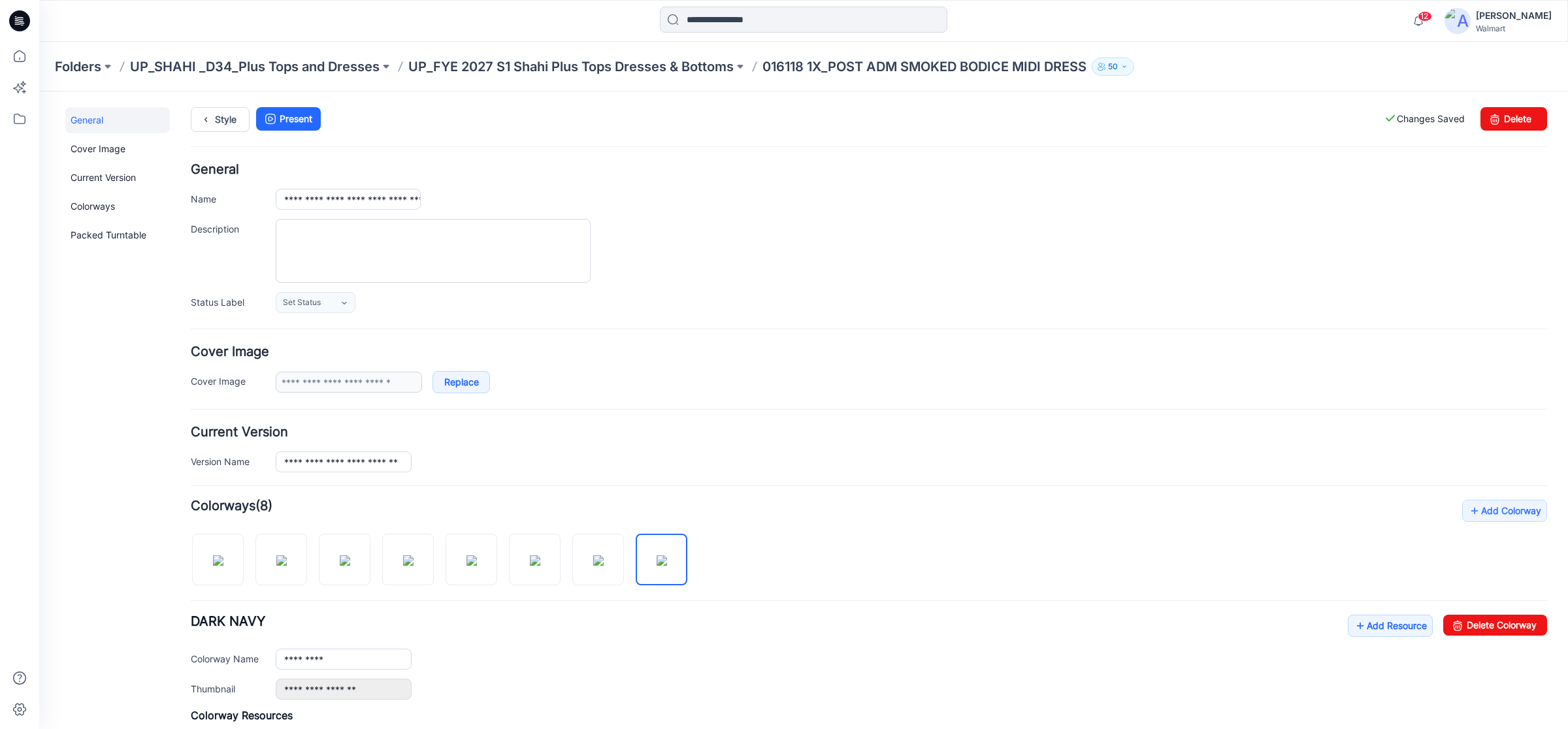
click at [20, 20] on icon at bounding box center [21, 19] width 6 height 1
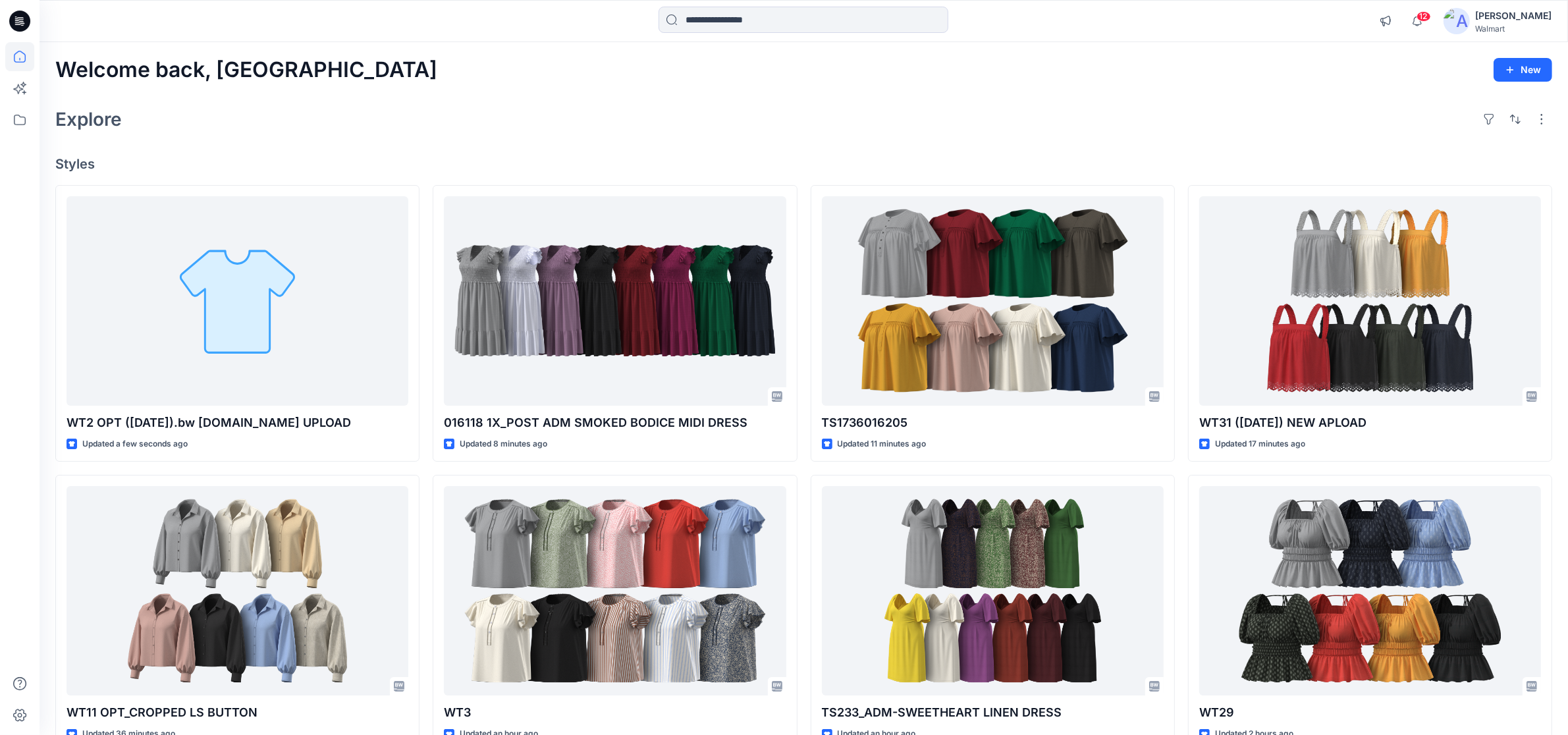
drag, startPoint x: 29, startPoint y: 20, endPoint x: 60, endPoint y: 25, distance: 31.4
click at [29, 20] on icon at bounding box center [20, 21] width 21 height 21
click at [14, 17] on icon at bounding box center [20, 21] width 21 height 21
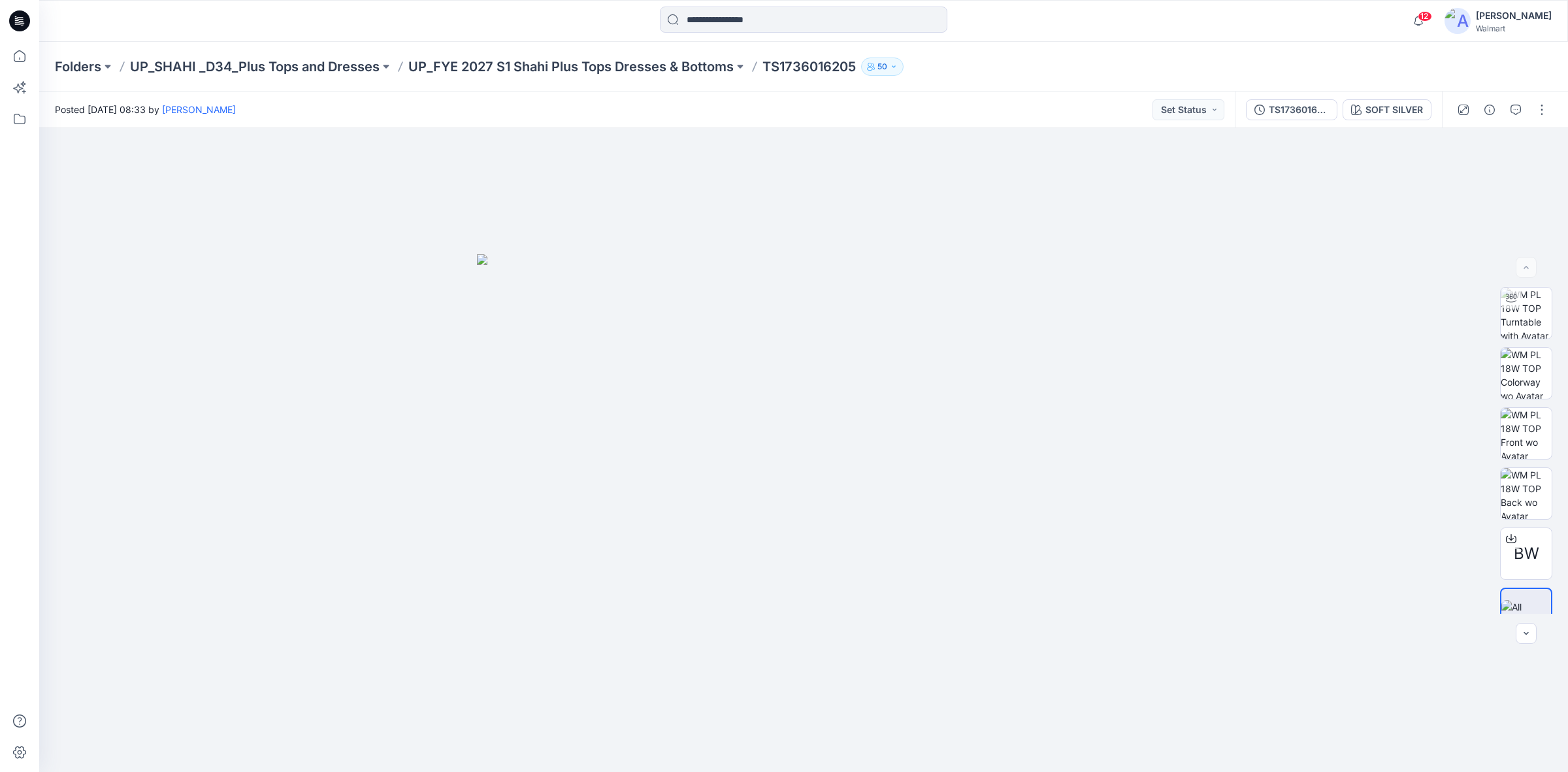
click at [15, 18] on icon at bounding box center [16, 18] width 3 height 1
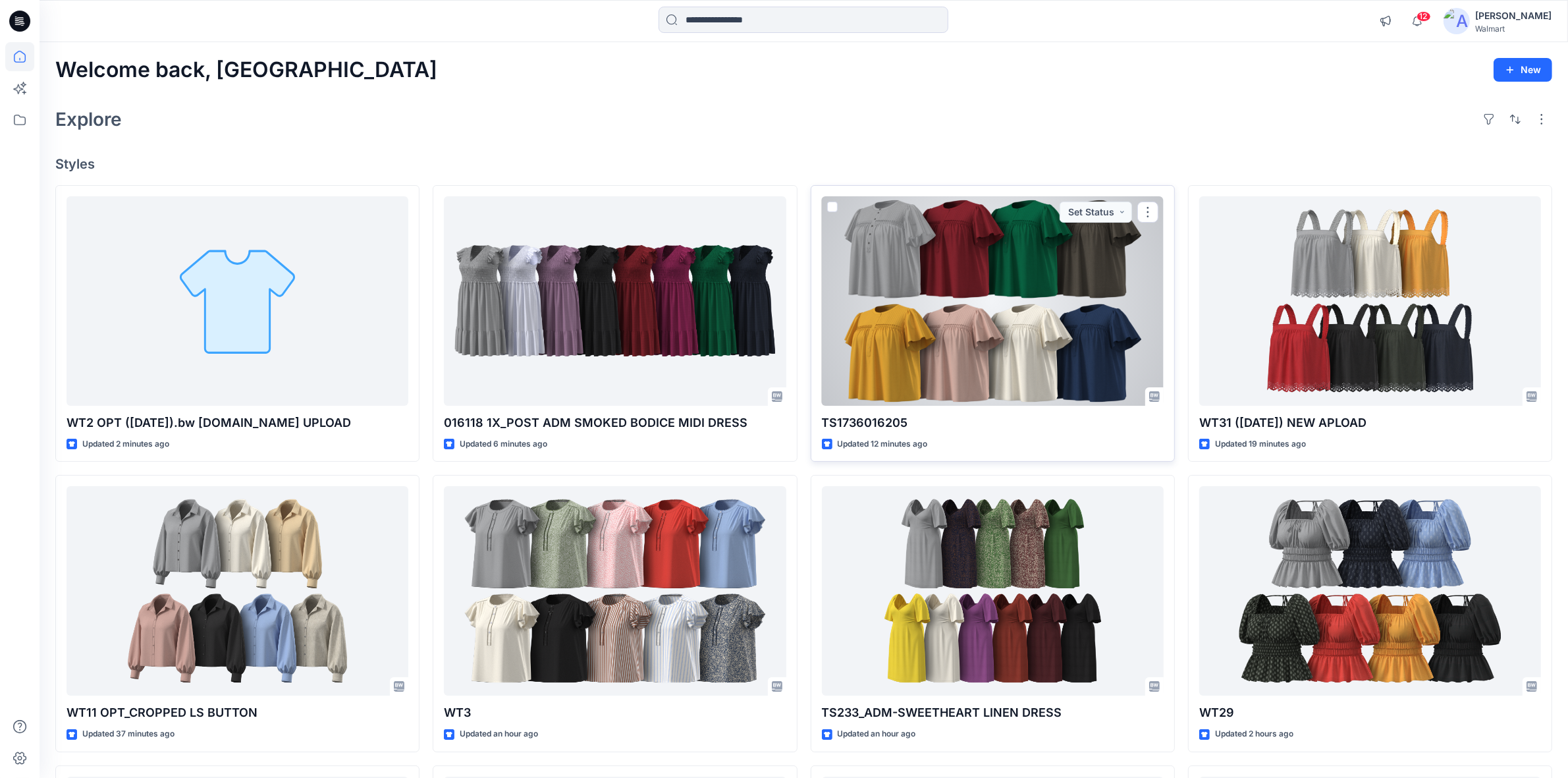
click at [835, 340] on div at bounding box center [992, 301] width 341 height 209
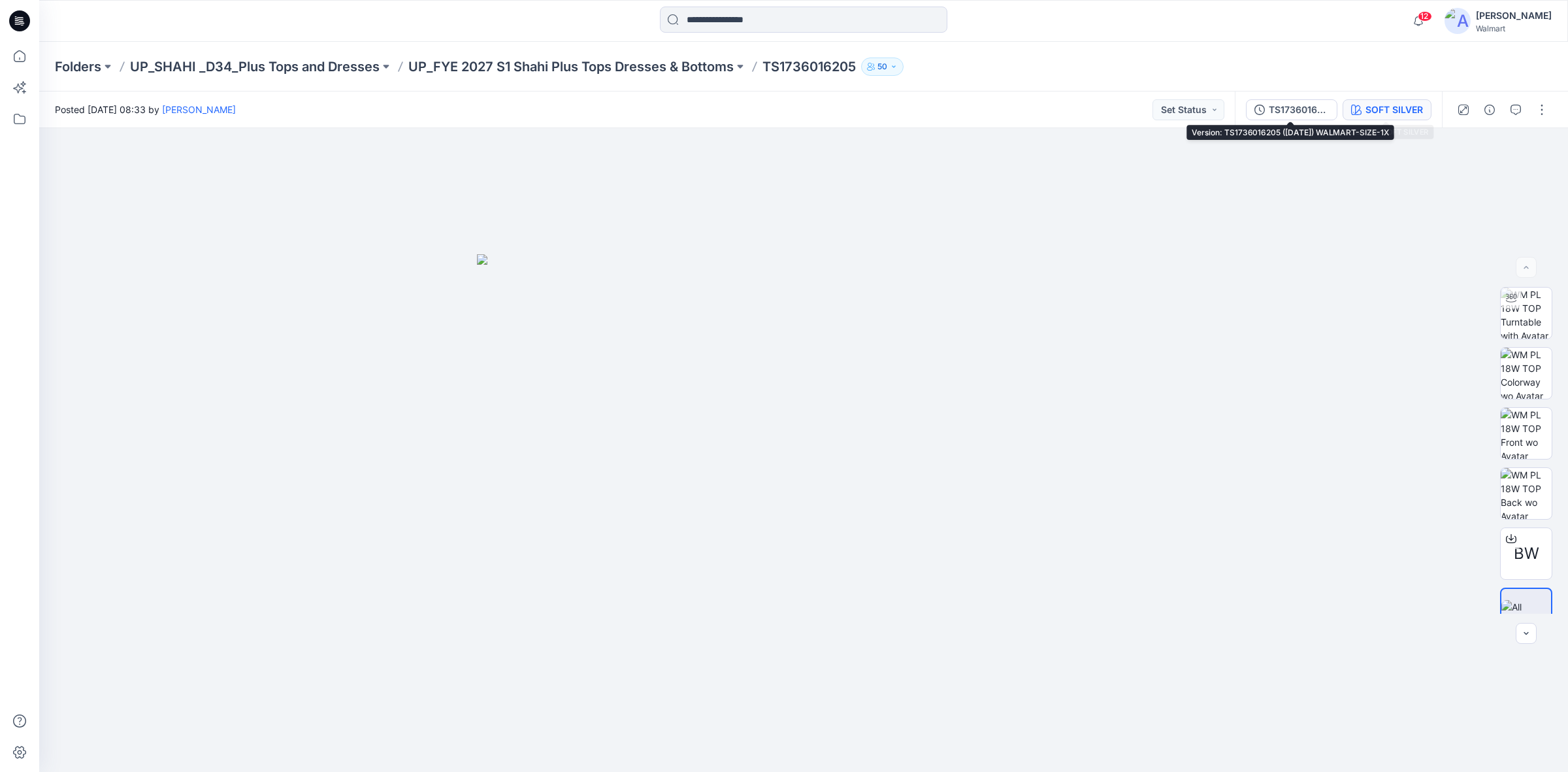
click at [1389, 107] on div "SOFT SILVER" at bounding box center [1394, 109] width 58 height 14
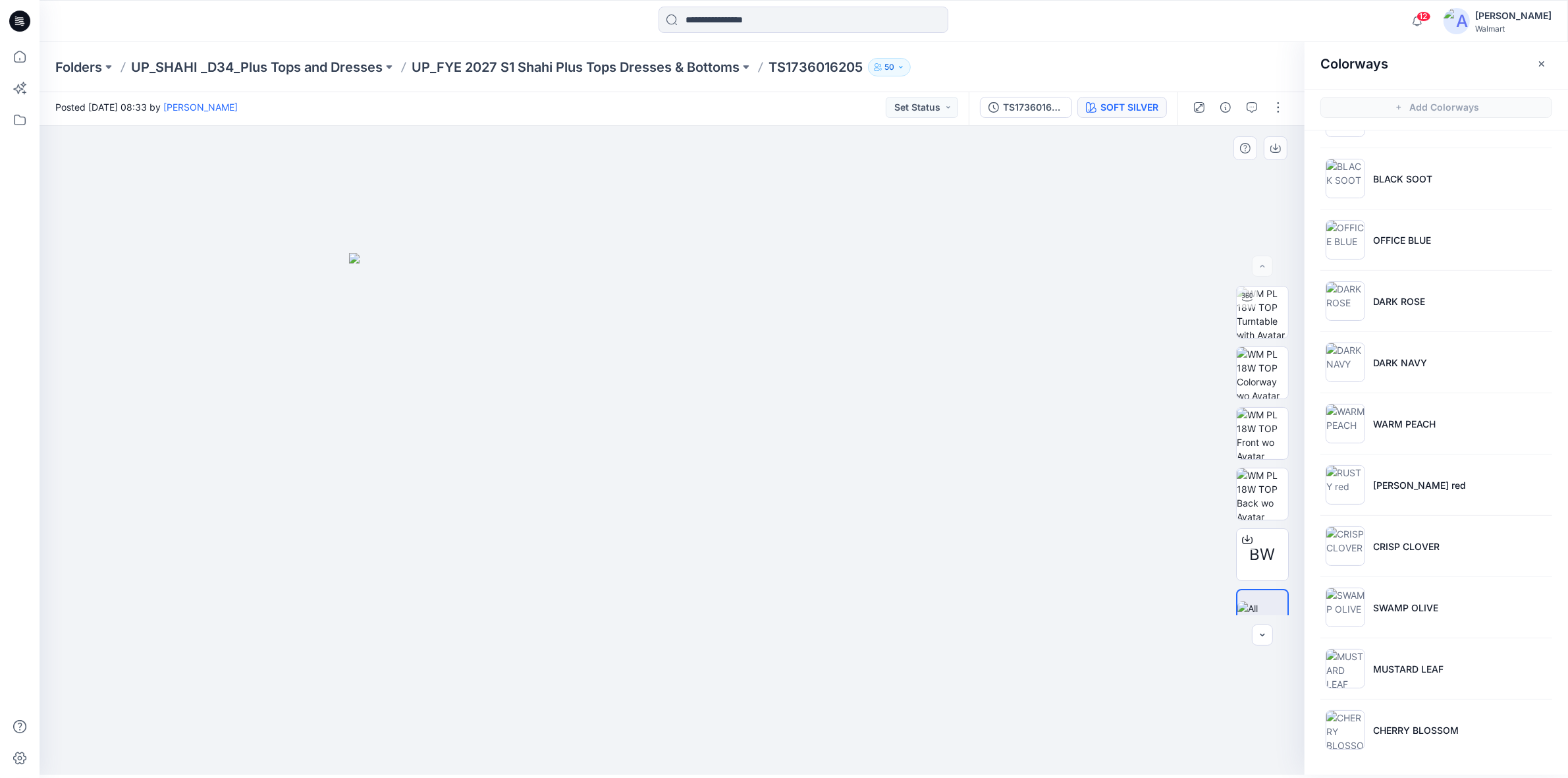
scroll to position [4, 0]
click at [1045, 212] on div at bounding box center [679, 450] width 1278 height 649
click at [1543, 64] on icon "button" at bounding box center [1542, 63] width 6 height 6
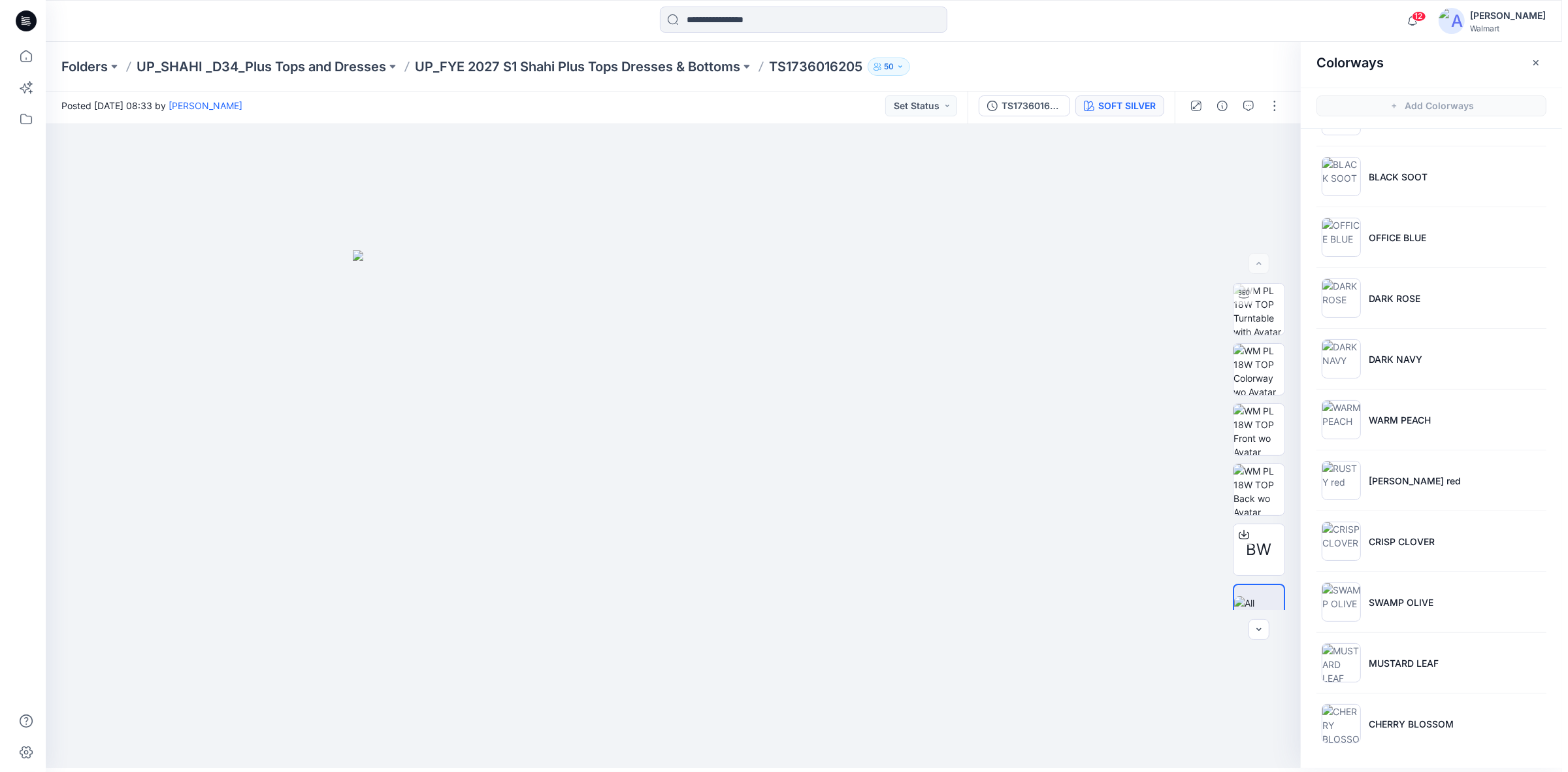
scroll to position [0, 0]
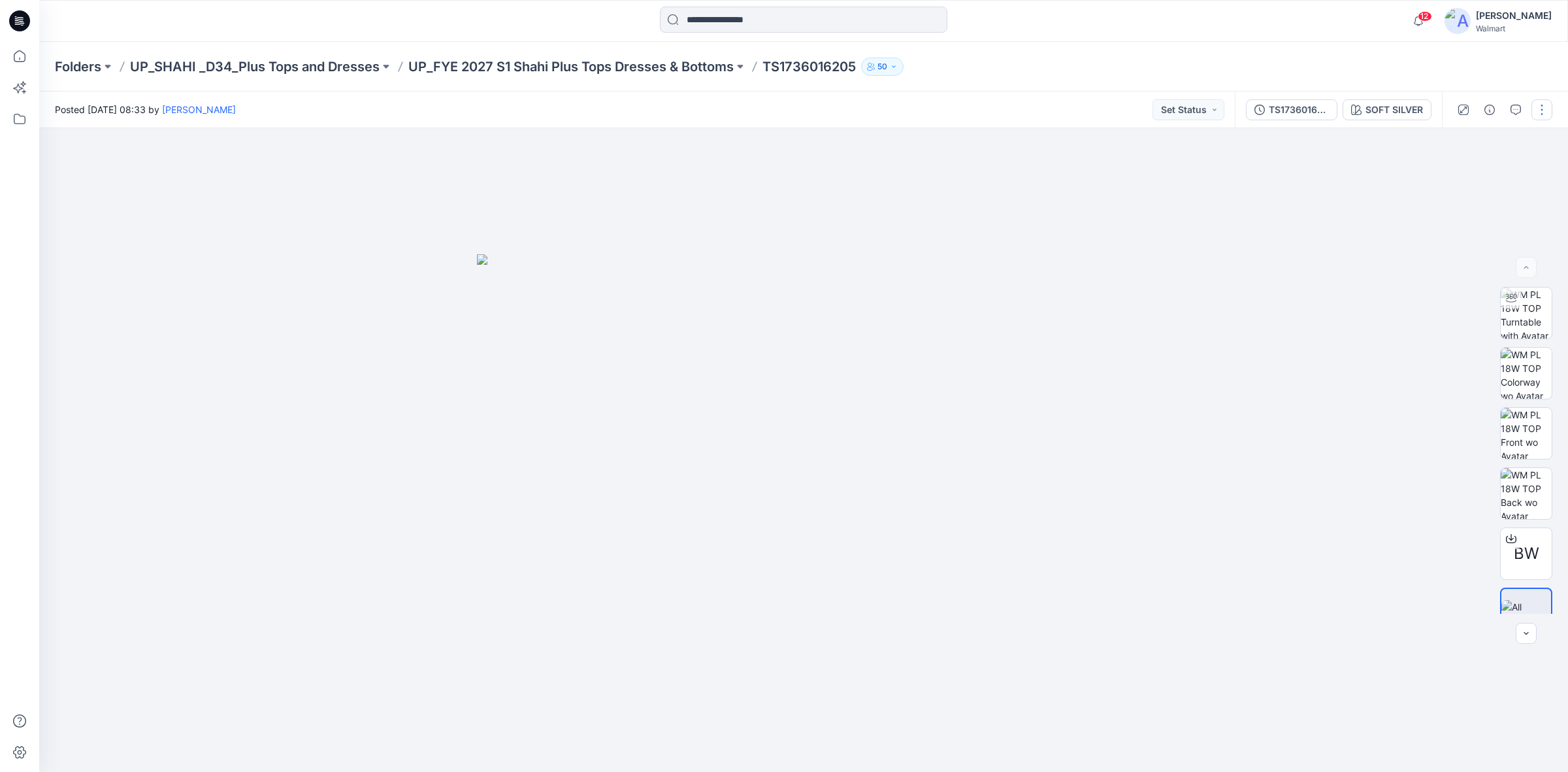
click at [1540, 112] on button "button" at bounding box center [1543, 109] width 21 height 21
click at [1470, 179] on button "Edit" at bounding box center [1487, 176] width 120 height 25
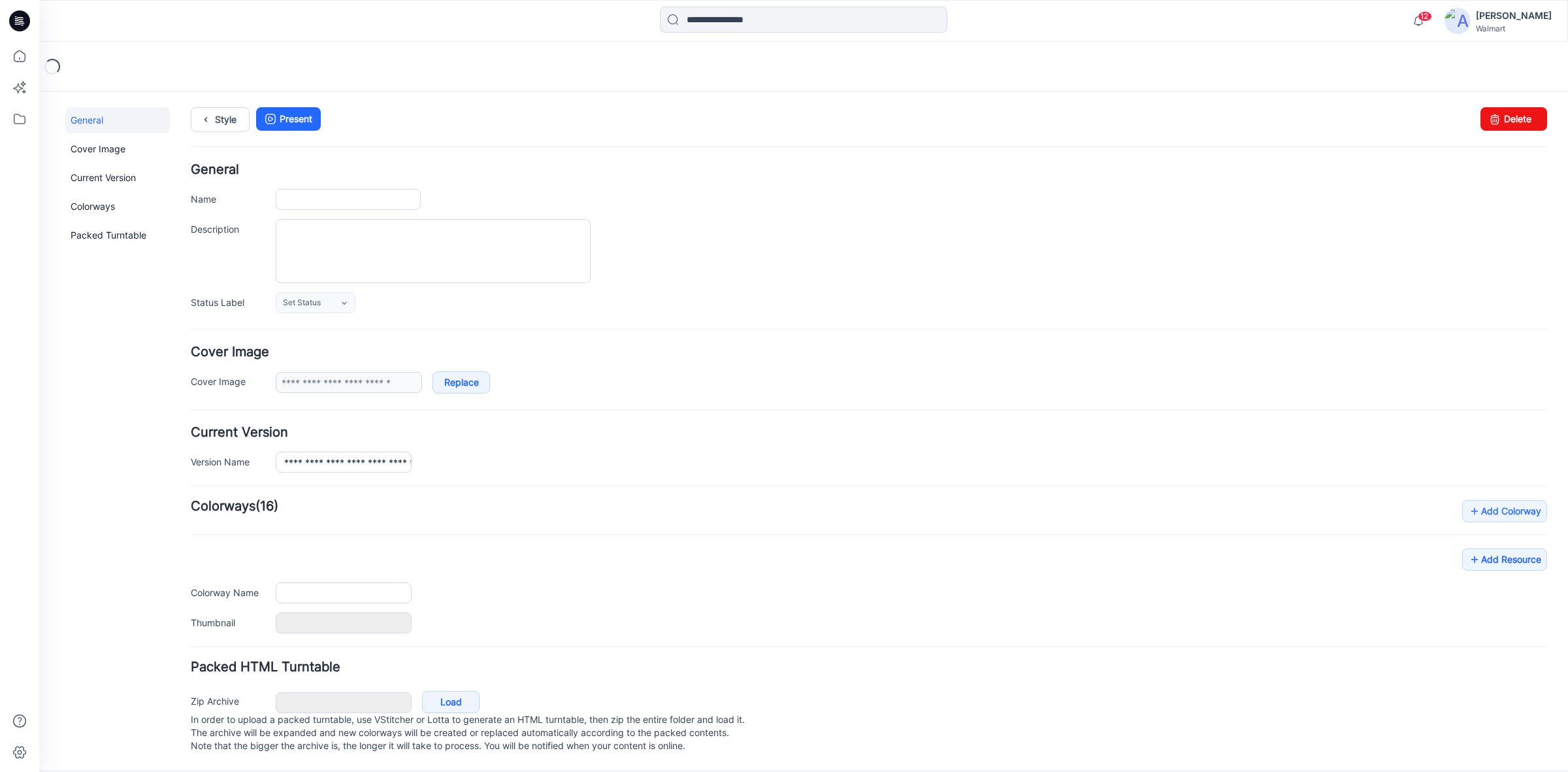
type input "**********"
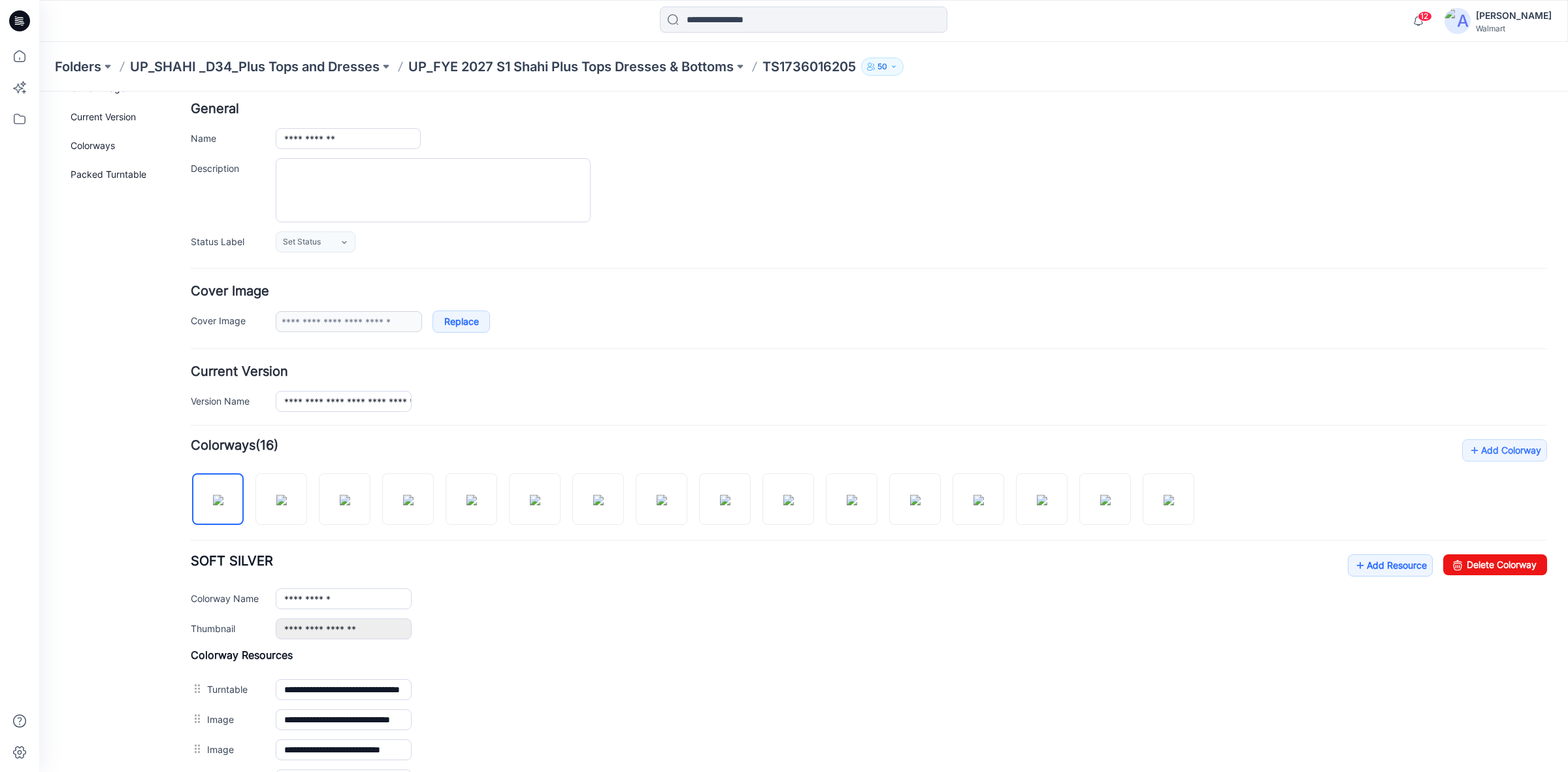
scroll to position [163, 0]
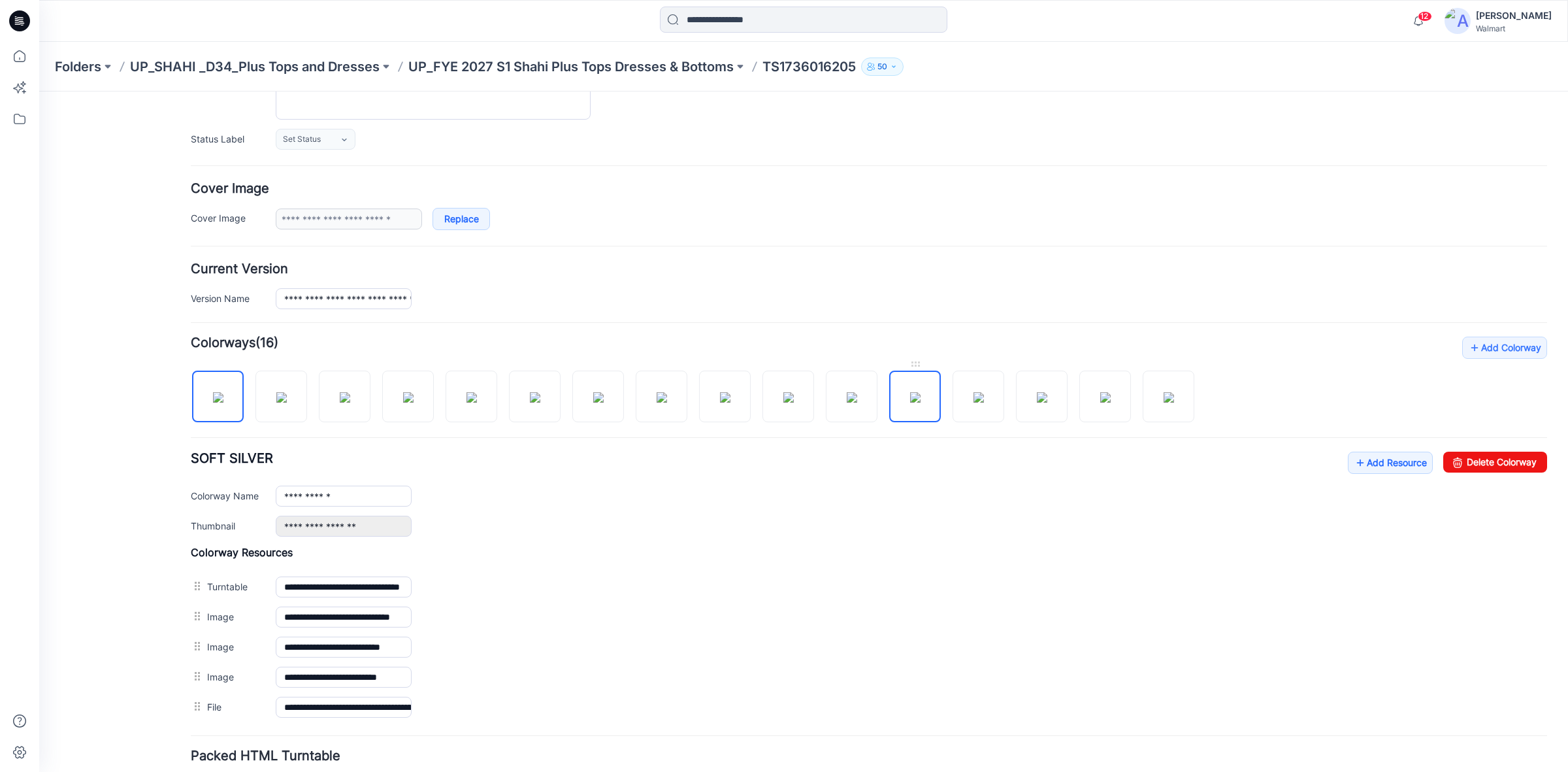
click at [910, 396] on img at bounding box center [915, 397] width 10 height 10
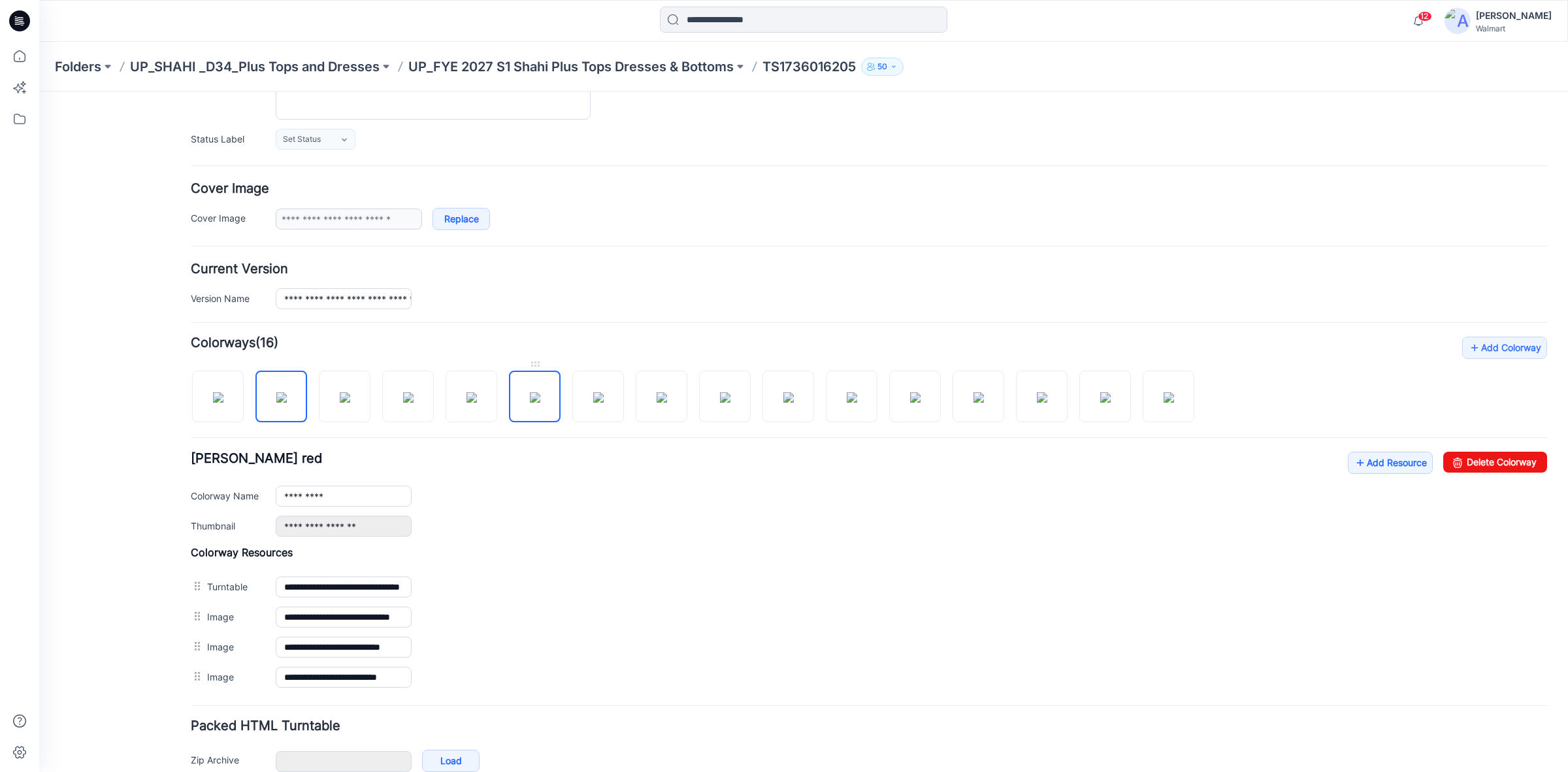
click at [538, 396] on img at bounding box center [535, 397] width 10 height 10
click at [475, 399] on img at bounding box center [472, 397] width 10 height 10
type input "**********"
click at [11, 20] on icon at bounding box center [20, 21] width 21 height 21
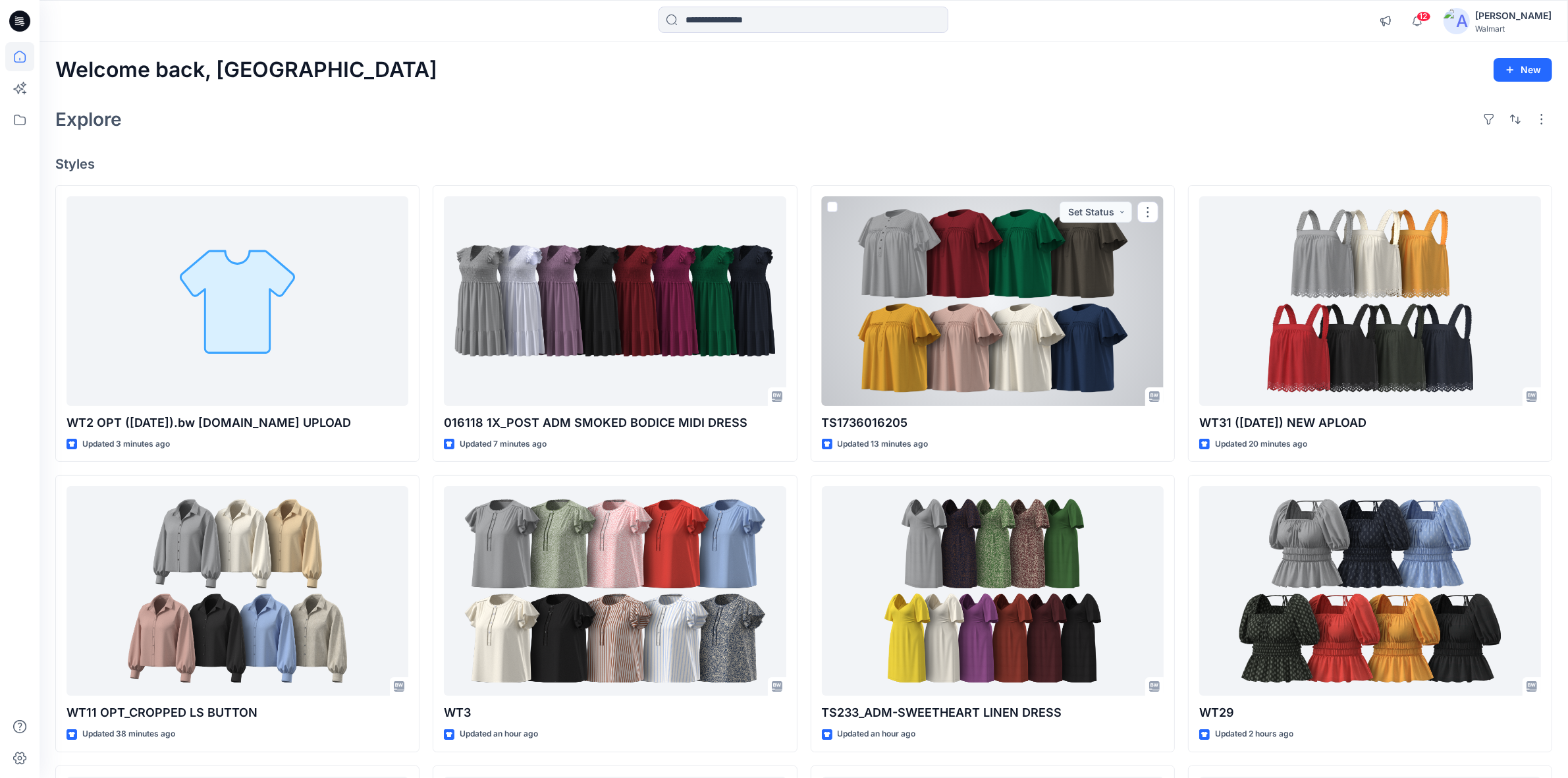
click at [977, 344] on div at bounding box center [992, 301] width 341 height 209
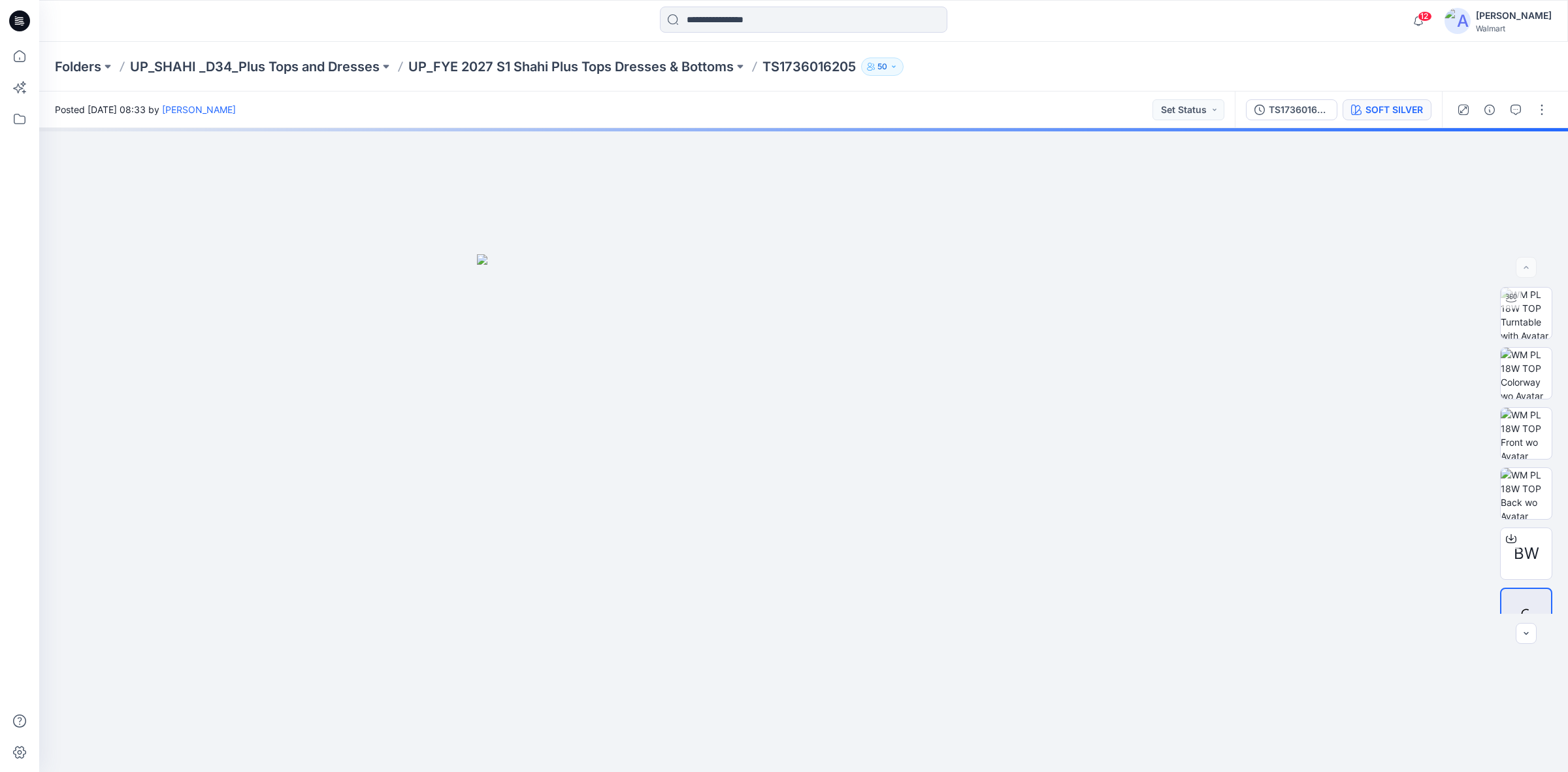
click at [1385, 111] on div "SOFT SILVER" at bounding box center [1394, 109] width 58 height 14
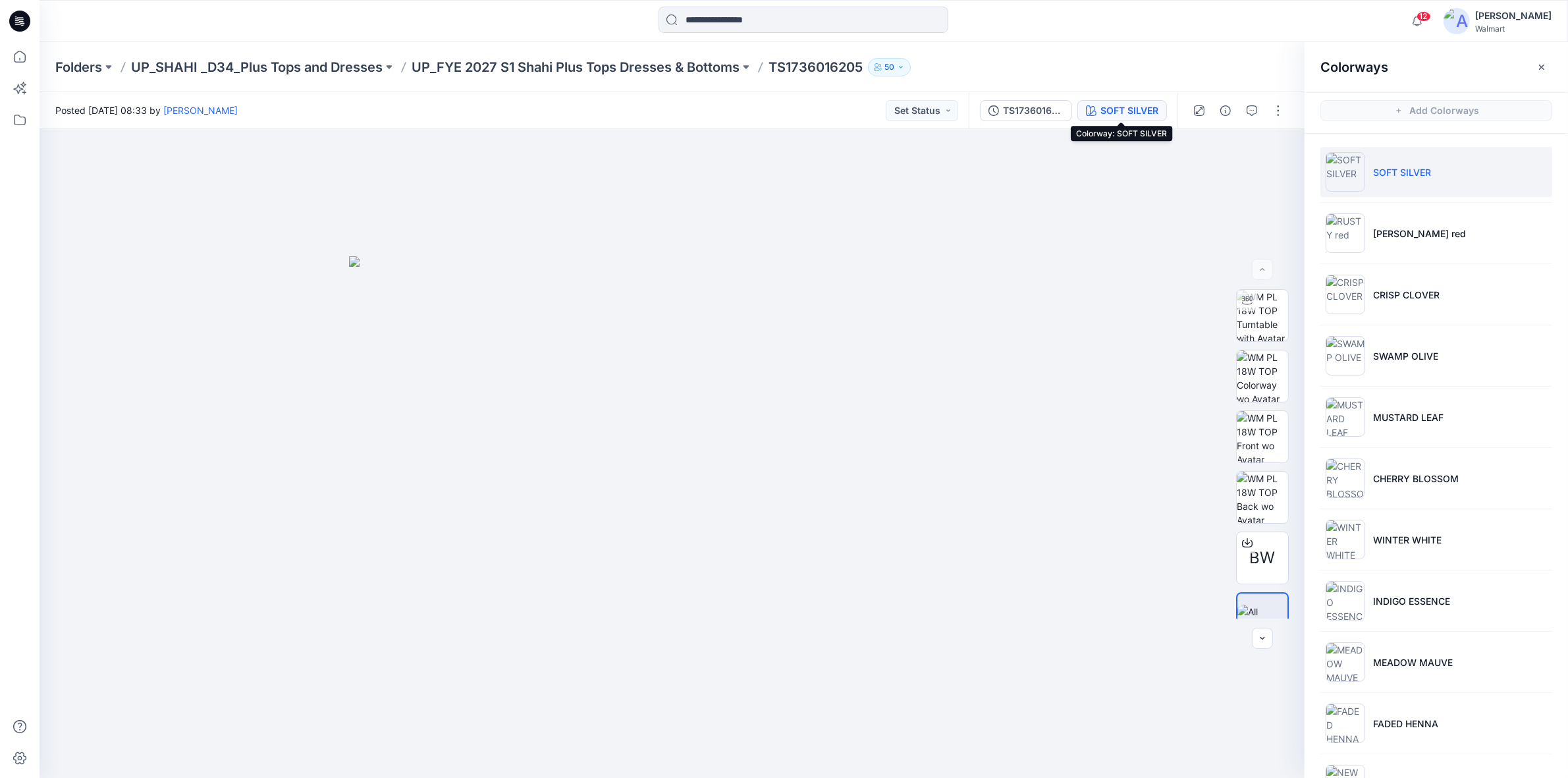
click at [1122, 107] on div "SOFT SILVER" at bounding box center [1129, 110] width 58 height 14
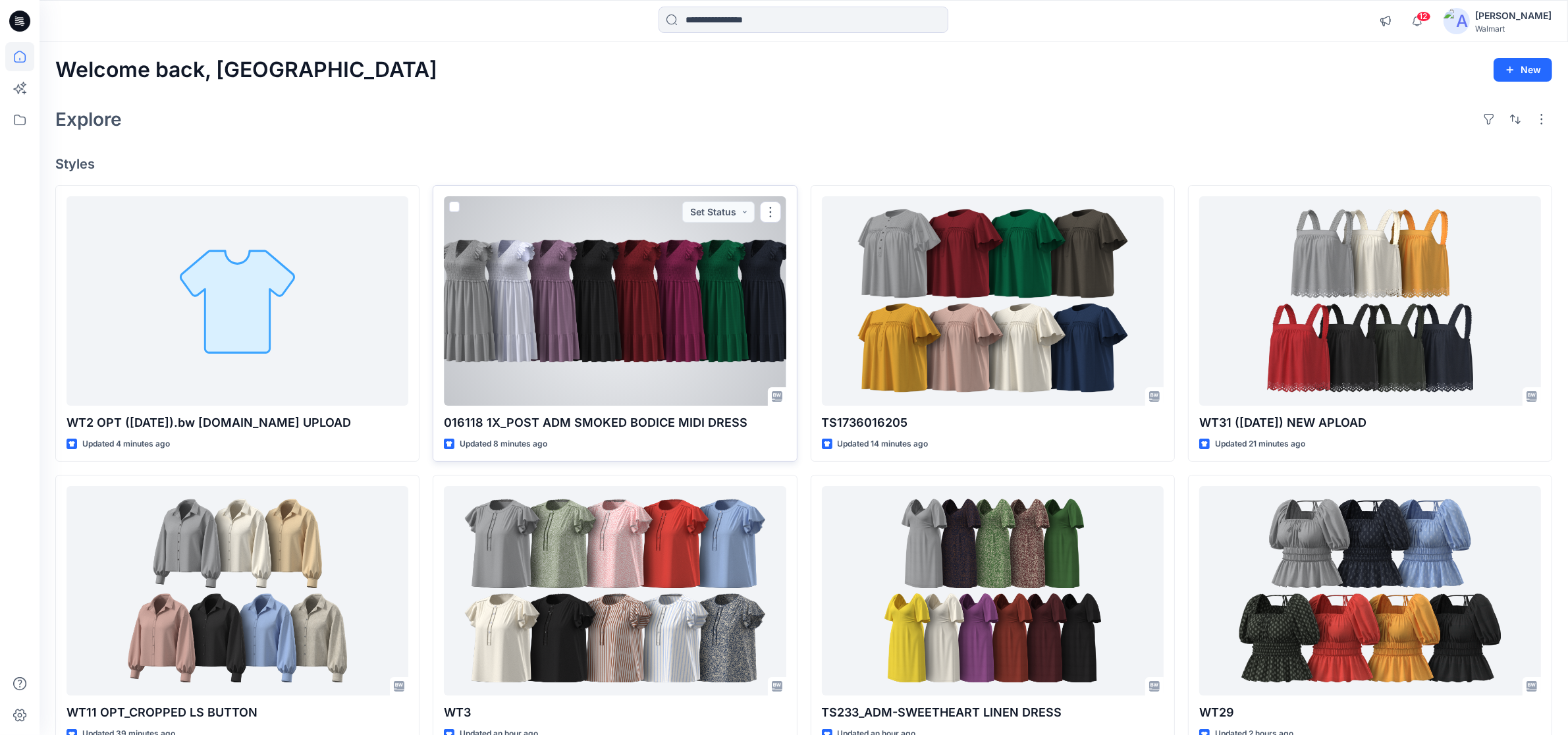
click at [606, 314] on div at bounding box center [614, 300] width 341 height 209
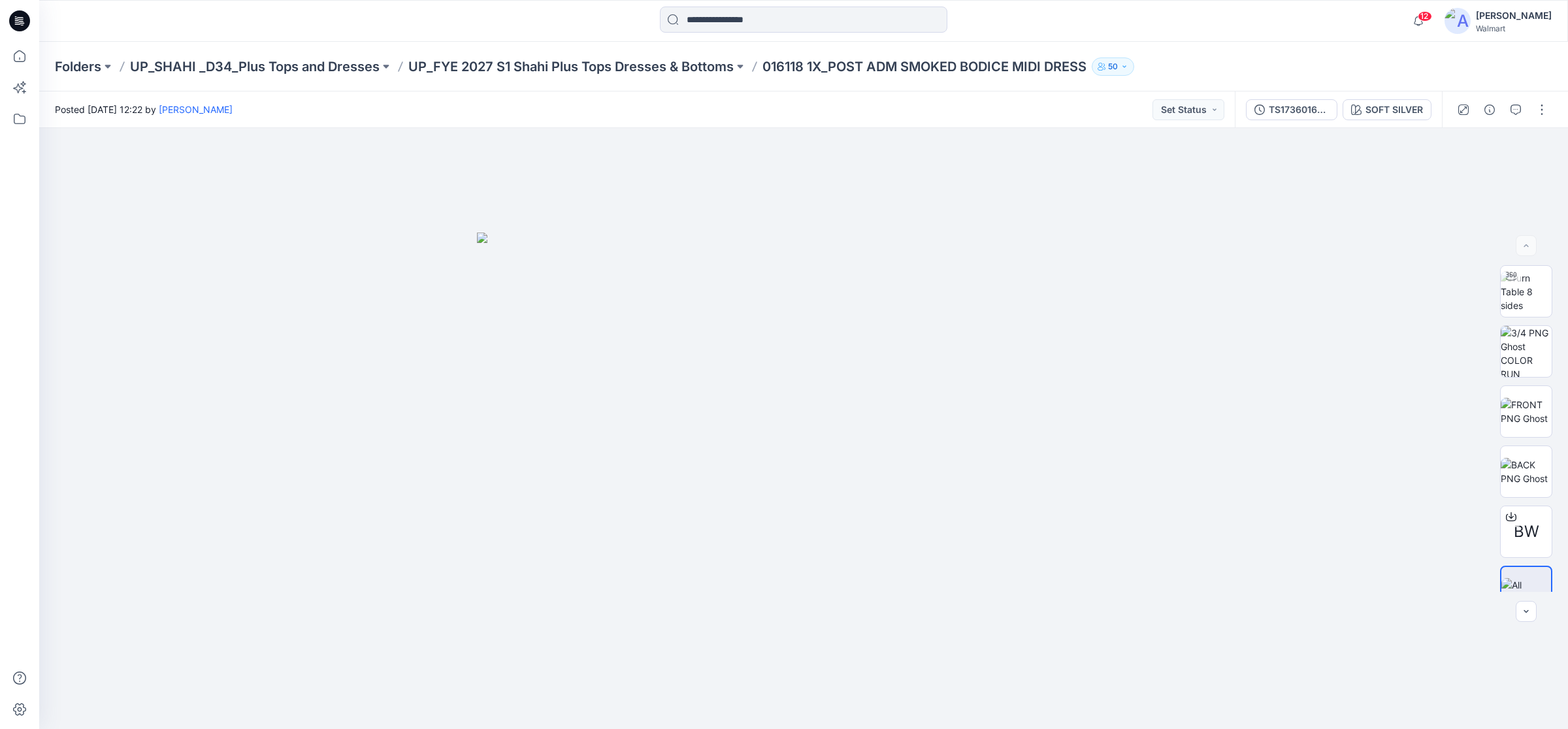
click at [15, 20] on icon at bounding box center [20, 21] width 21 height 41
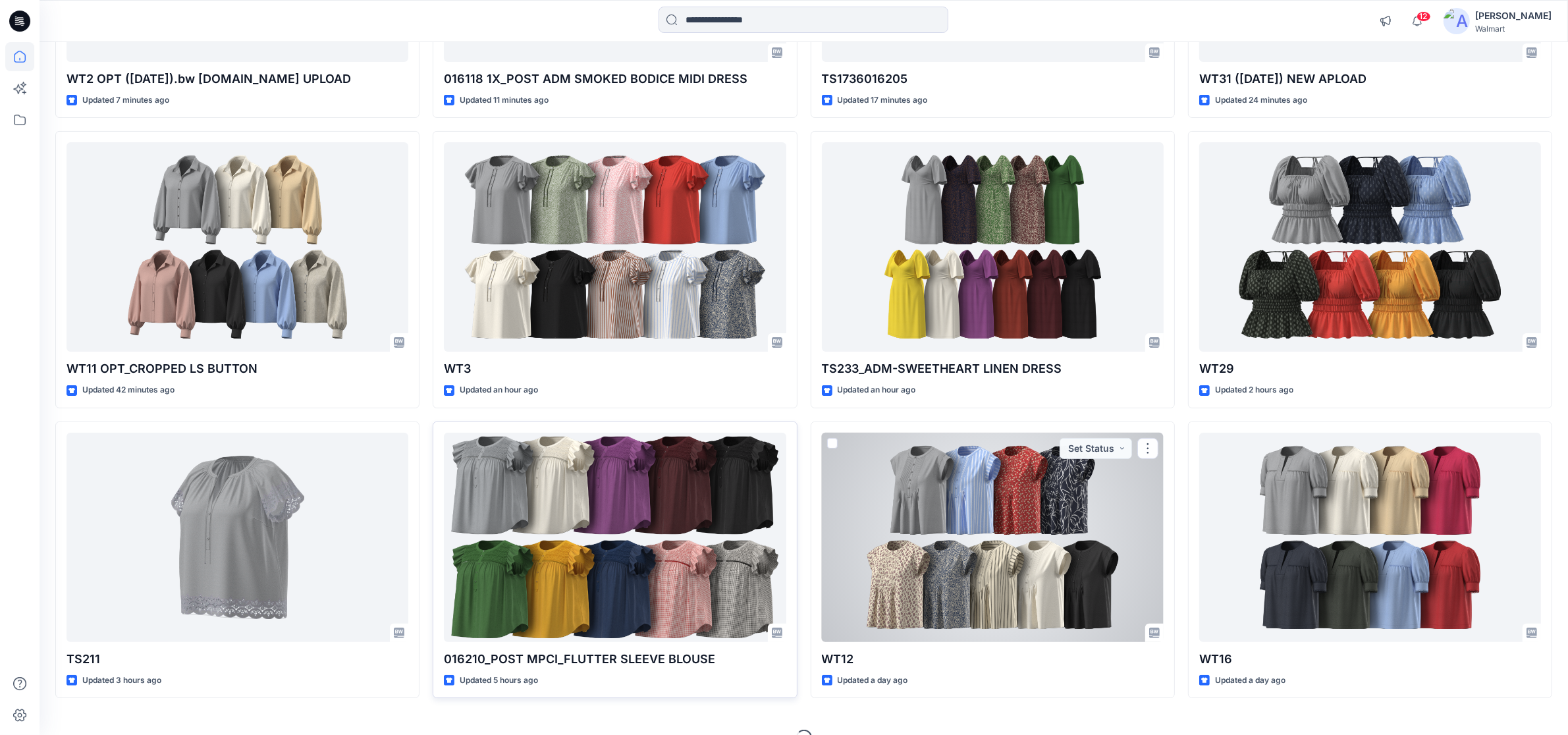
scroll to position [370, 0]
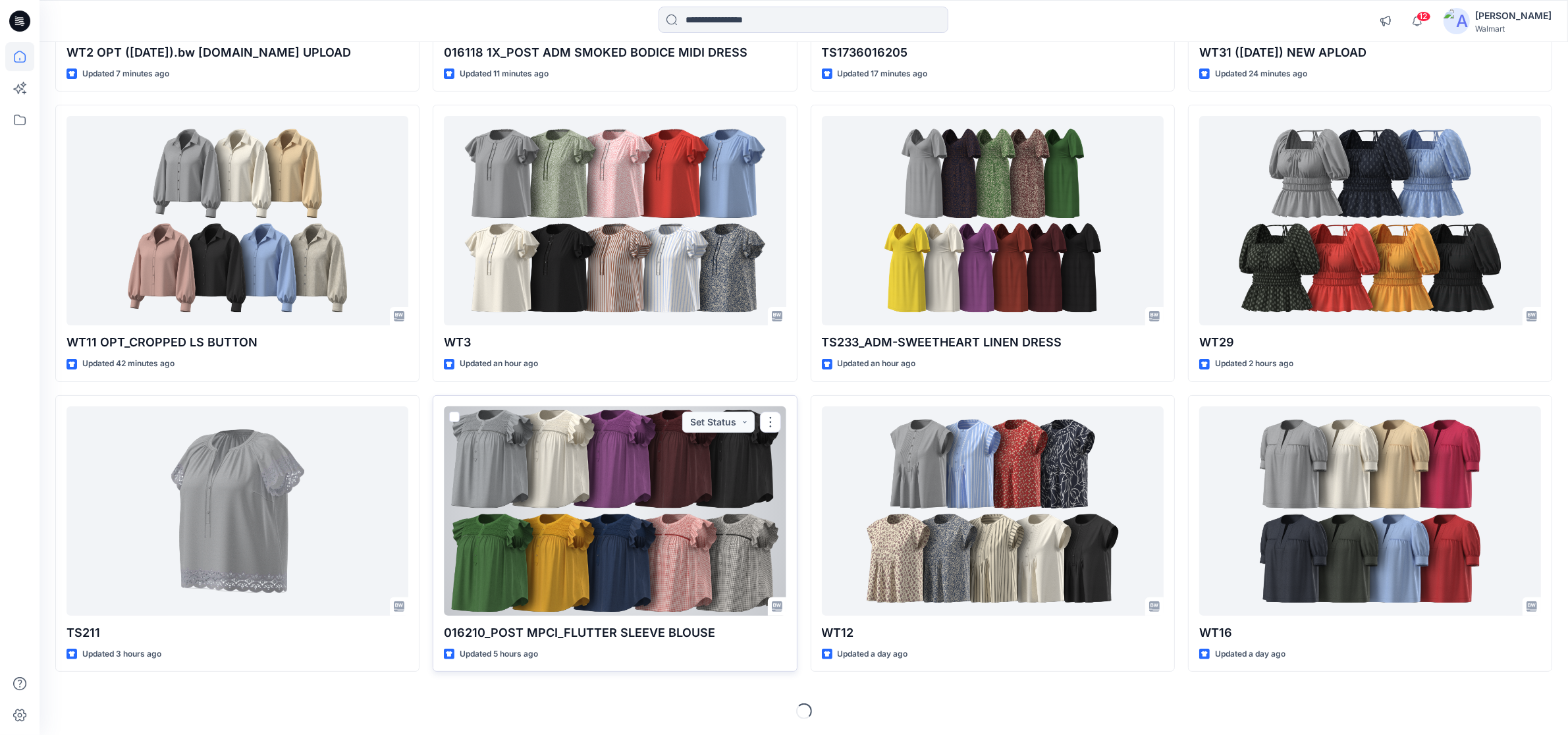
click at [574, 492] on div at bounding box center [614, 511] width 341 height 209
